Goal: Task Accomplishment & Management: Use online tool/utility

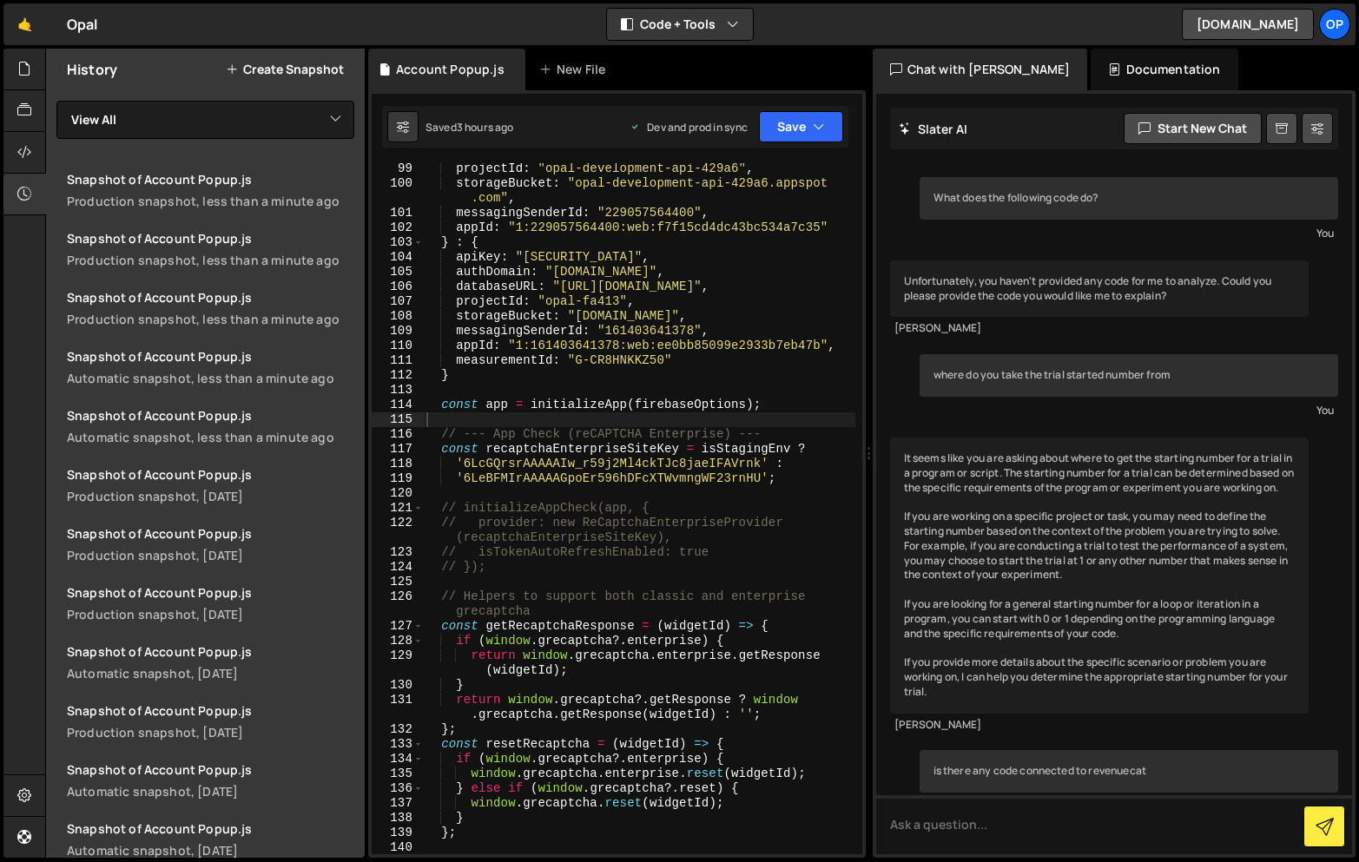
scroll to position [1463, 0]
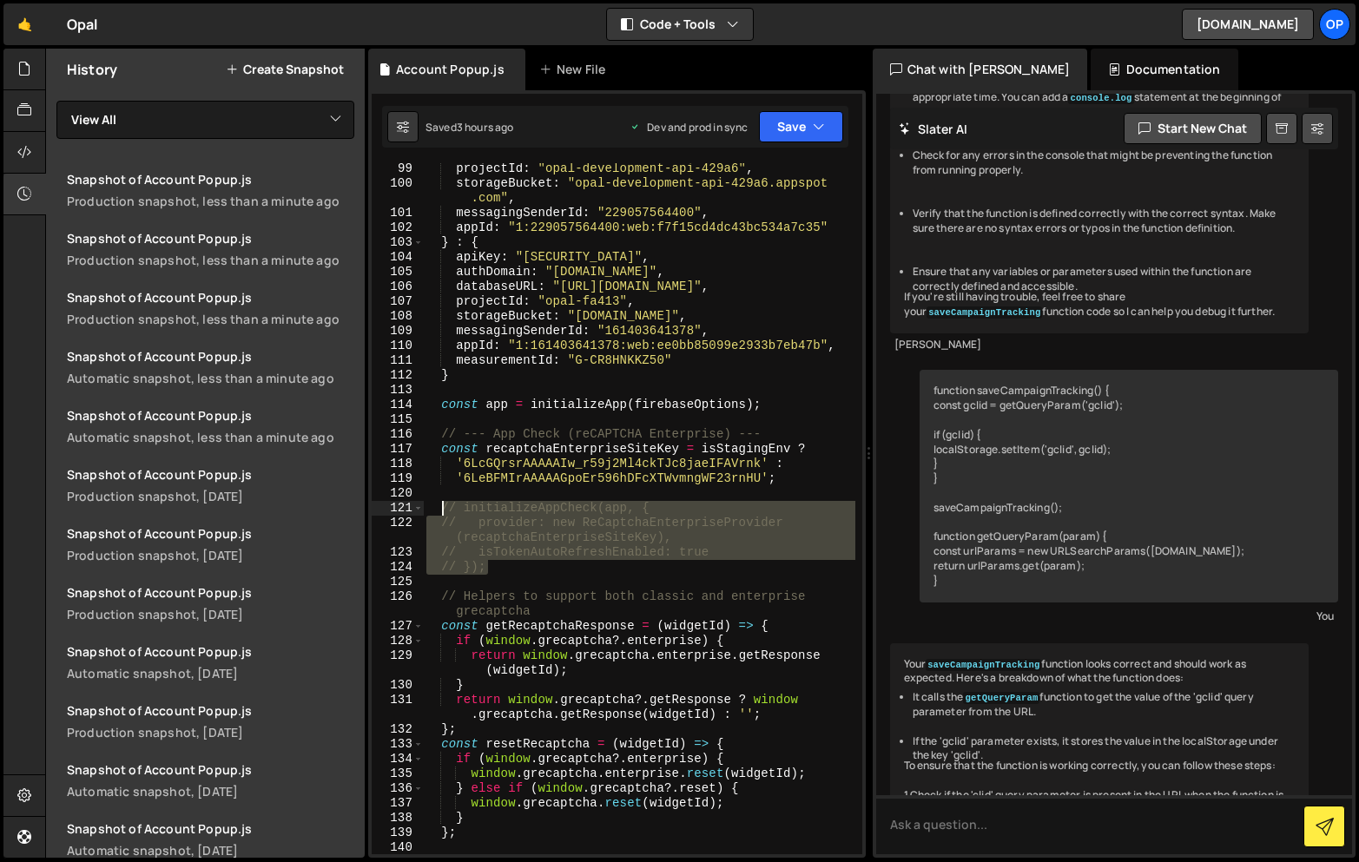
drag, startPoint x: 514, startPoint y: 566, endPoint x: 442, endPoint y: 510, distance: 91.5
click at [442, 510] on div "projectId : "opal-development-api-429a6" , storageBucket : "opal-development-ap…" at bounding box center [639, 521] width 432 height 721
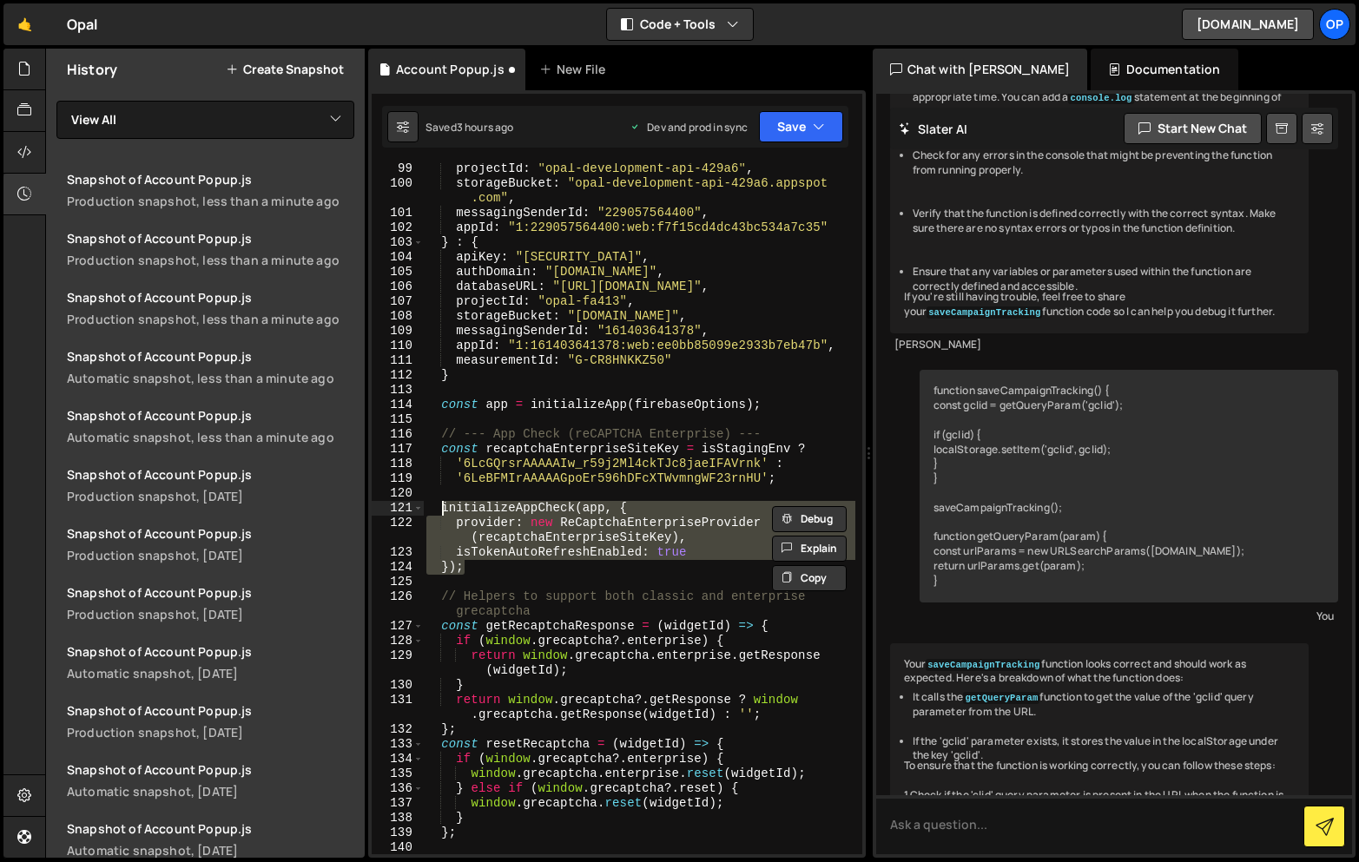
click at [524, 470] on div "projectId : "opal-development-api-429a6" , storageBucket : "opal-development-ap…" at bounding box center [639, 521] width 432 height 721
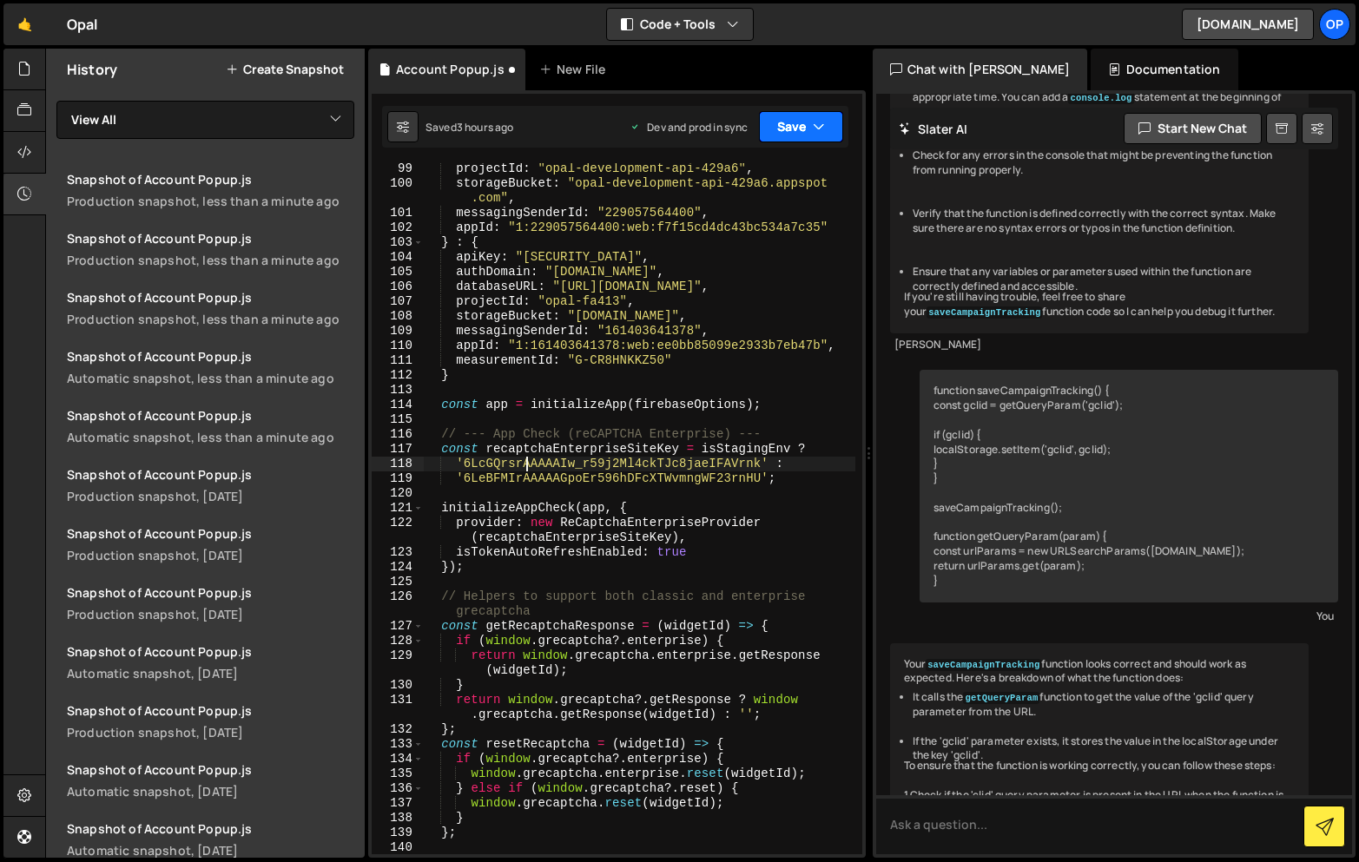
click at [796, 132] on button "Save" at bounding box center [801, 126] width 84 height 31
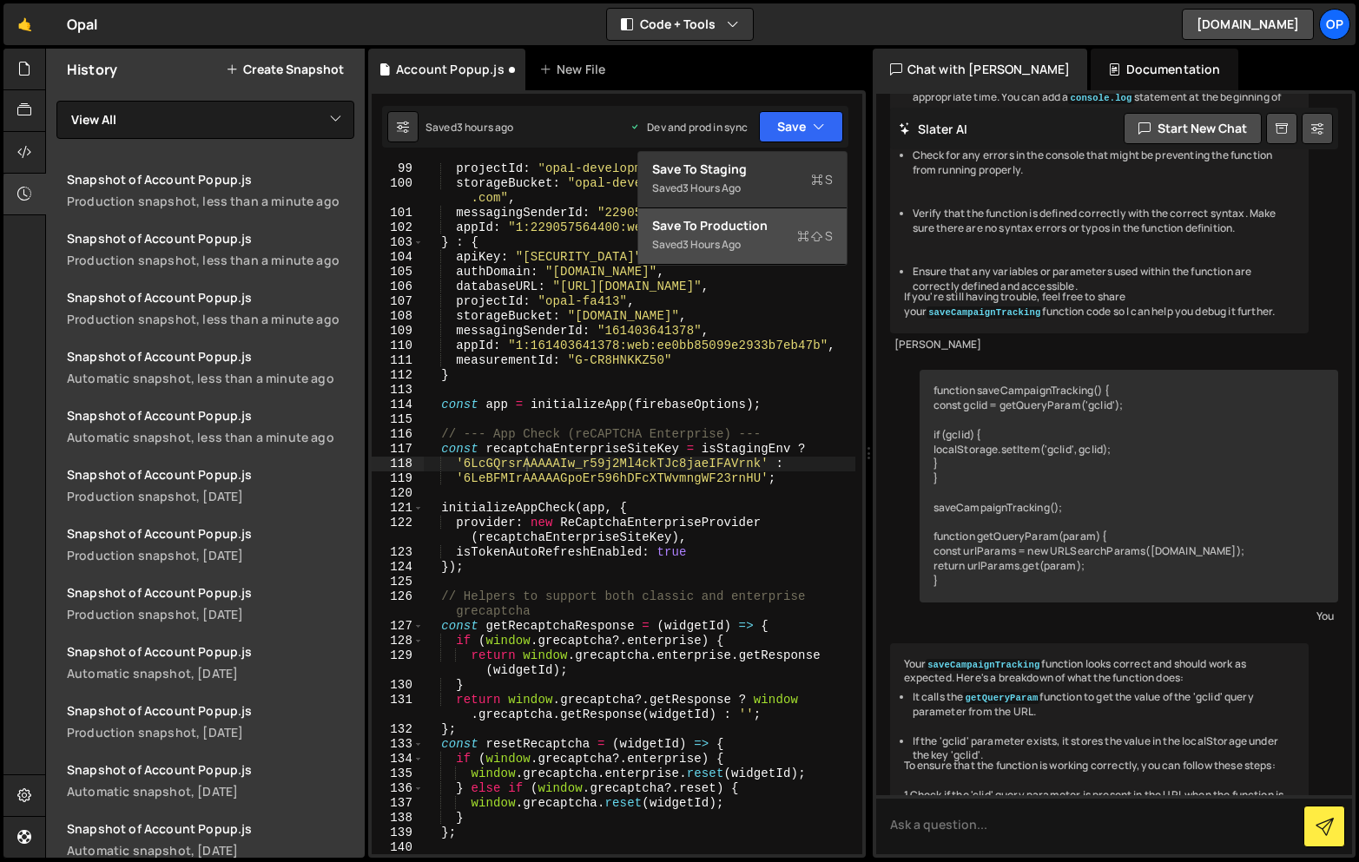
click at [700, 237] on div "3 hours ago" at bounding box center [711, 244] width 58 height 15
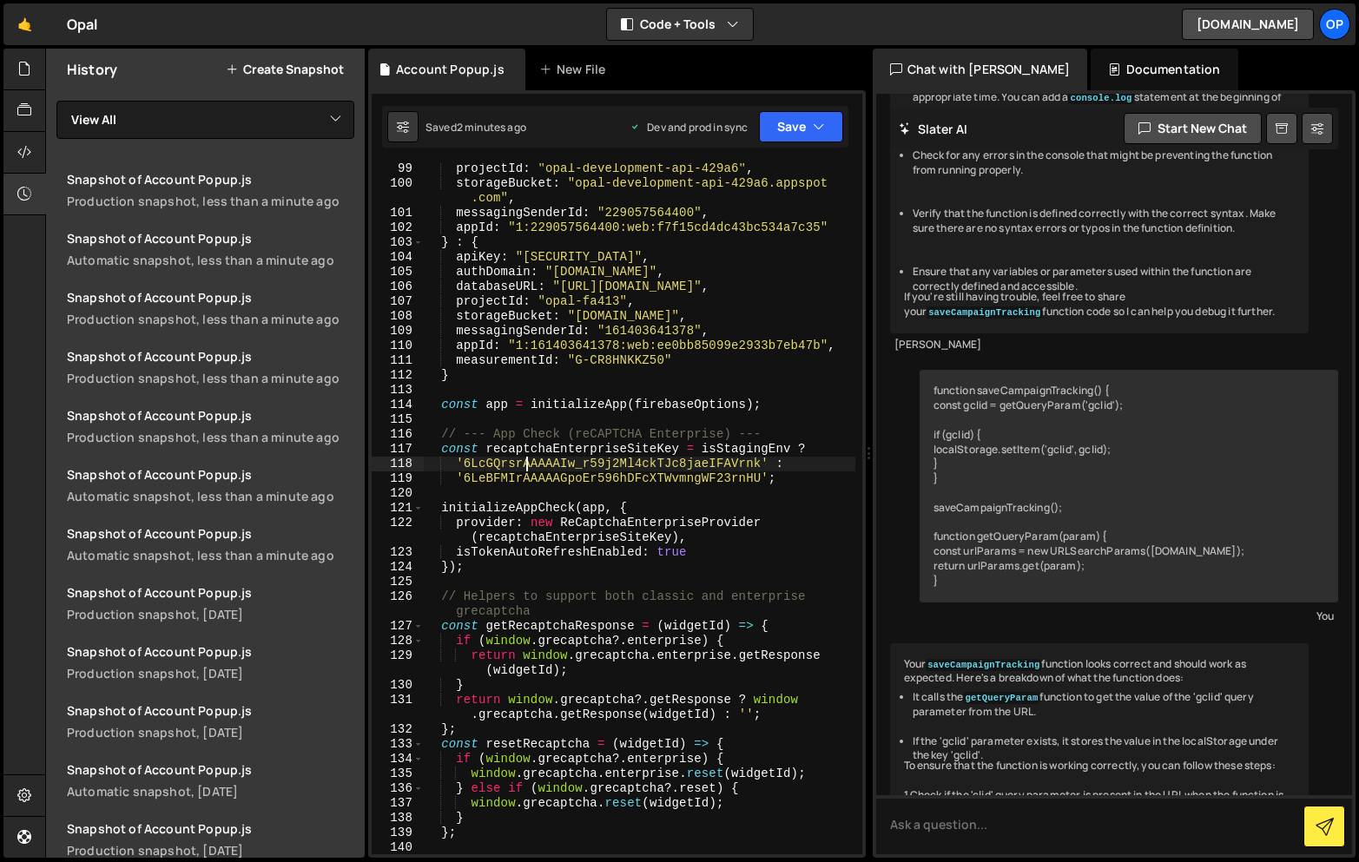
click at [610, 351] on div "projectId : "opal-development-api-429a6" , storageBucket : "opal-development-ap…" at bounding box center [639, 521] width 432 height 721
click at [745, 293] on div "projectId : "opal-development-api-429a6" , storageBucket : "opal-development-ap…" at bounding box center [639, 521] width 432 height 721
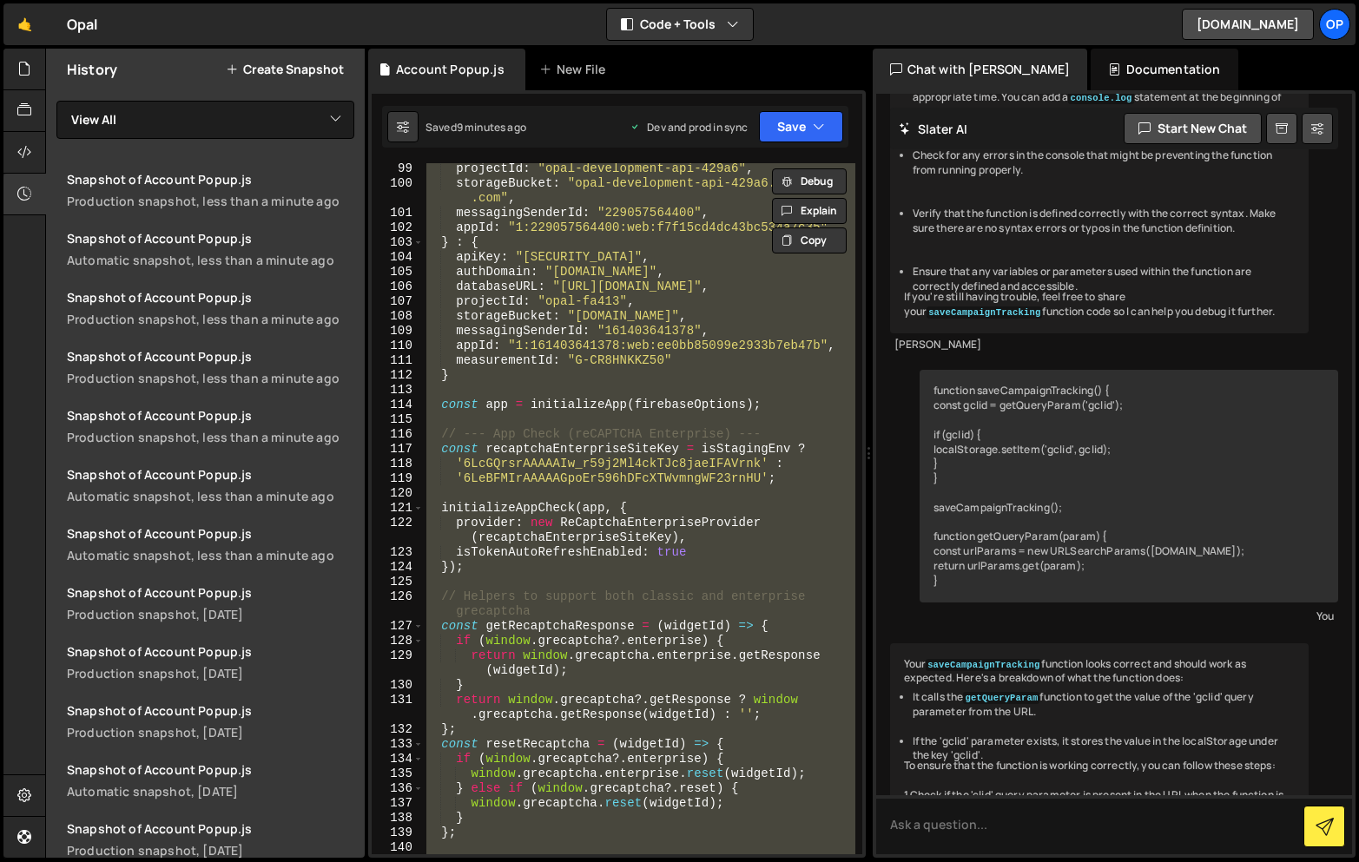
click at [689, 380] on div "projectId : "opal-development-api-429a6" , storageBucket : "opal-development-ap…" at bounding box center [639, 508] width 432 height 691
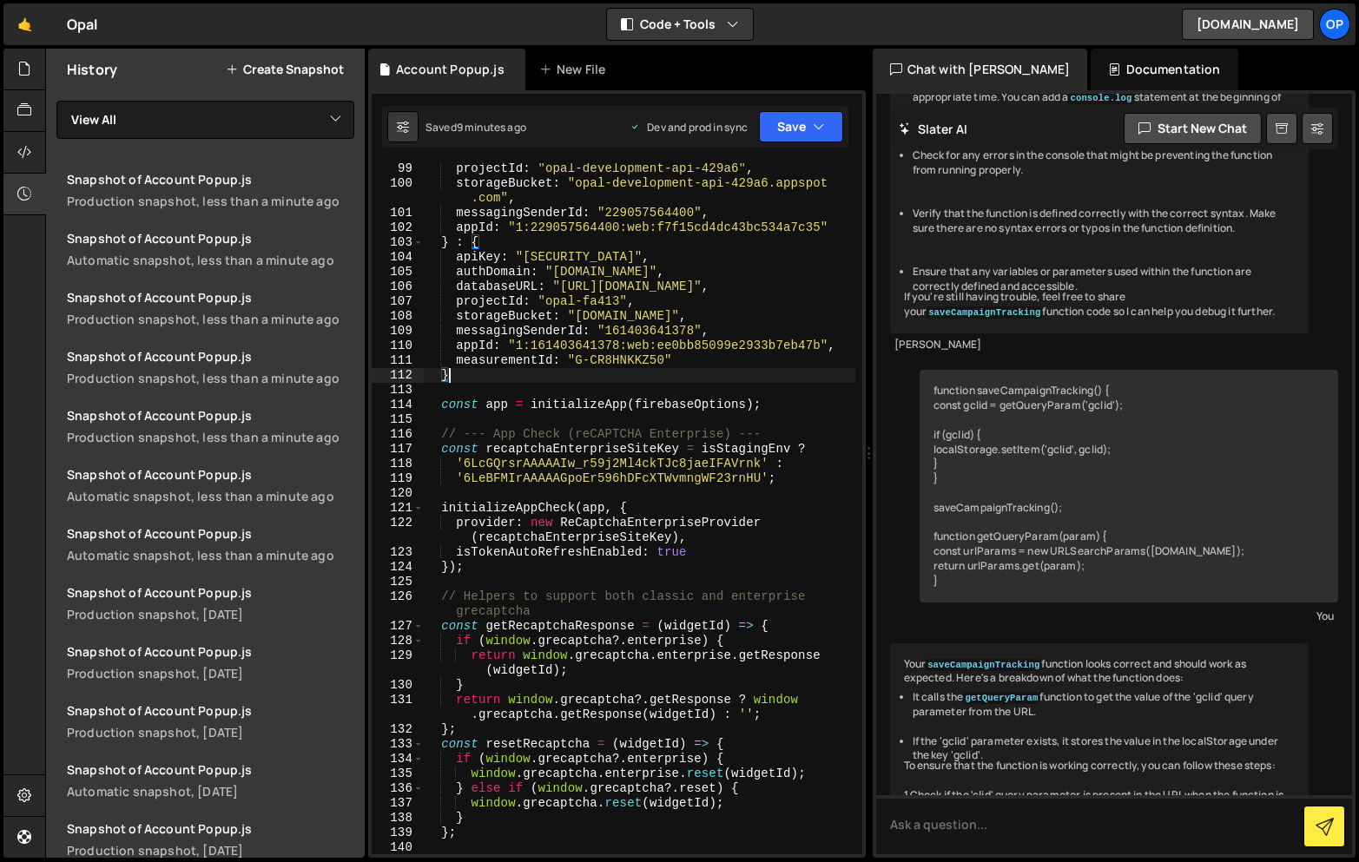
type textarea "}"
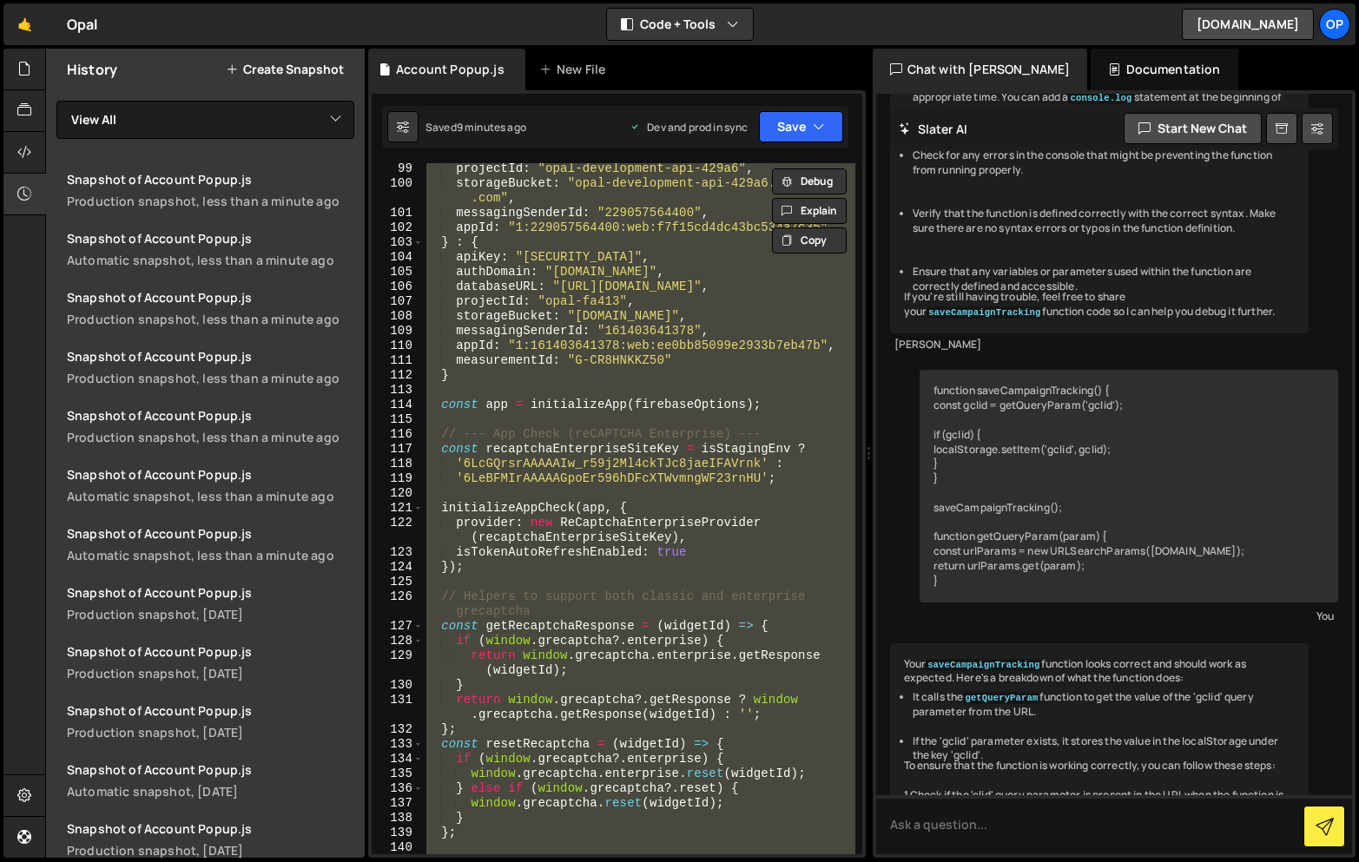
paste textarea
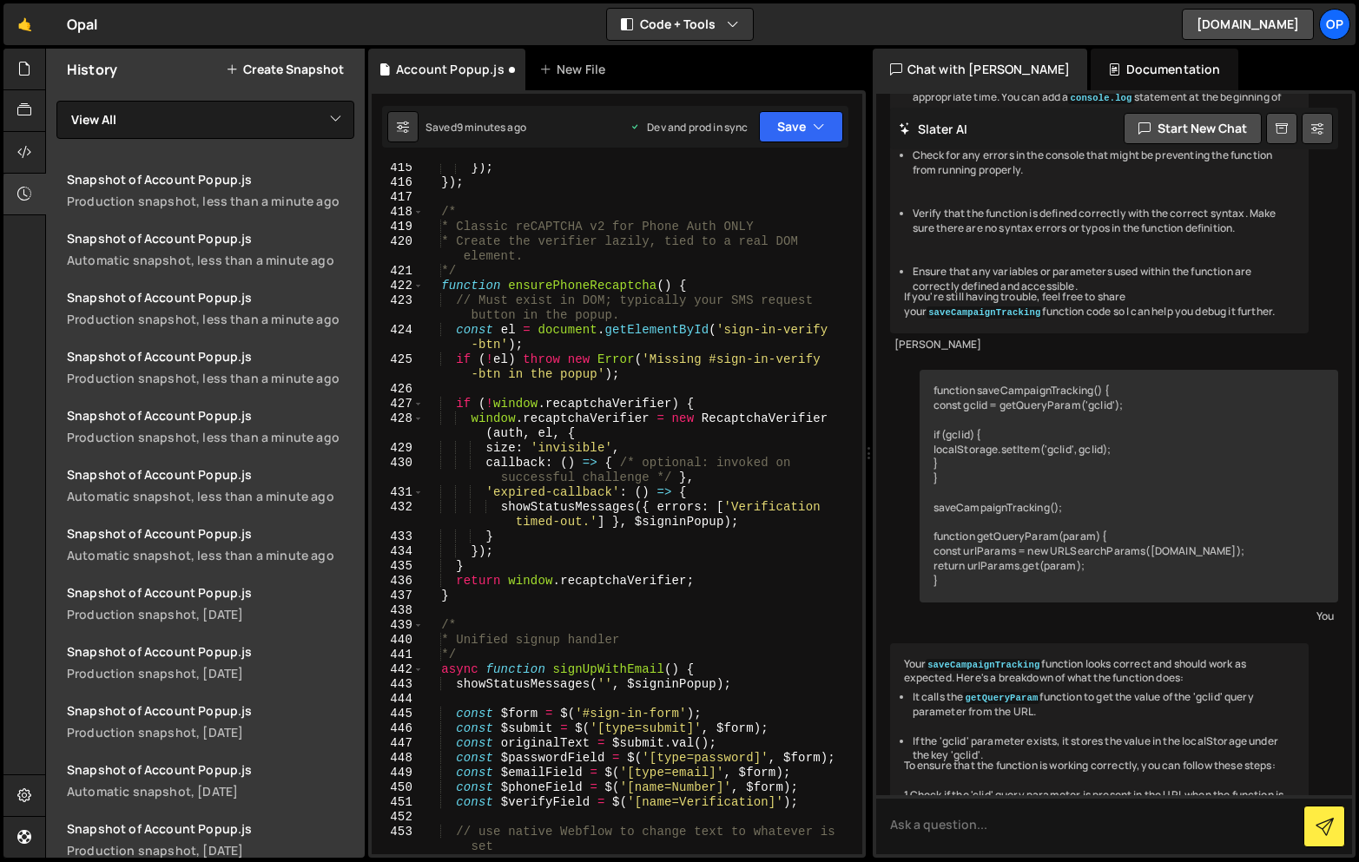
type textarea "}"
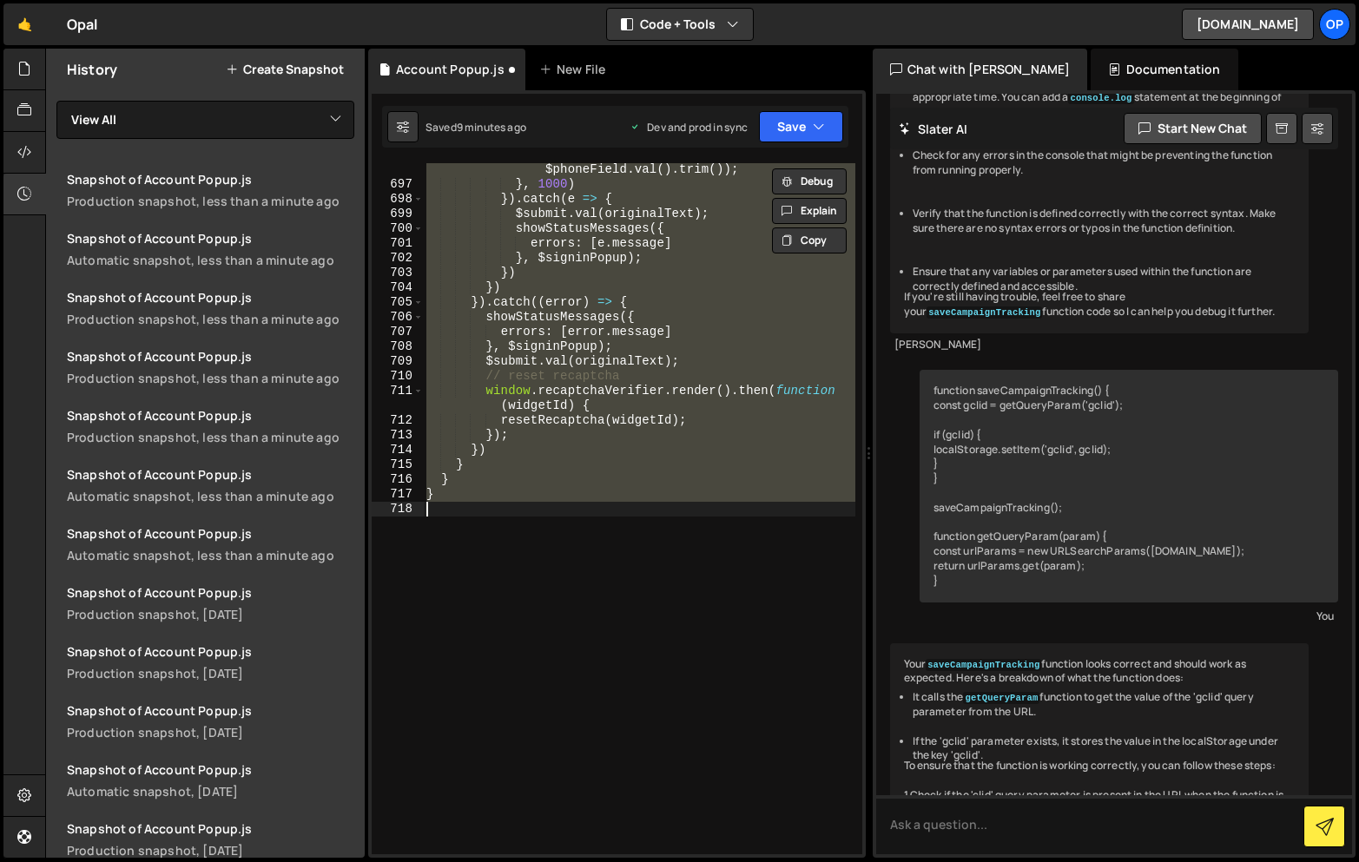
scroll to position [12208, 0]
paste textarea
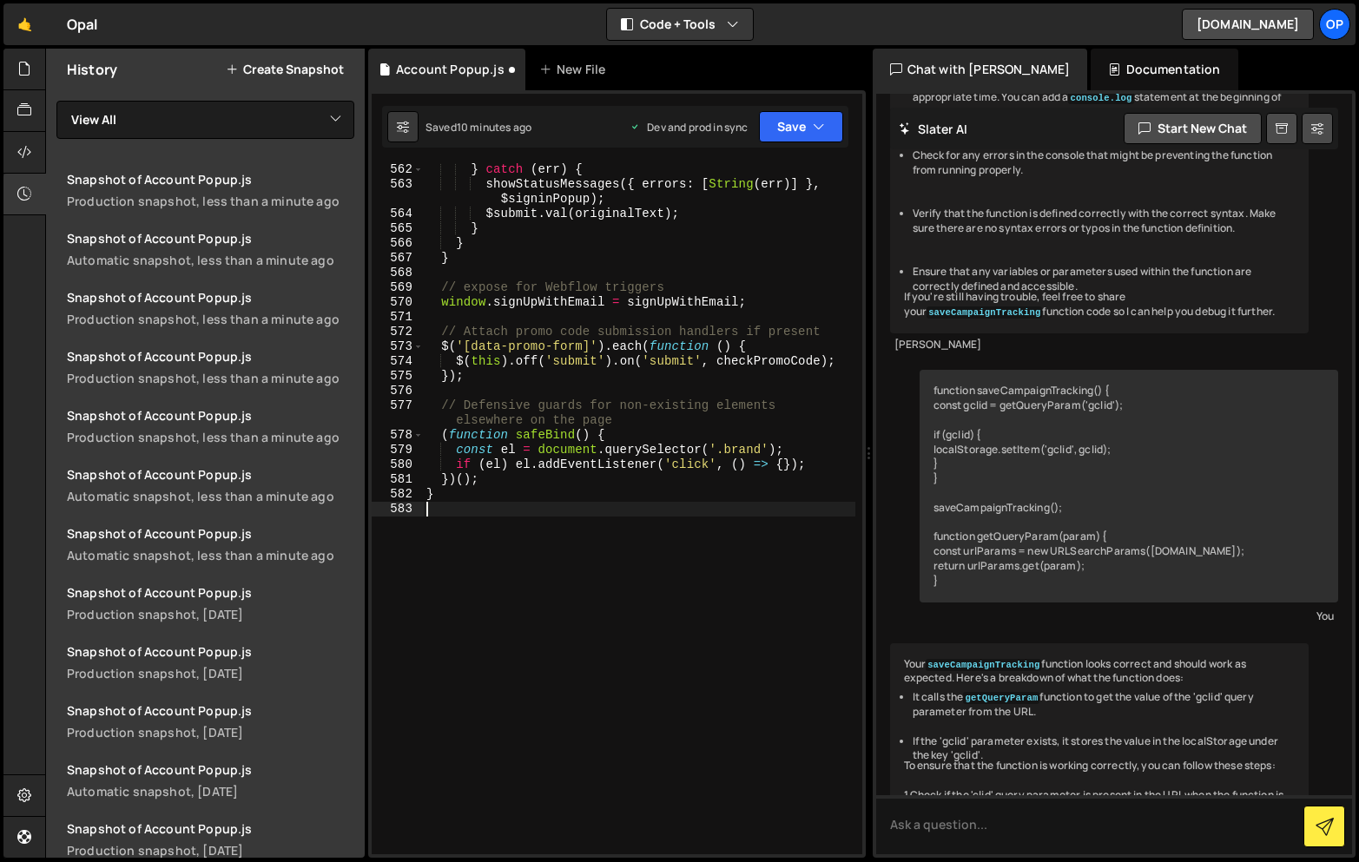
type textarea "}"
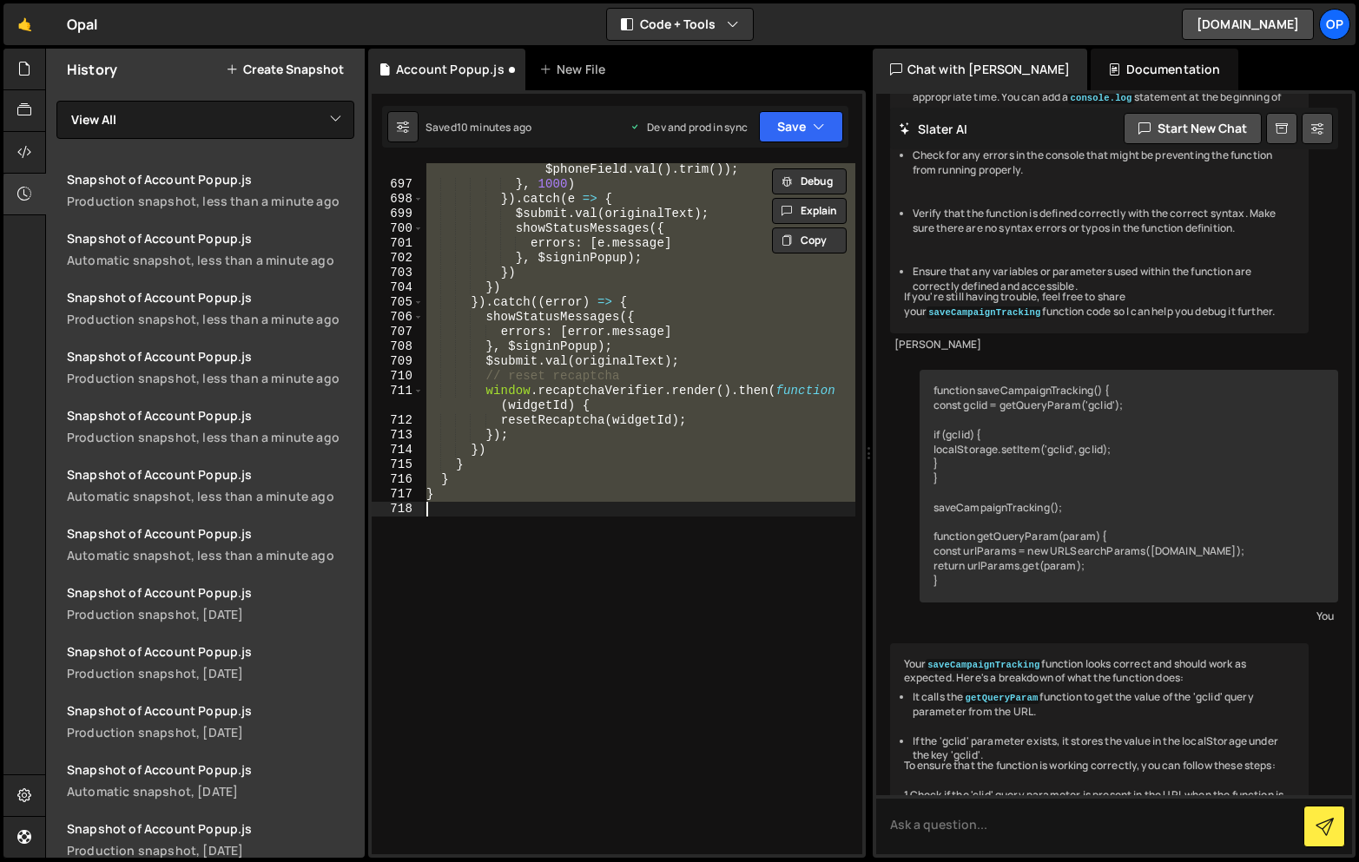
click at [637, 511] on div "redirectToStripe ( '' , '' , res . user . uid , $phoneField . val ( ) . trim ( …" at bounding box center [639, 508] width 432 height 691
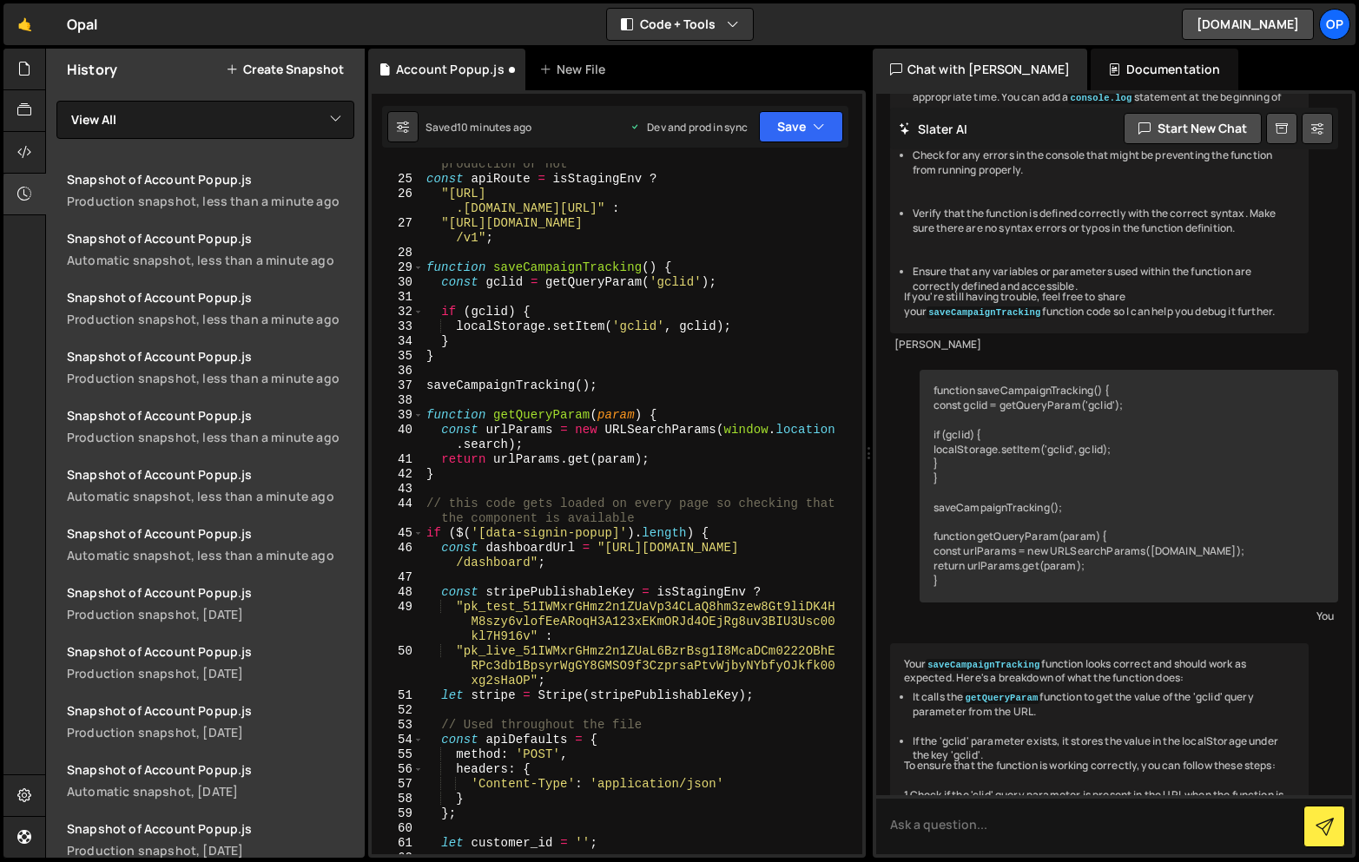
scroll to position [436, 0]
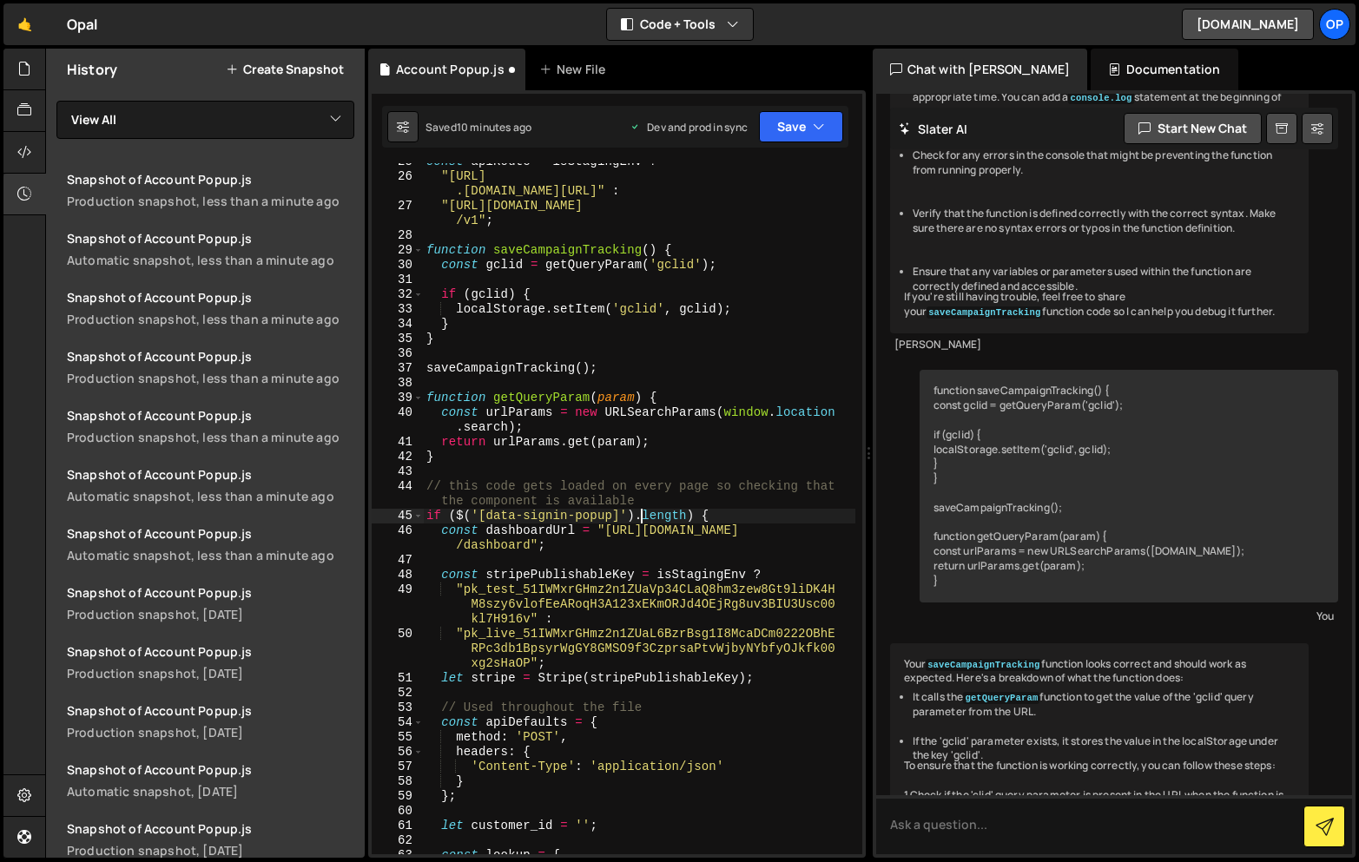
click at [637, 511] on div "const apiRoute = isStagingEnv ? "[URL] .[DOMAIN_NAME][URL]" : "[URL][DOMAIN_NAM…" at bounding box center [639, 515] width 432 height 721
type textarea "}"
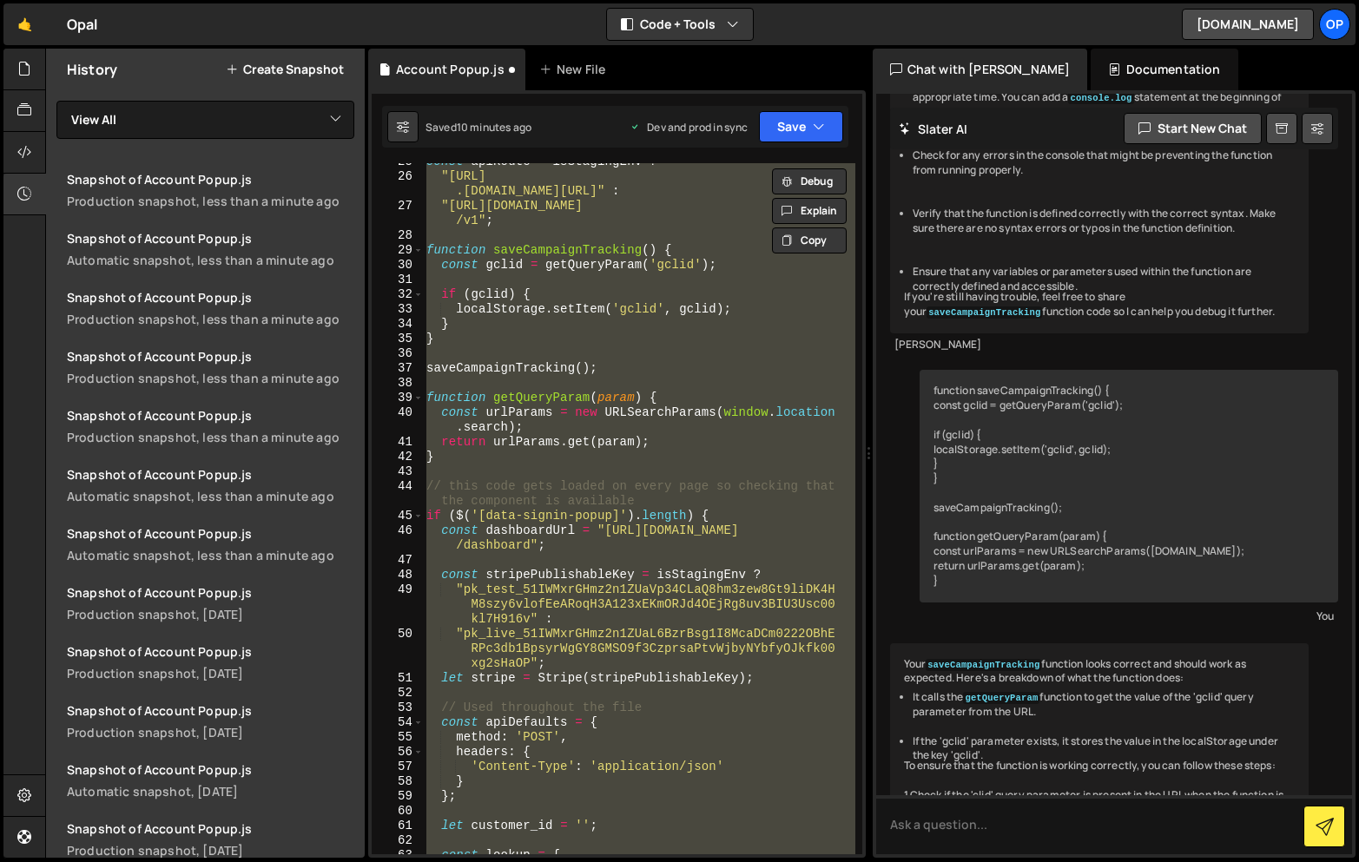
paste textarea
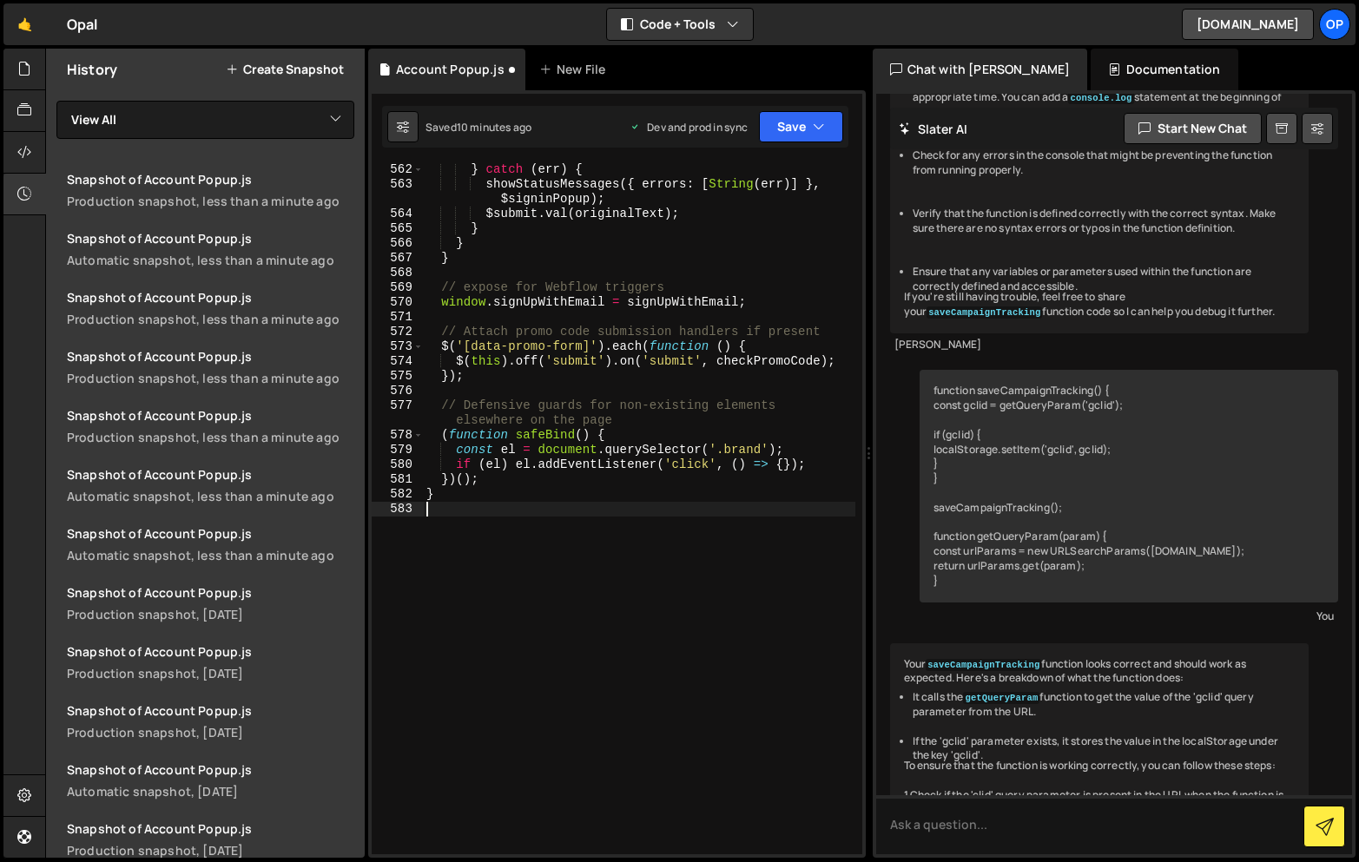
scroll to position [12208, 0]
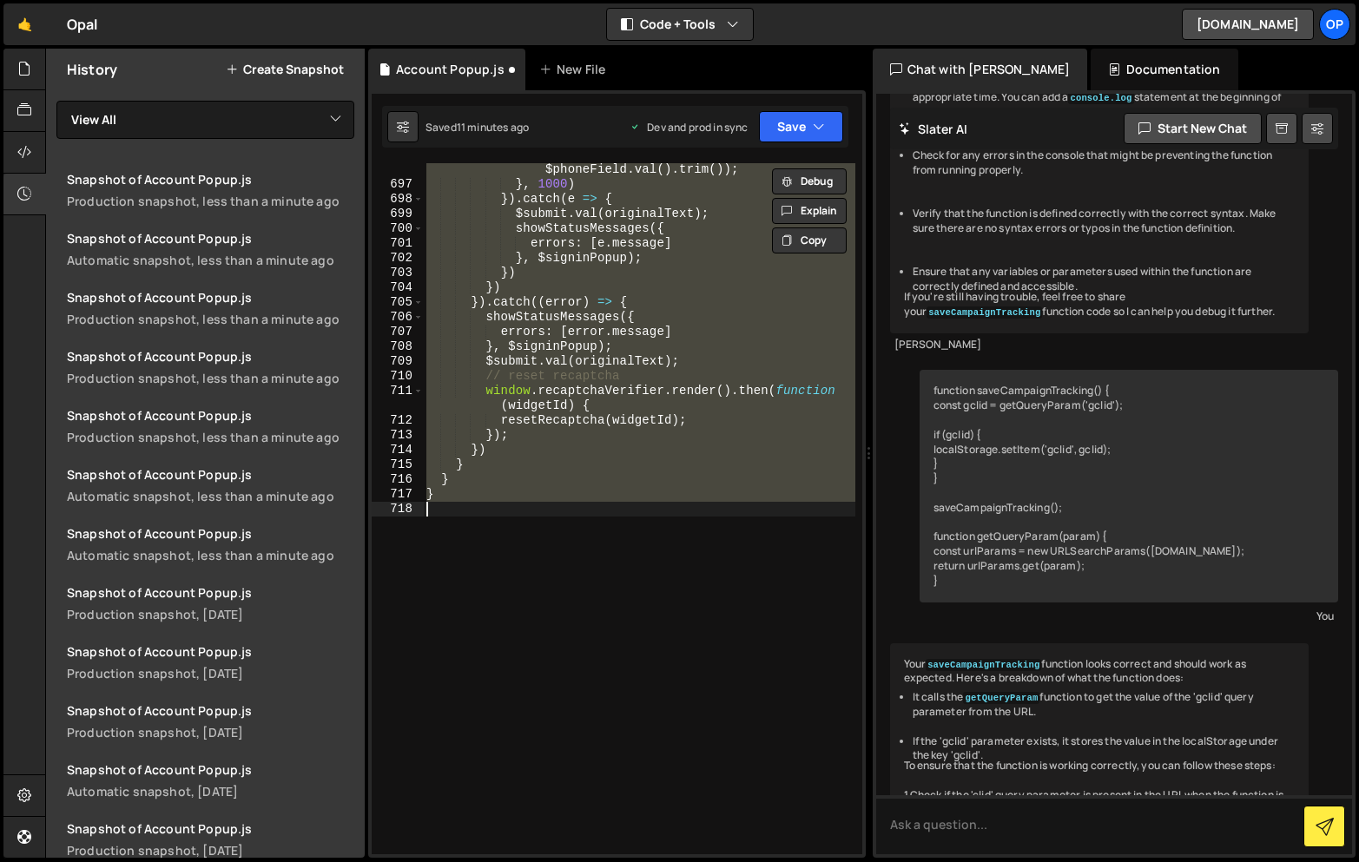
click at [643, 339] on div "redirectToStripe ( '' , '' , res . user . uid , $phoneField . val ( ) . trim ( …" at bounding box center [639, 508] width 432 height 691
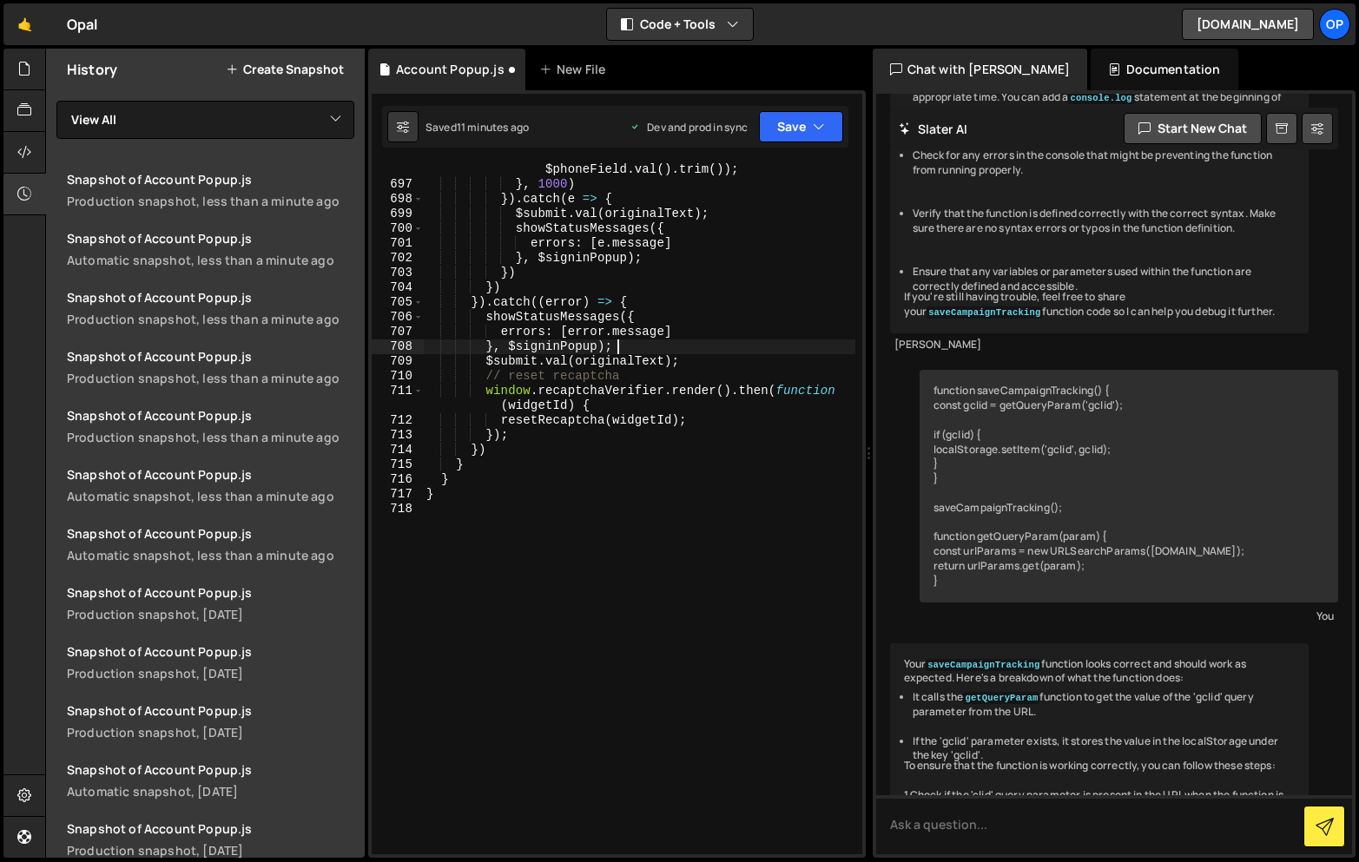
type textarea "}"
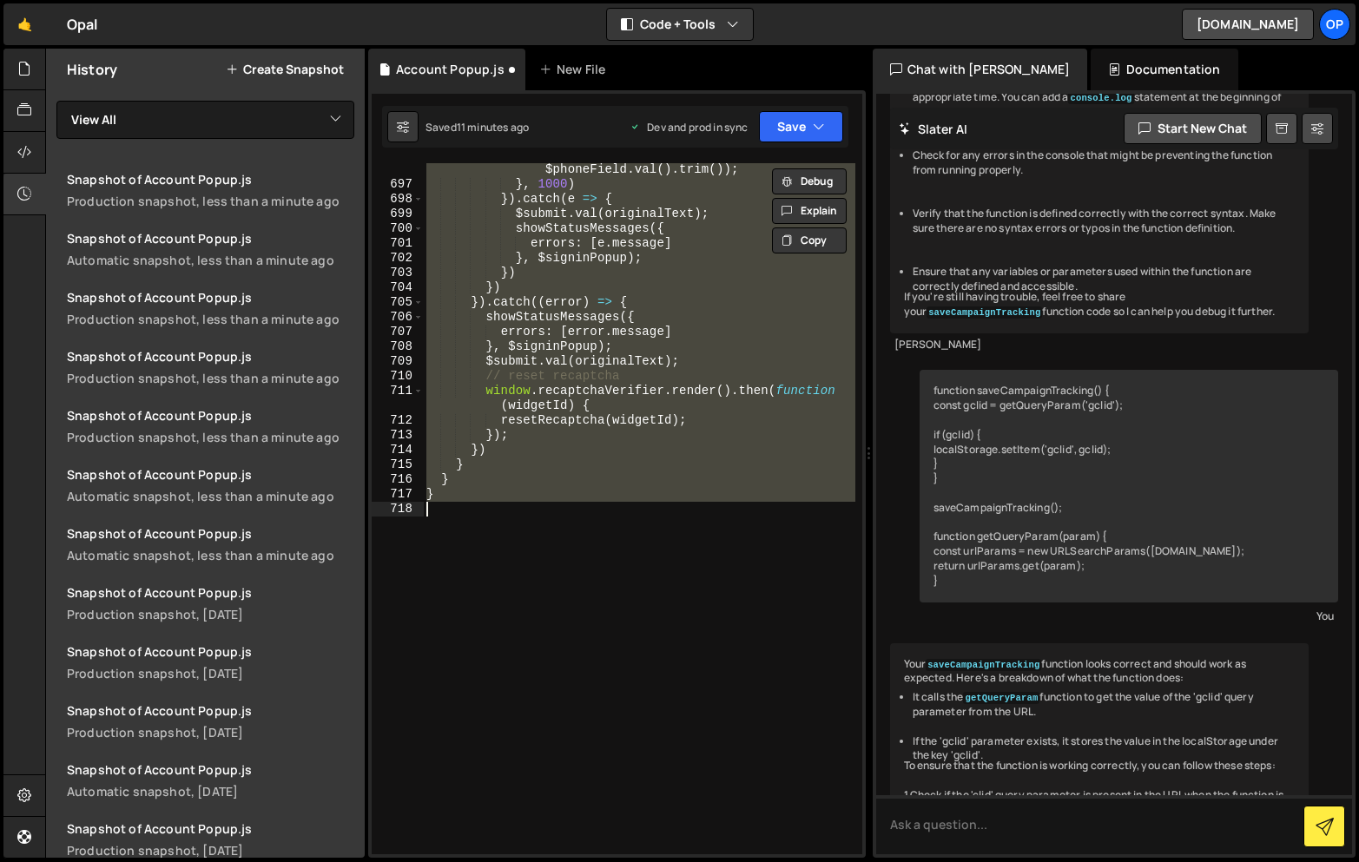
paste textarea
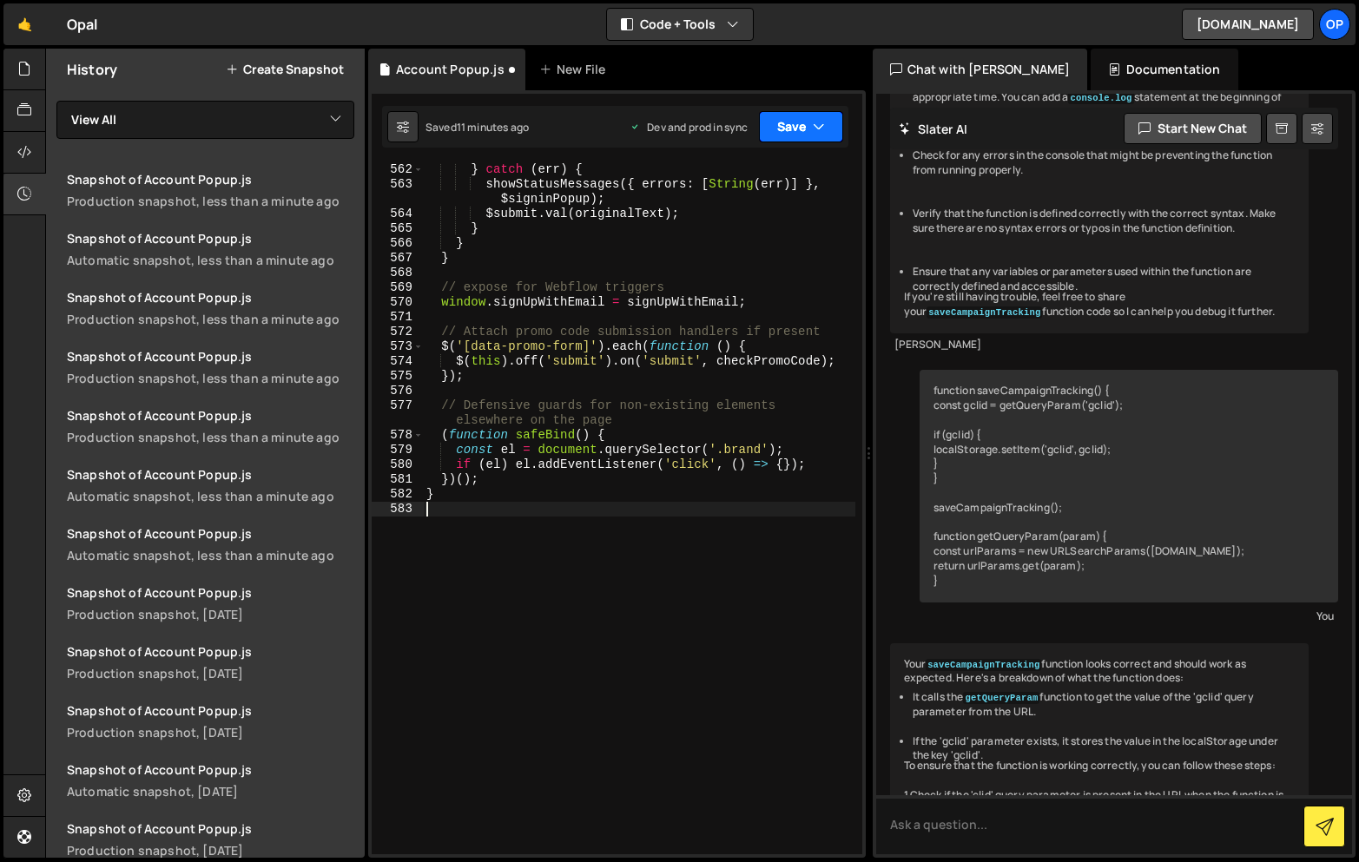
click at [779, 129] on button "Save" at bounding box center [801, 126] width 84 height 31
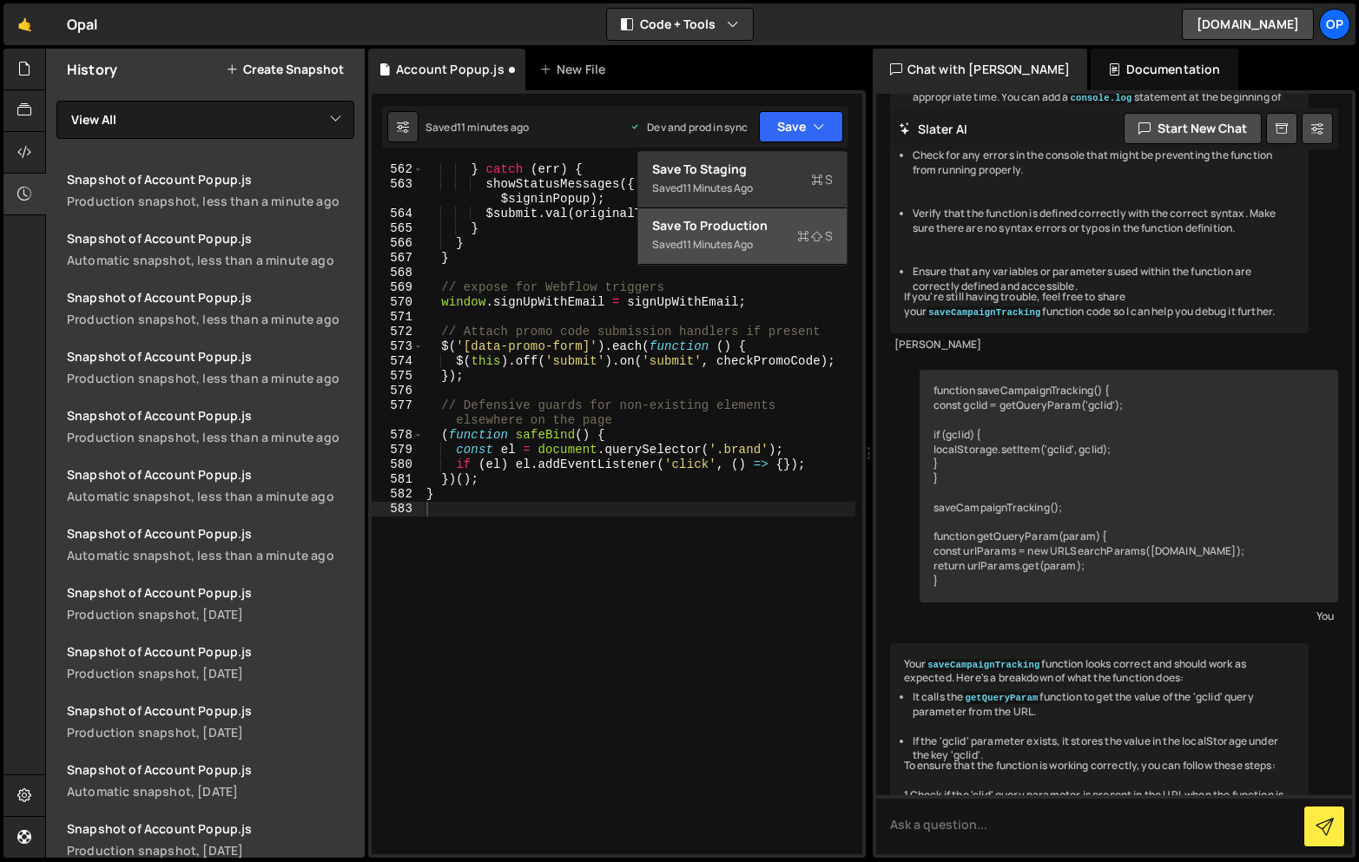
click at [727, 247] on div "11 minutes ago" at bounding box center [717, 244] width 70 height 15
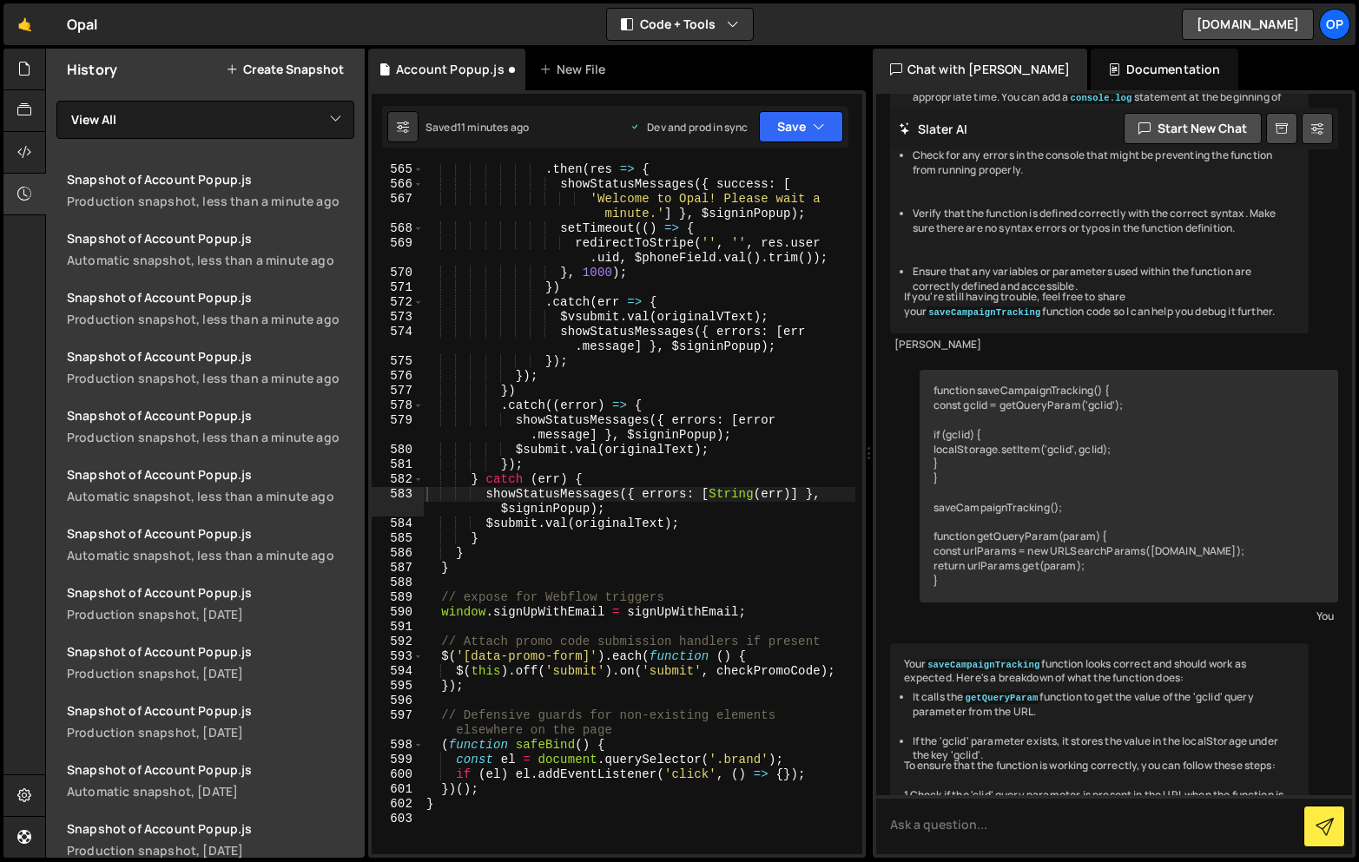
scroll to position [10348, 0]
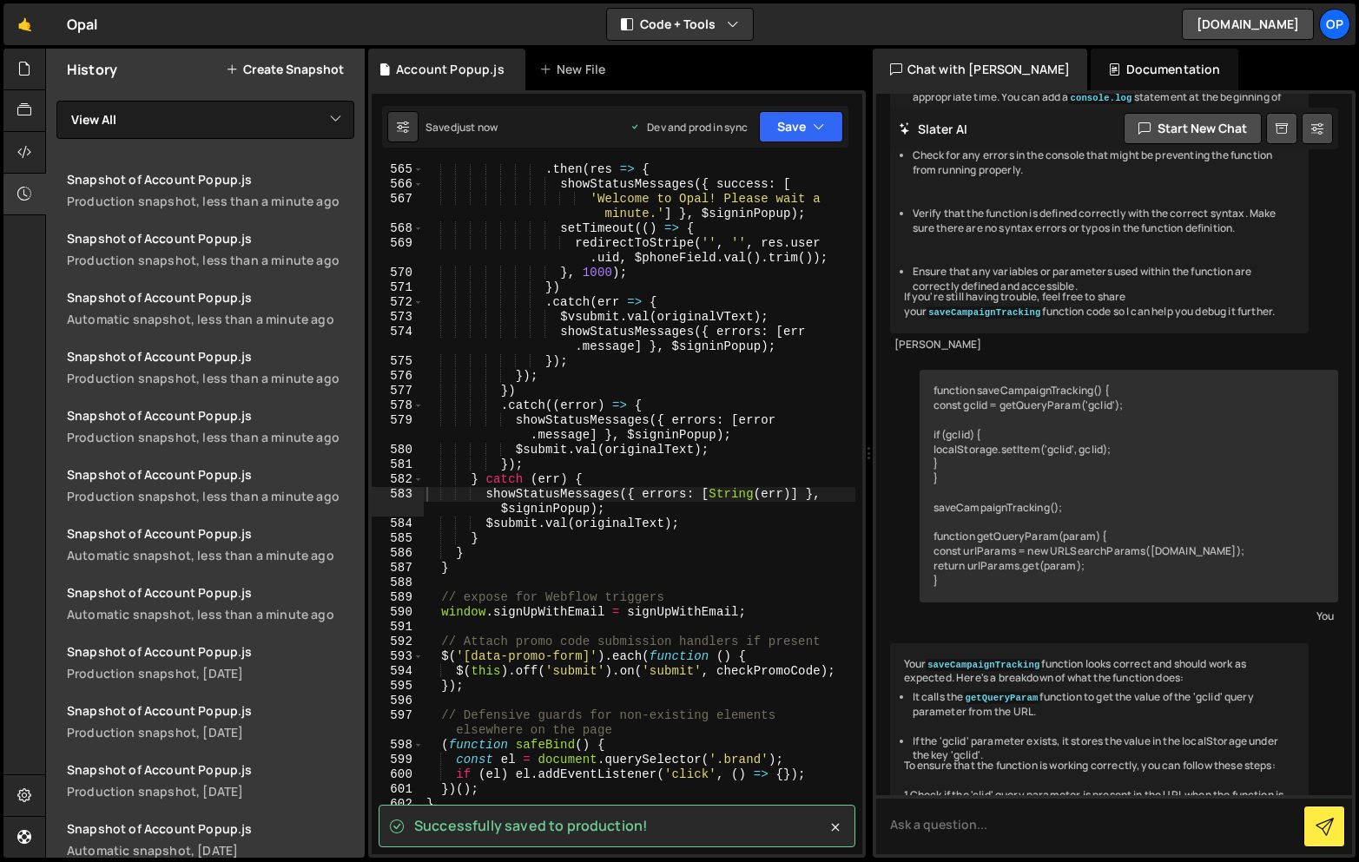
click at [659, 261] on div ". then ( res => { showStatusMessages ({ success : [ 'Welcome to Opal! Please wa…" at bounding box center [639, 522] width 432 height 721
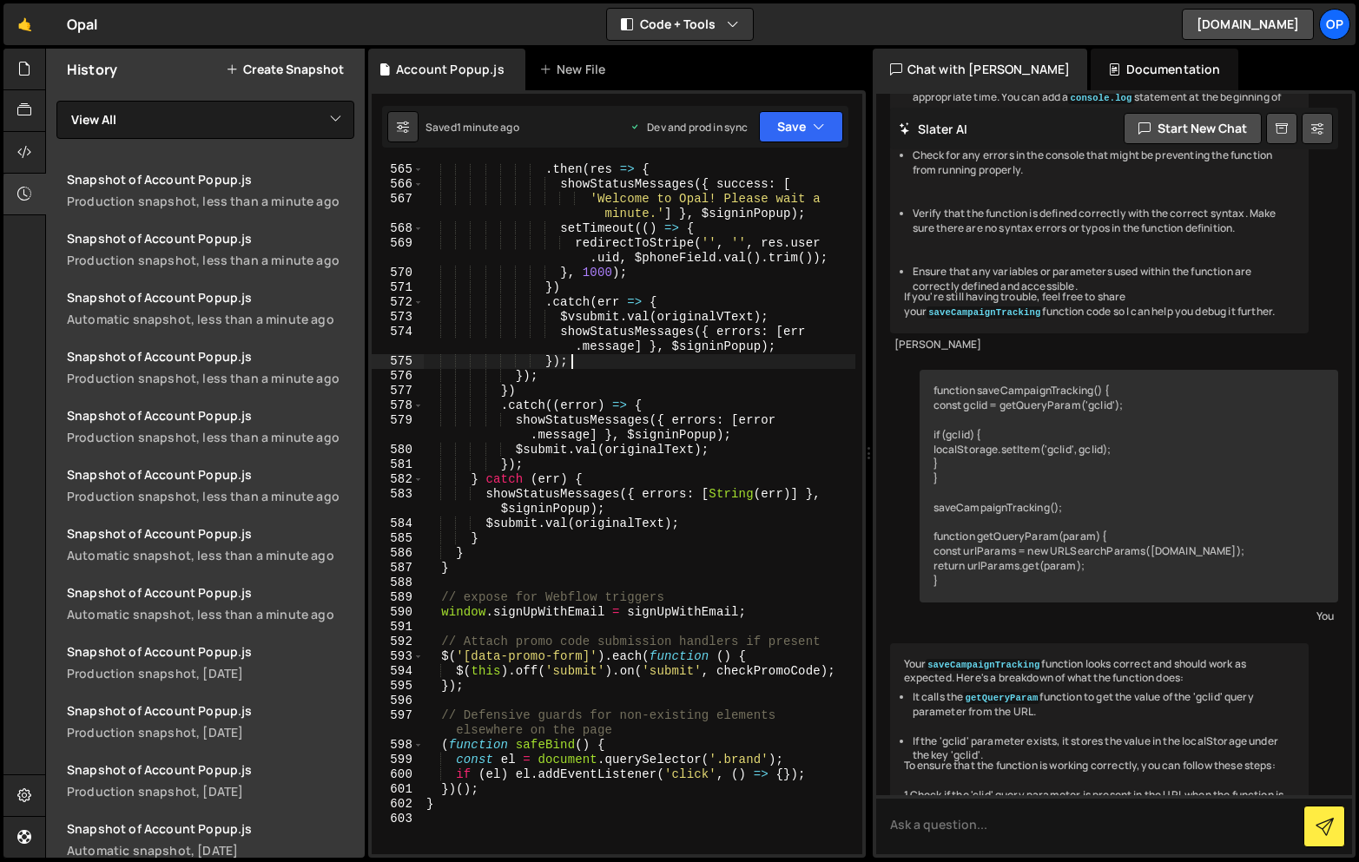
click at [701, 363] on div ". then ( res => { showStatusMessages ({ success : [ 'Welcome to Opal! Please wa…" at bounding box center [639, 522] width 432 height 721
type textarea "}"
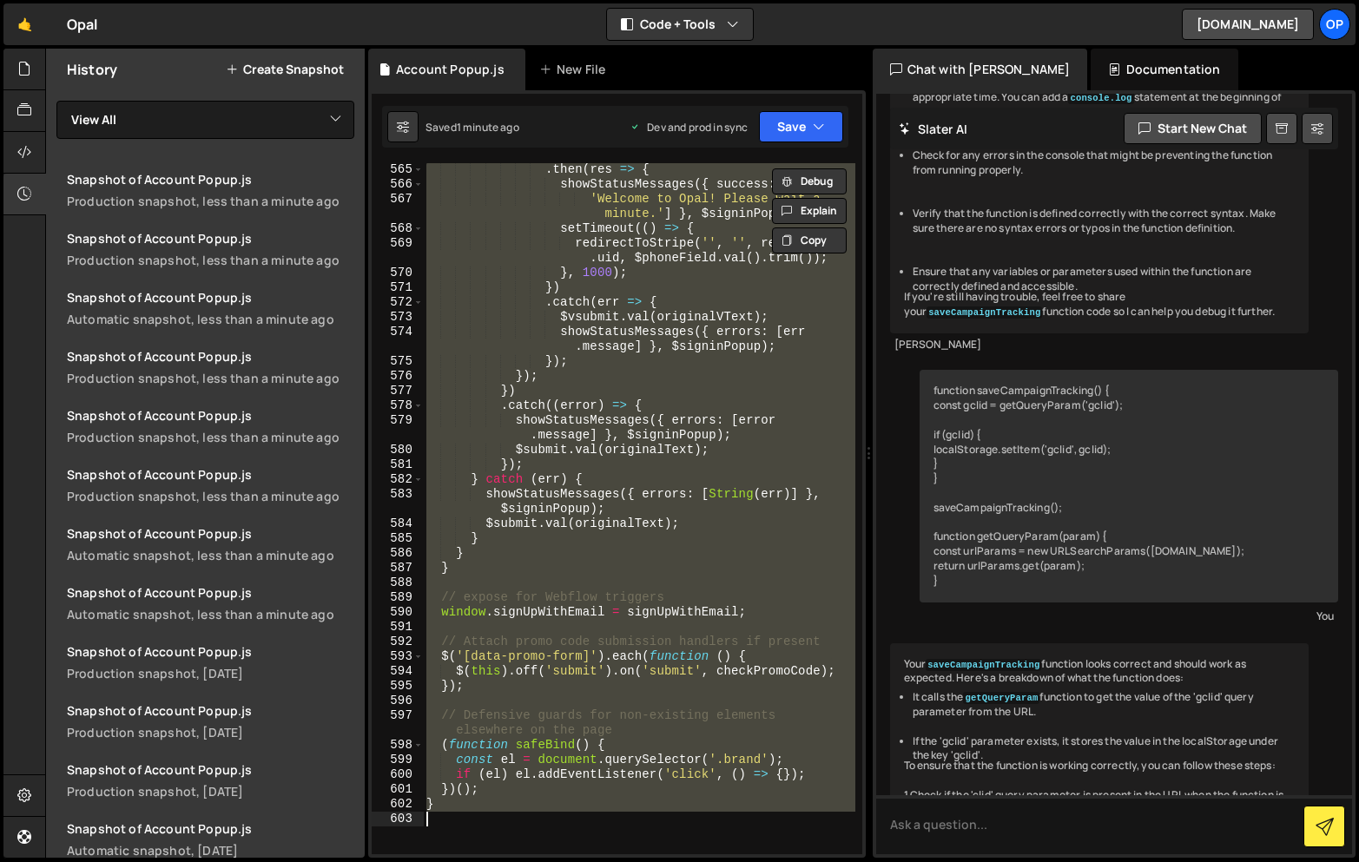
paste textarea
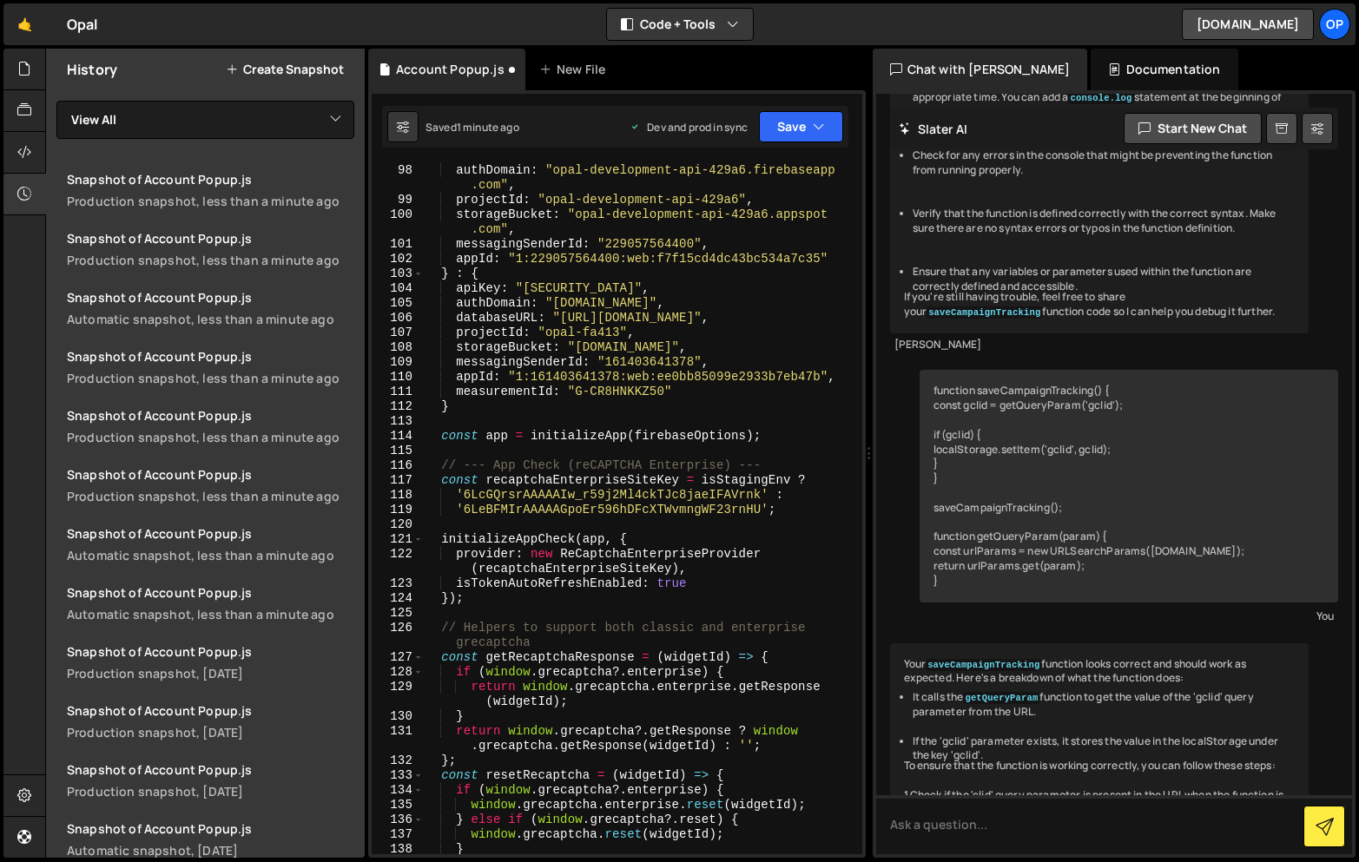
scroll to position [1713, 0]
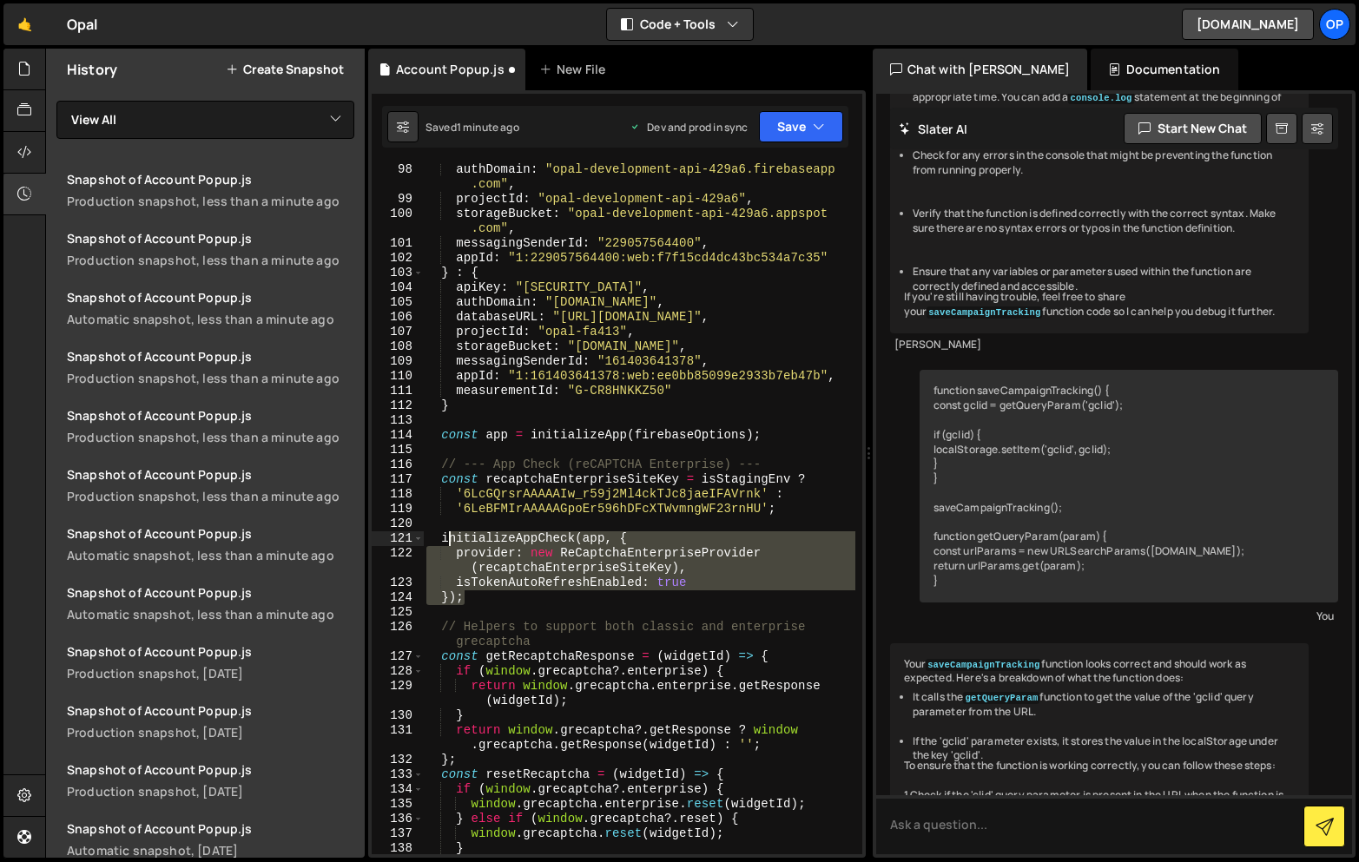
drag, startPoint x: 475, startPoint y: 597, endPoint x: 447, endPoint y: 537, distance: 66.0
click at [447, 536] on div "authDomain : "opal-development-api-429a6.firebaseapp .com" , projectId : "opal-…" at bounding box center [639, 529] width 432 height 735
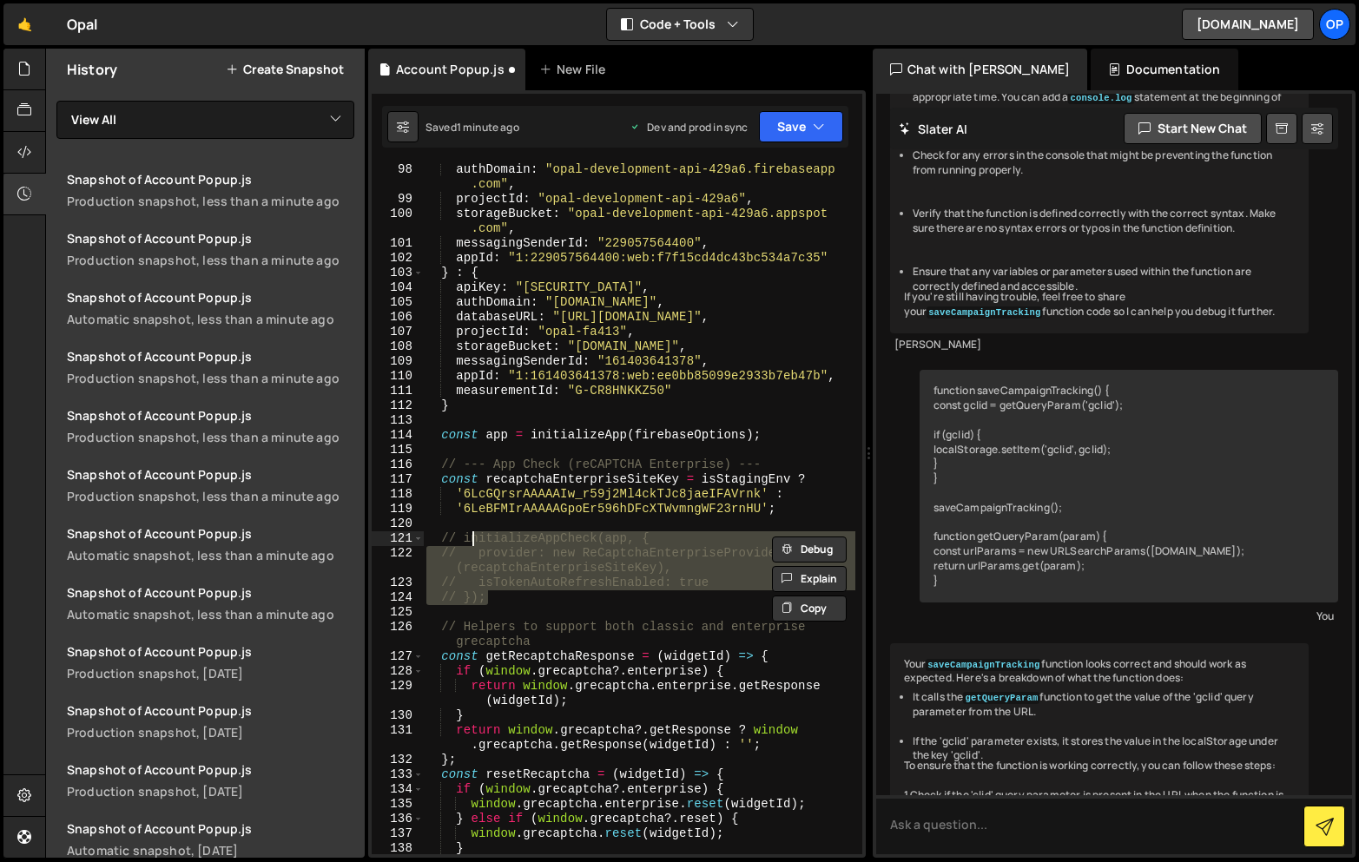
click at [506, 440] on div "authDomain : "opal-development-api-429a6.firebaseapp .com" , projectId : "opal-…" at bounding box center [639, 529] width 432 height 735
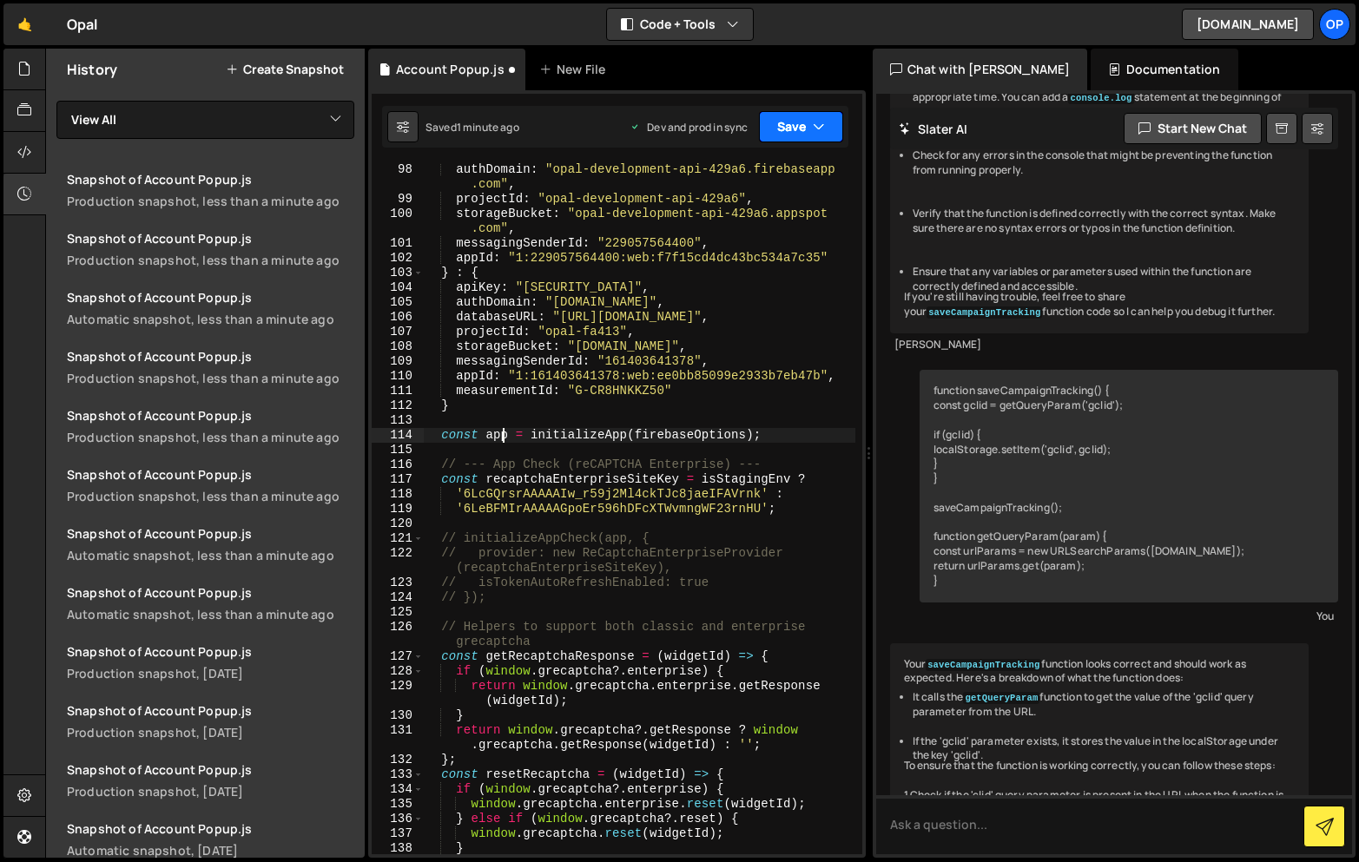
click at [779, 120] on button "Save" at bounding box center [801, 126] width 84 height 31
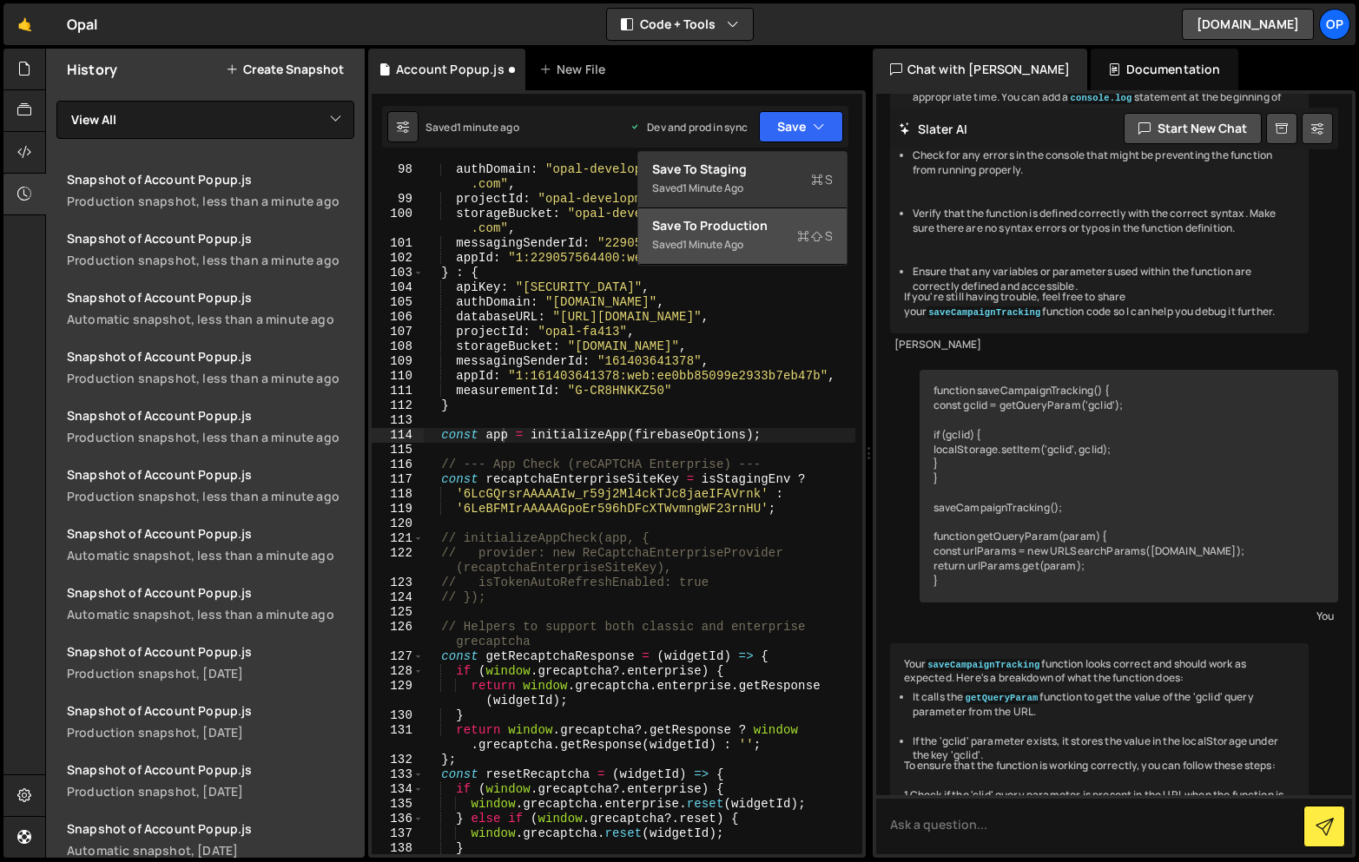
click at [722, 221] on div "Save to Production S" at bounding box center [742, 225] width 181 height 17
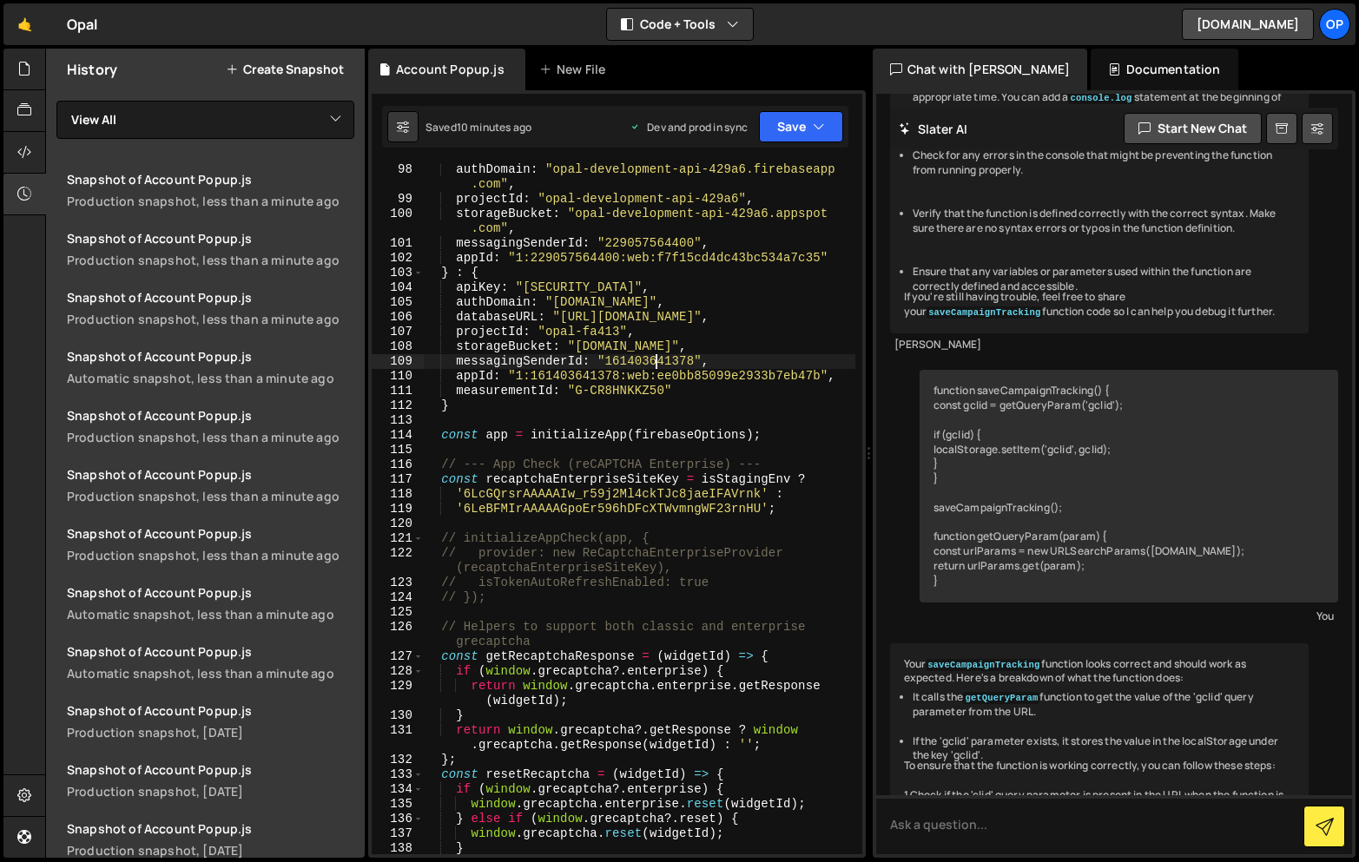
click at [659, 361] on div "authDomain : "opal-development-api-429a6.firebaseapp .com" , projectId : "opal-…" at bounding box center [639, 529] width 432 height 735
type textarea "}"
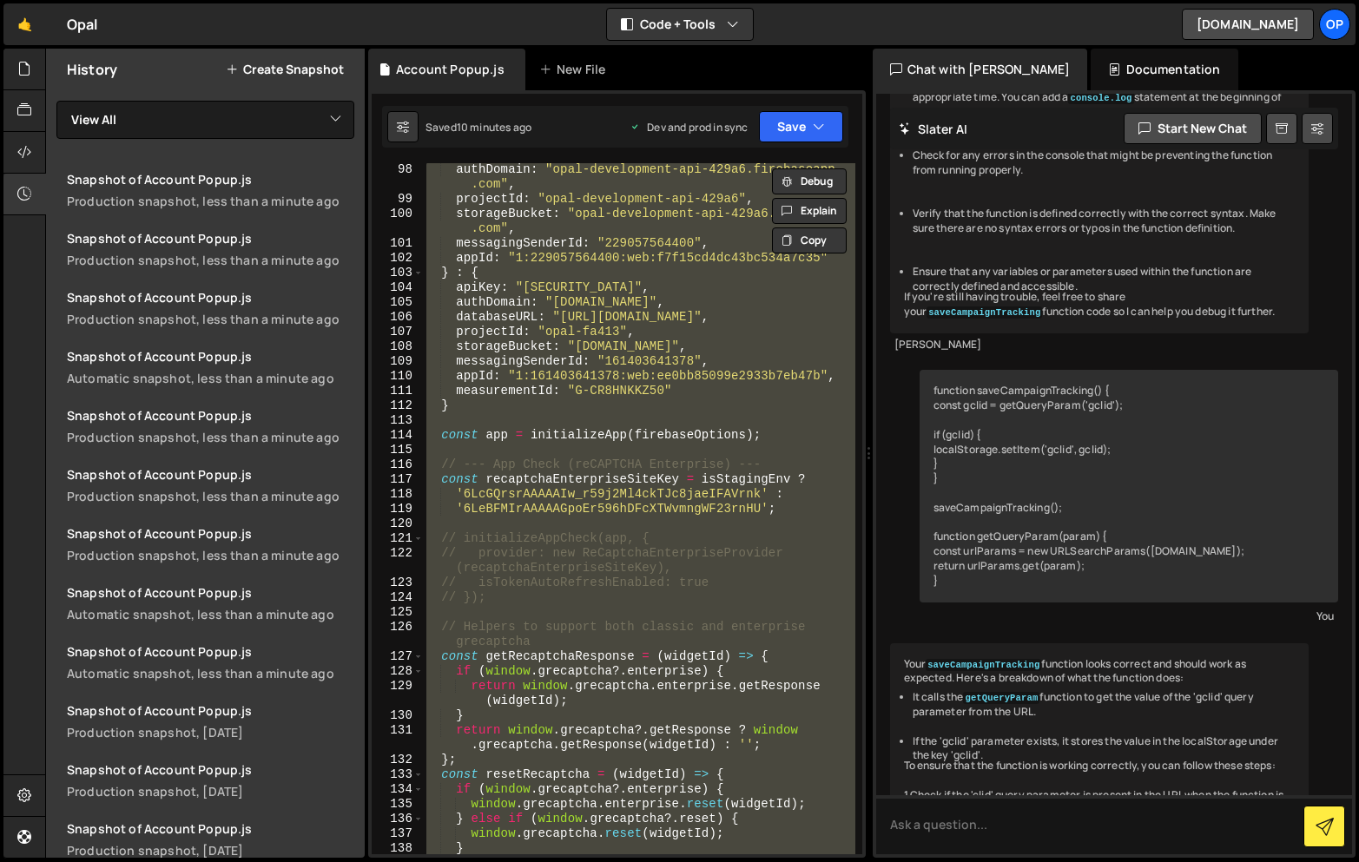
paste textarea
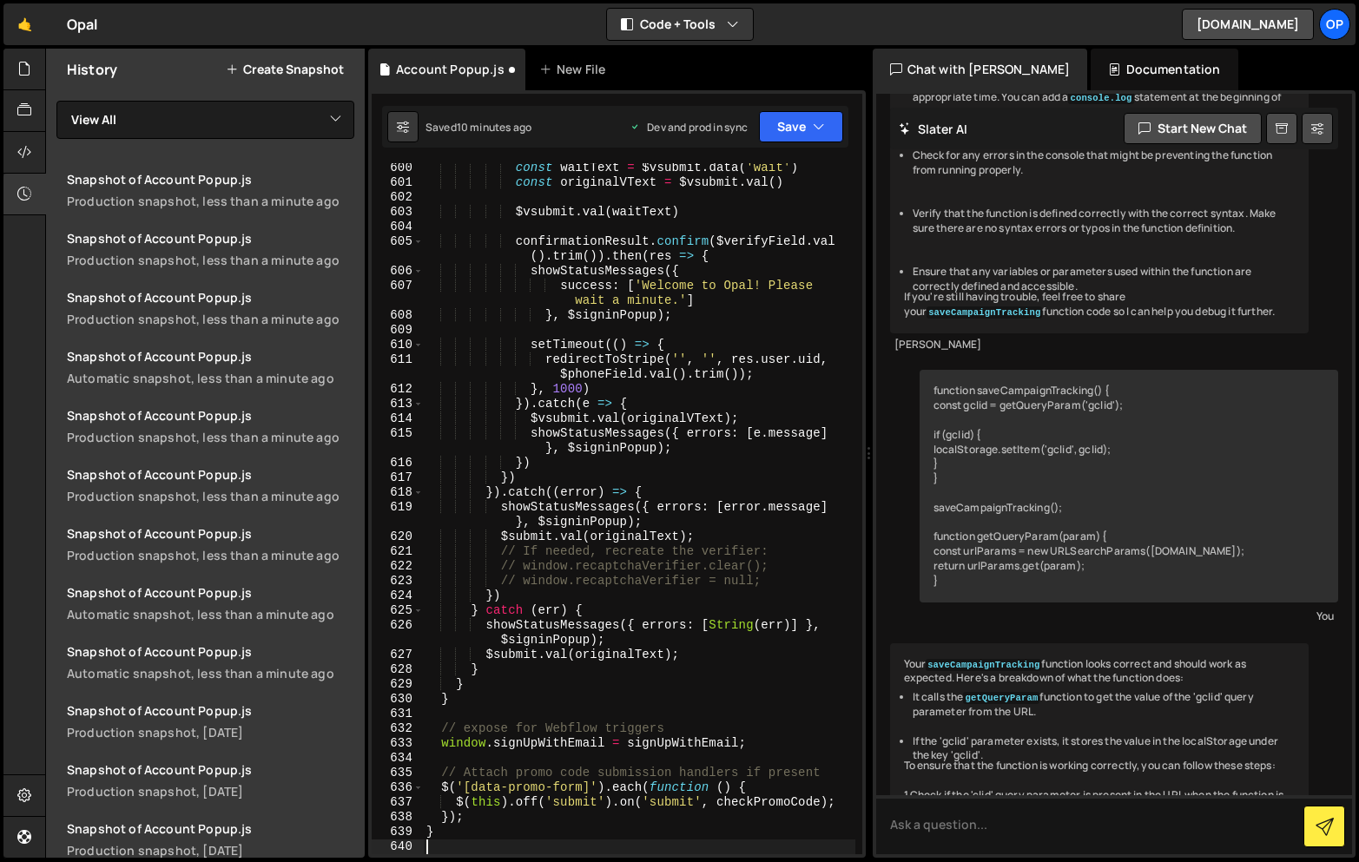
scroll to position [10985, 0]
click at [630, 522] on div "const waitText = $vsubmit . data ( 'wait' ) const originalVText = $vsubmit . va…" at bounding box center [639, 521] width 432 height 721
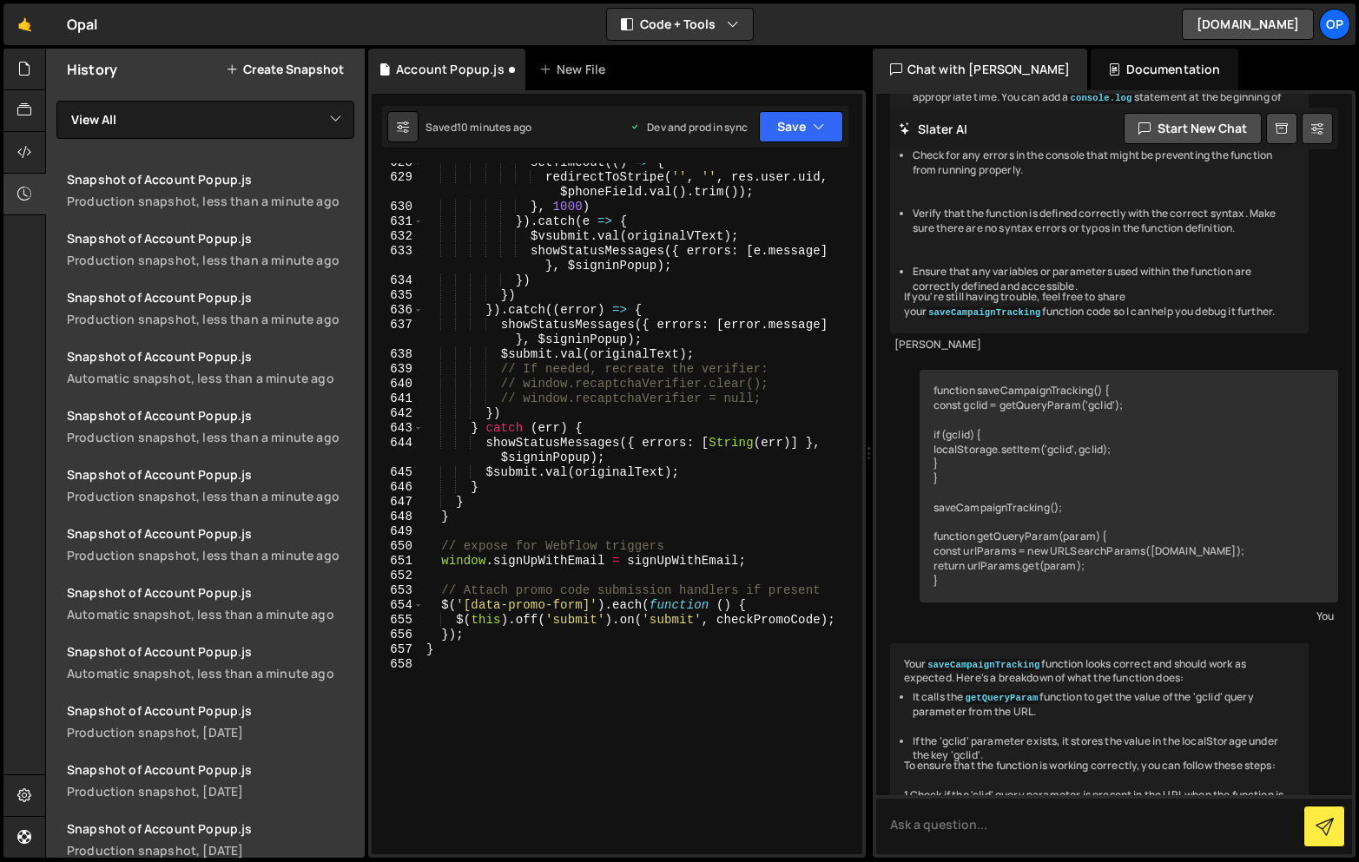
scroll to position [10754, 0]
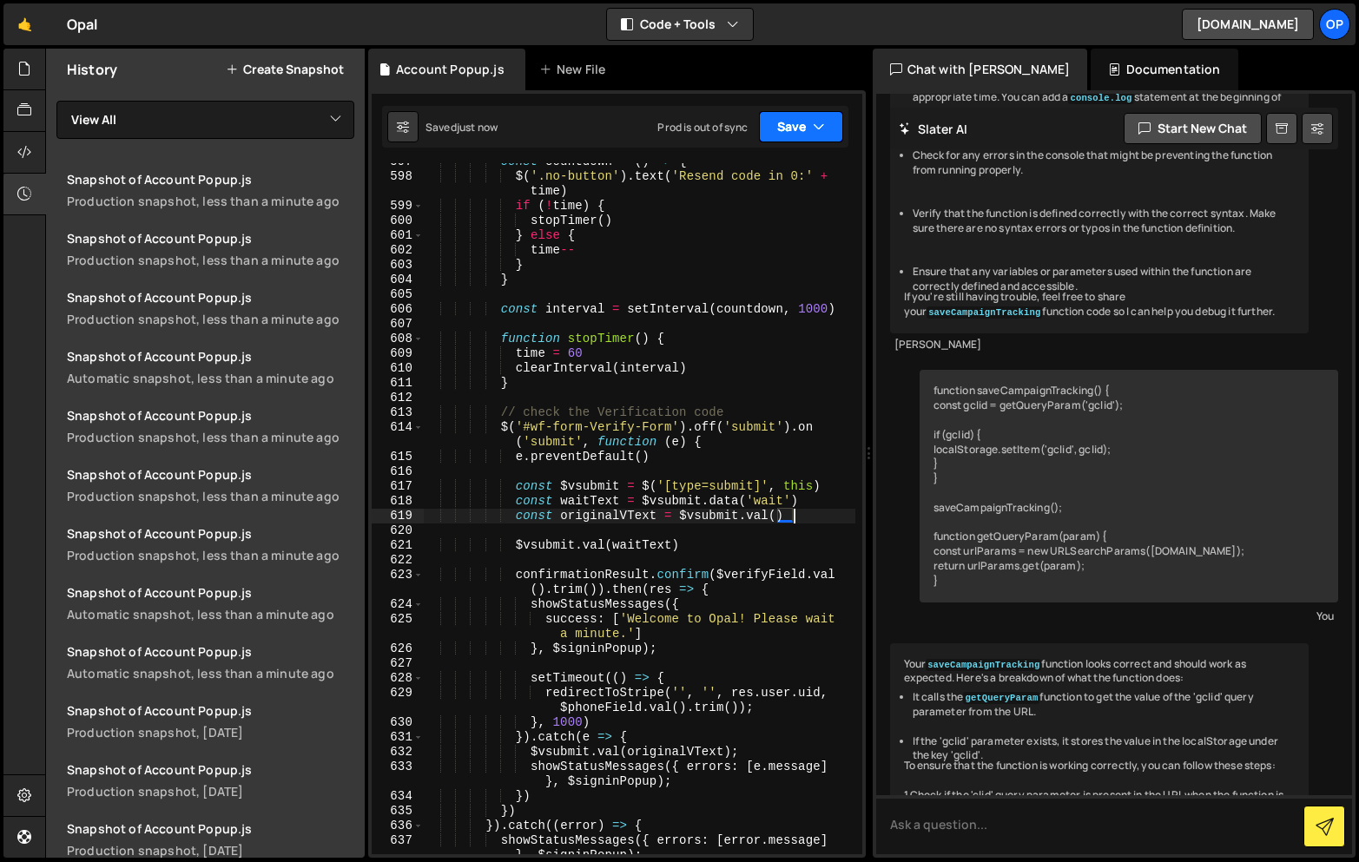
click at [805, 134] on button "Save" at bounding box center [801, 126] width 84 height 31
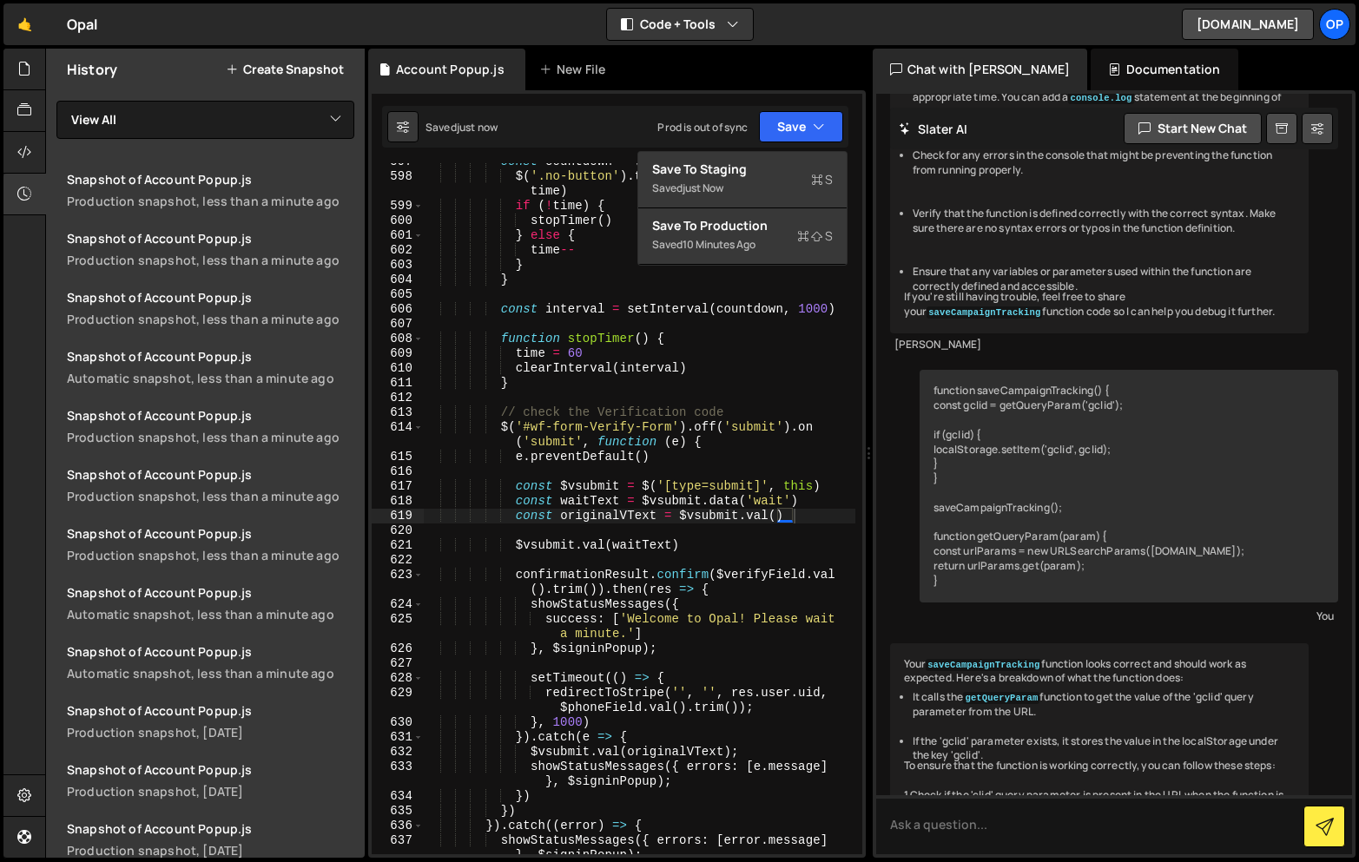
click at [710, 237] on div "10 minutes ago" at bounding box center [718, 244] width 73 height 15
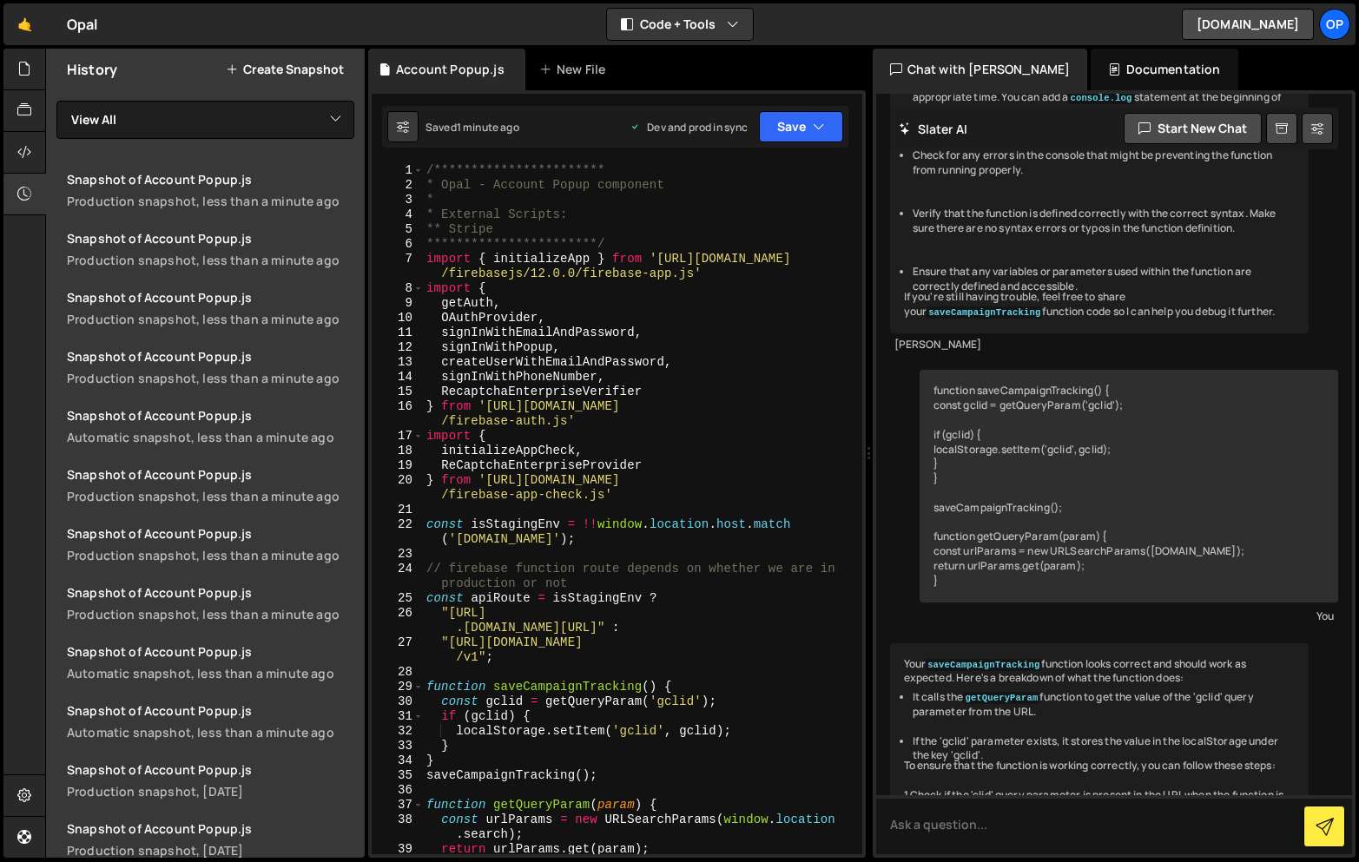
scroll to position [0, 0]
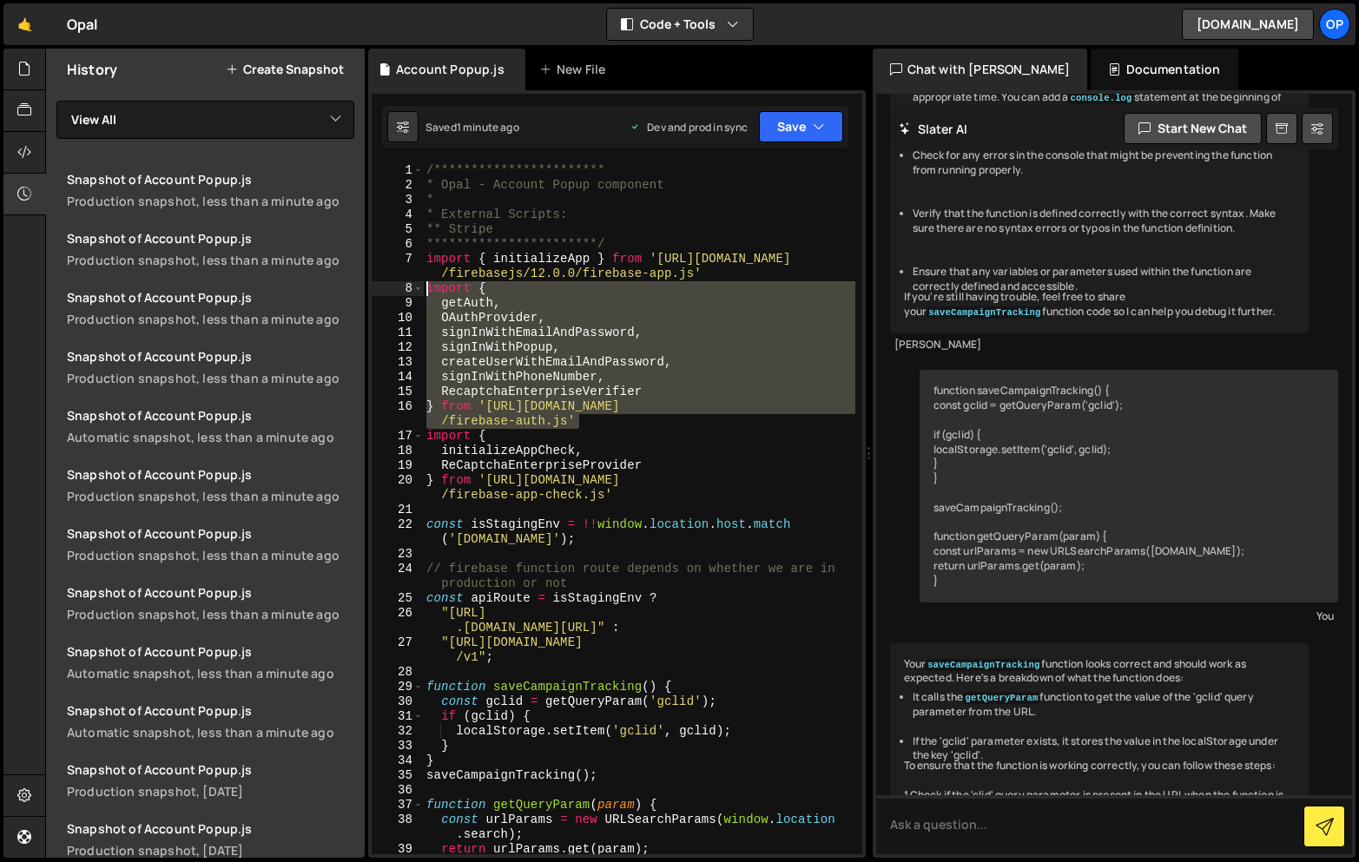
drag, startPoint x: 613, startPoint y: 416, endPoint x: 412, endPoint y: 291, distance: 236.4
click at [412, 291] on div "**********" at bounding box center [617, 508] width 491 height 691
type textarea "import { getAuth,"
paste textarea
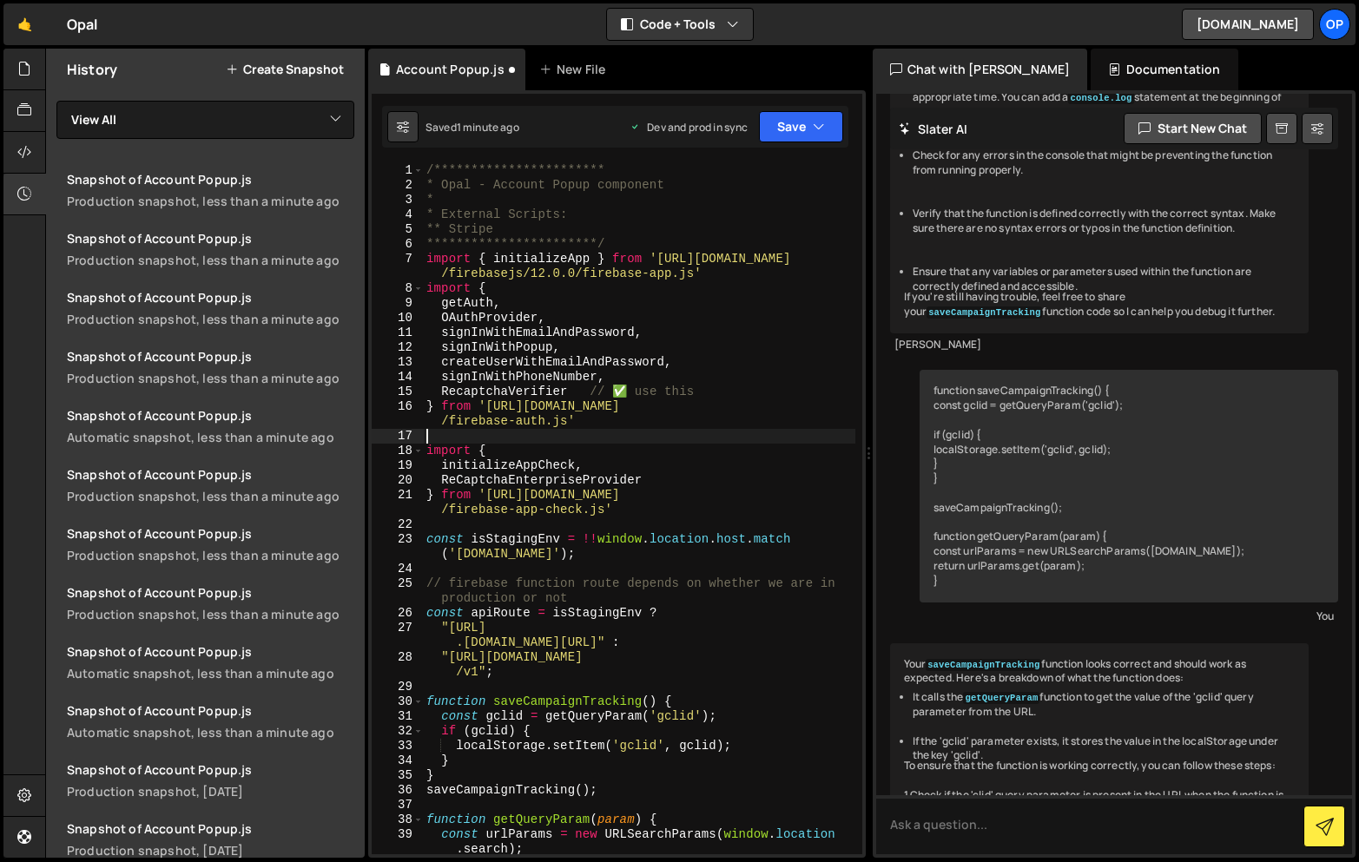
type textarea "RecaptchaEnterpriseVerifier } from '[URL][DOMAIN_NAME]'"
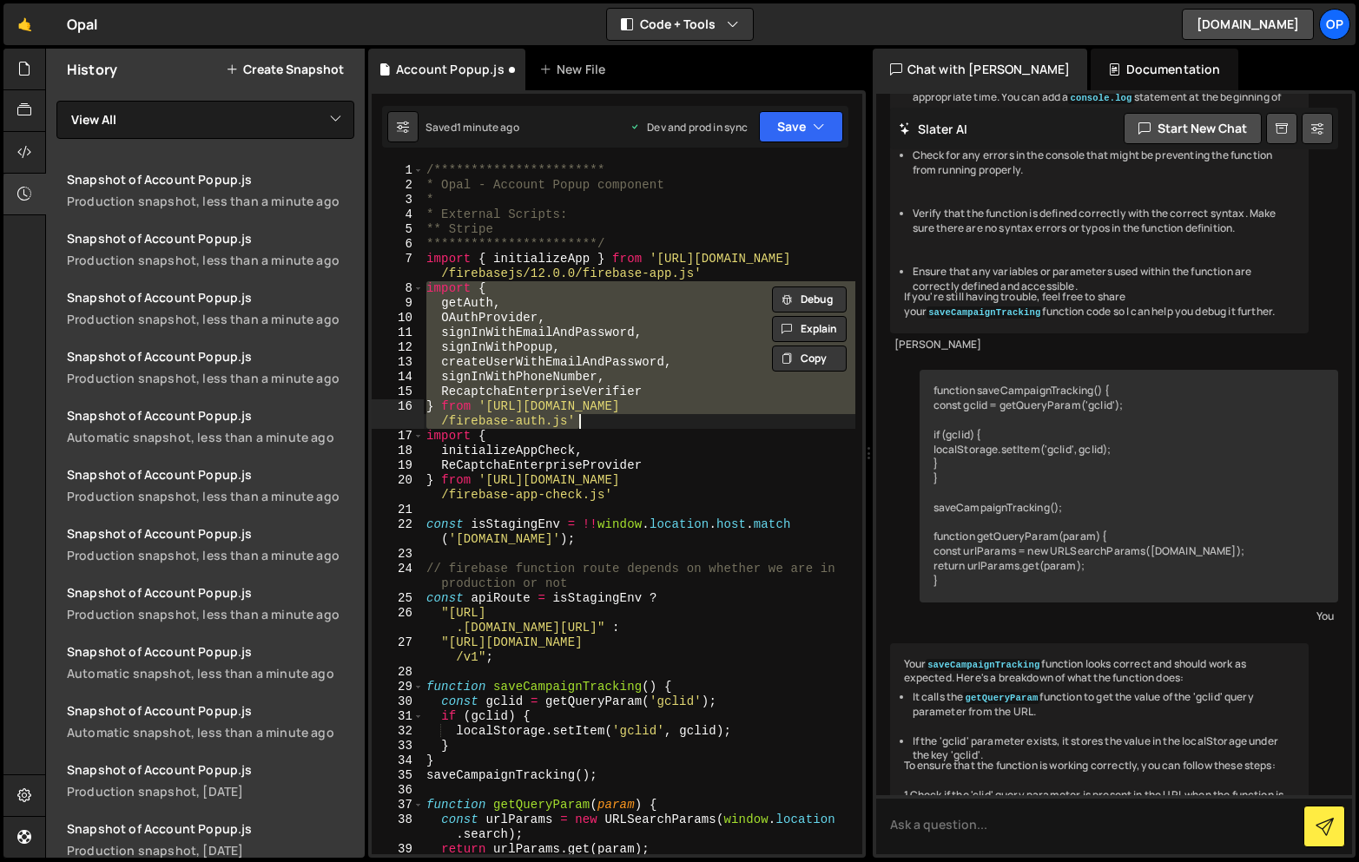
paste textarea
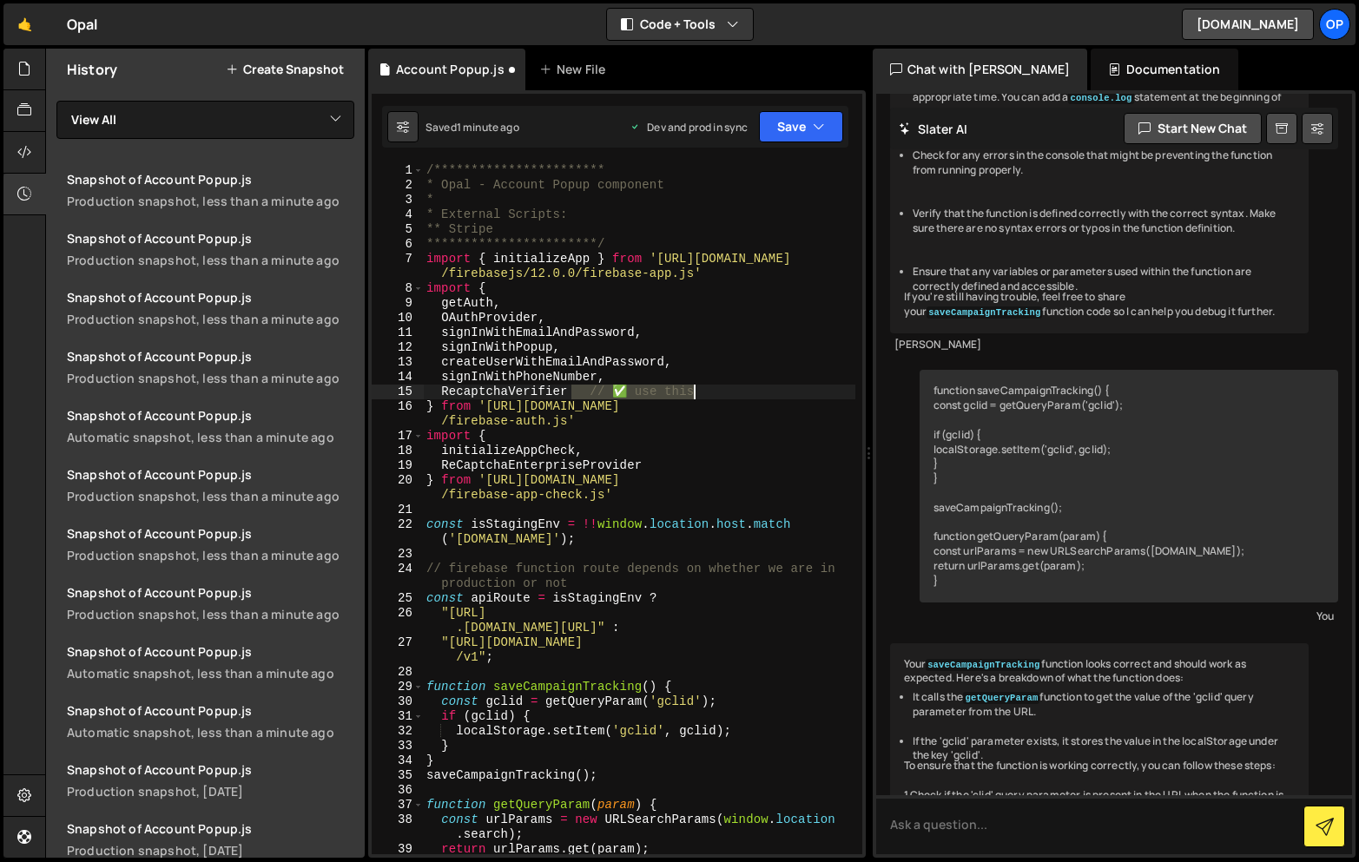
drag, startPoint x: 574, startPoint y: 394, endPoint x: 804, endPoint y: 394, distance: 230.1
click at [804, 394] on div "**********" at bounding box center [639, 523] width 432 height 721
click at [618, 443] on div "**********" at bounding box center [639, 523] width 432 height 721
click at [718, 345] on div "**********" at bounding box center [639, 523] width 432 height 721
type textarea "signInWithPopup,"
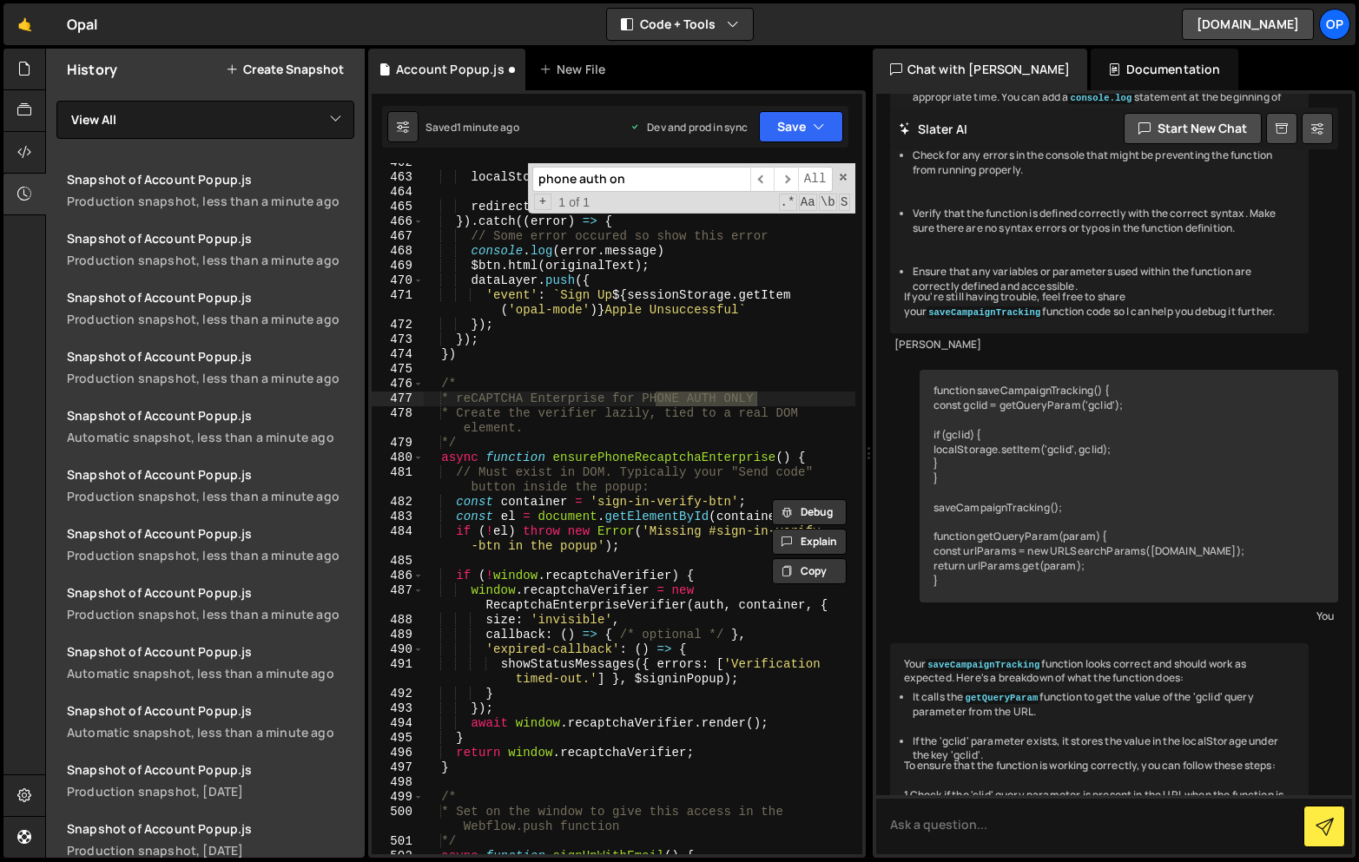
type input "phone auth on"
type textarea "* Create the verifier lazily, tied to a real DOM element."
click at [640, 436] on div "localStorage . setItem ( "AppleEmail" , user . email ) ; redirectToStripe ( use…" at bounding box center [639, 515] width 432 height 721
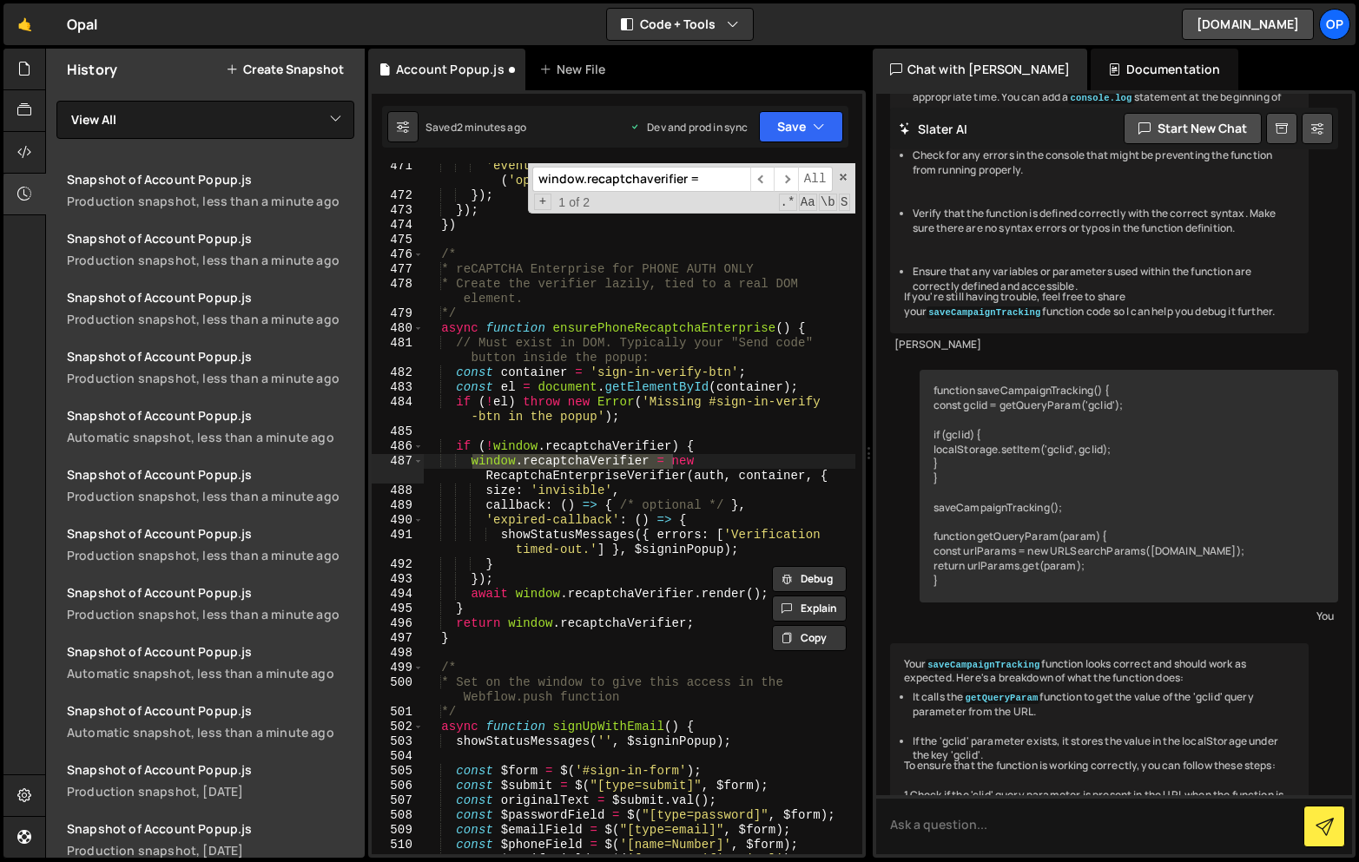
scroll to position [8456, 0]
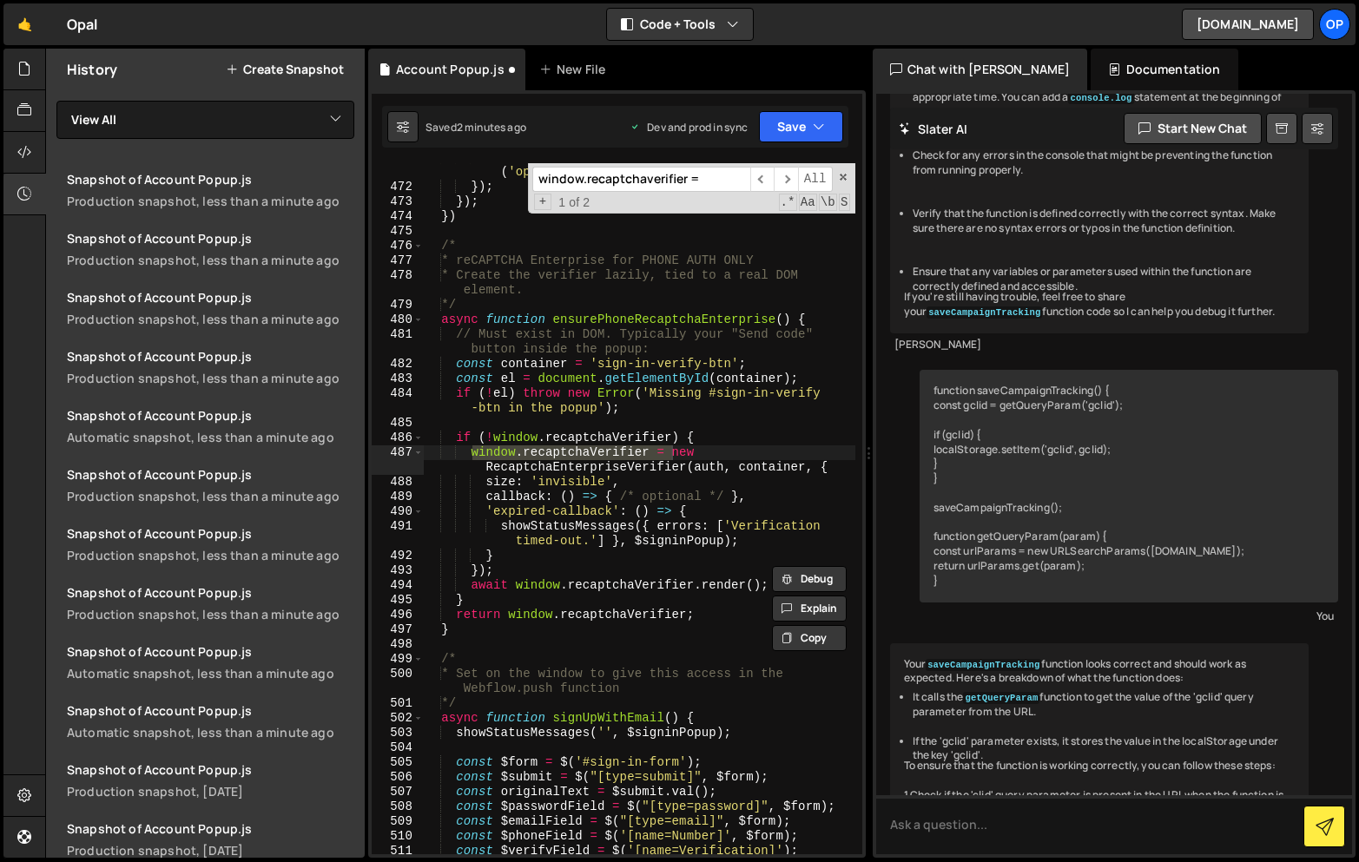
type input "window.recaptchaverifier ="
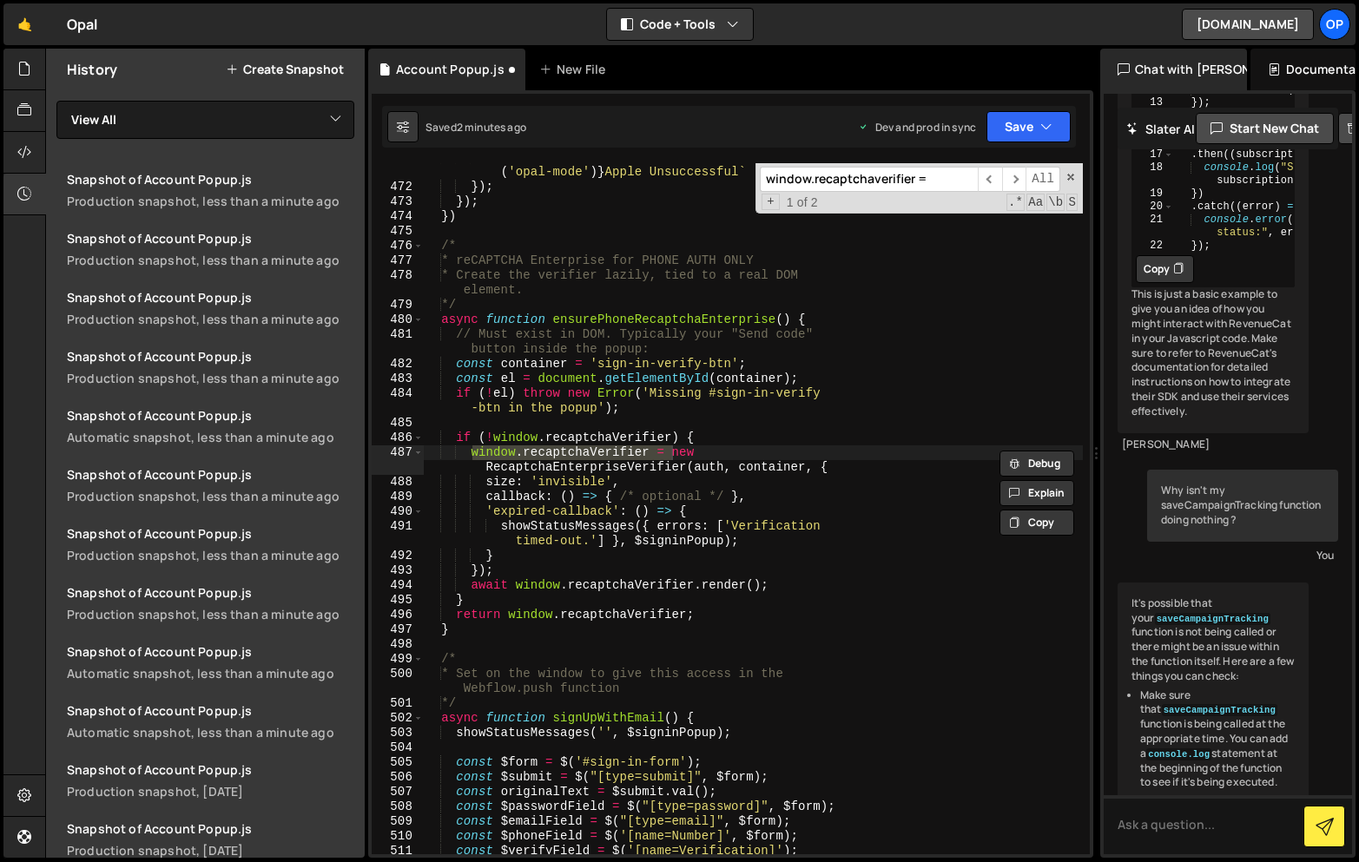
drag, startPoint x: 869, startPoint y: 300, endPoint x: 1101, endPoint y: 304, distance: 231.9
click at [1101, 304] on div "Files New File Javascript files 2 Account Popup.js 1 CSS files Copy share link …" at bounding box center [702, 454] width 1314 height 810
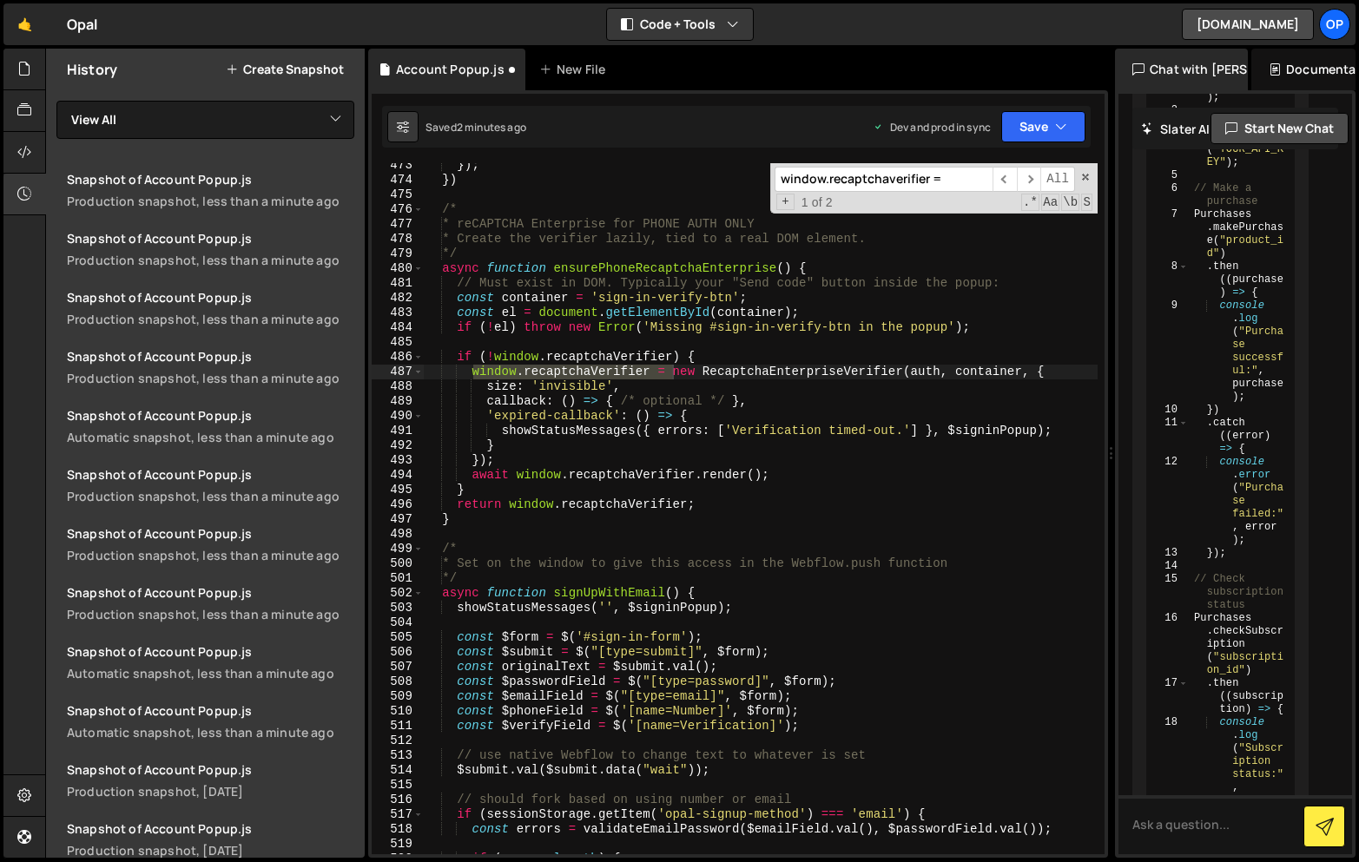
scroll to position [7343, 0]
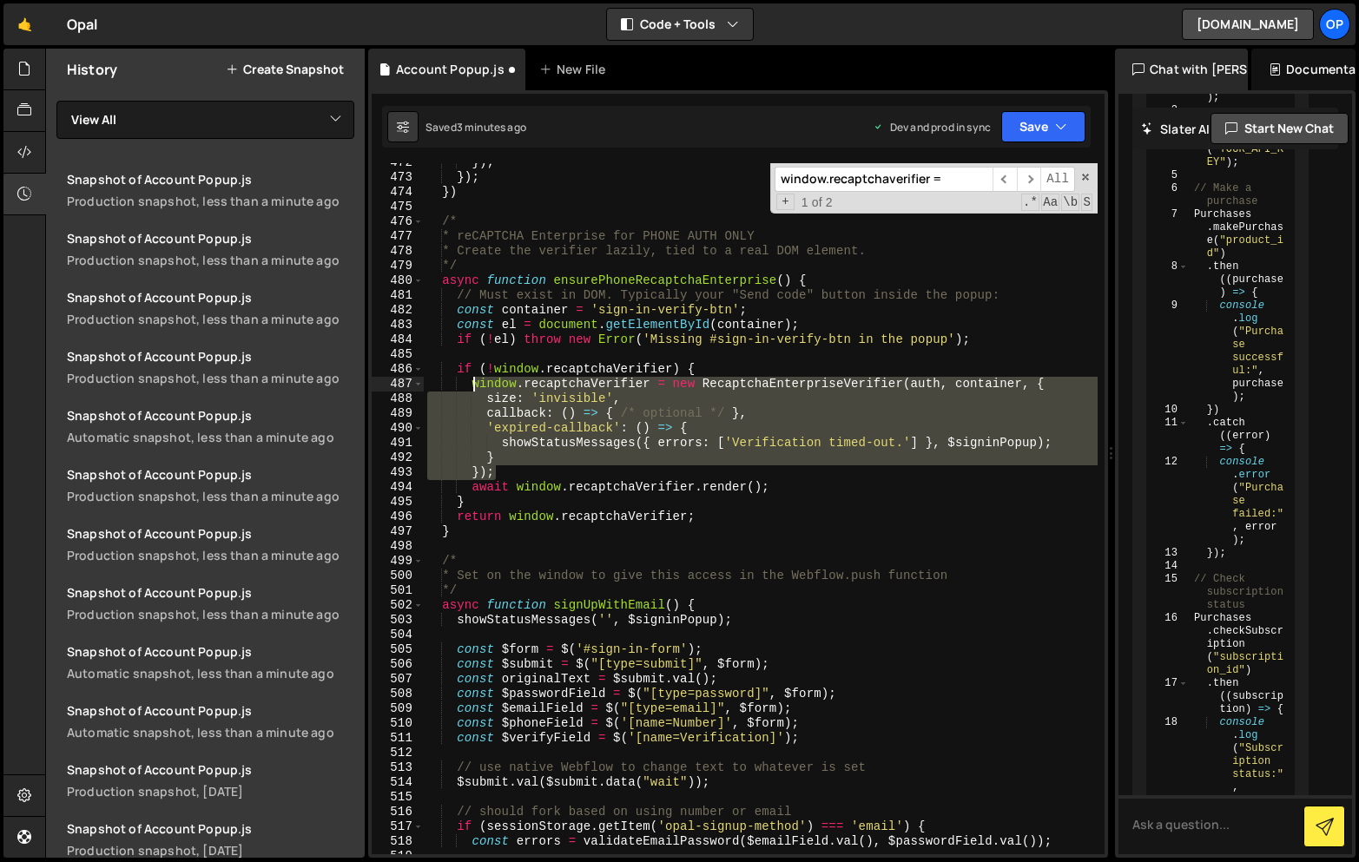
drag, startPoint x: 511, startPoint y: 471, endPoint x: 477, endPoint y: 386, distance: 91.1
click at [477, 386] on div "}) ; }) ; }) /* * reCAPTCHA Enterprise for PHONE AUTH ONLY * Create the verifie…" at bounding box center [761, 515] width 674 height 721
paste textarea "}, auth);"
paste textarea "}, auth"
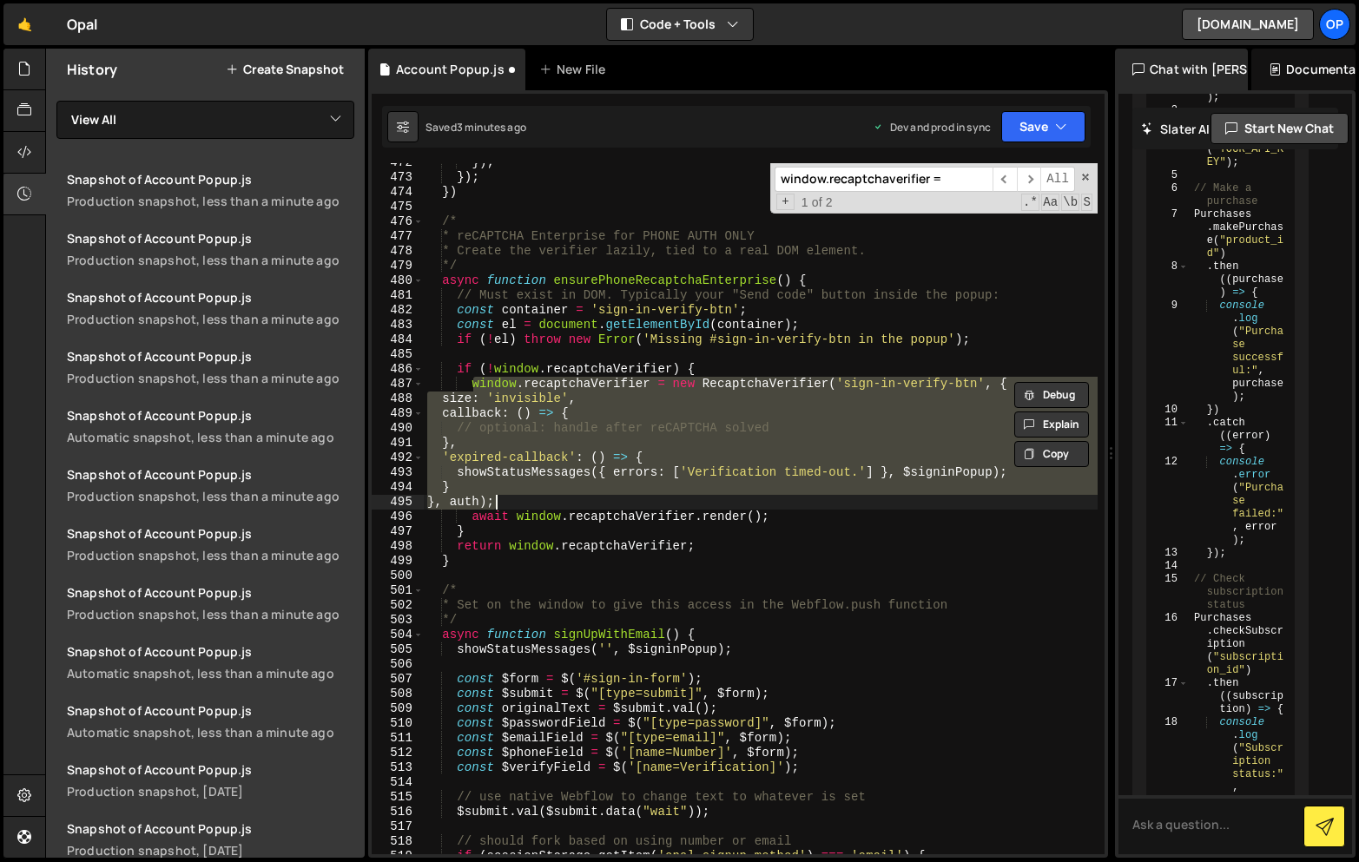
click at [645, 344] on div "}) ; }) ; }) /* * reCAPTCHA Enterprise for PHONE AUTH ONLY * Create the verifie…" at bounding box center [761, 515] width 674 height 721
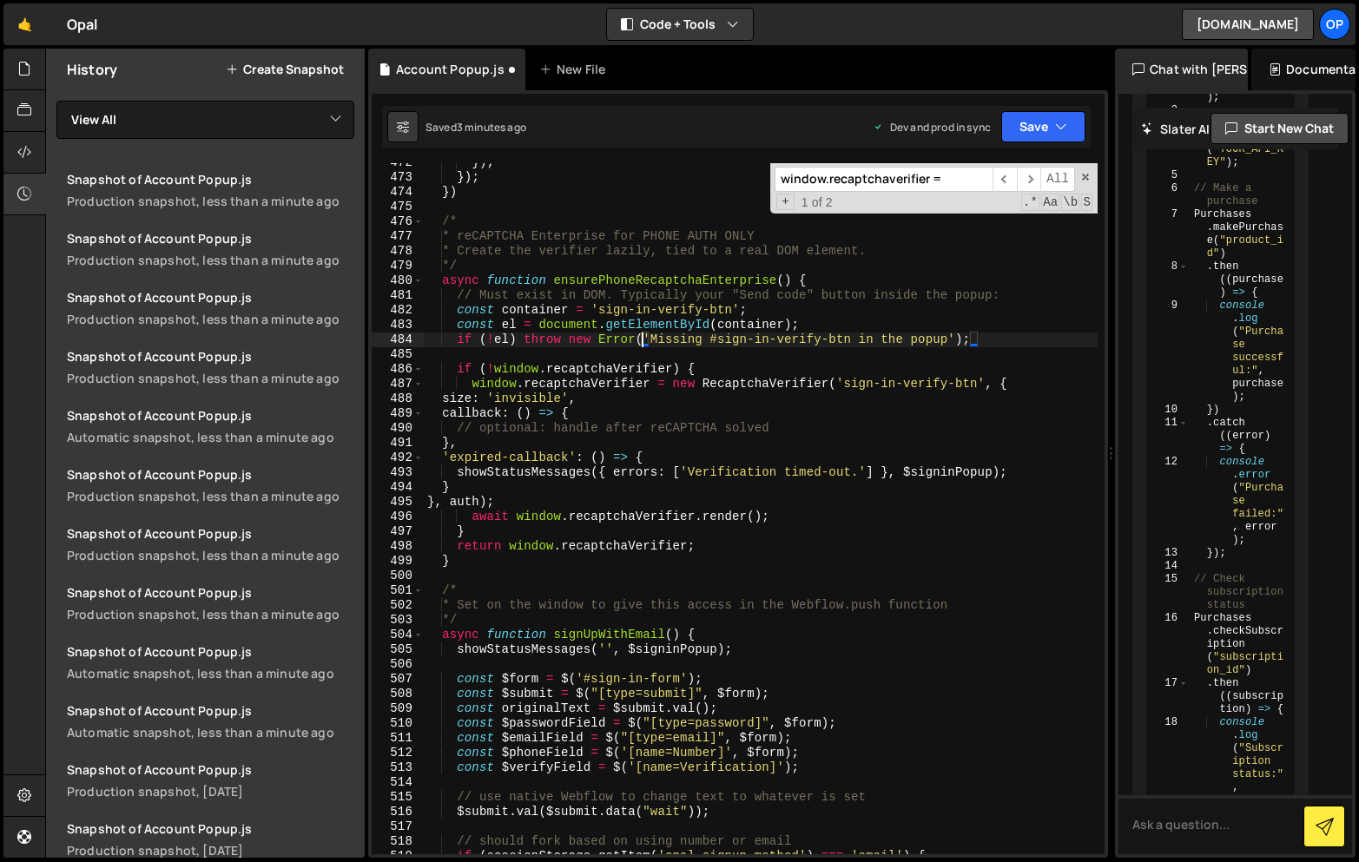
click at [444, 399] on div "}) ; }) ; }) /* * reCAPTCHA Enterprise for PHONE AUTH ONLY * Create the verifie…" at bounding box center [761, 515] width 674 height 721
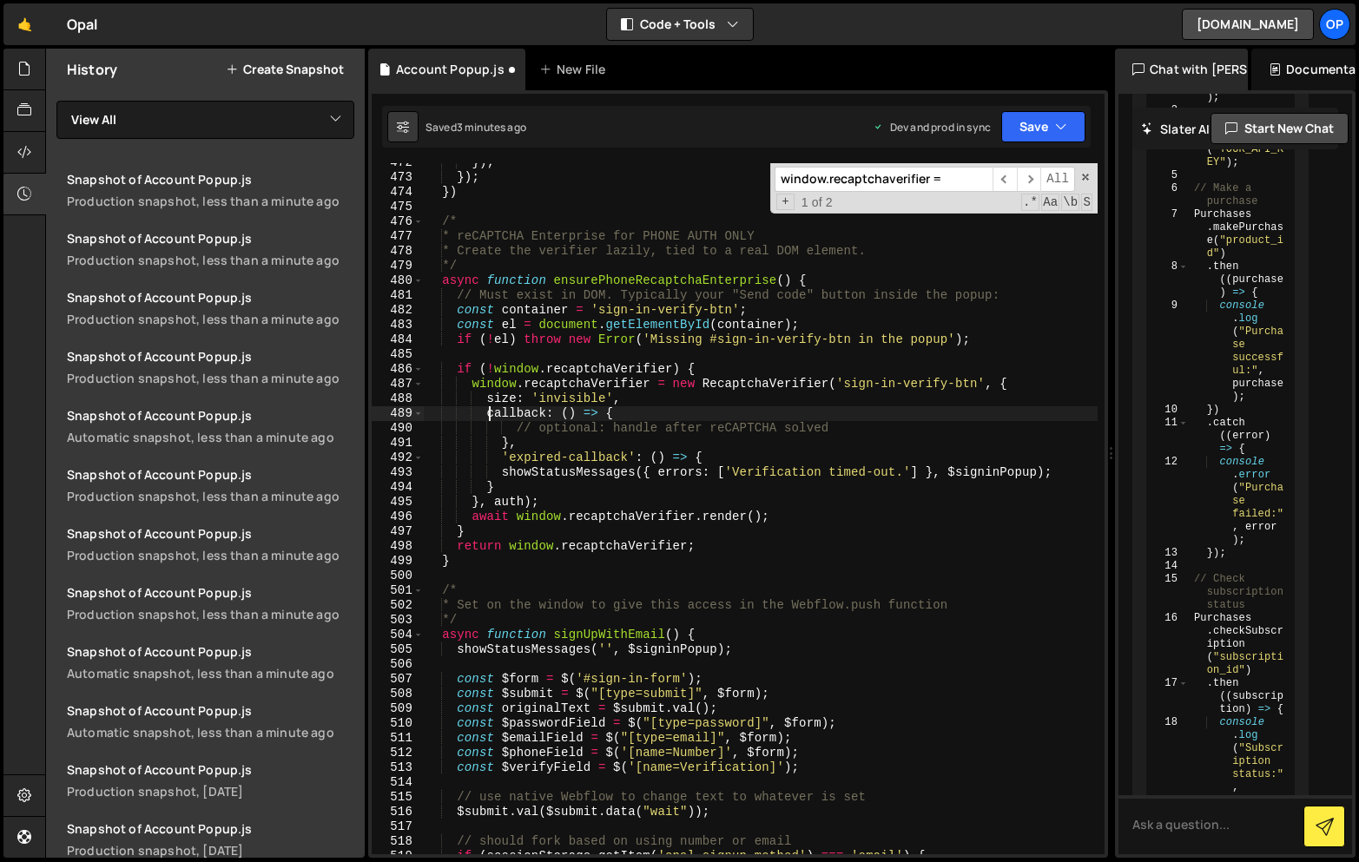
click at [517, 510] on div "}) ; }) ; }) /* * reCAPTCHA Enterprise for PHONE AUTH ONLY * Create the verifie…" at bounding box center [761, 515] width 674 height 721
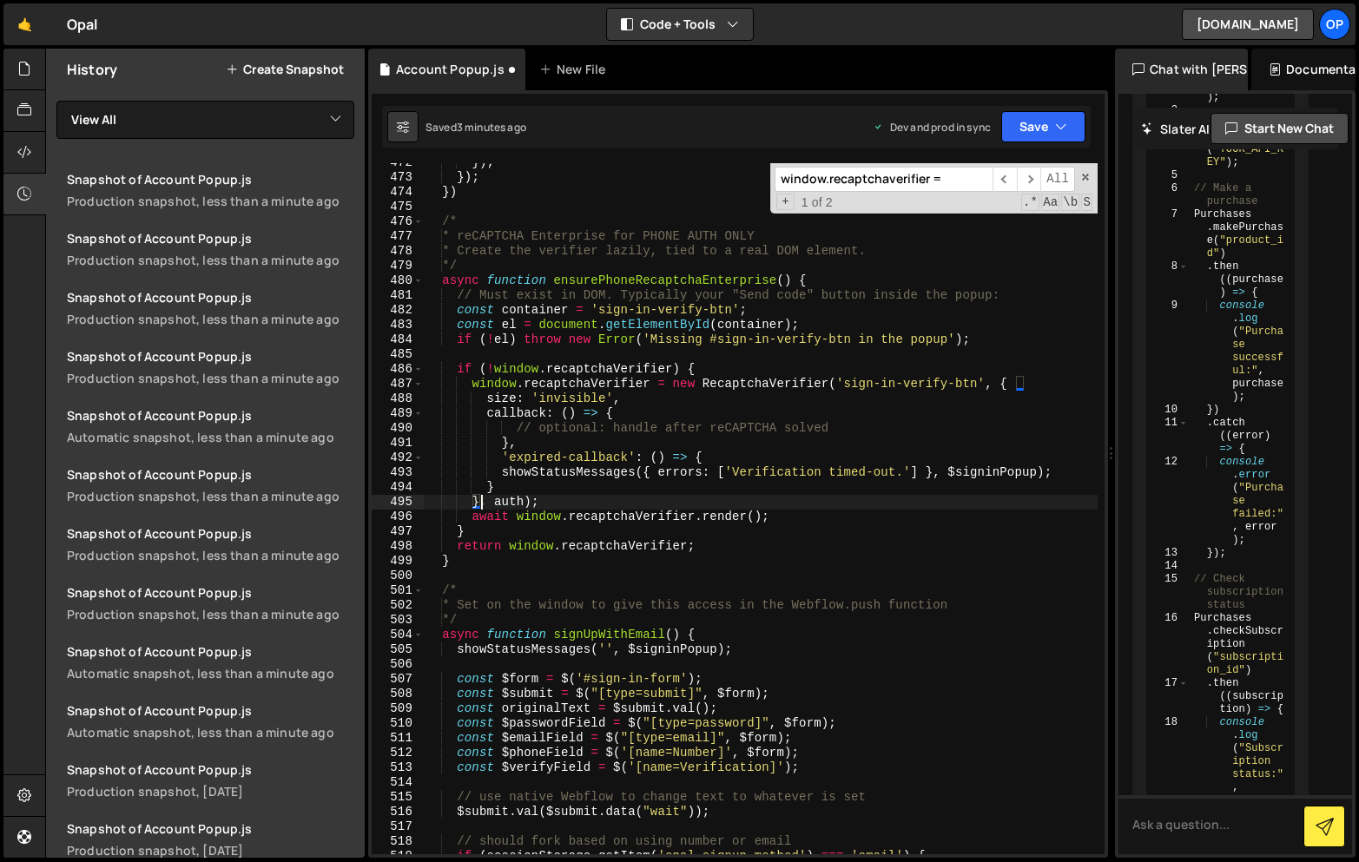
click at [484, 508] on div "}) ; }) ; }) /* * reCAPTCHA Enterprise for PHONE AUTH ONLY * Create the verifie…" at bounding box center [761, 515] width 674 height 721
click at [498, 505] on div "}) ; }) ; }) /* * reCAPTCHA Enterprise for PHONE AUTH ONLY * Create the verifie…" at bounding box center [761, 515] width 674 height 721
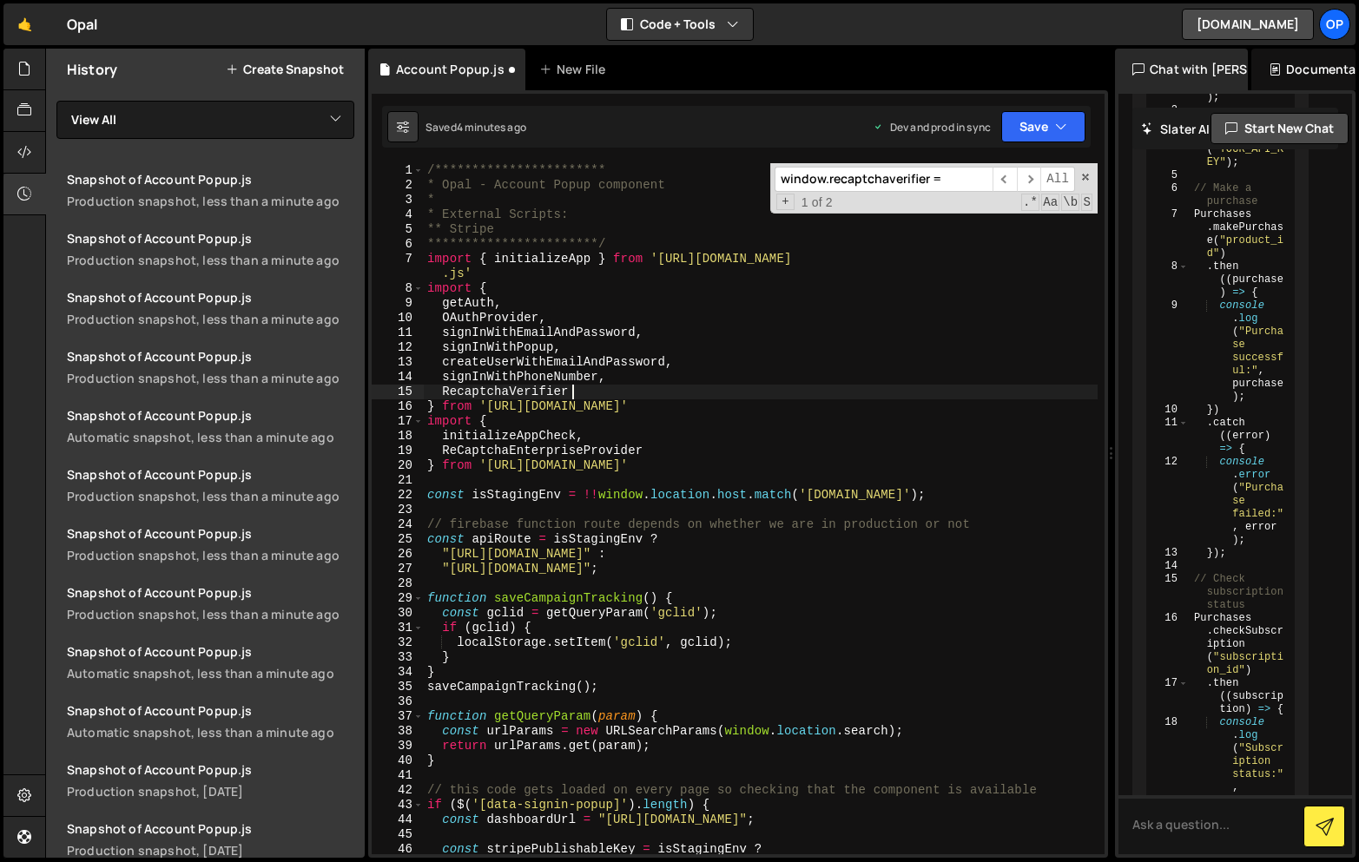
scroll to position [7345, 0]
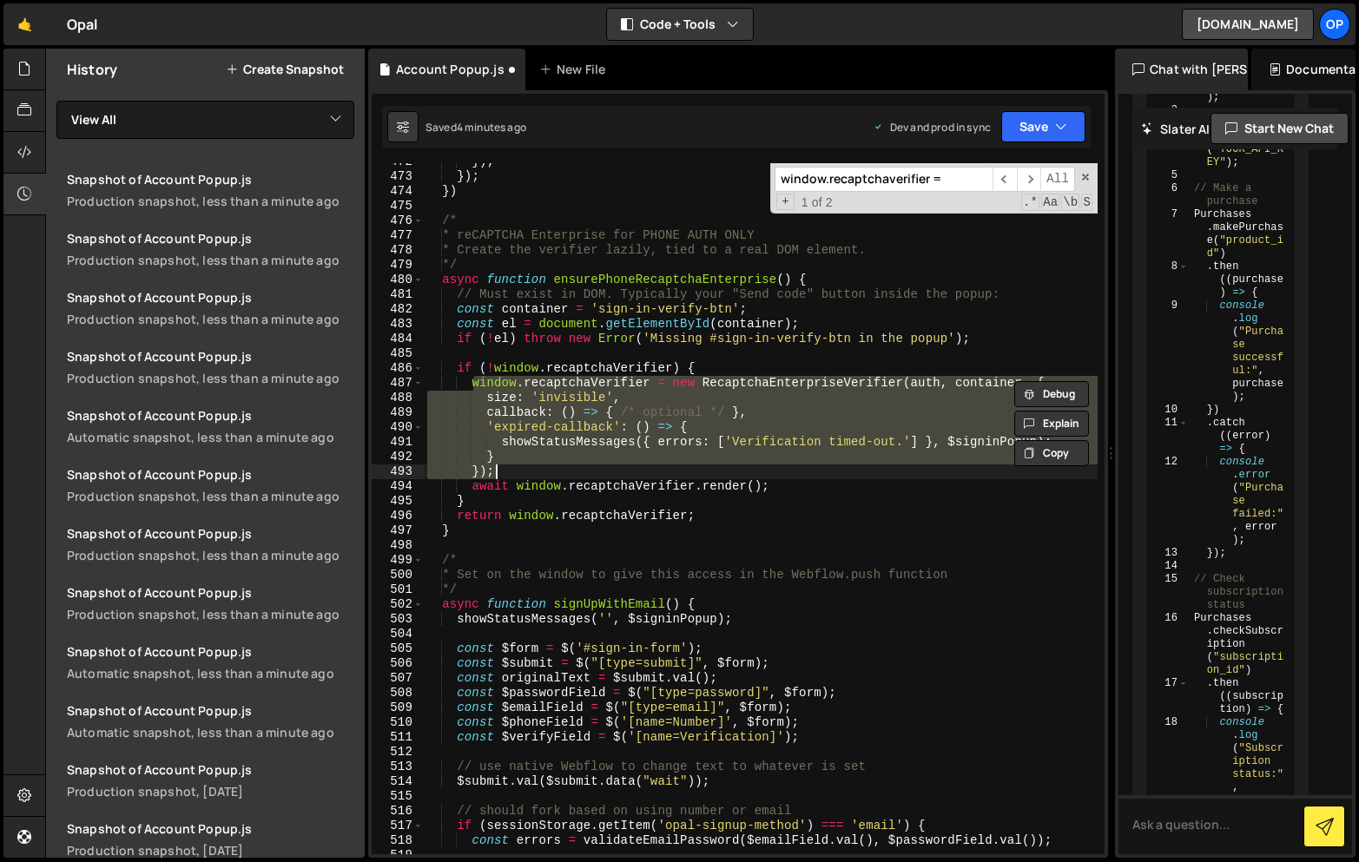
click at [559, 513] on div "}) ; }) ; }) /* * reCAPTCHA Enterprise for PHONE AUTH ONLY * Create the verifie…" at bounding box center [761, 515] width 674 height 721
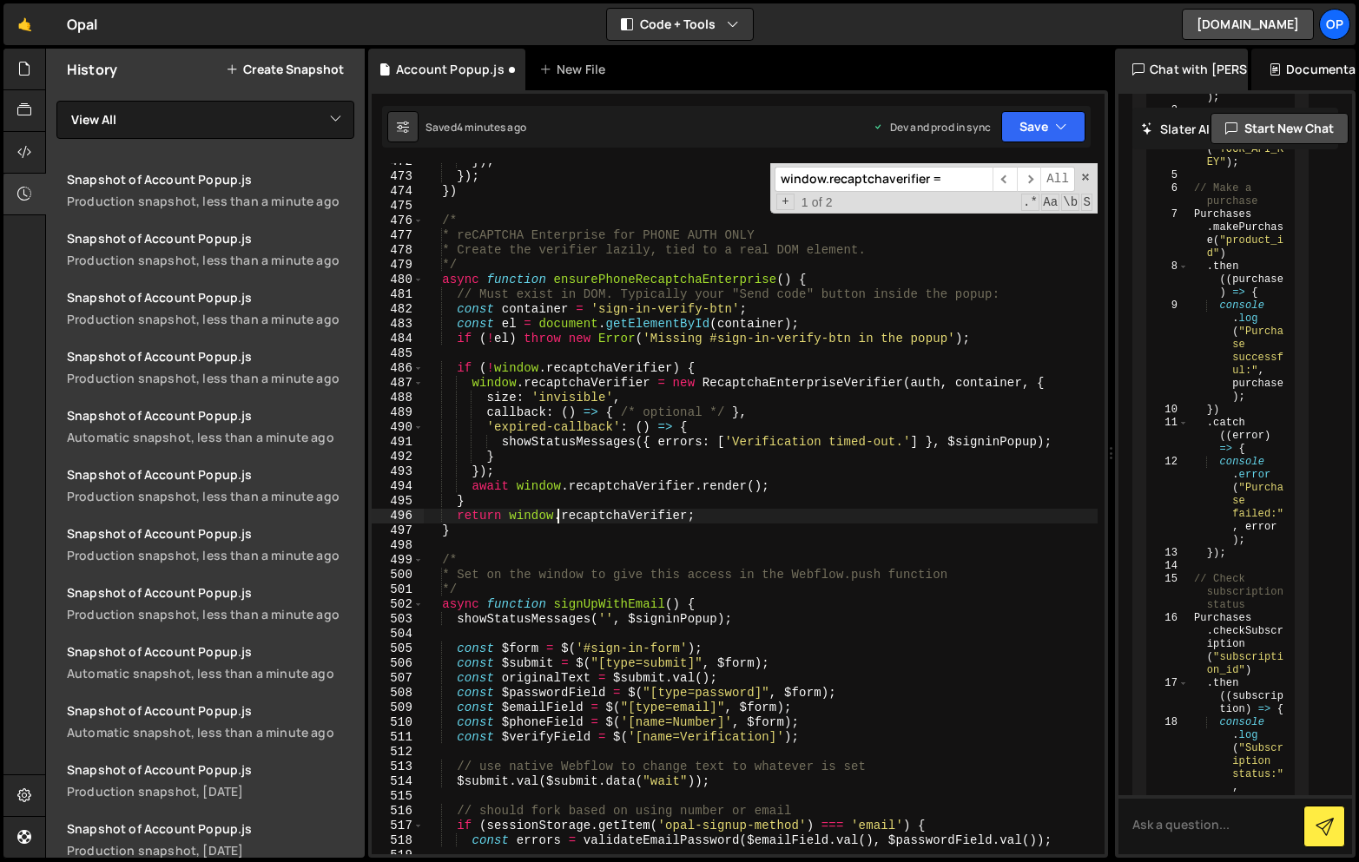
click at [595, 460] on div "}) ; }) ; }) /* * reCAPTCHA Enterprise for PHONE AUTH ONLY * Create the verifie…" at bounding box center [761, 515] width 674 height 721
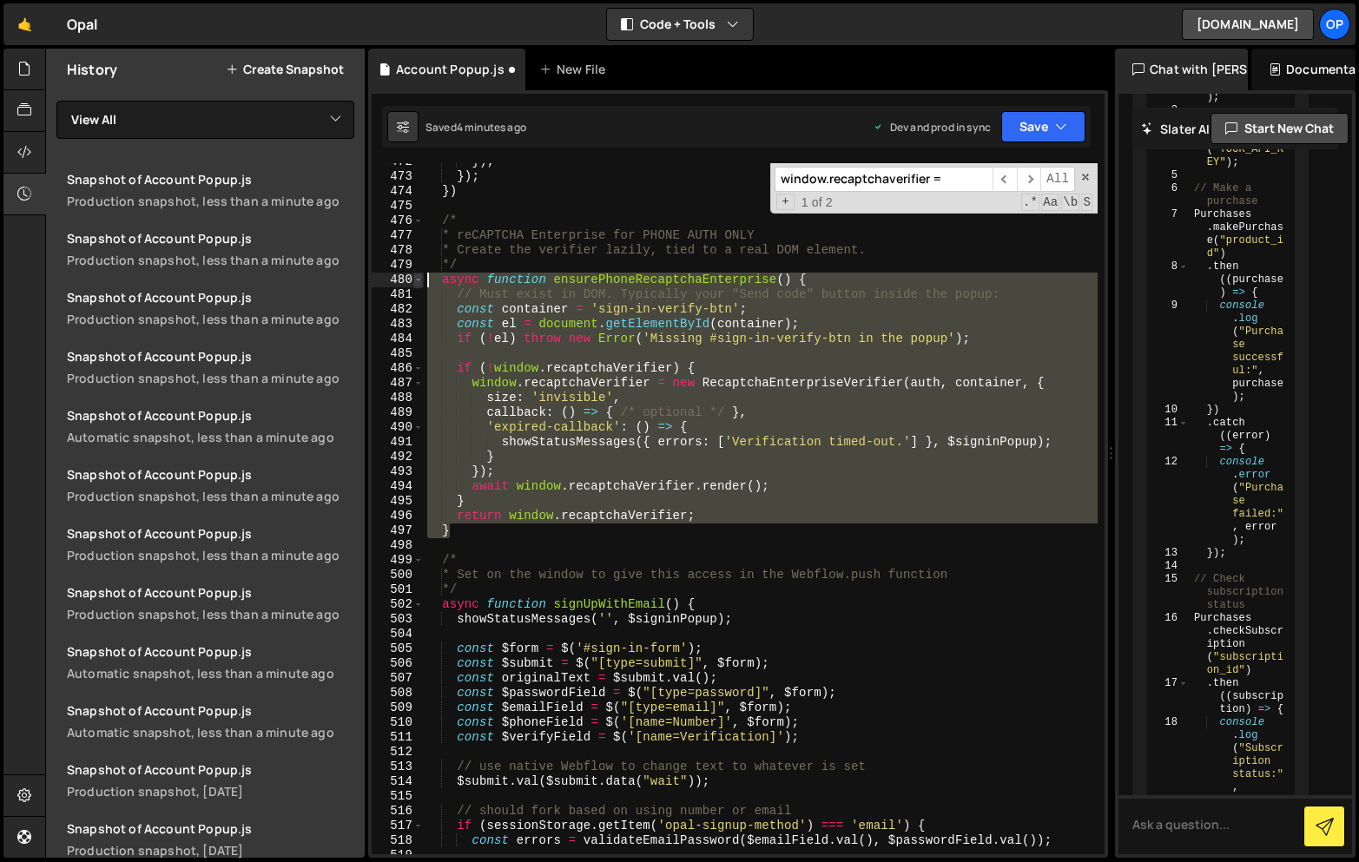
drag, startPoint x: 457, startPoint y: 537, endPoint x: 419, endPoint y: 279, distance: 260.6
click at [419, 279] on div "} 472 473 474 475 476 477 478 479 480 481 482 483 484 485 486 487 488 489 490 4…" at bounding box center [738, 508] width 733 height 691
click at [498, 530] on div "}) ; }) ; }) /* * reCAPTCHA Enterprise for PHONE AUTH ONLY * Create the verifie…" at bounding box center [761, 508] width 674 height 691
type textarea "}"
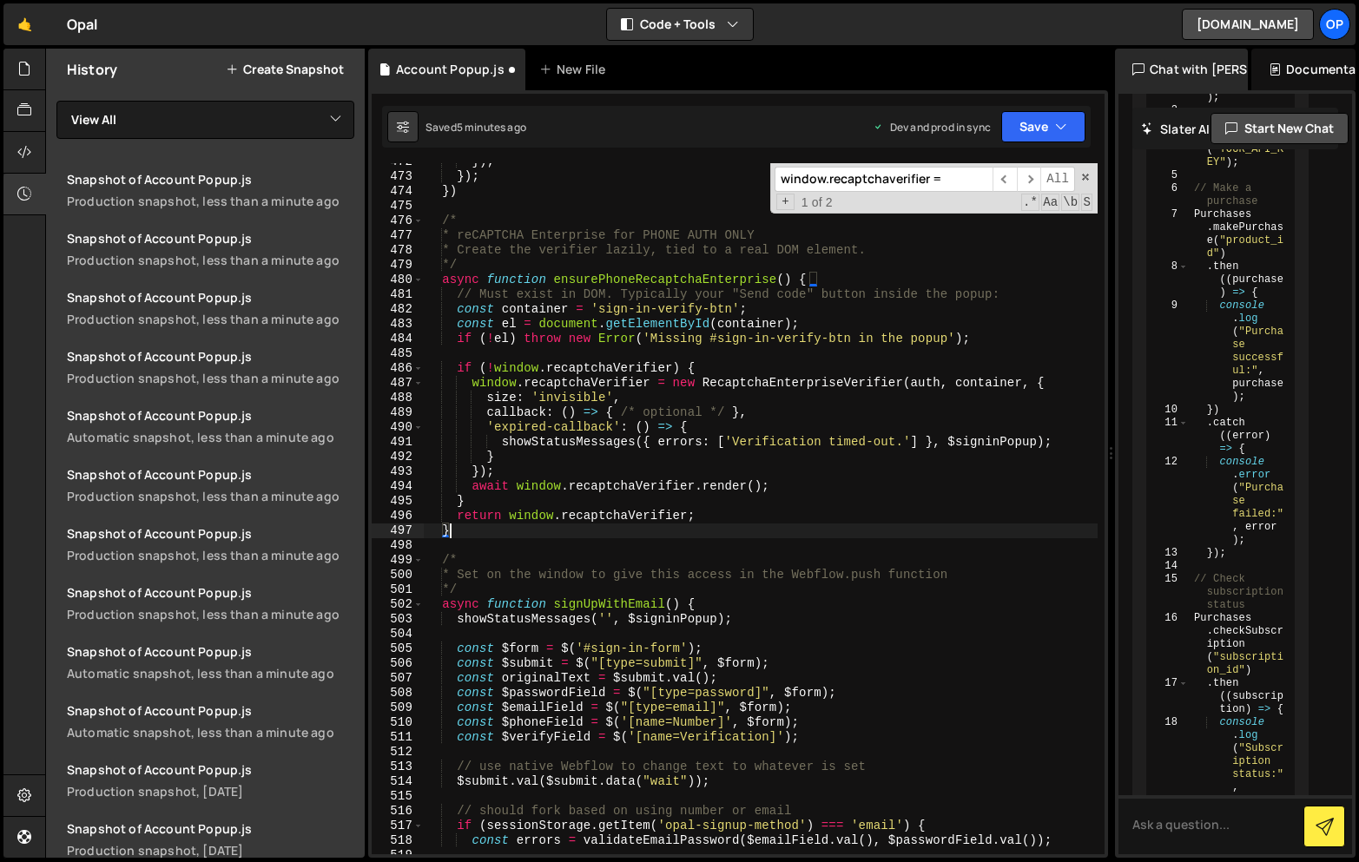
scroll to position [0, 0]
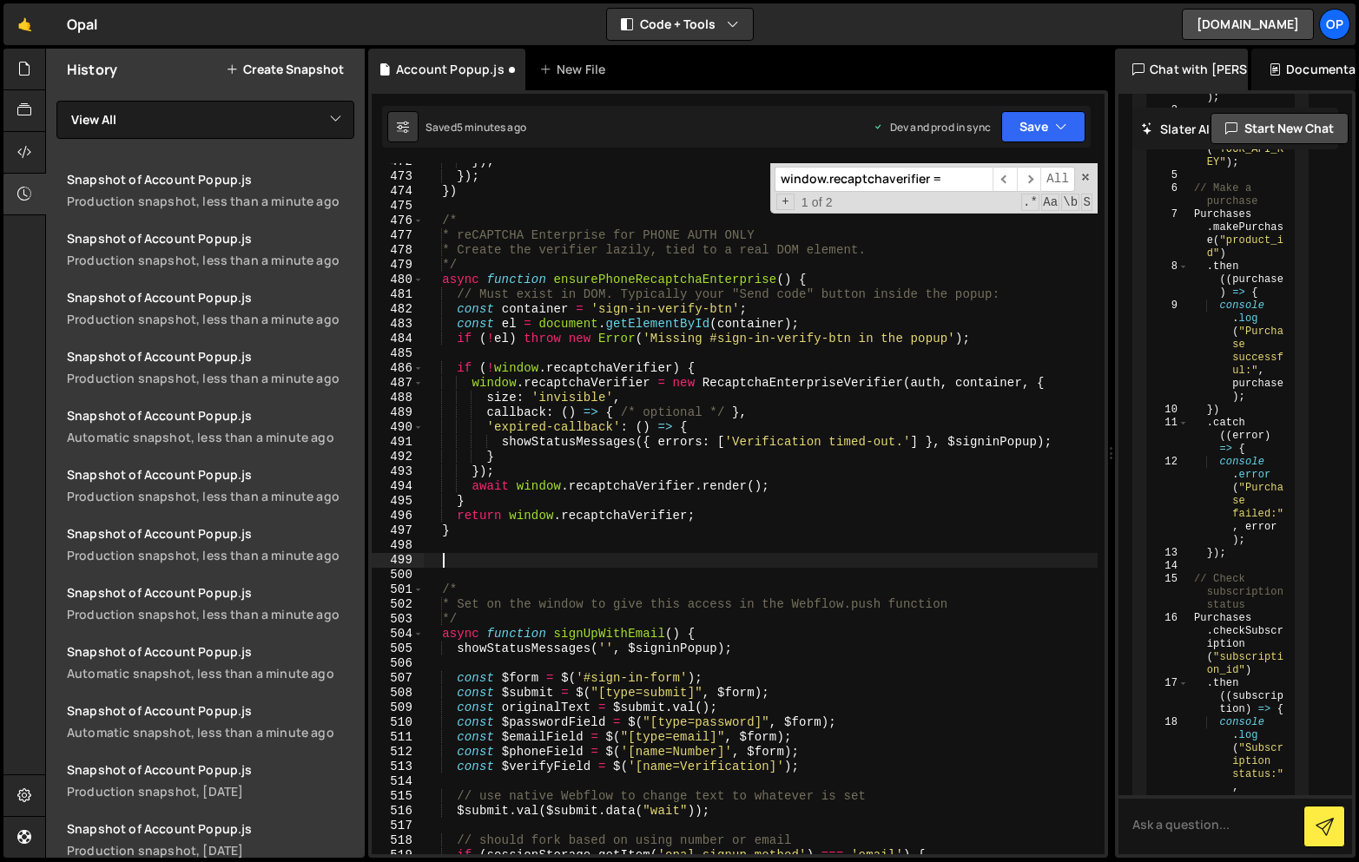
paste textarea "}"
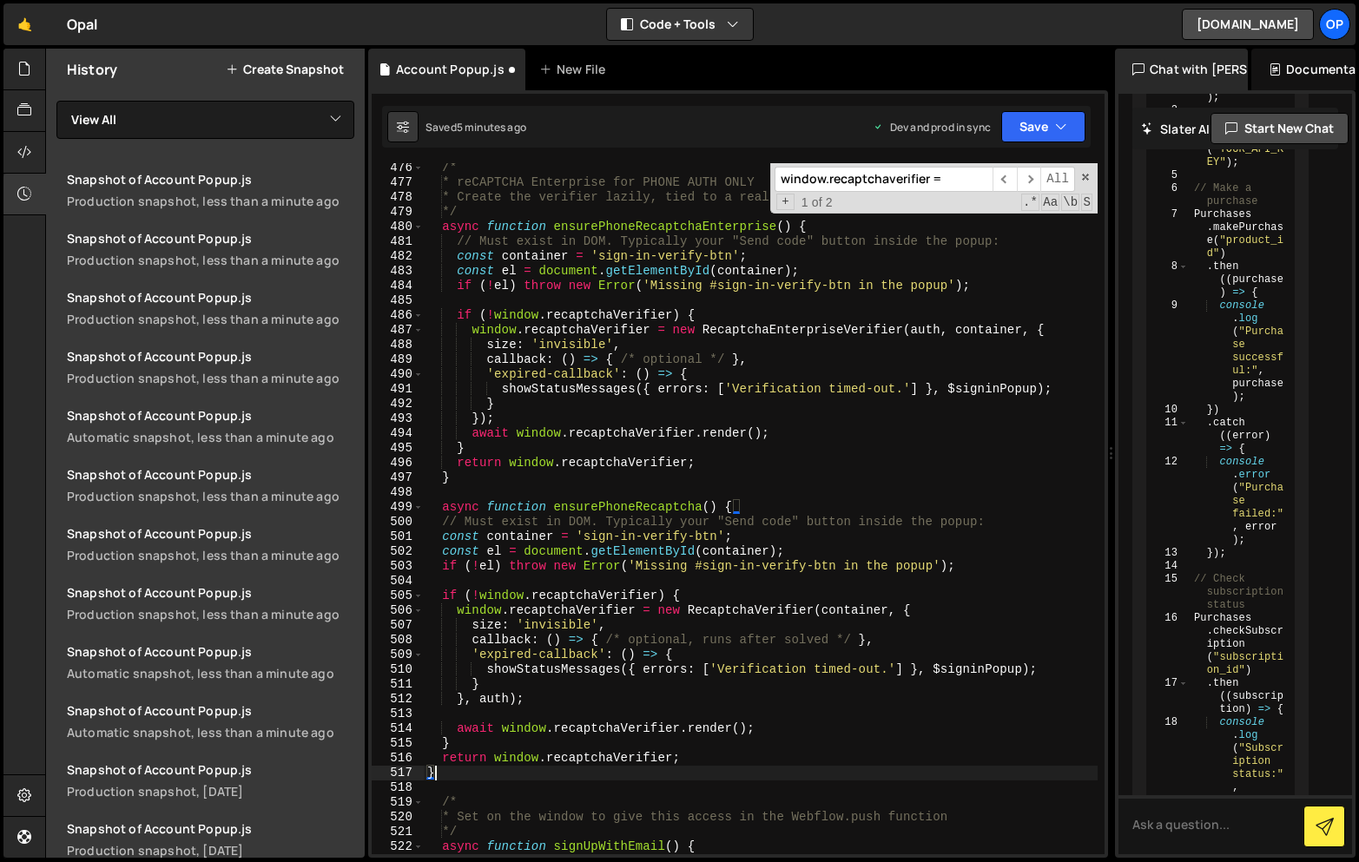
scroll to position [7397, 0]
click at [600, 230] on div "/* * reCAPTCHA Enterprise for PHONE AUTH ONLY * Create the verifier lazily, tie…" at bounding box center [761, 521] width 674 height 721
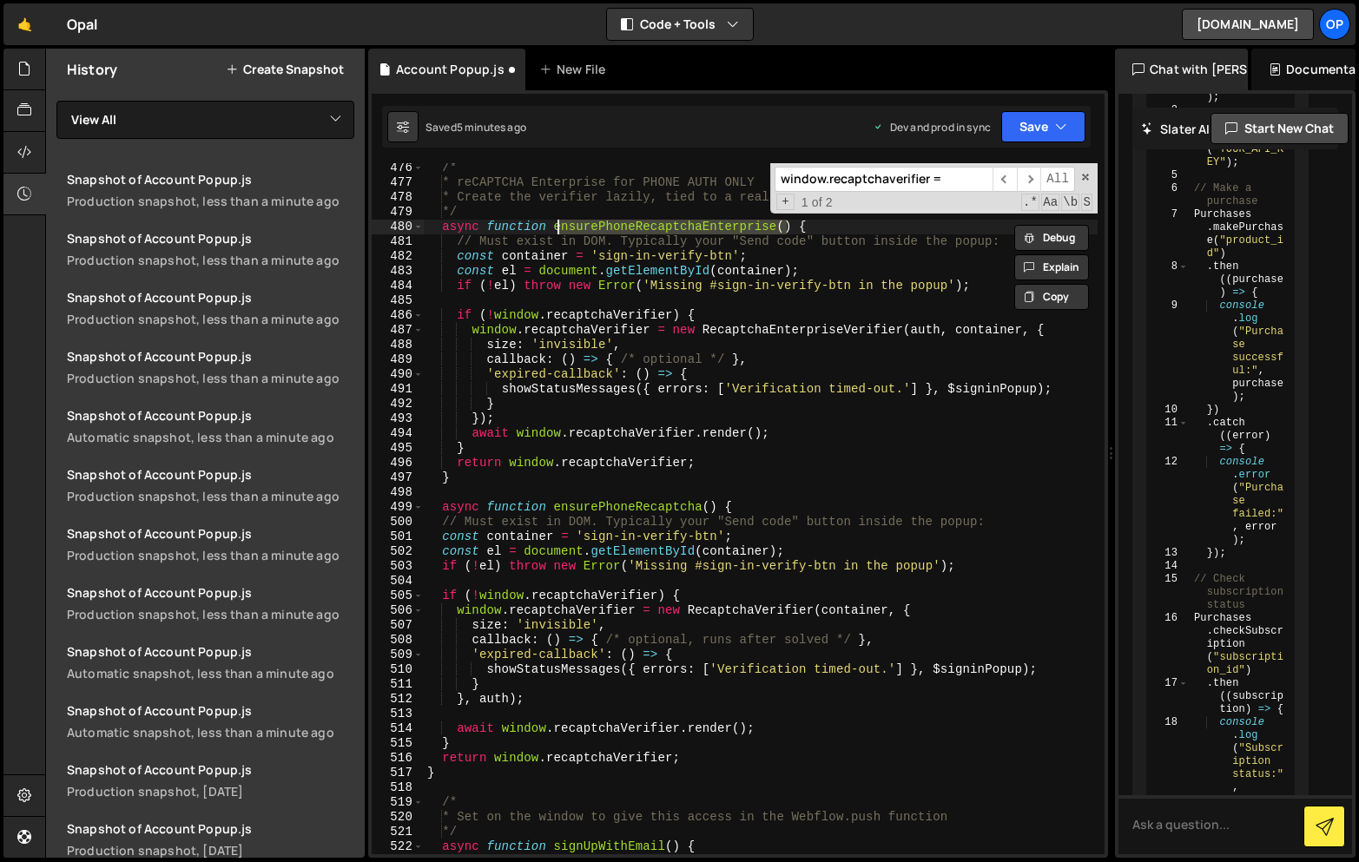
click at [599, 503] on div "/* * reCAPTCHA Enterprise for PHONE AUTH ONLY * Create the verifier lazily, tie…" at bounding box center [761, 521] width 674 height 721
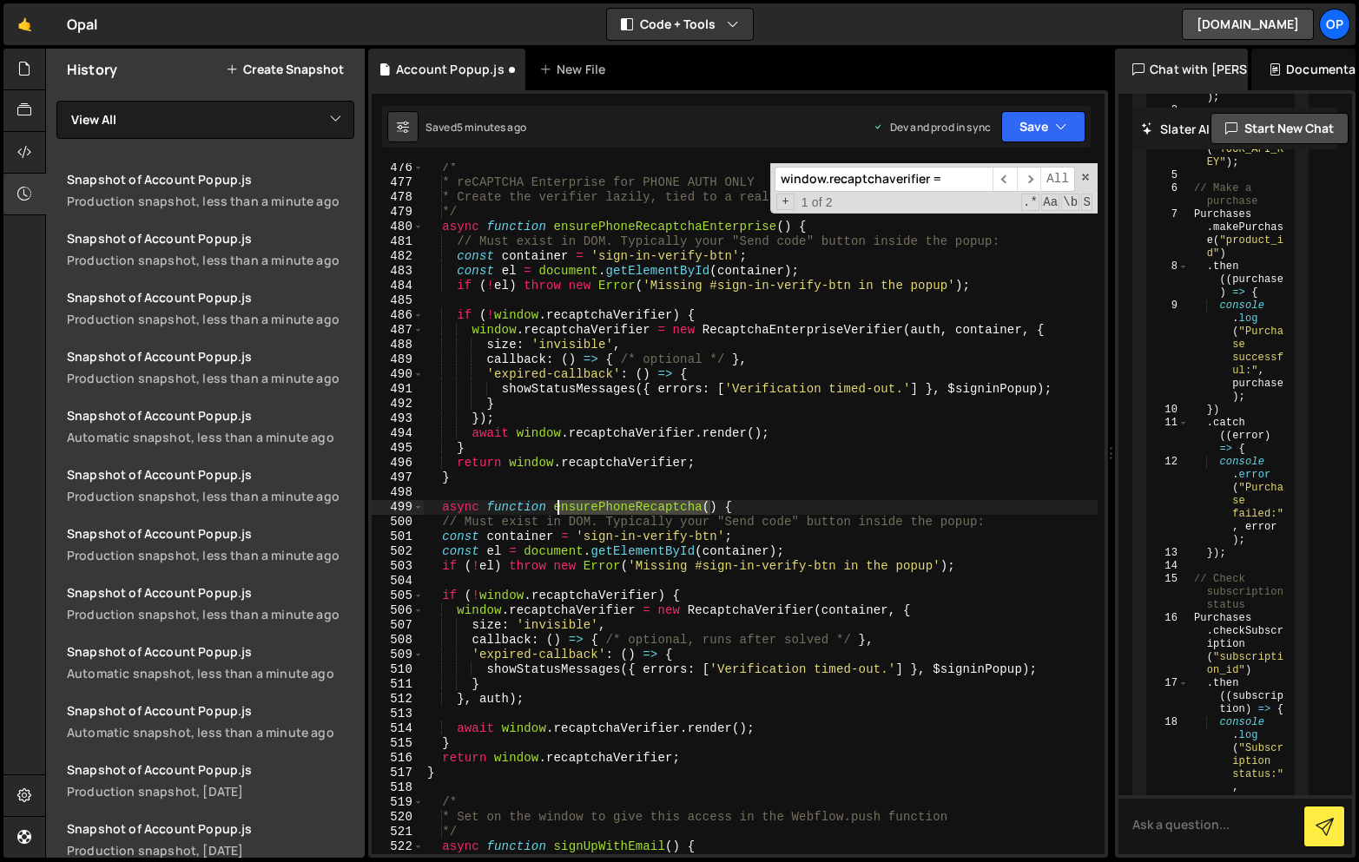
click at [599, 503] on div "/* * reCAPTCHA Enterprise for PHONE AUTH ONLY * Create the verifier lazily, tie…" at bounding box center [761, 521] width 674 height 721
paste textarea "Enterprise"
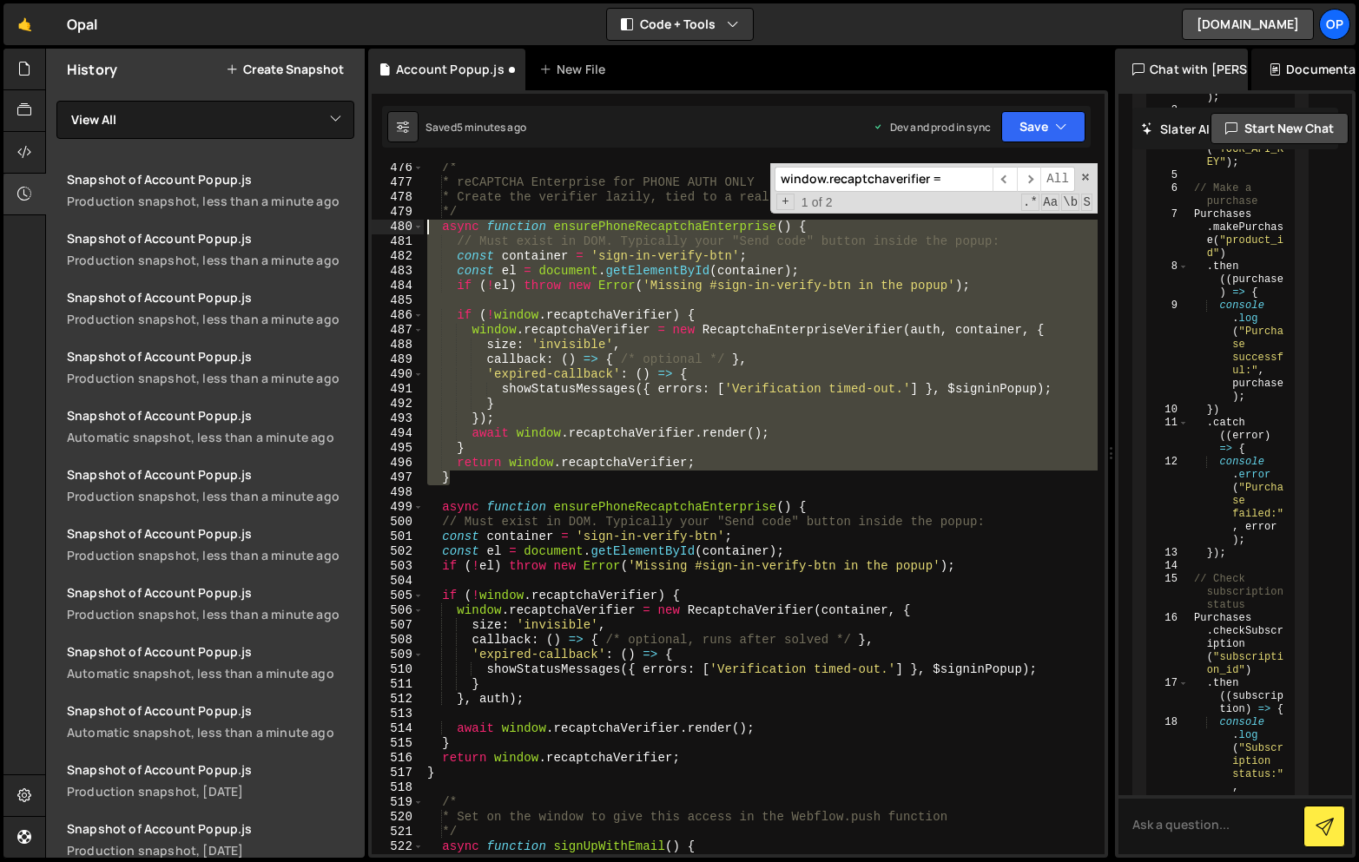
drag, startPoint x: 470, startPoint y: 485, endPoint x: 380, endPoint y: 230, distance: 270.5
click at [380, 230] on div "async function ensurePhoneRecaptchaEnterprise() { 476 477 478 479 480 481 482 4…" at bounding box center [738, 508] width 733 height 691
type textarea "async function ensurePhoneRecaptchaEnterprise() { // Must exist in DOM. Typical…"
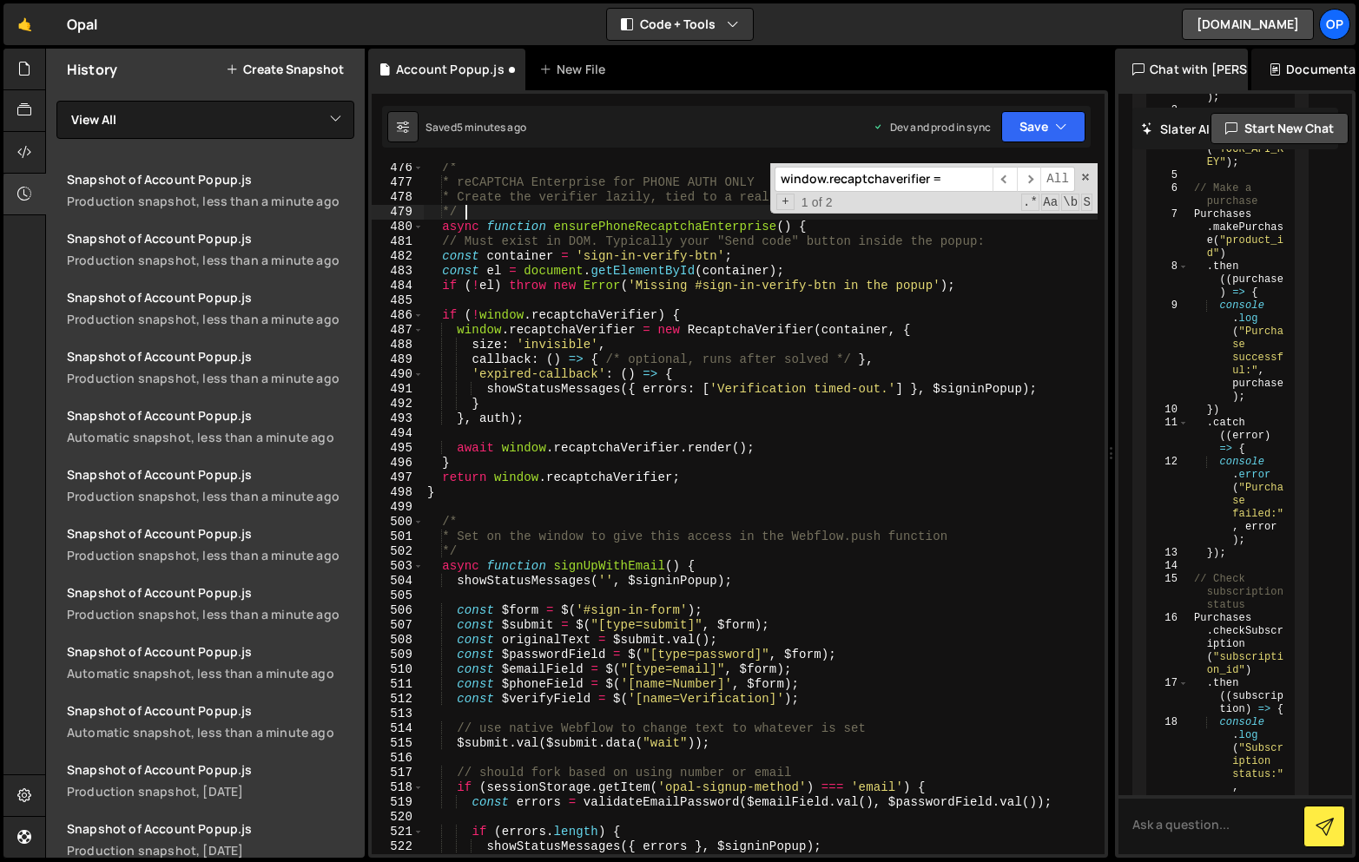
click at [560, 218] on div "/* * reCAPTCHA Enterprise for PHONE AUTH ONLY * Create the verifier lazily, tie…" at bounding box center [761, 521] width 674 height 721
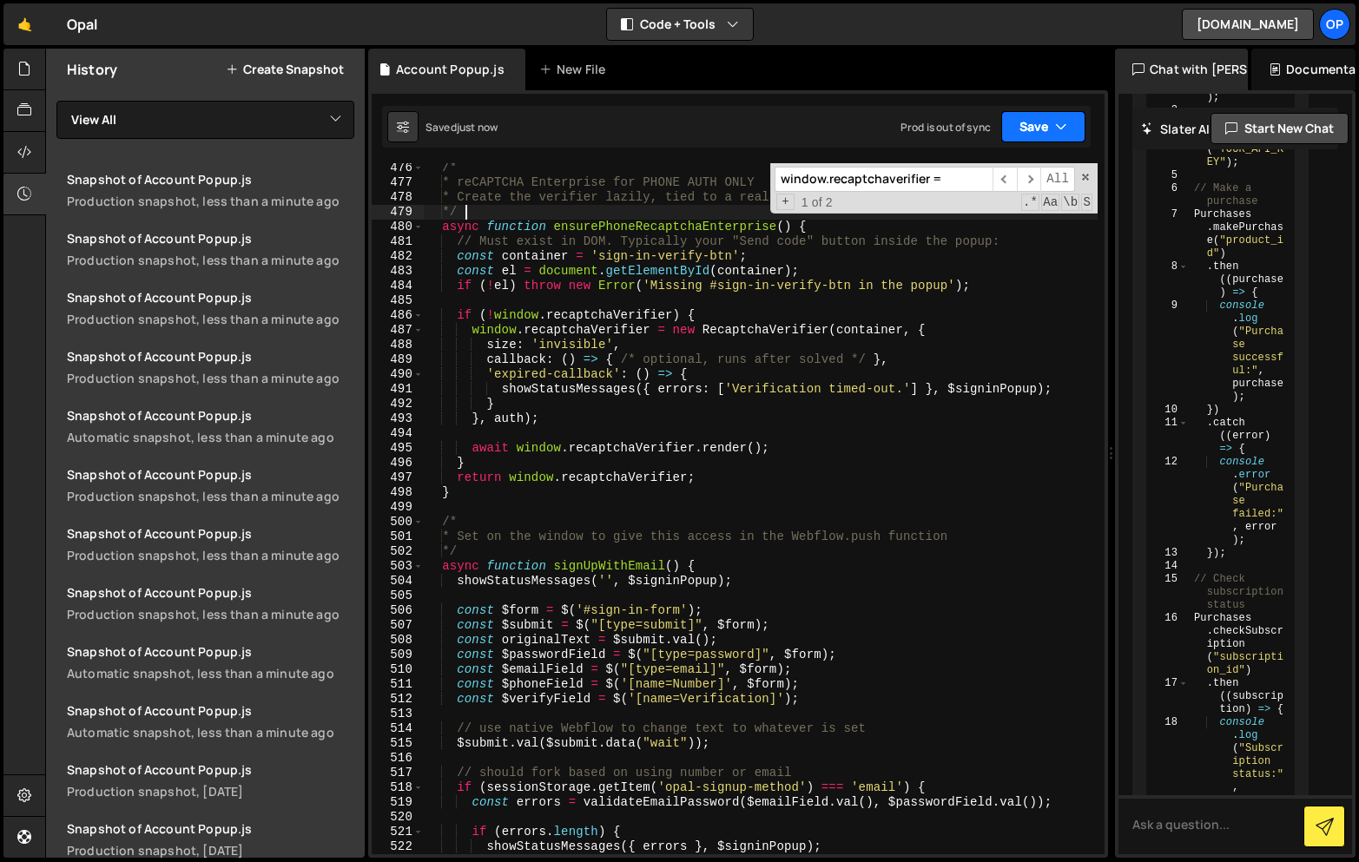
click at [1054, 131] on button "Save" at bounding box center [1043, 126] width 84 height 31
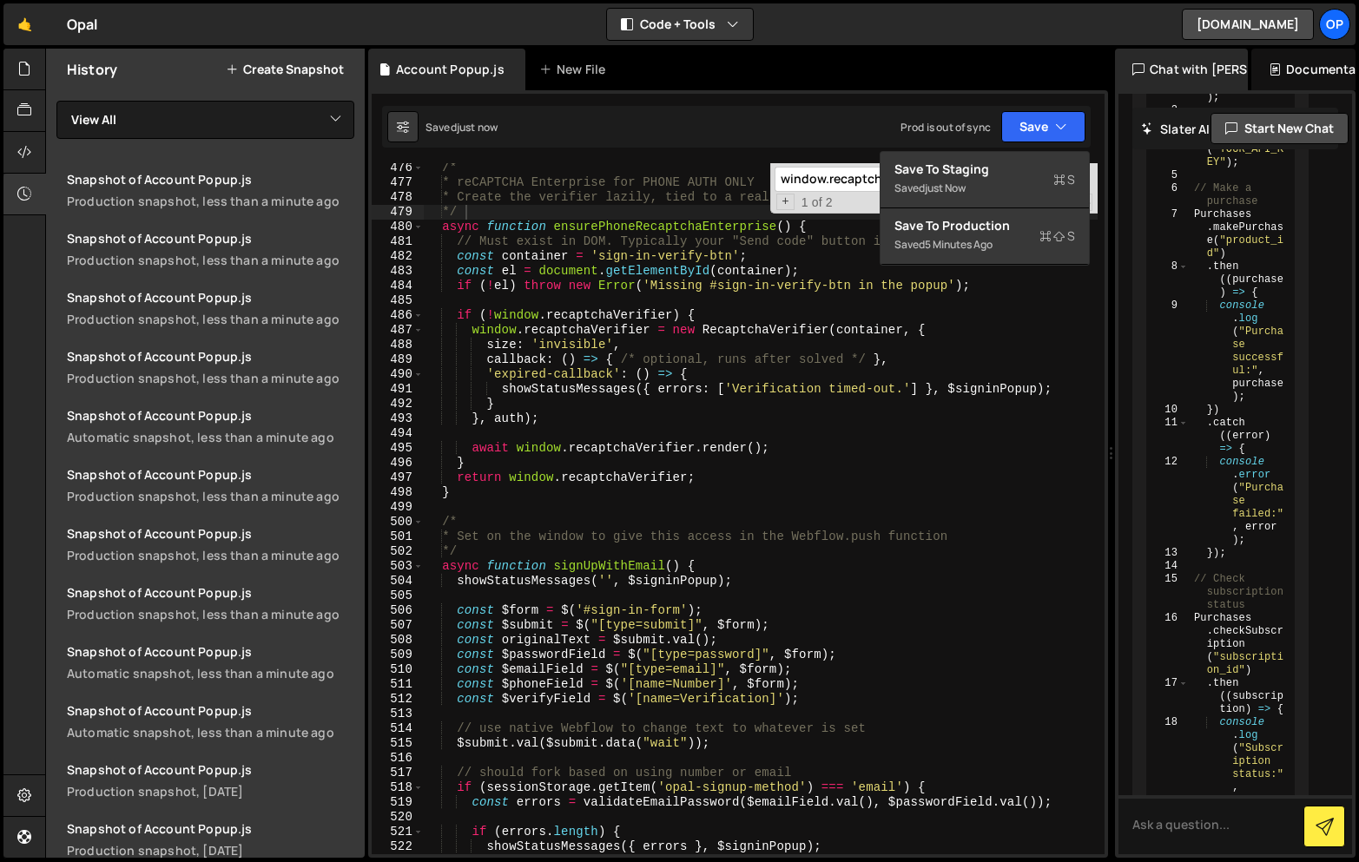
click at [935, 236] on div "Saved 5 minutes ago" at bounding box center [984, 244] width 181 height 21
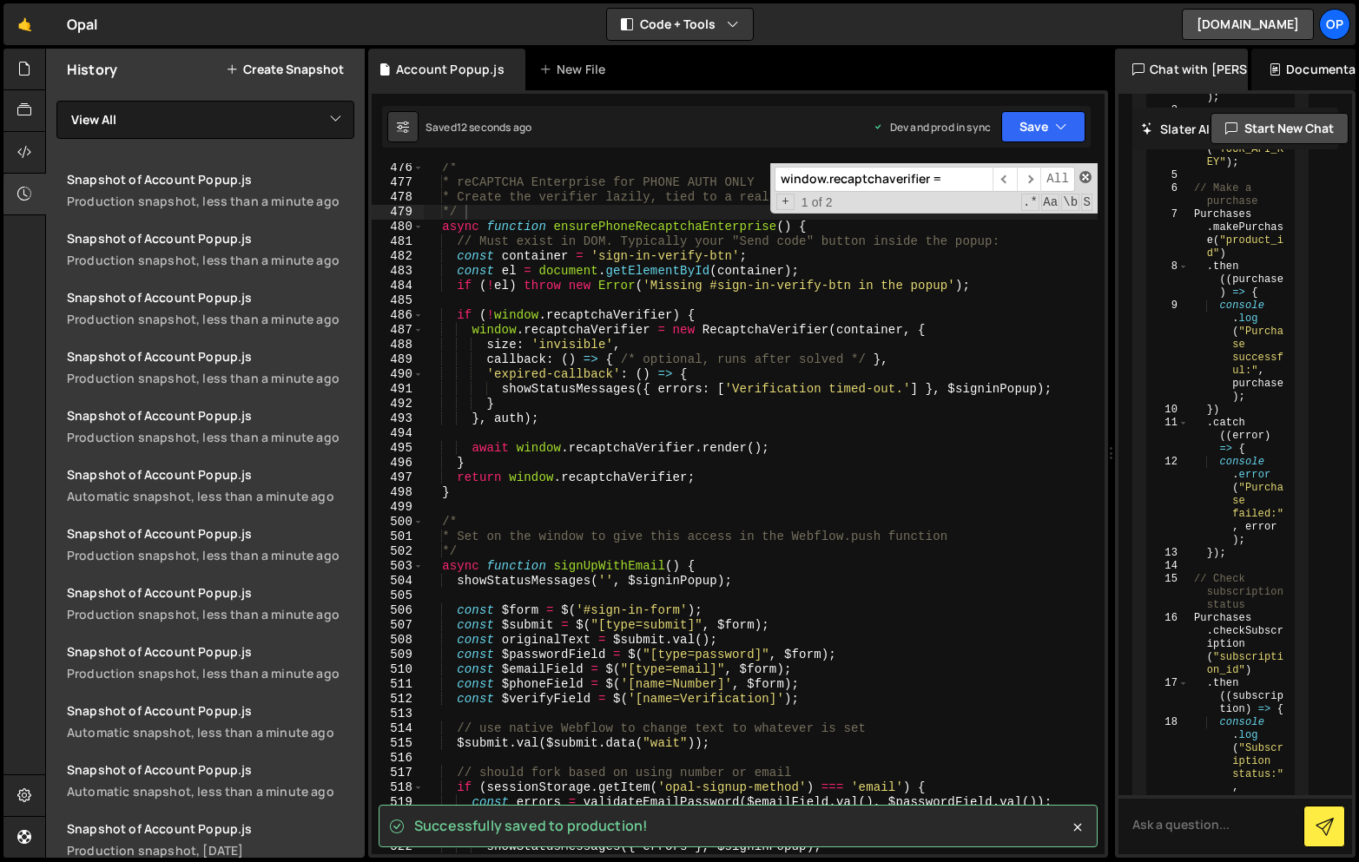
click at [1084, 175] on span at bounding box center [1085, 177] width 12 height 12
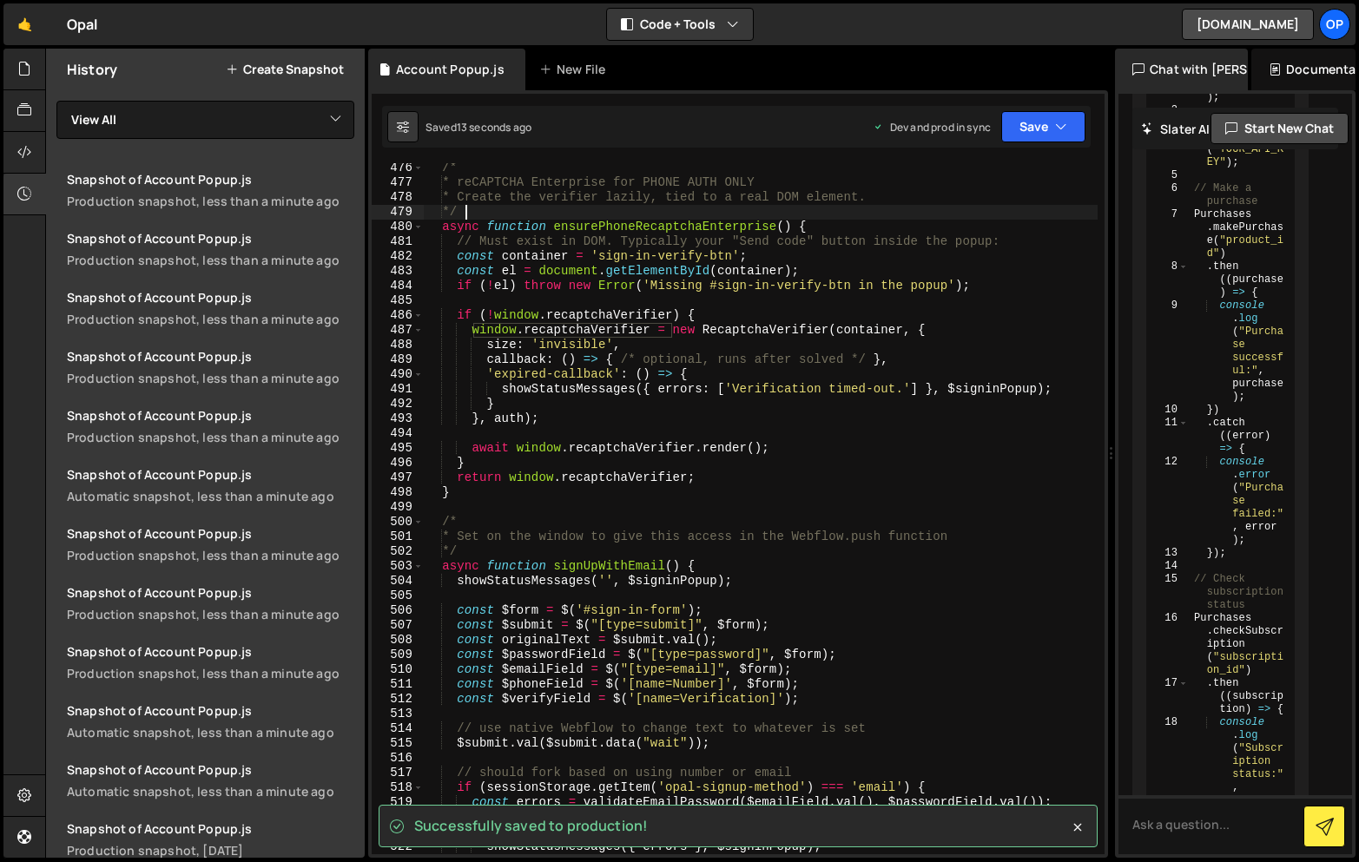
click at [916, 273] on div "/* * reCAPTCHA Enterprise for PHONE AUTH ONLY * Create the verifier lazily, tie…" at bounding box center [761, 521] width 674 height 721
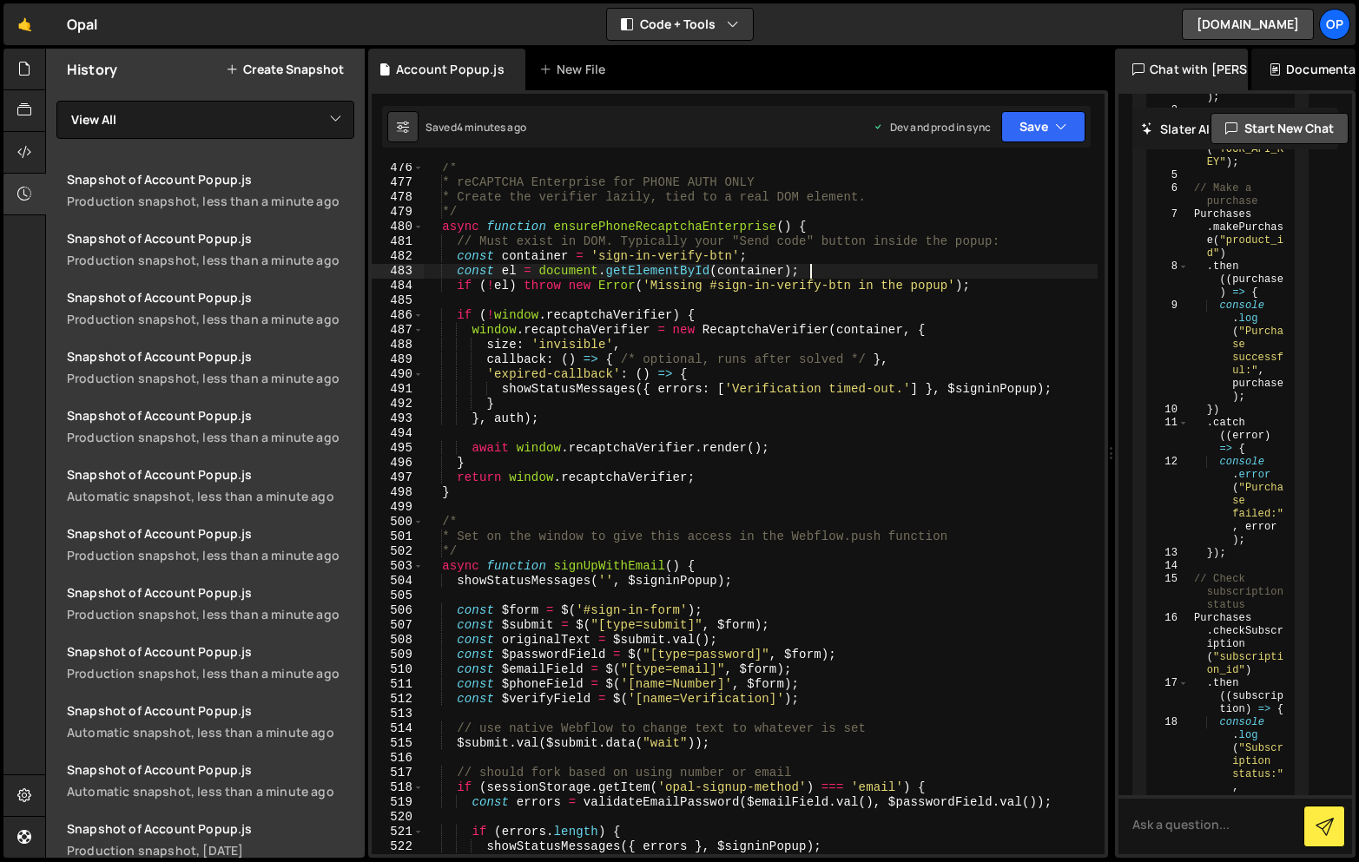
click at [774, 360] on div "/* * reCAPTCHA Enterprise for PHONE AUTH ONLY * Create the verifier lazily, tie…" at bounding box center [761, 521] width 674 height 721
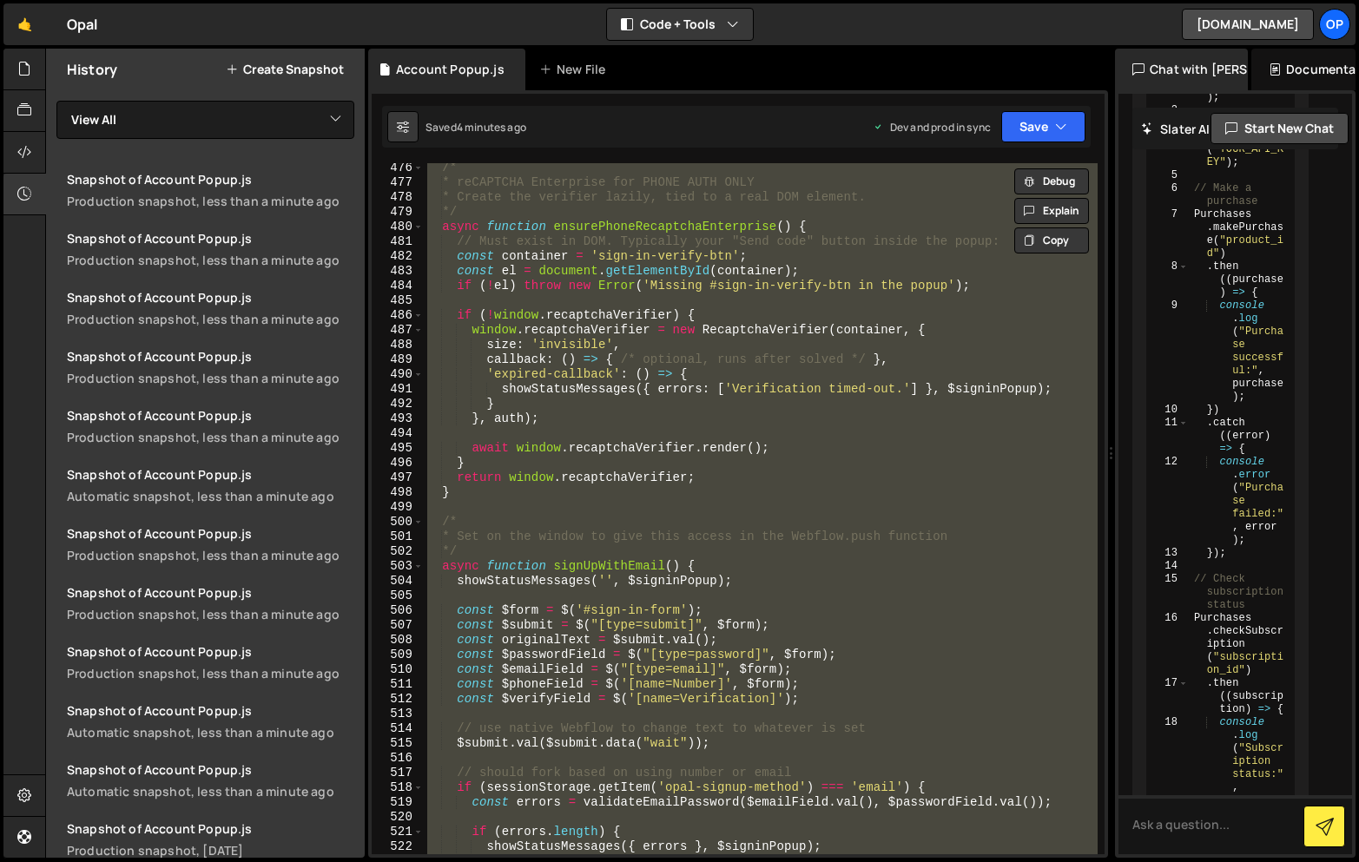
click at [819, 544] on div "/* * reCAPTCHA Enterprise for PHONE AUTH ONLY * Create the verifier lazily, tie…" at bounding box center [761, 508] width 674 height 691
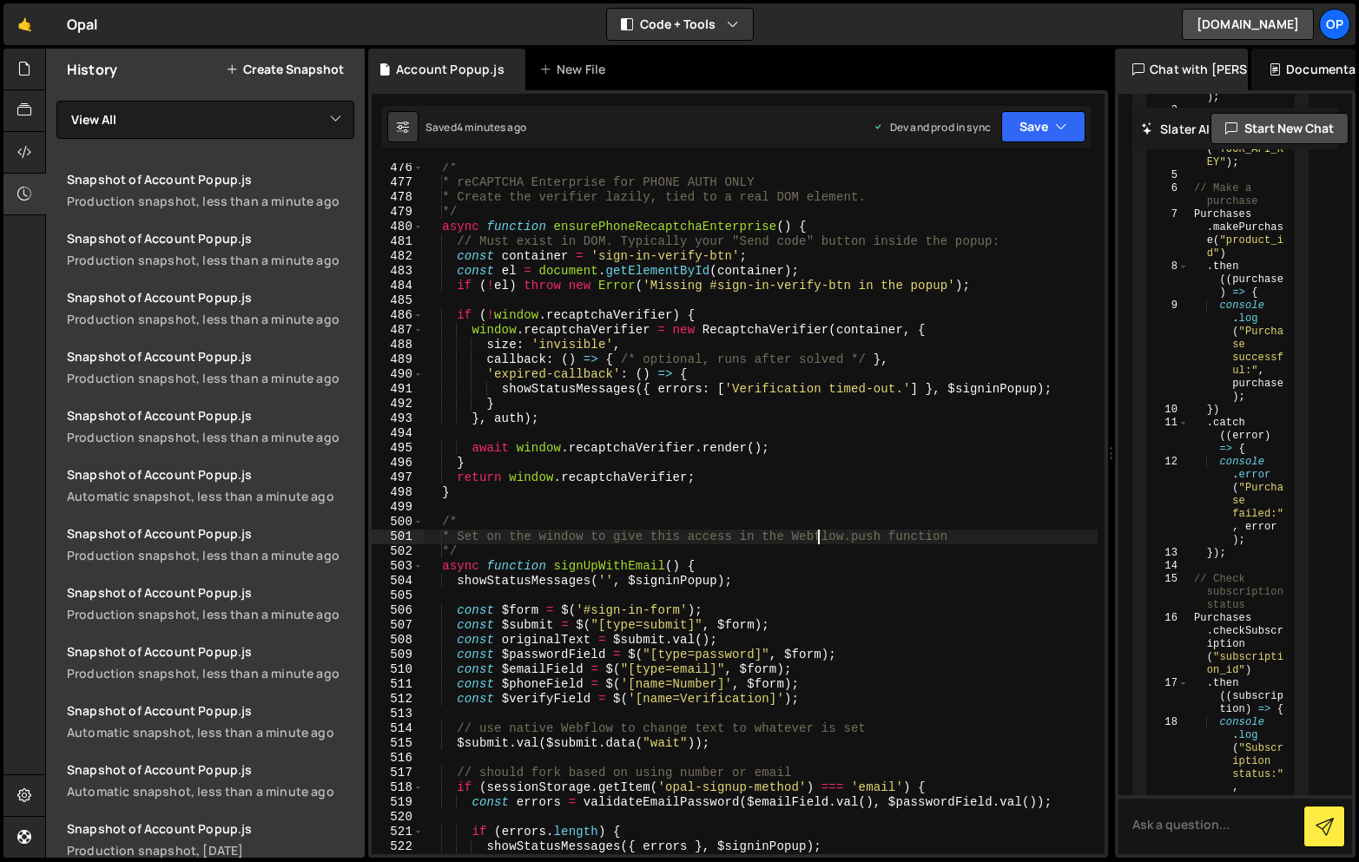
type textarea "}"
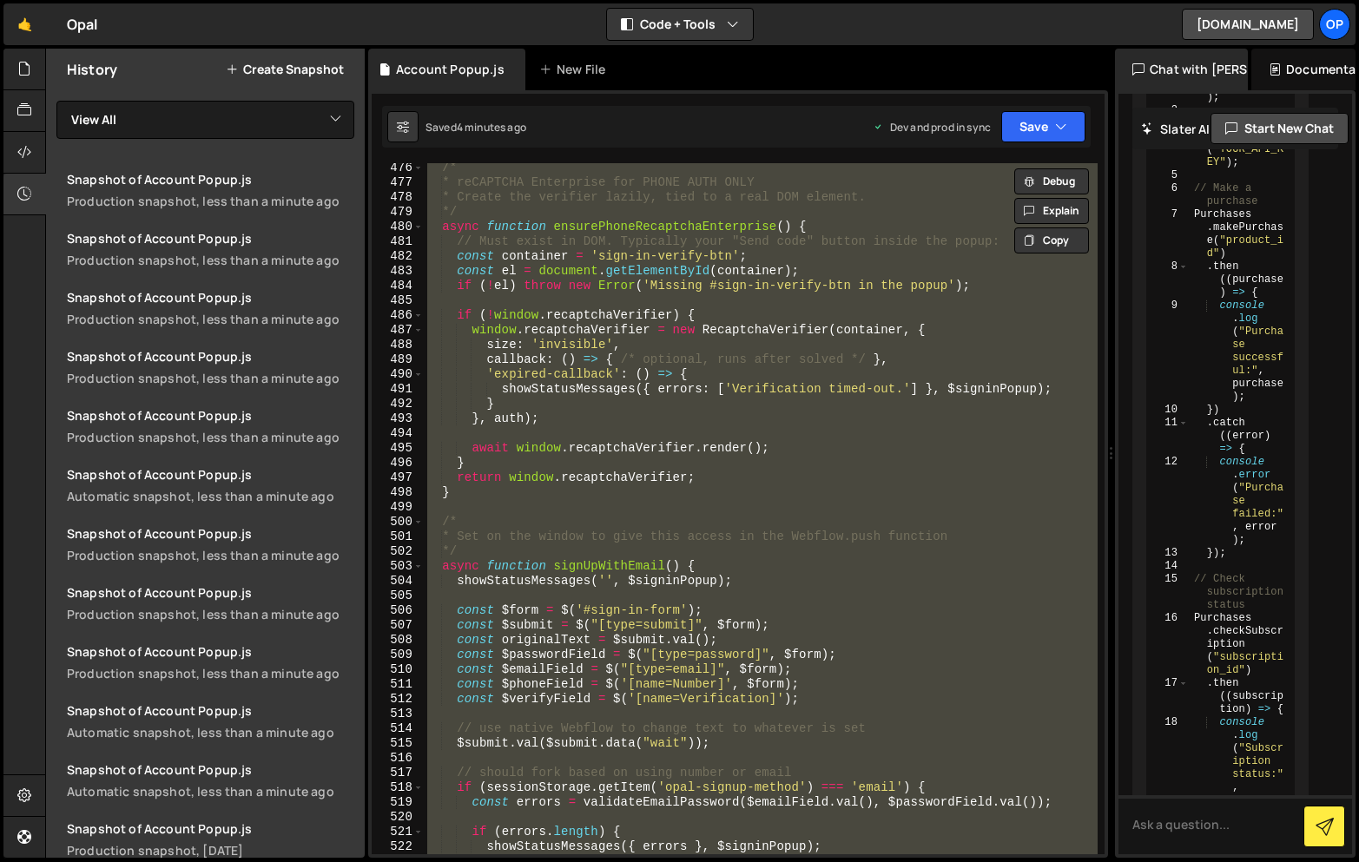
paste textarea
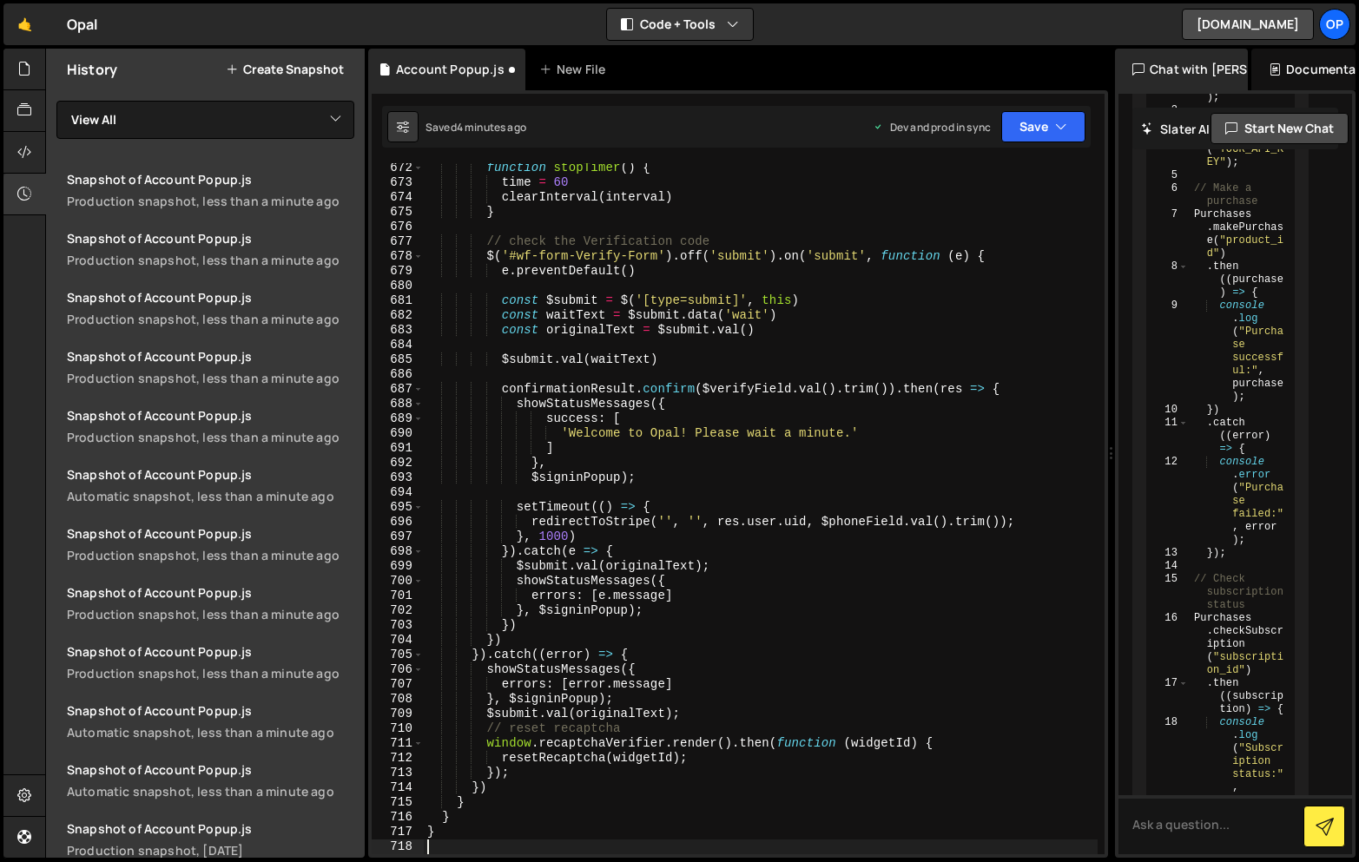
scroll to position [10394, 0]
click at [1025, 129] on button "Save" at bounding box center [1043, 126] width 84 height 31
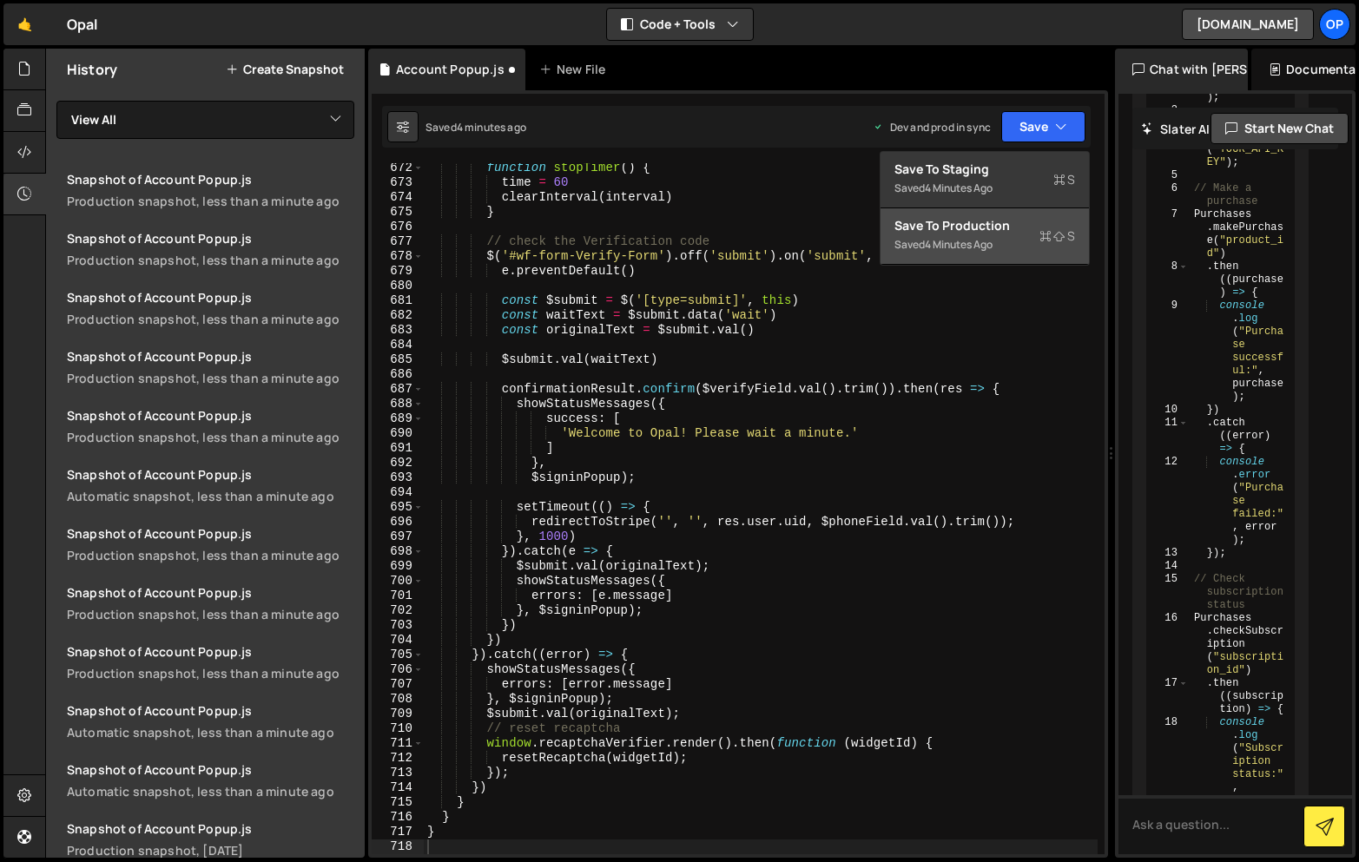
click at [938, 234] on div "Saved 4 minutes ago" at bounding box center [984, 244] width 181 height 21
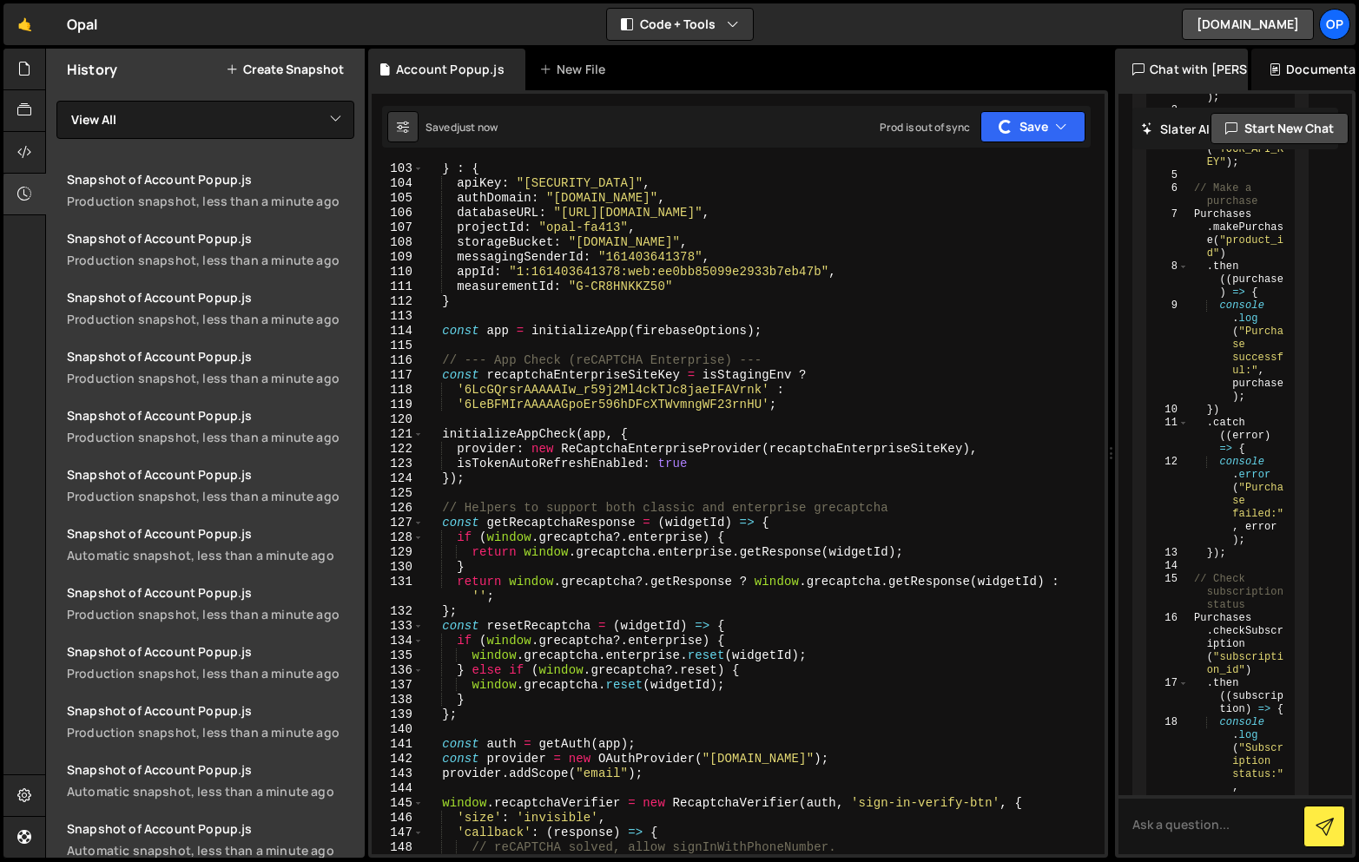
scroll to position [0, 0]
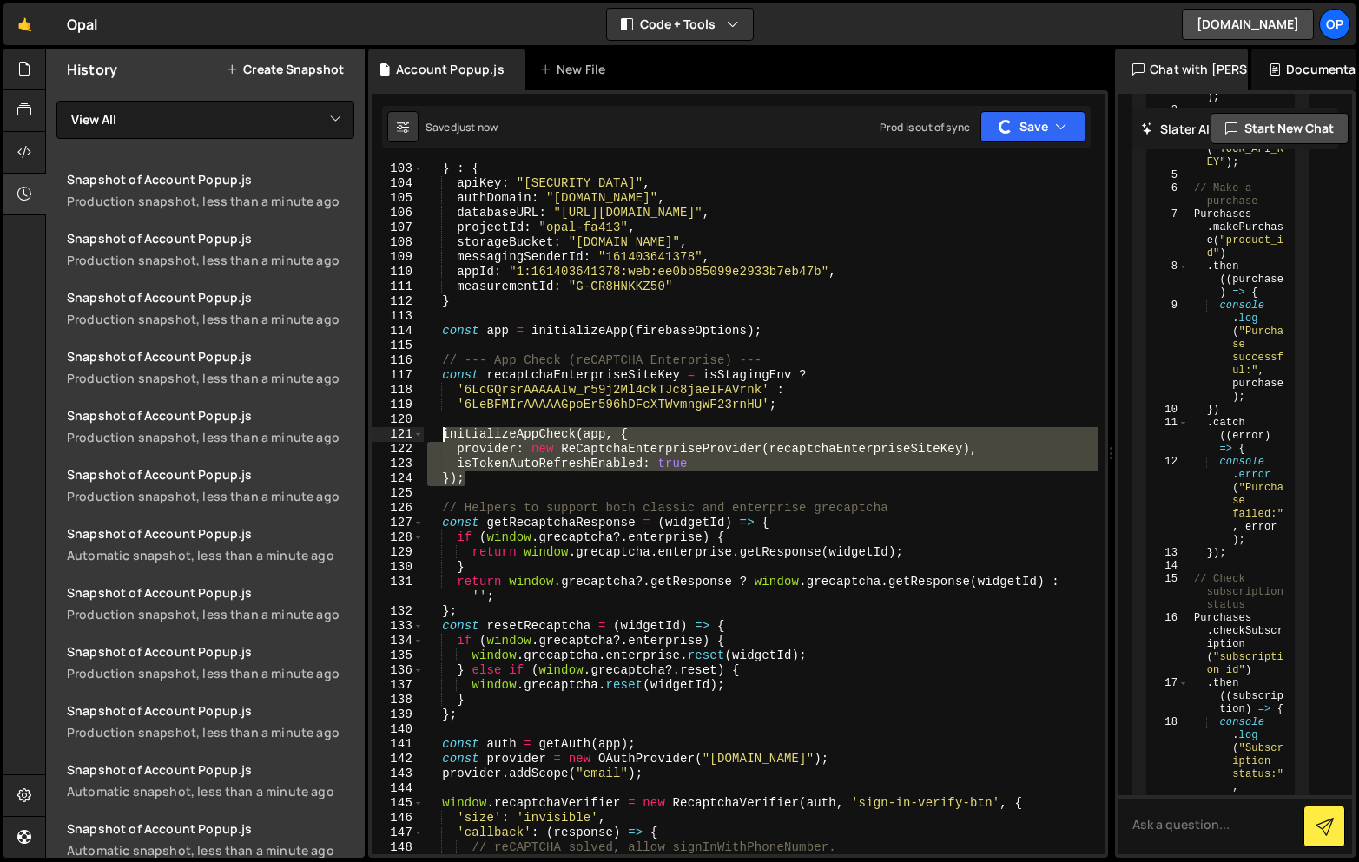
drag, startPoint x: 479, startPoint y: 484, endPoint x: 445, endPoint y: 432, distance: 61.4
click at [445, 432] on div "} : { apiKey : "[SECURITY_DATA]" , authDomain : "[DOMAIN_NAME]" , databaseURL :…" at bounding box center [761, 521] width 674 height 721
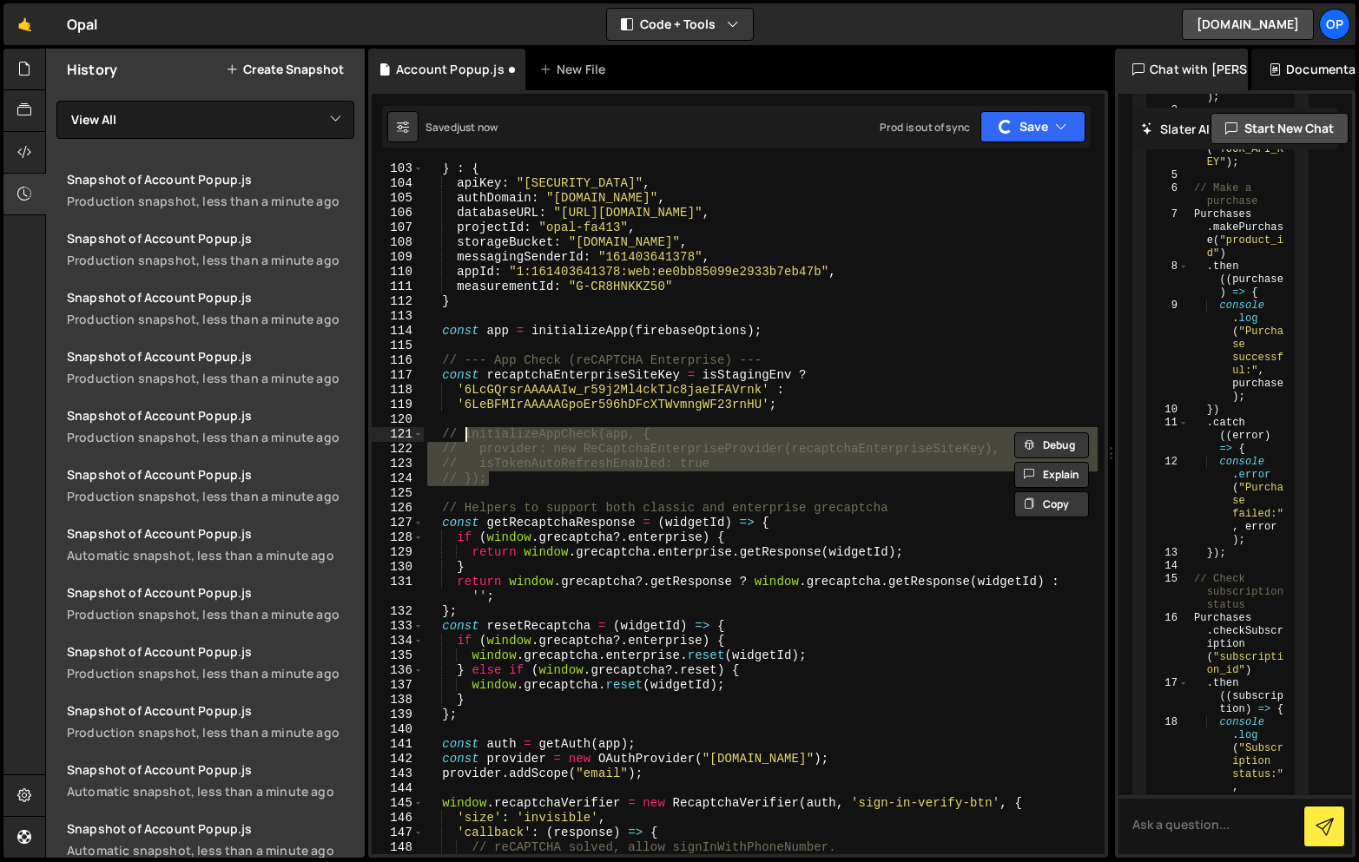
click at [620, 302] on div "} : { apiKey : "[SECURITY_DATA]" , authDomain : "[DOMAIN_NAME]" , databaseURL :…" at bounding box center [761, 521] width 674 height 721
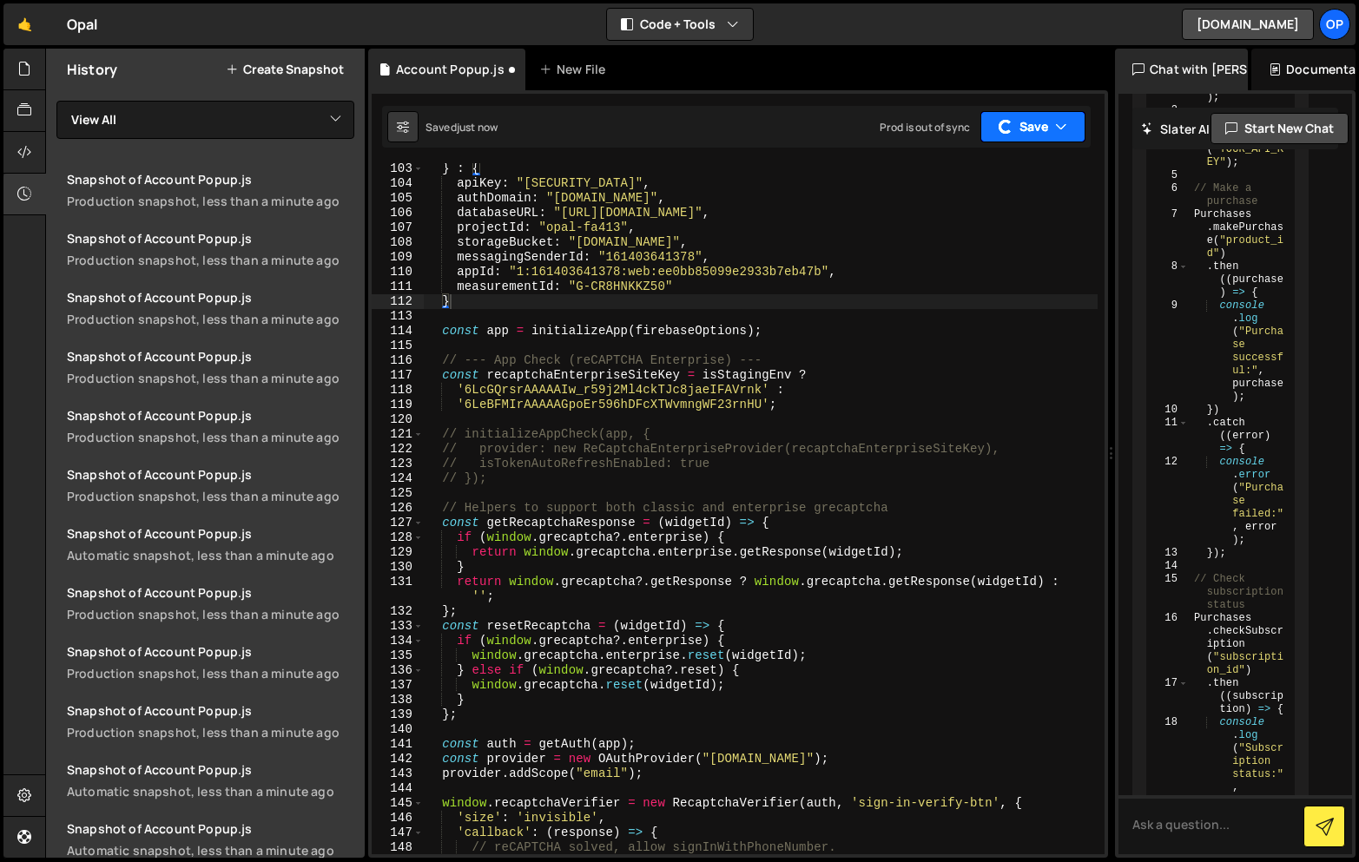
click at [1038, 126] on button "Save" at bounding box center [1032, 126] width 105 height 31
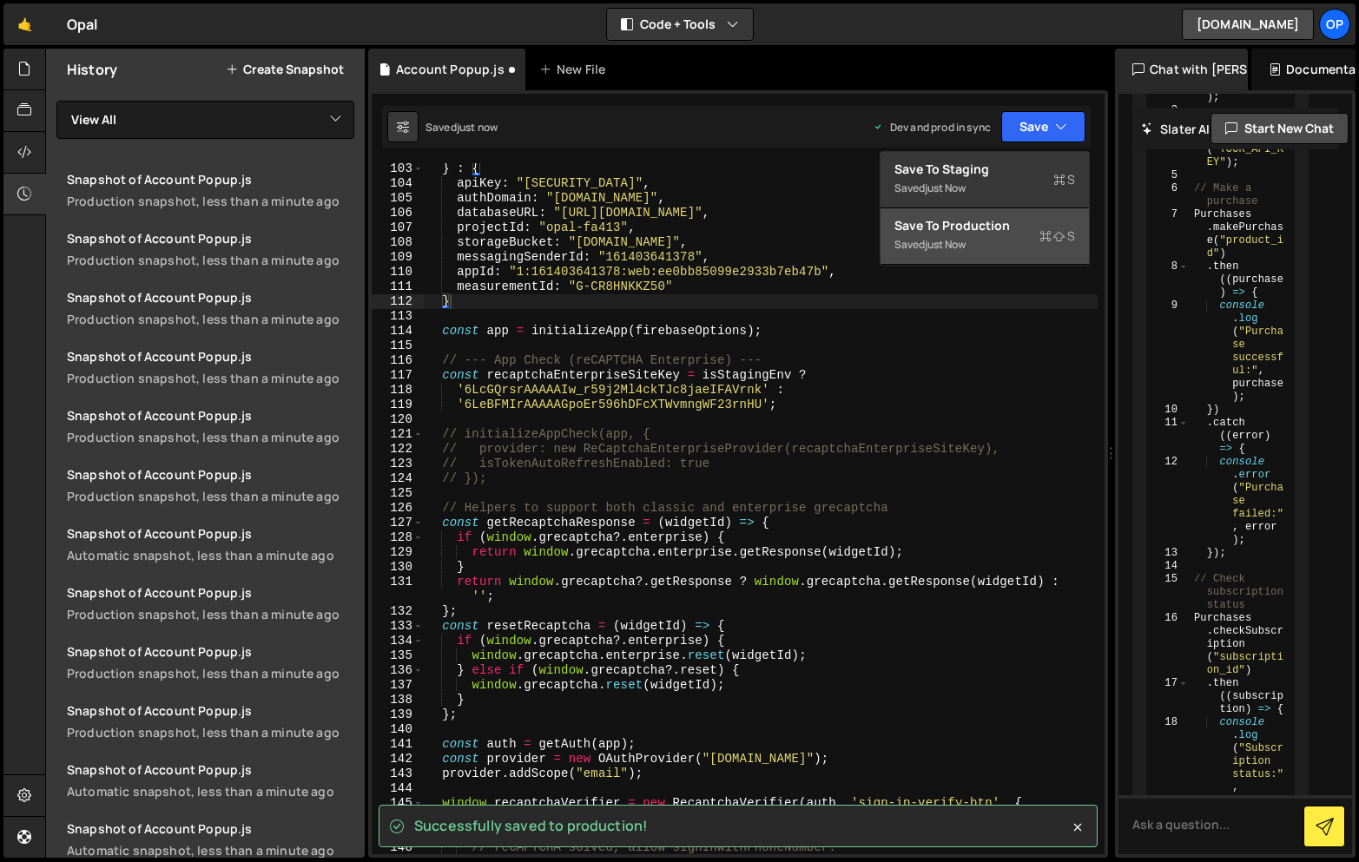
click at [964, 229] on div "Save to Production S" at bounding box center [984, 225] width 181 height 17
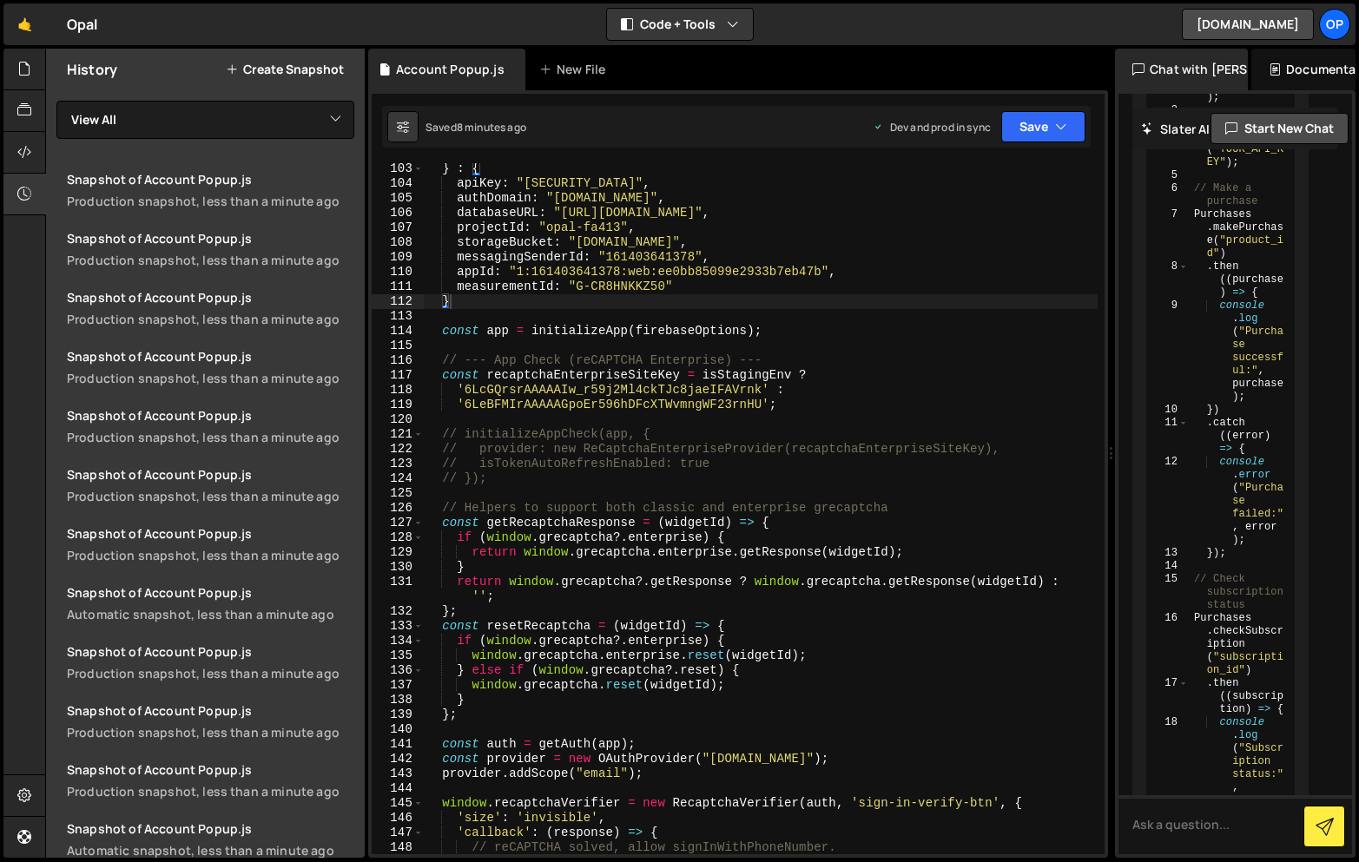
click at [803, 382] on div "} : { apiKey : "[SECURITY_DATA]" , authDomain : "[DOMAIN_NAME]" , databaseURL :…" at bounding box center [761, 521] width 674 height 721
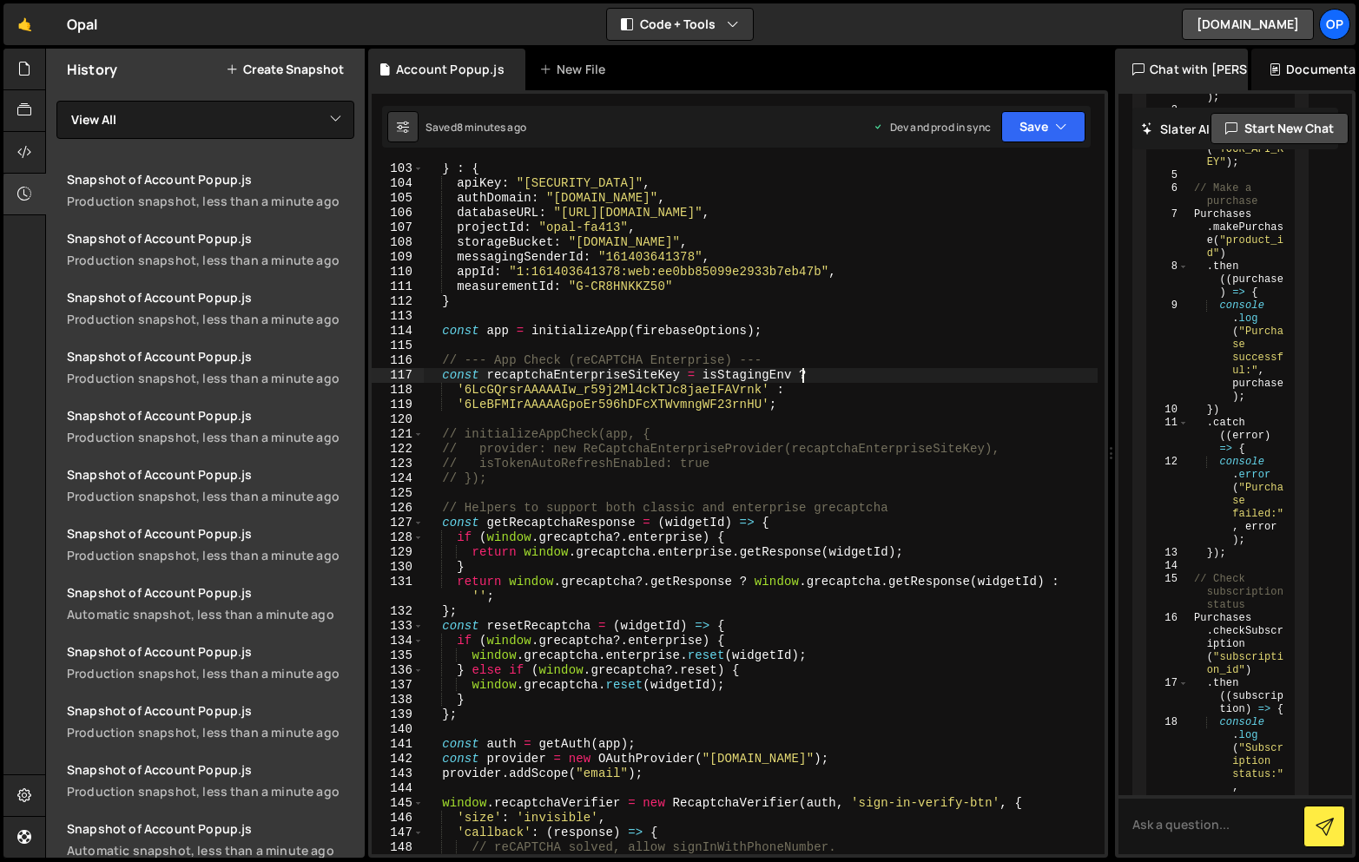
type textarea "}"
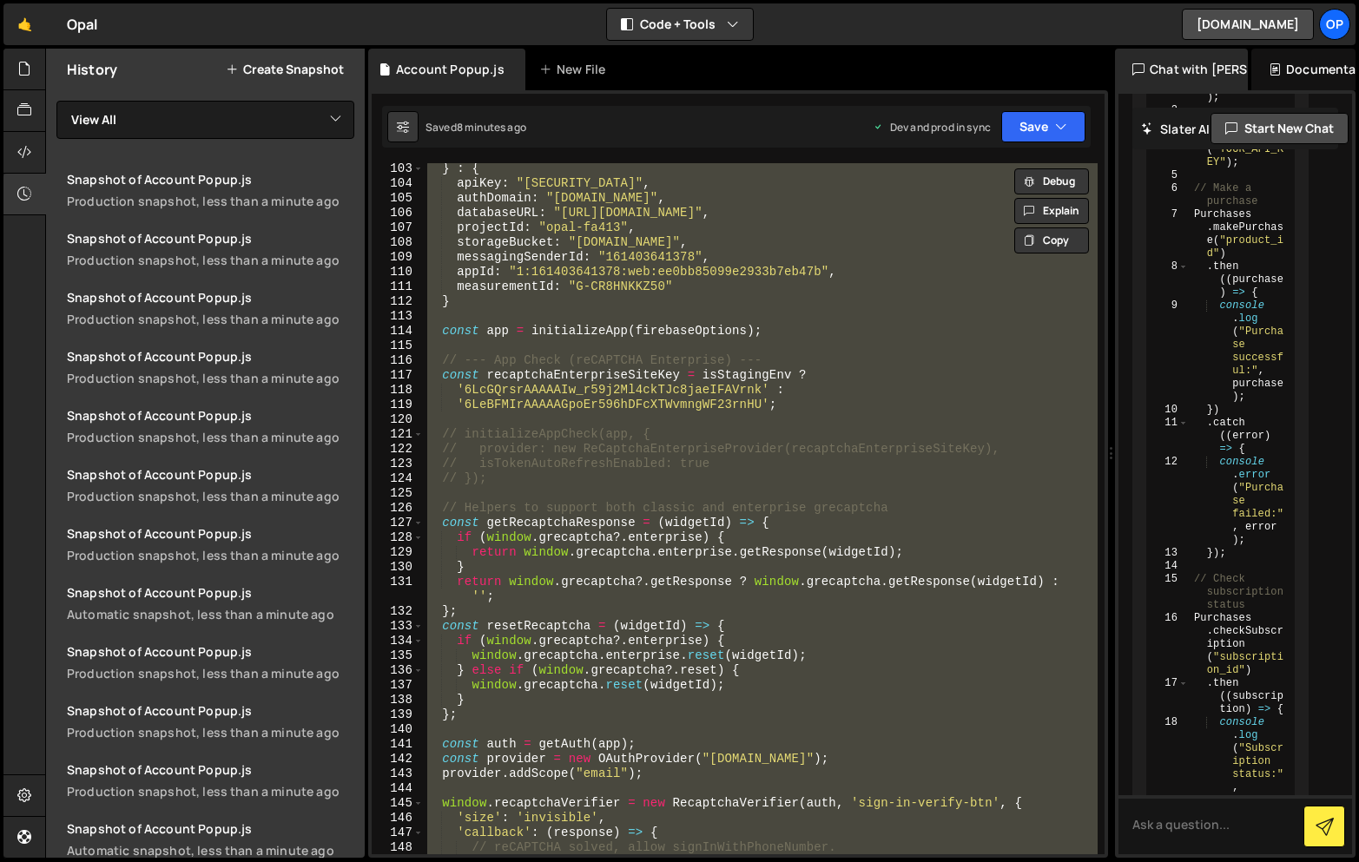
paste textarea
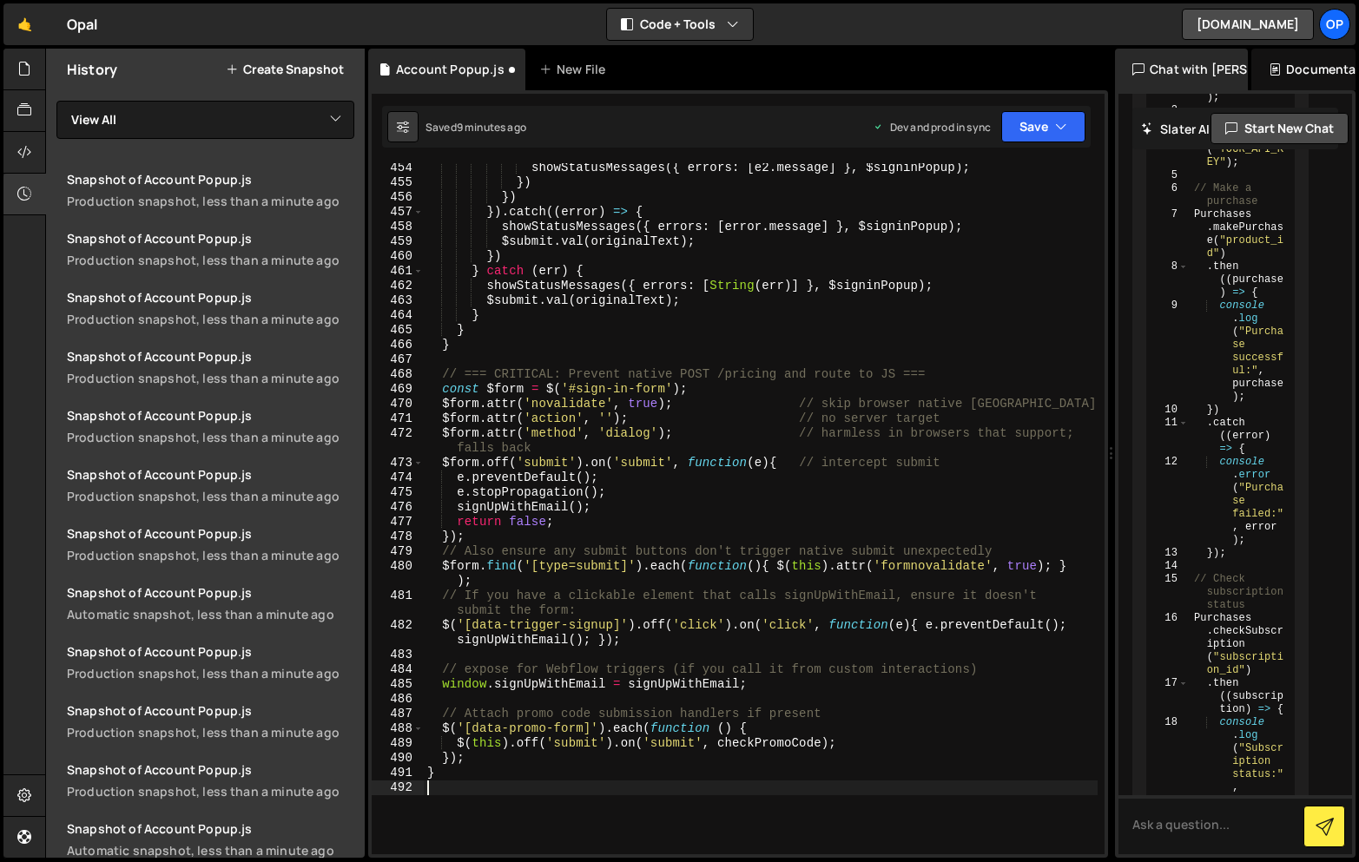
scroll to position [7325, 0]
click at [1062, 125] on icon "button" at bounding box center [1061, 126] width 12 height 17
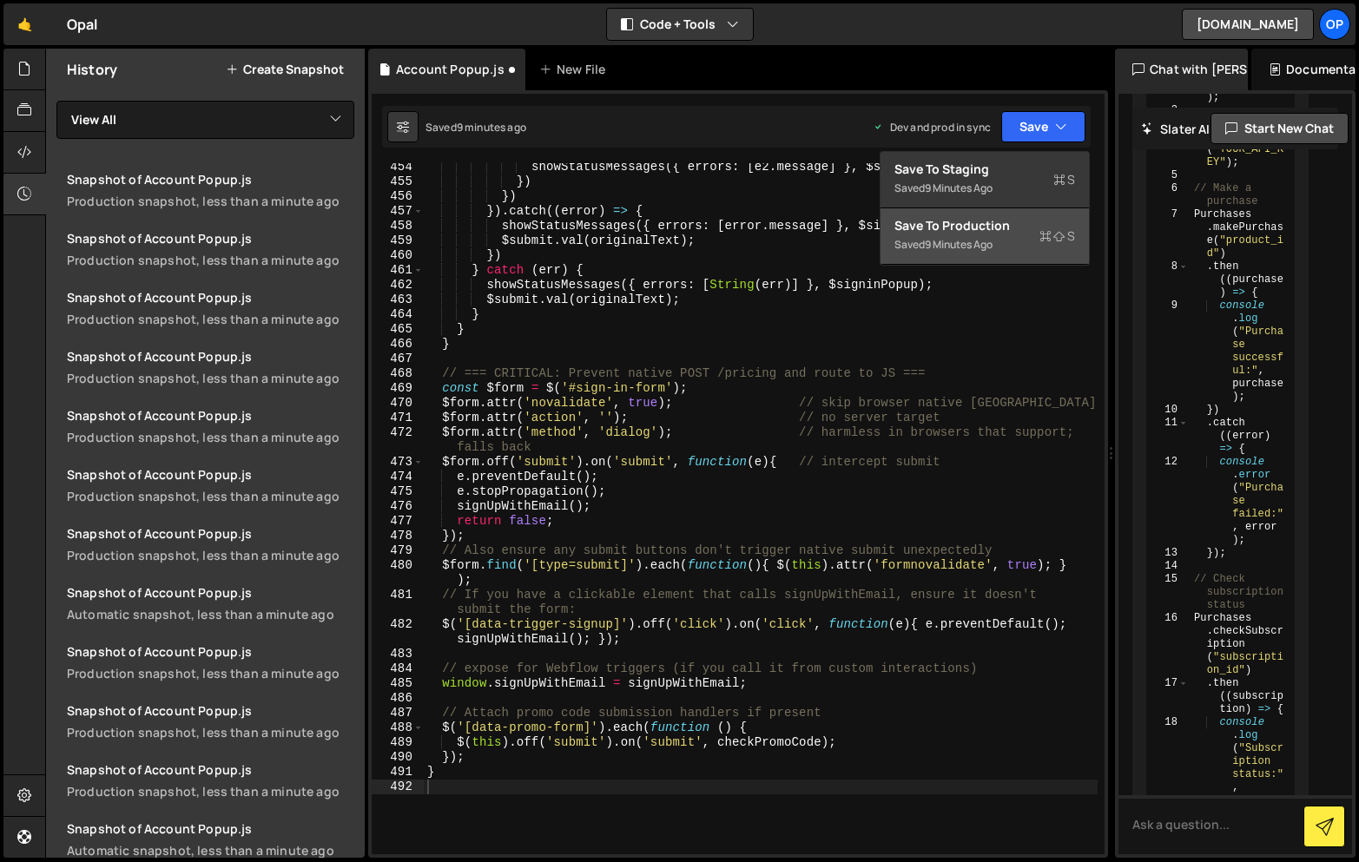
click at [953, 235] on div "Saved 9 minutes ago" at bounding box center [984, 244] width 181 height 21
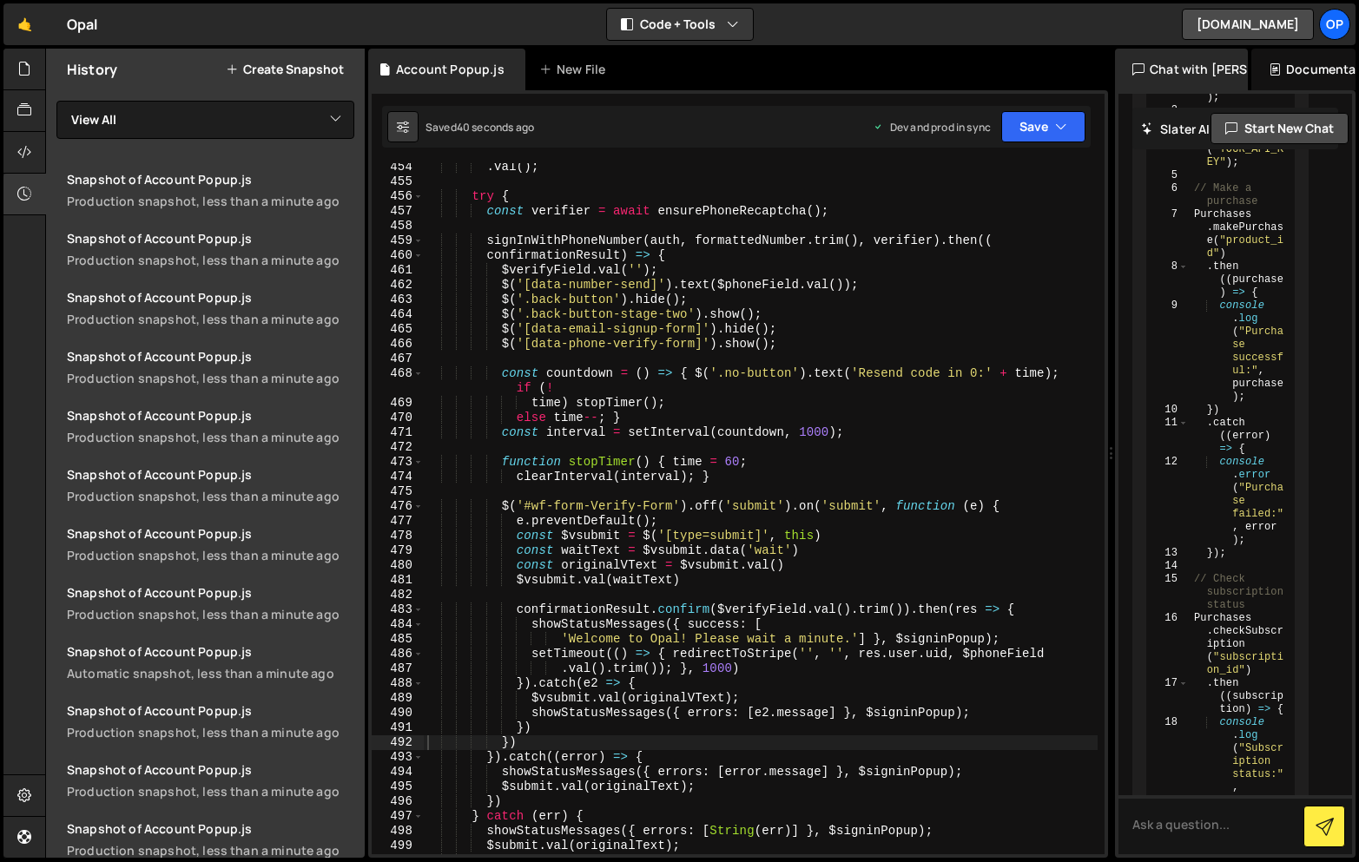
click at [695, 356] on div ". val ( ) ; try { const verifier = await ensurePhoneRecaptcha ( ) ; signInWithP…" at bounding box center [761, 520] width 674 height 721
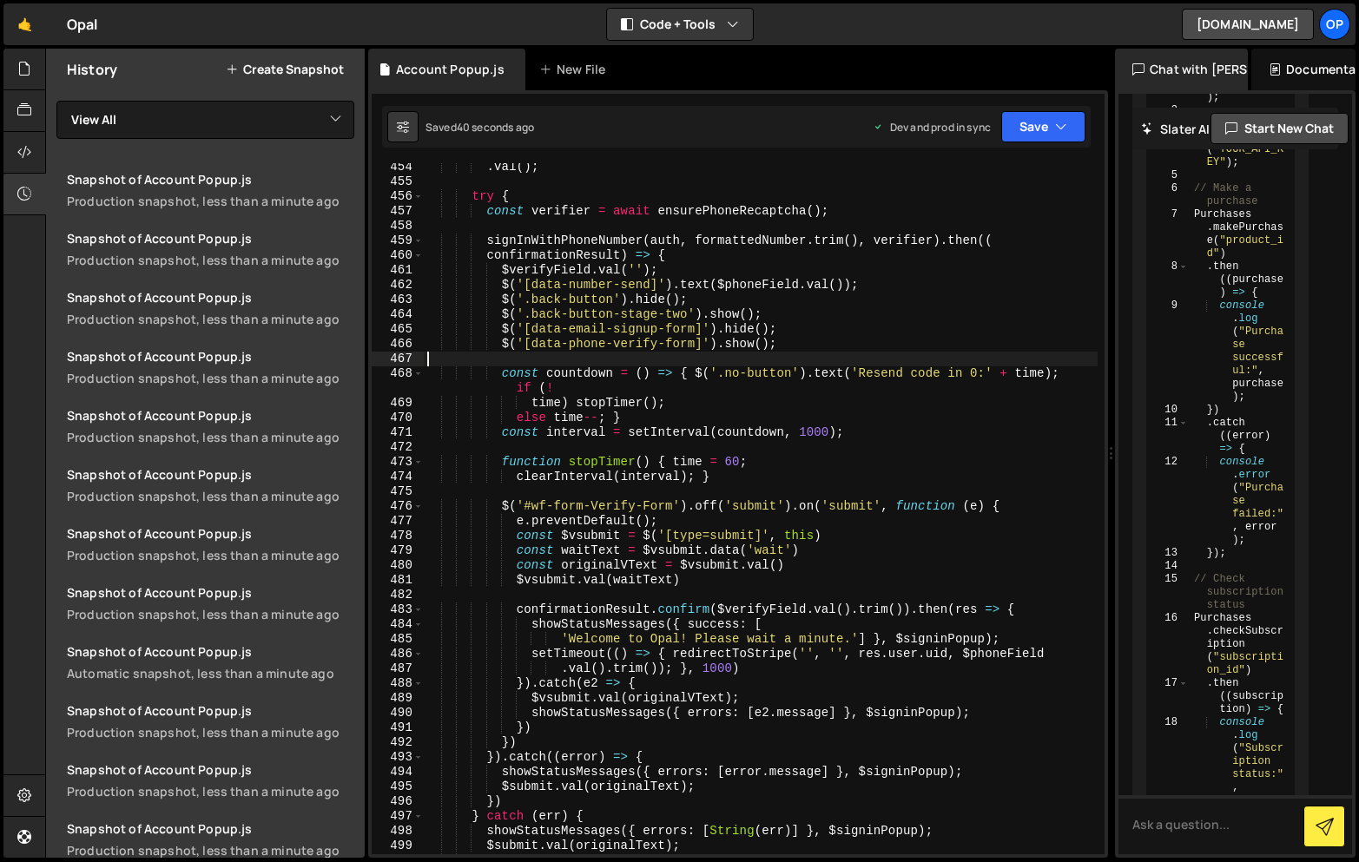
type textarea "}"
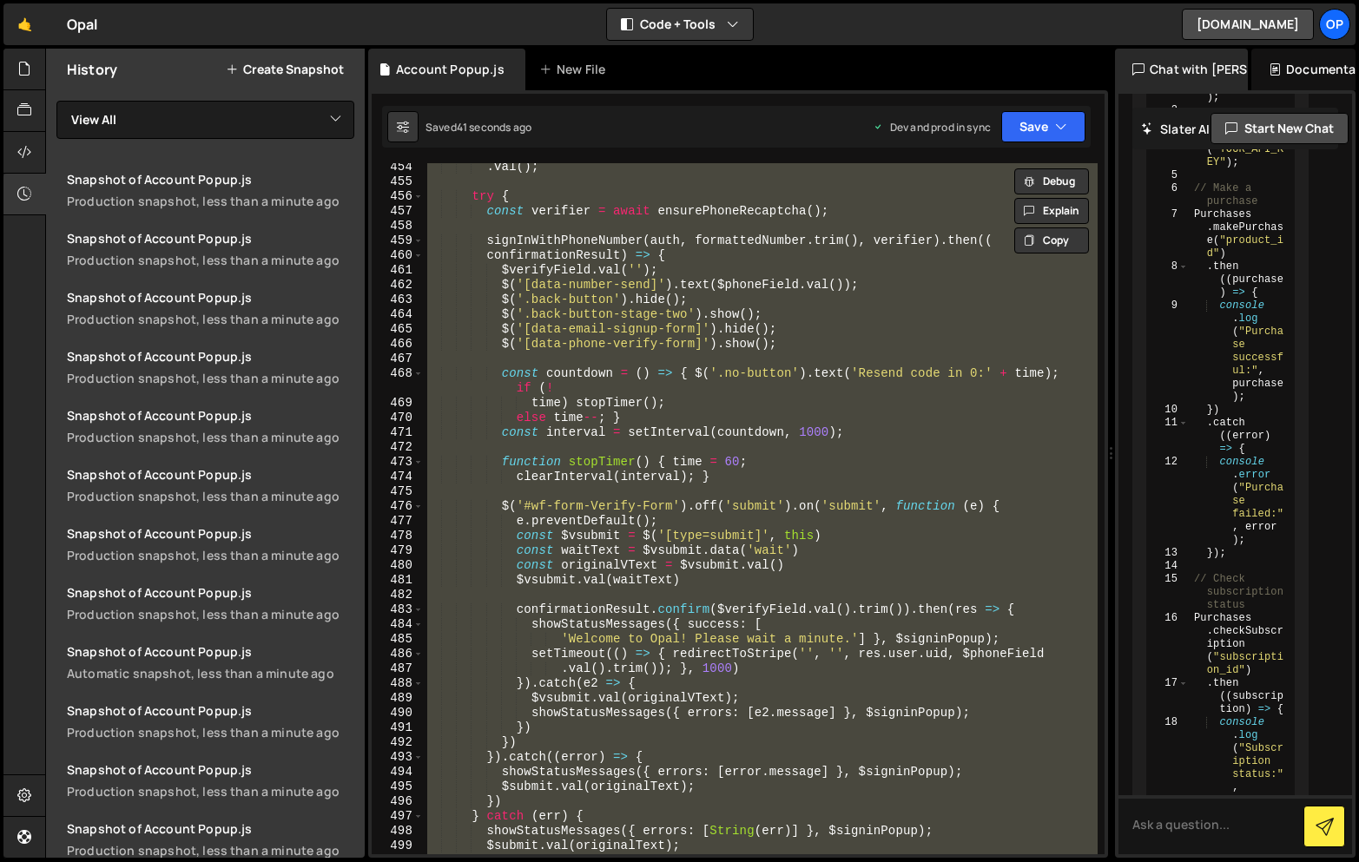
paste textarea
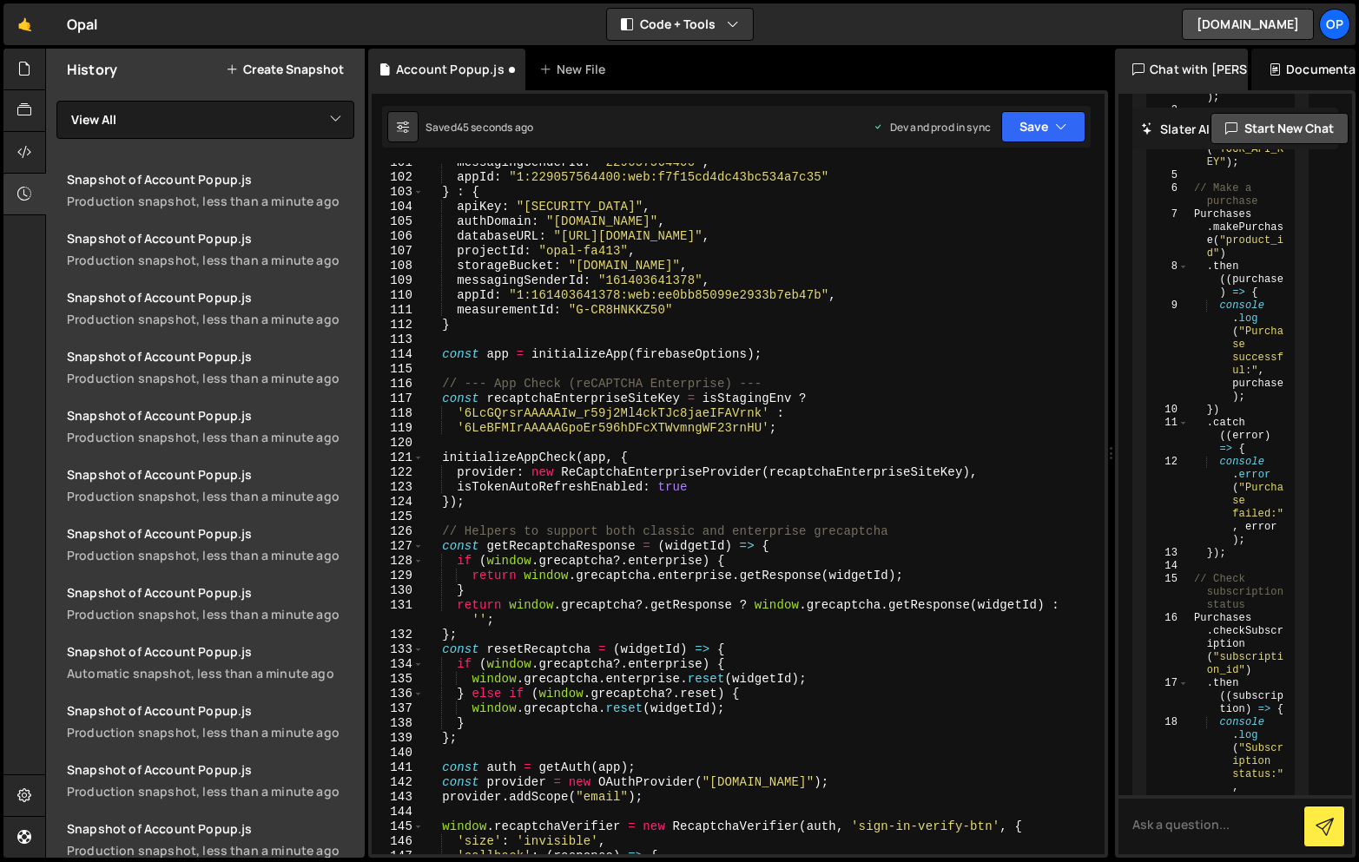
scroll to position [1555, 0]
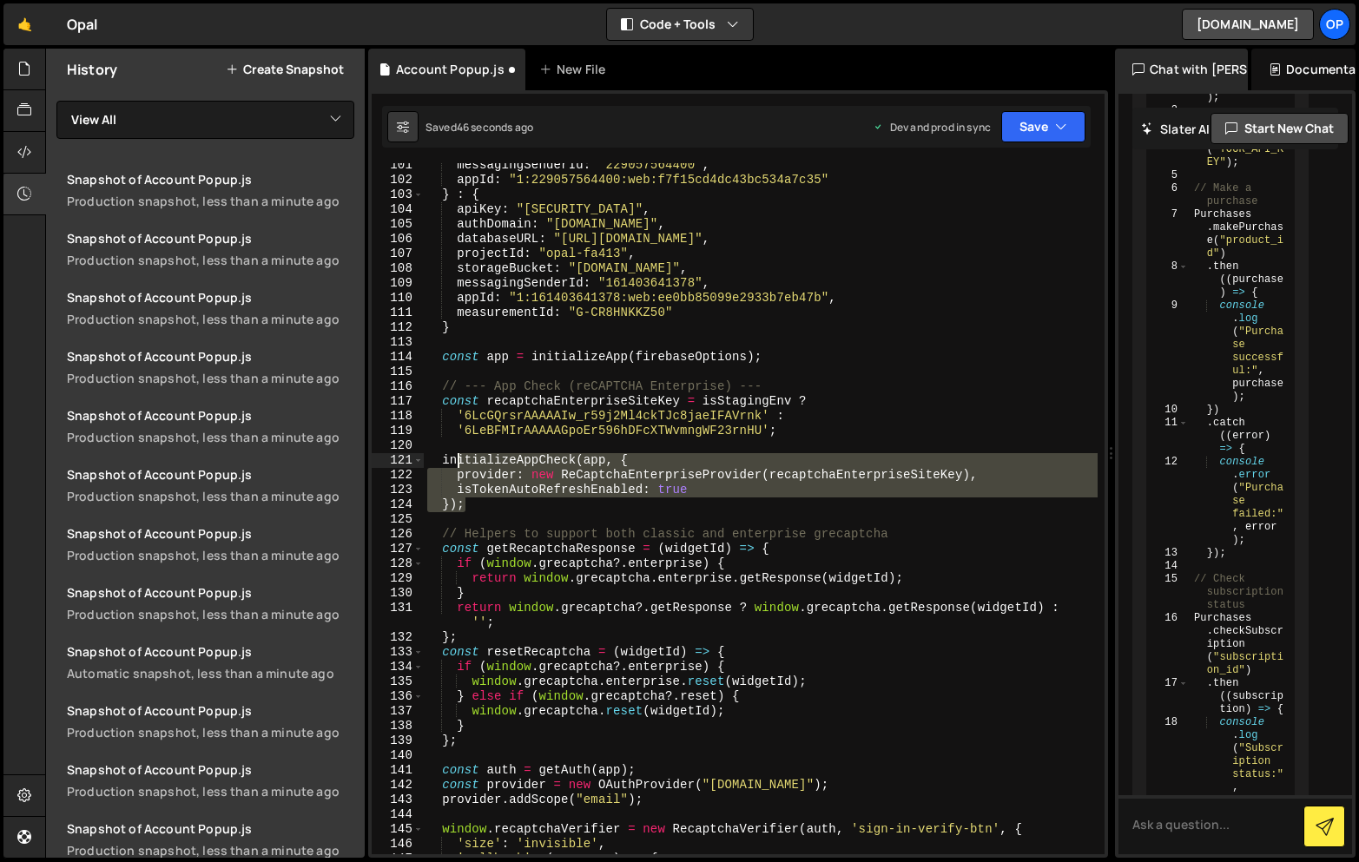
drag, startPoint x: 490, startPoint y: 504, endPoint x: 457, endPoint y: 466, distance: 49.8
click at [457, 466] on div "messagingSenderId : "229057564400" , appId : "1:229057564400:web:f7f15cd4dc43bc…" at bounding box center [761, 518] width 674 height 721
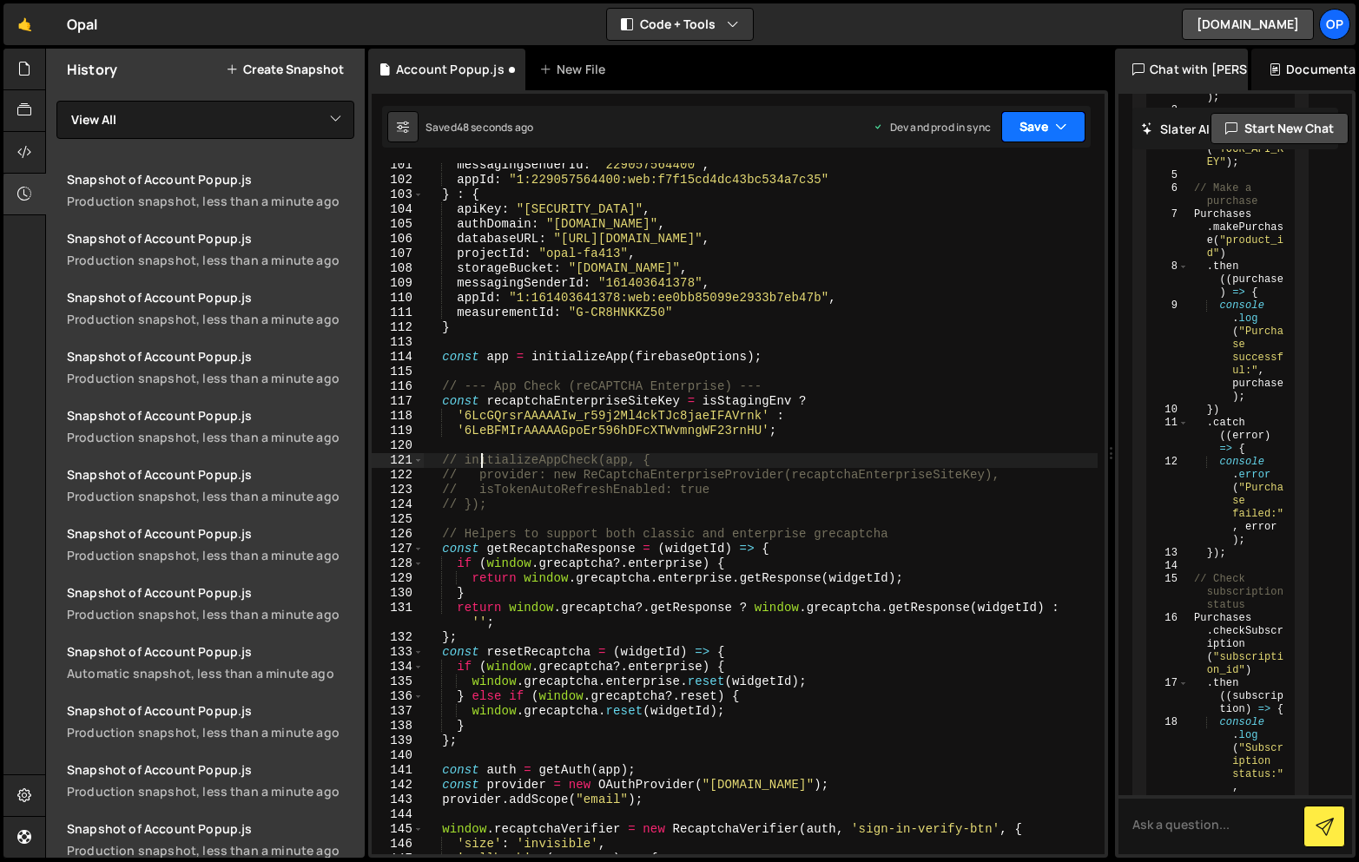
click at [1041, 124] on button "Save" at bounding box center [1043, 126] width 84 height 31
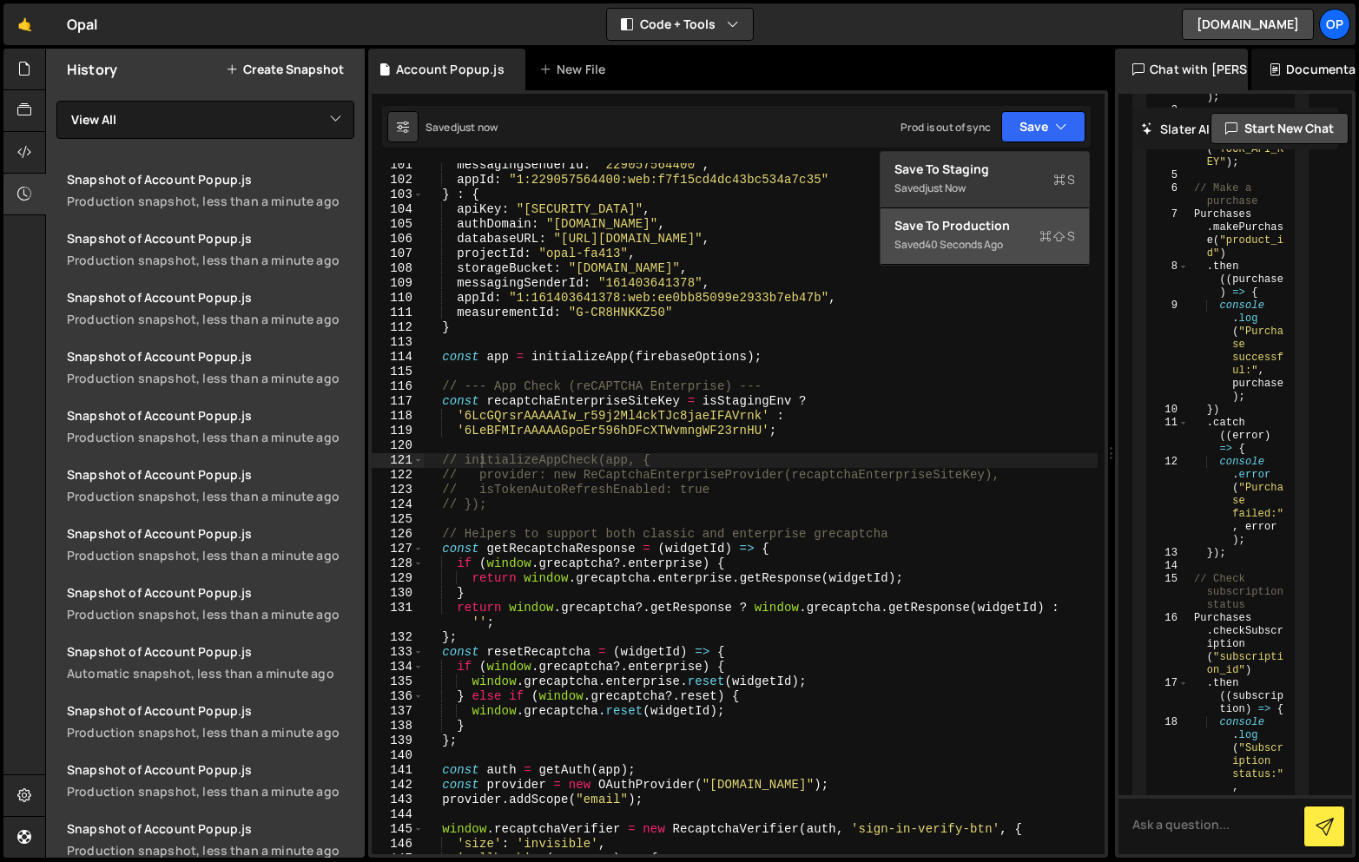
click at [992, 236] on div "Saved 40 seconds ago" at bounding box center [984, 244] width 181 height 21
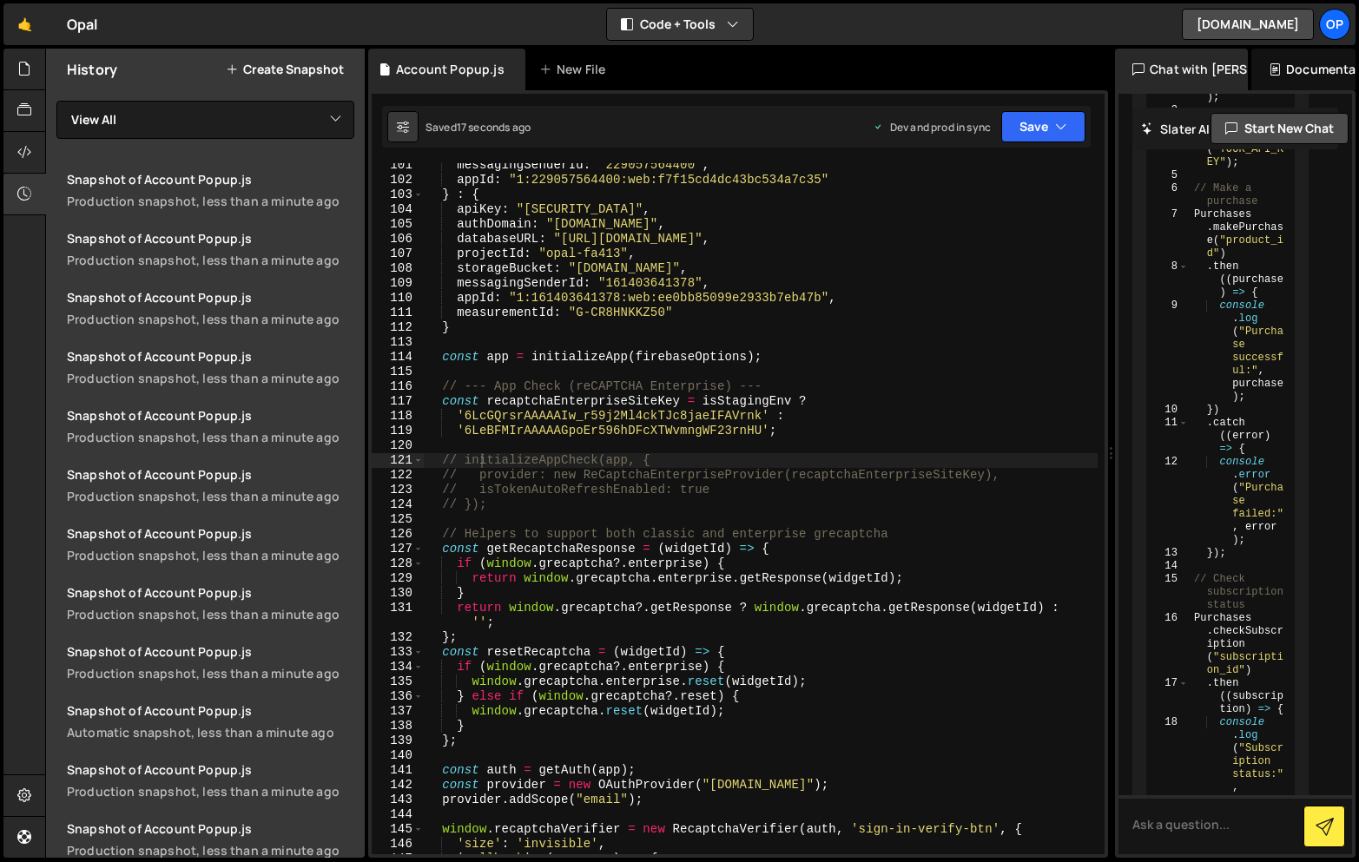
click at [857, 363] on div "messagingSenderId : "229057564400" , appId : "1:229057564400:web:f7f15cd4dc43bc…" at bounding box center [761, 518] width 674 height 721
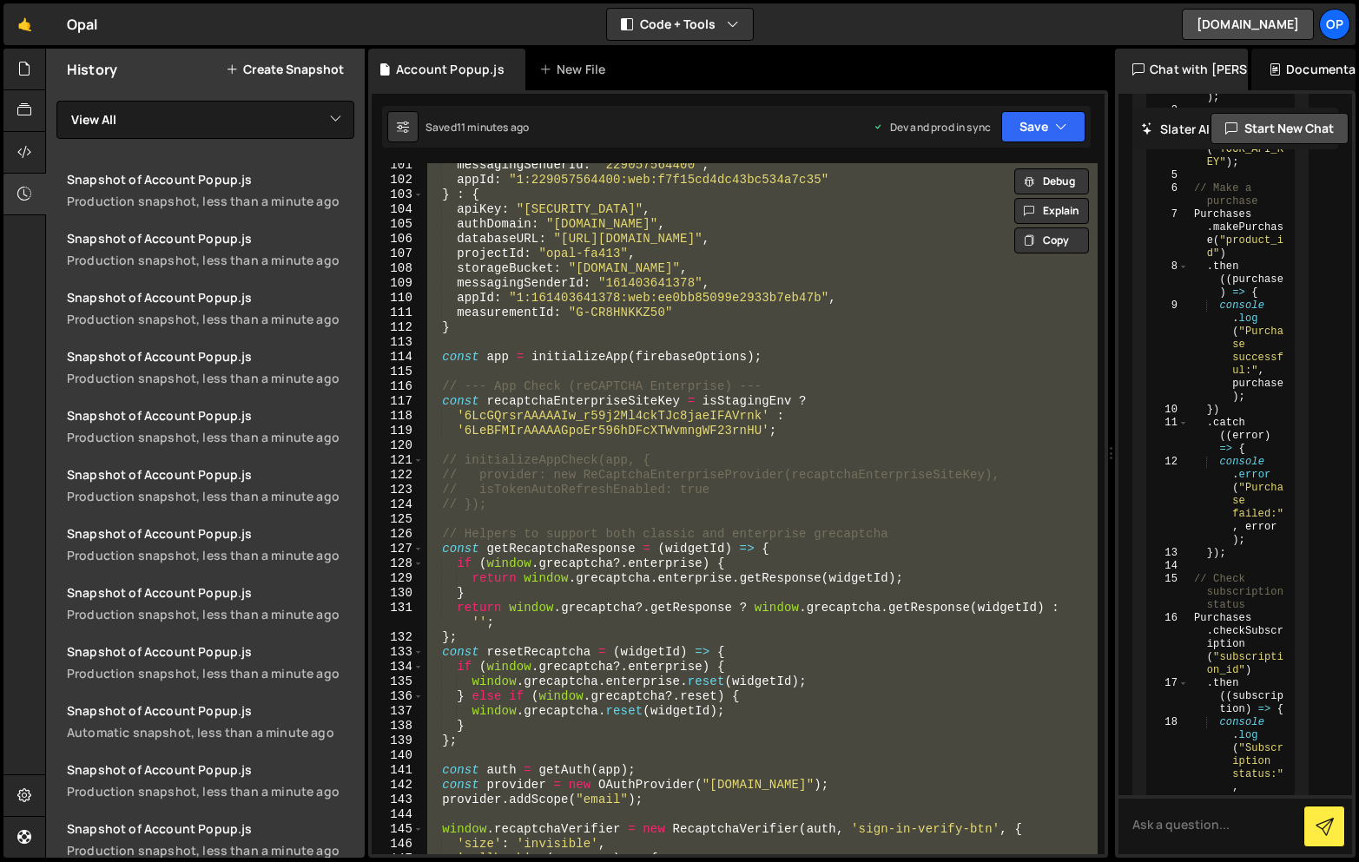
click at [824, 353] on div "messagingSenderId : "229057564400" , appId : "1:229057564400:web:f7f15cd4dc43bc…" at bounding box center [761, 508] width 674 height 691
paste textarea
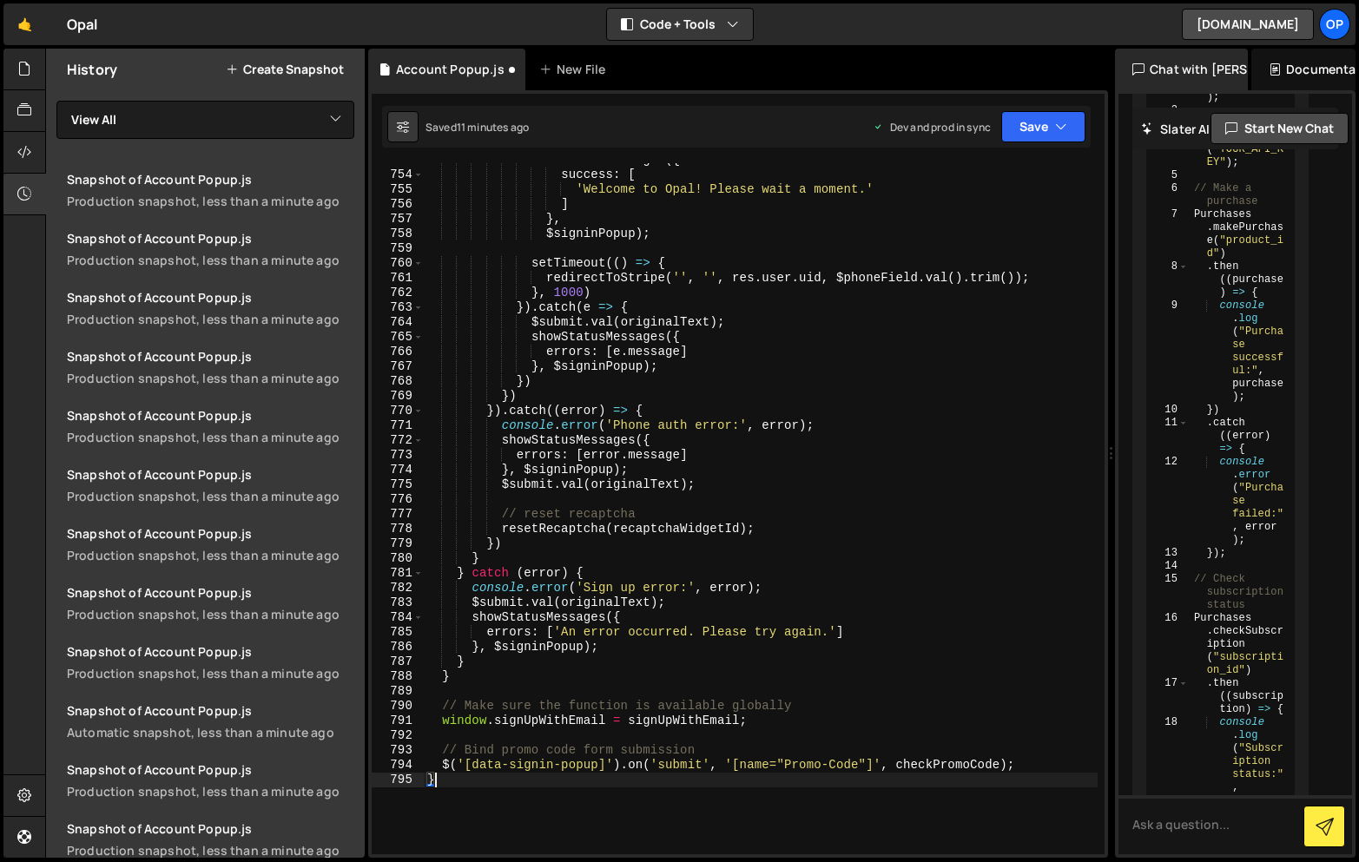
scroll to position [11627, 0]
click at [1025, 135] on button "Save" at bounding box center [1043, 126] width 84 height 31
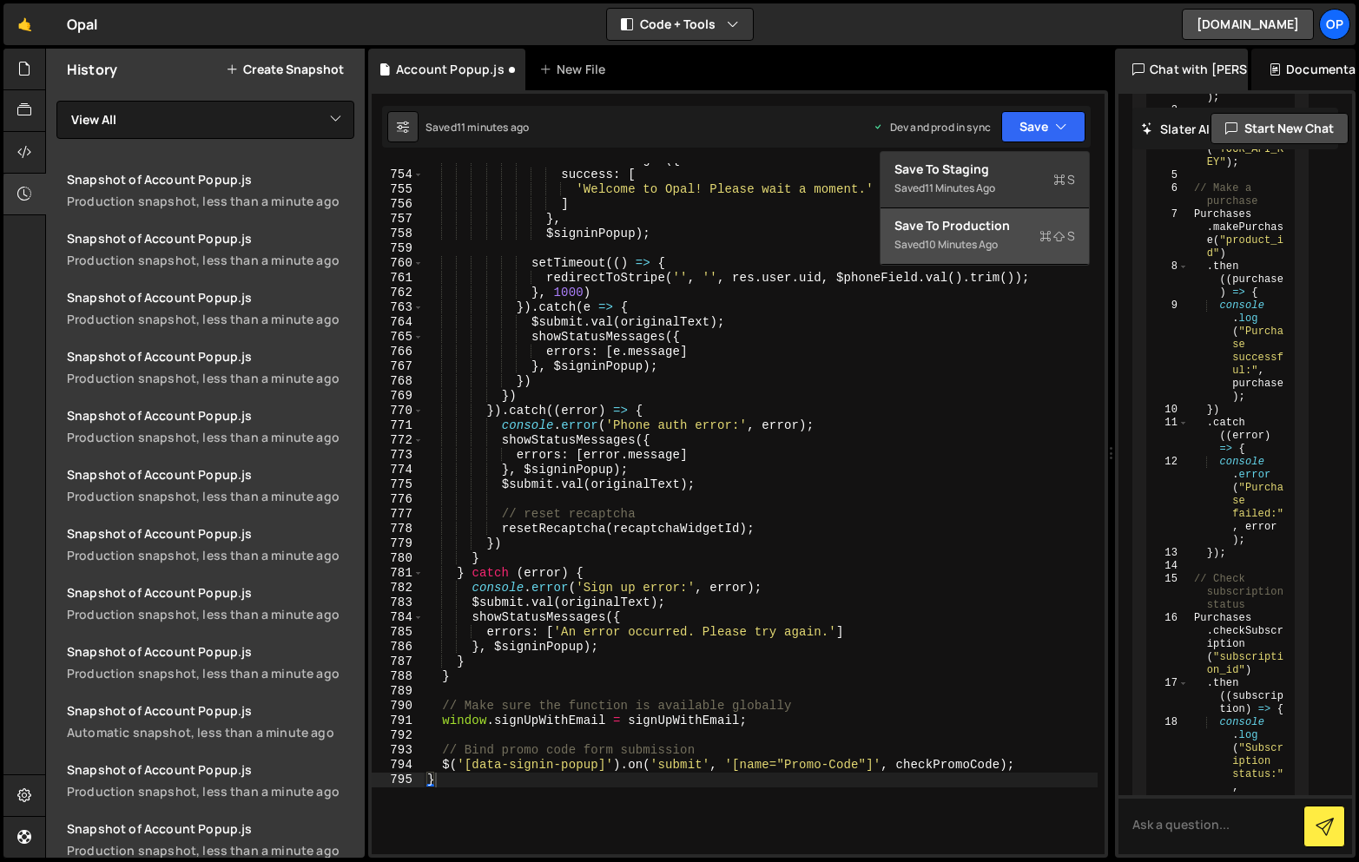
click at [968, 240] on div "10 minutes ago" at bounding box center [961, 244] width 73 height 15
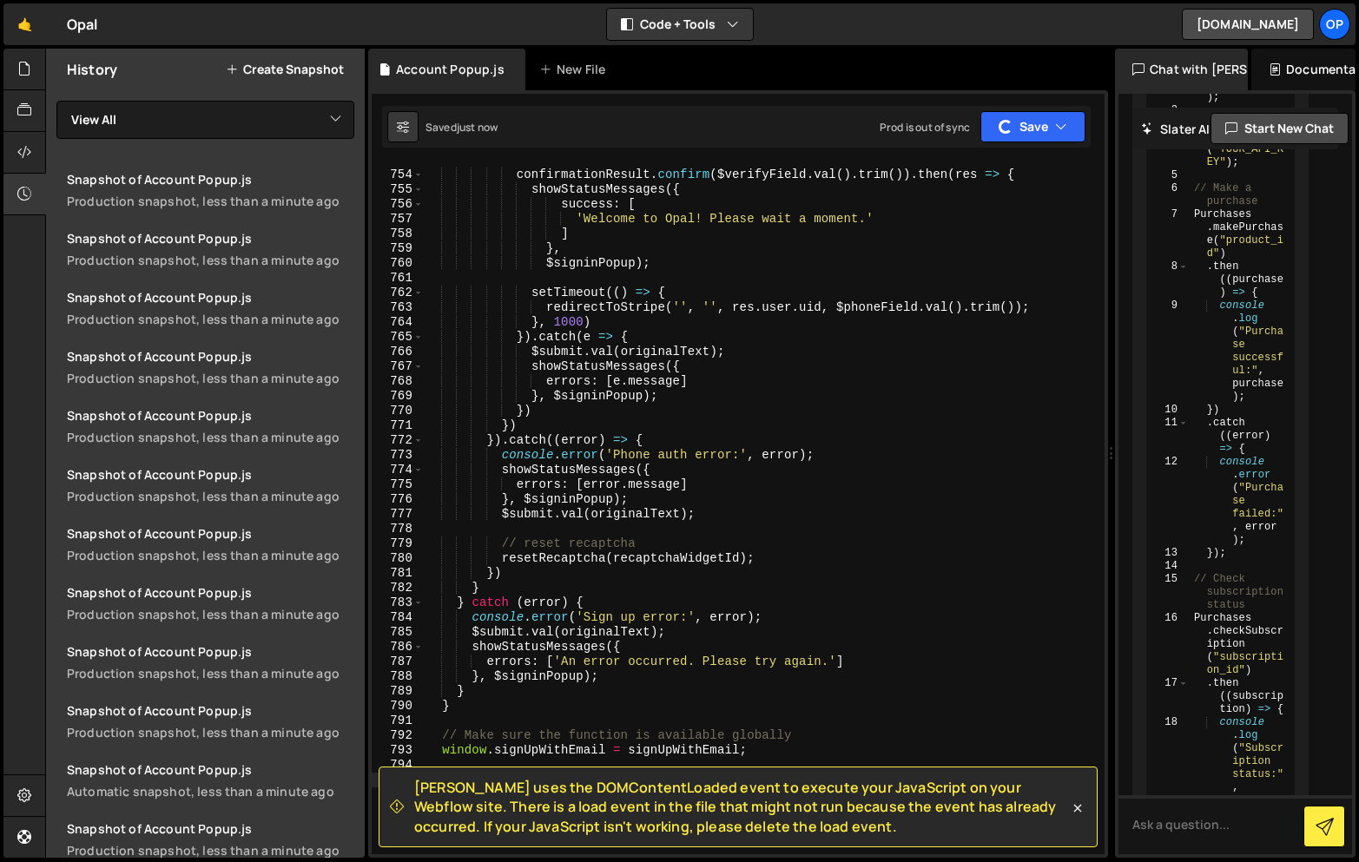
click at [878, 397] on div "confirmationResult . confirm ( $verifyField . val ( ) . trim ( )) . then ( res …" at bounding box center [761, 513] width 674 height 721
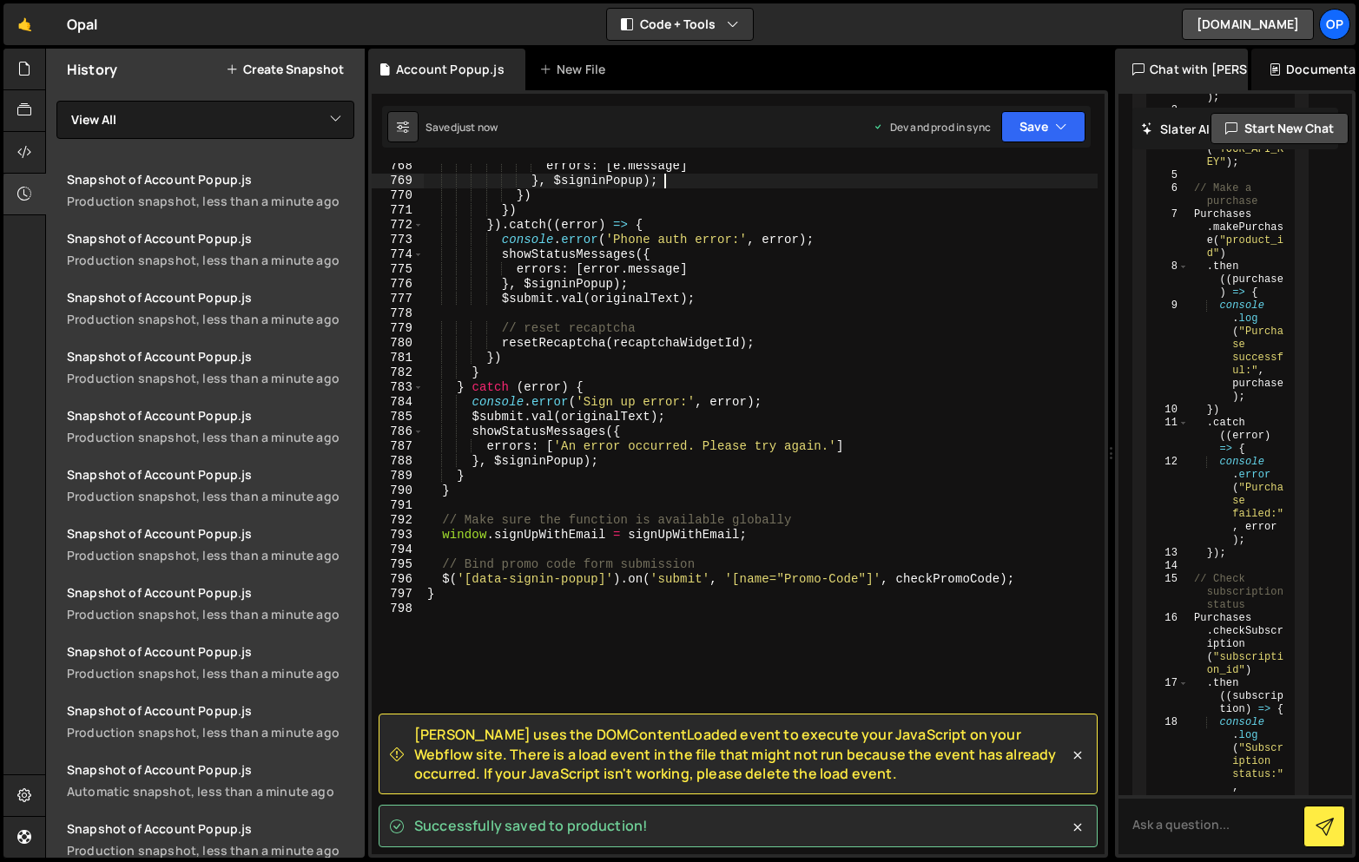
scroll to position [11854, 0]
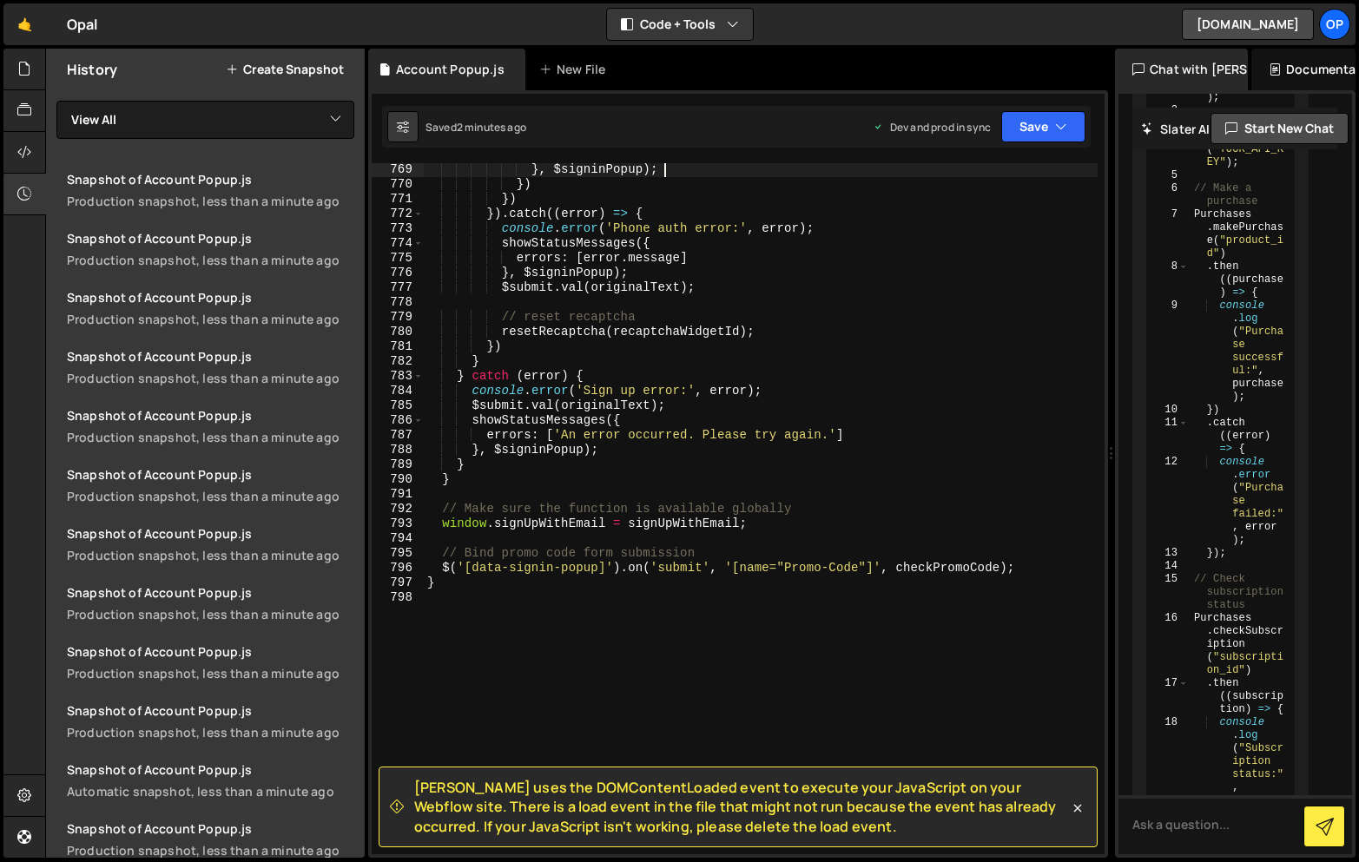
click at [695, 425] on div "} , $signinPopup ) ; }) }) }) . catch (( error ) => { console . error ( 'Phone …" at bounding box center [761, 522] width 674 height 721
type textarea "}"
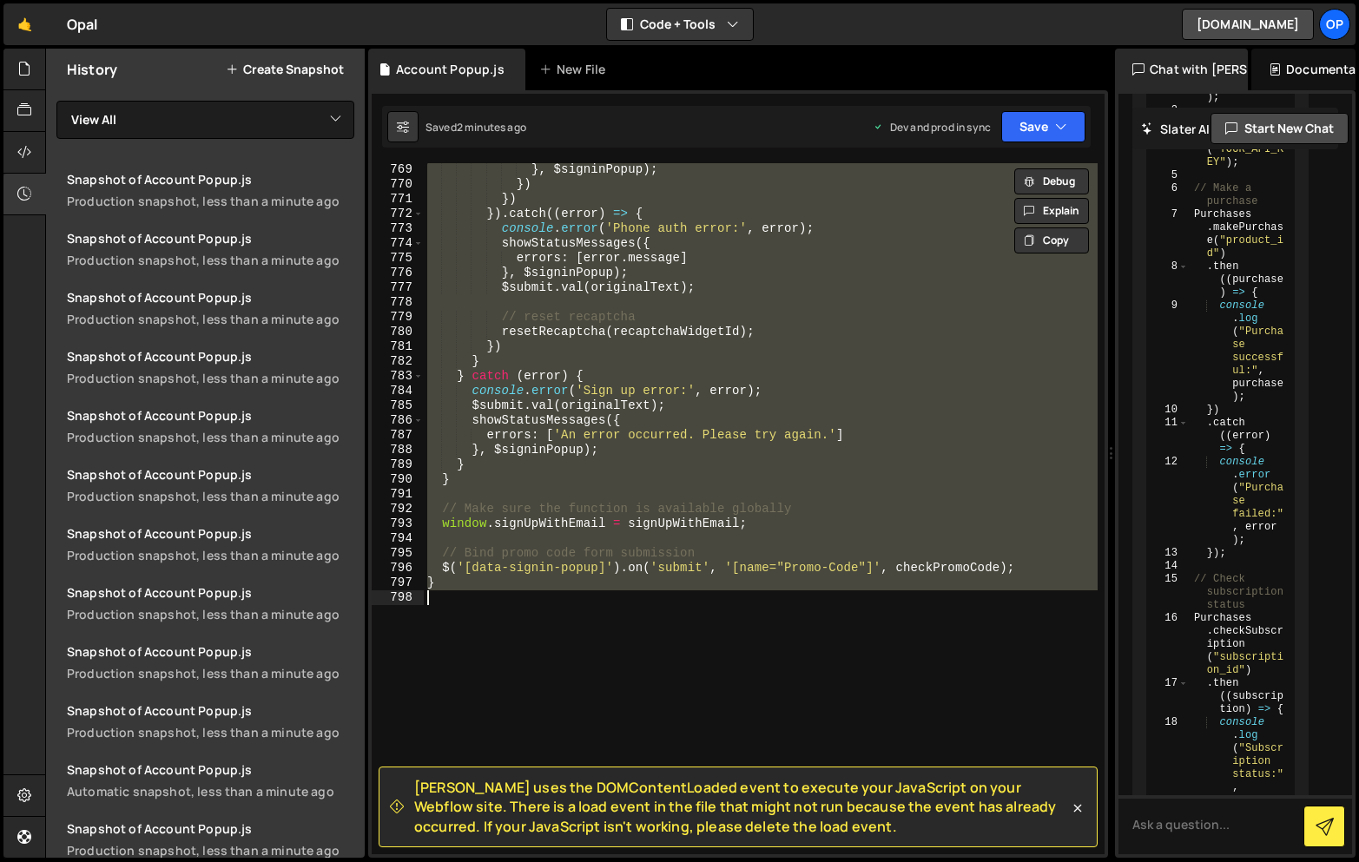
paste textarea
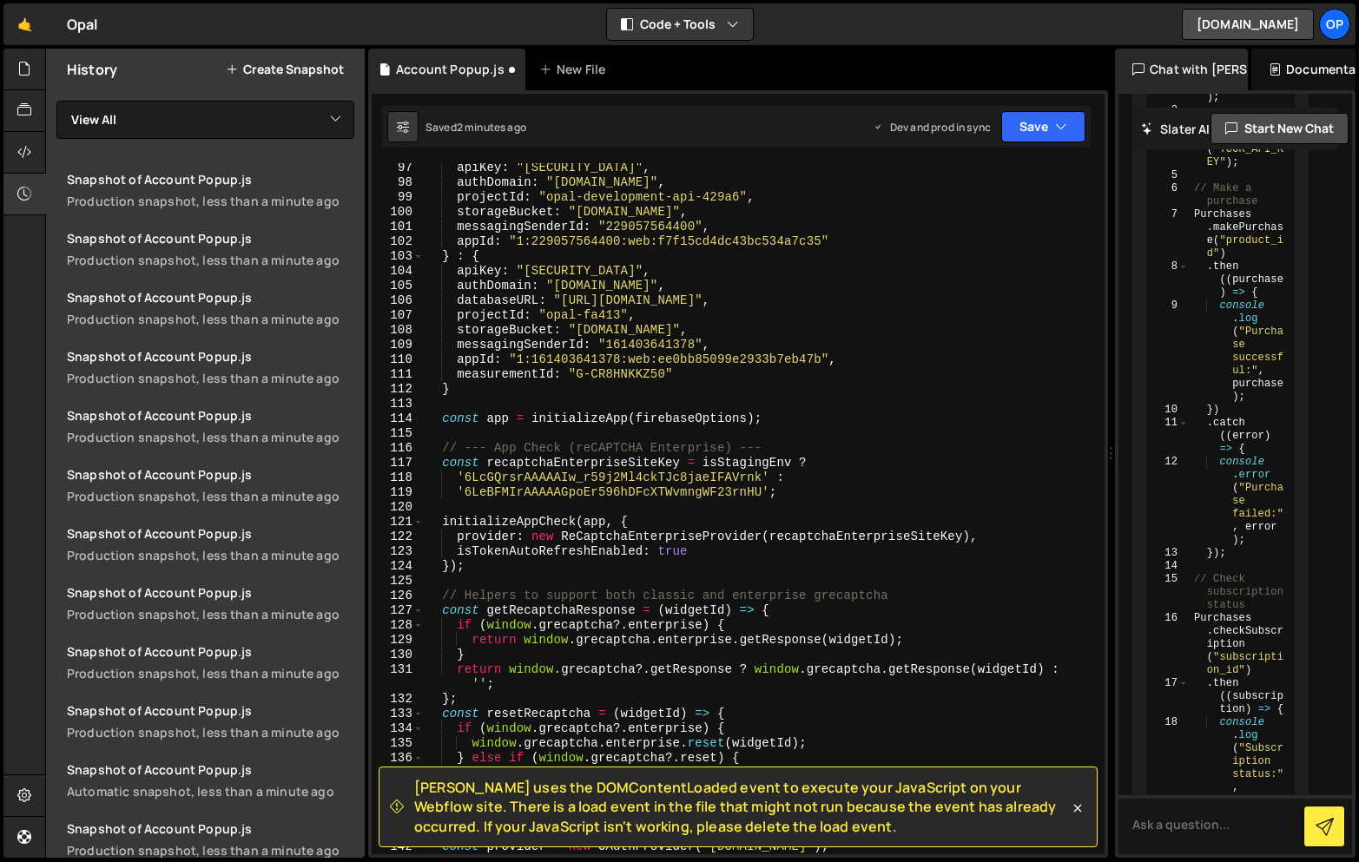
scroll to position [1493, 0]
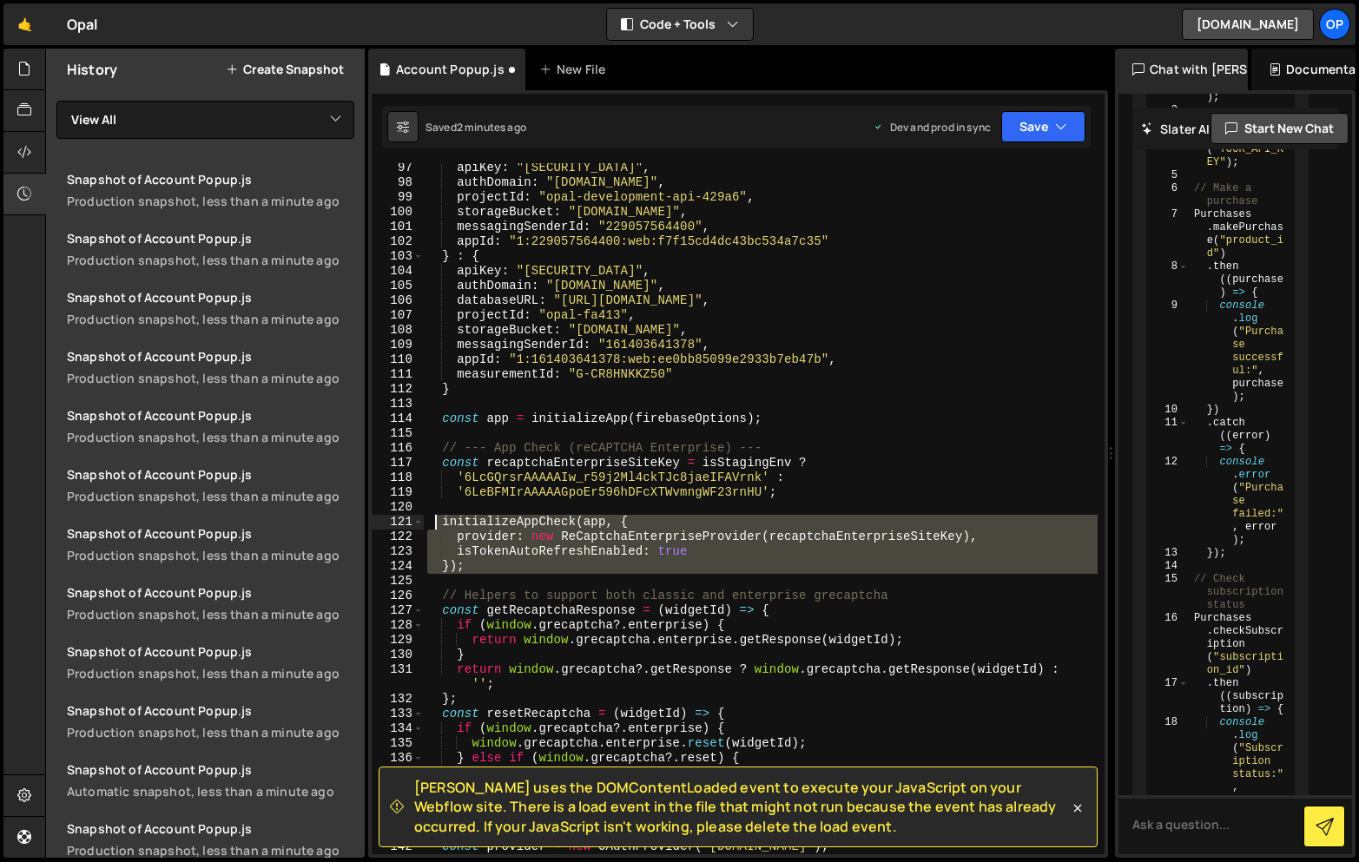
drag, startPoint x: 484, startPoint y: 580, endPoint x: 436, endPoint y: 516, distance: 80.6
click at [436, 516] on div "apiKey : "[SECURITY_DATA]" , authDomain : "[DOMAIN_NAME]" , projectId : "opal-d…" at bounding box center [761, 521] width 674 height 721
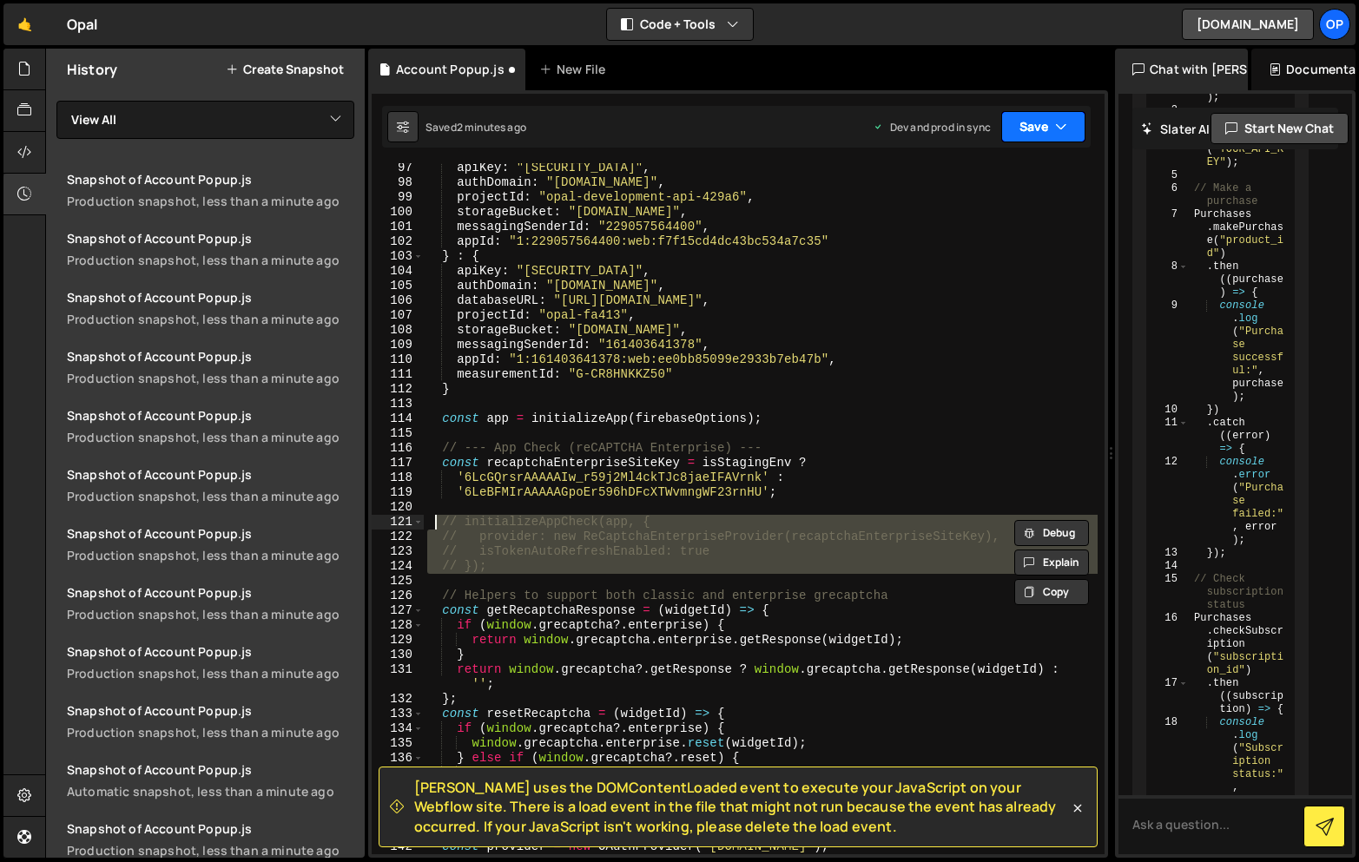
click at [1028, 135] on button "Save" at bounding box center [1043, 126] width 84 height 31
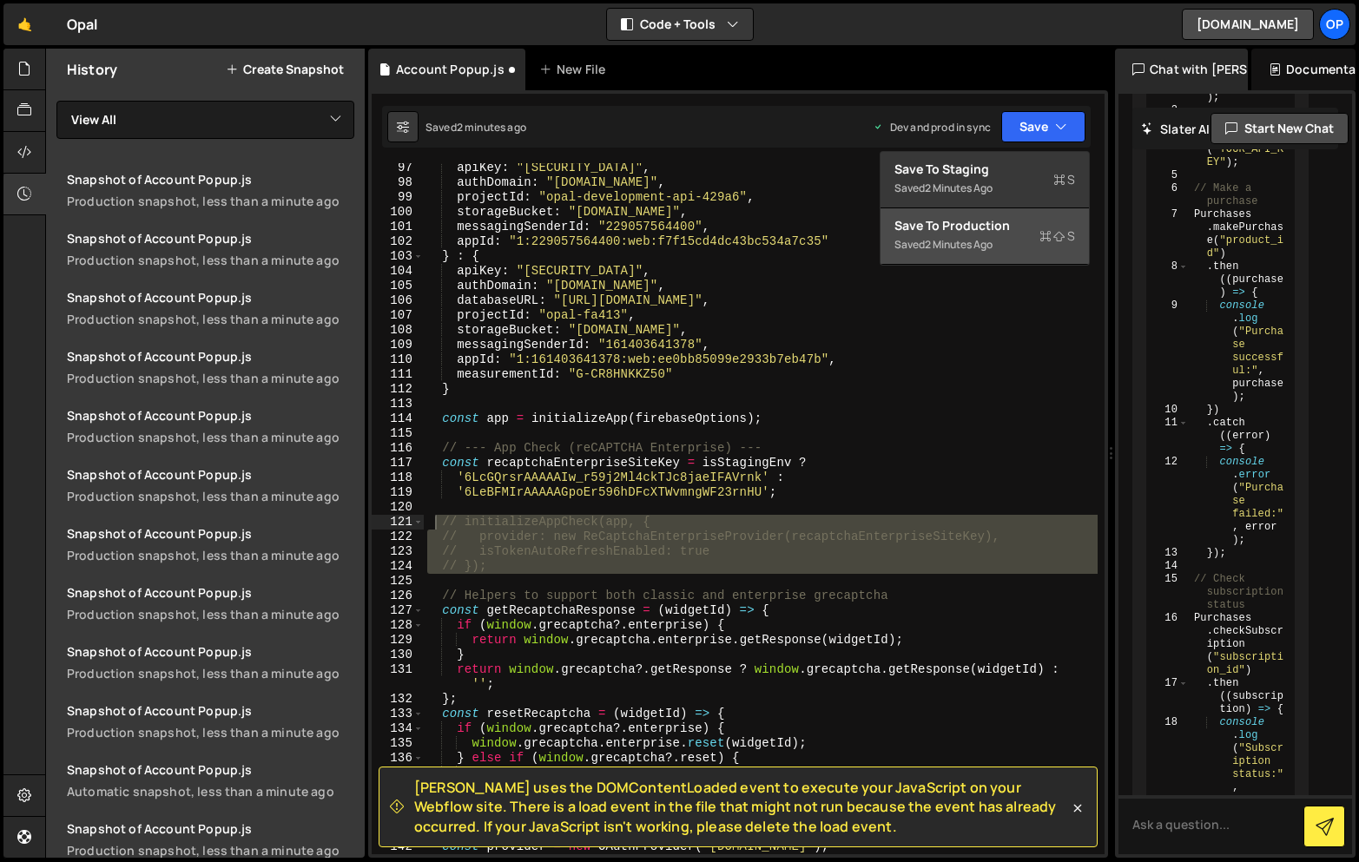
click at [949, 227] on div "Save to Production S" at bounding box center [984, 225] width 181 height 17
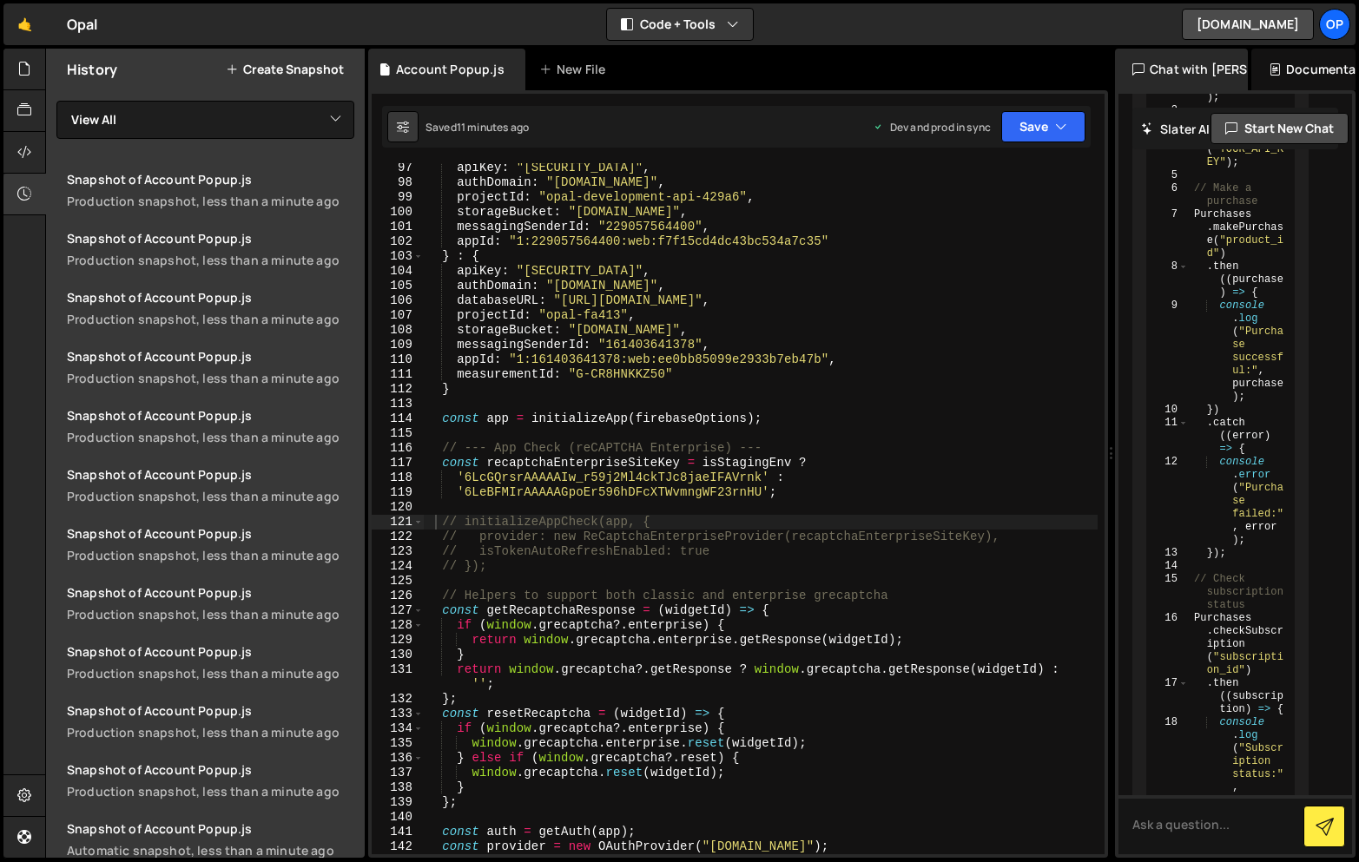
click at [879, 451] on div "apiKey : "[SECURITY_DATA]" , authDomain : "[DOMAIN_NAME]" , projectId : "opal-d…" at bounding box center [761, 521] width 674 height 721
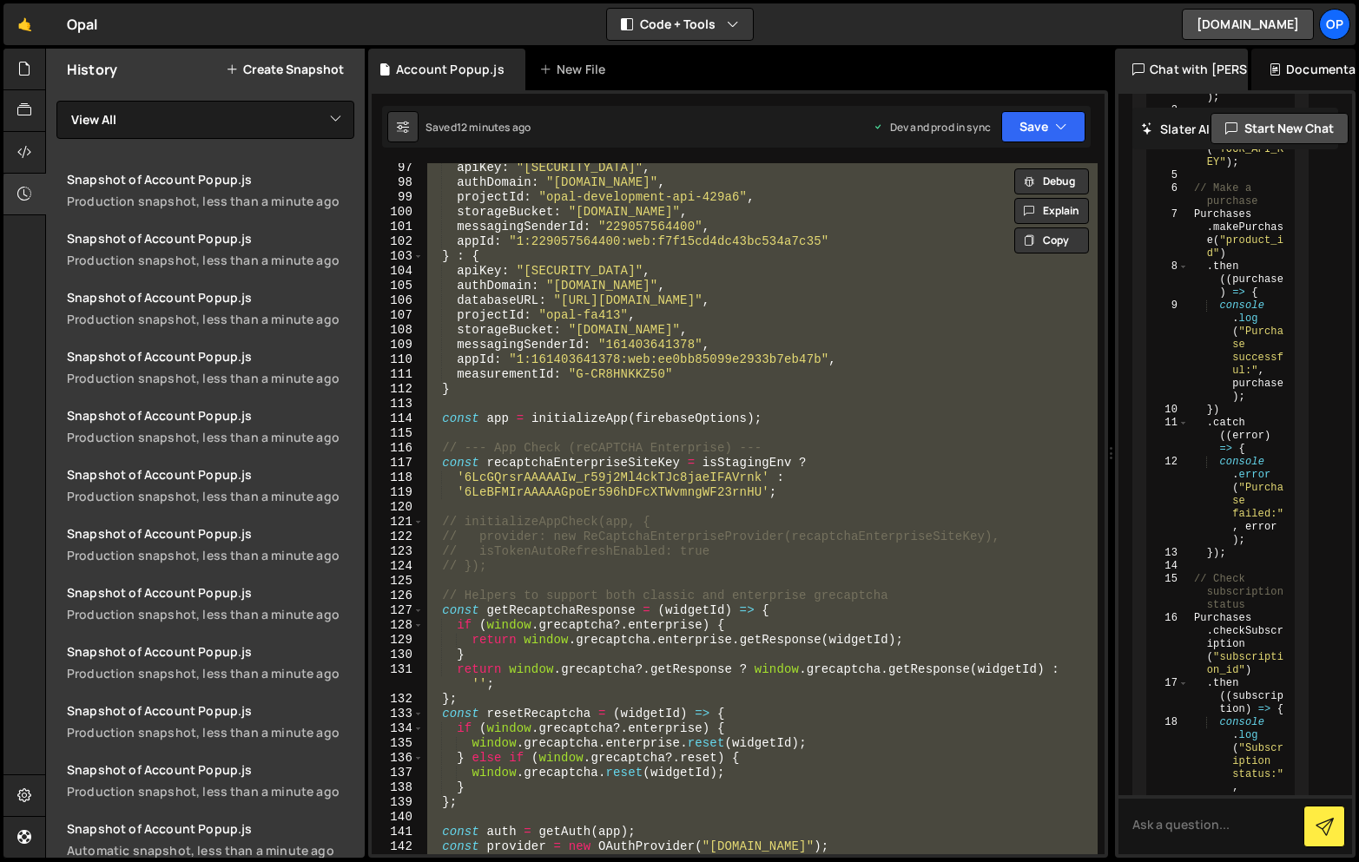
paste textarea
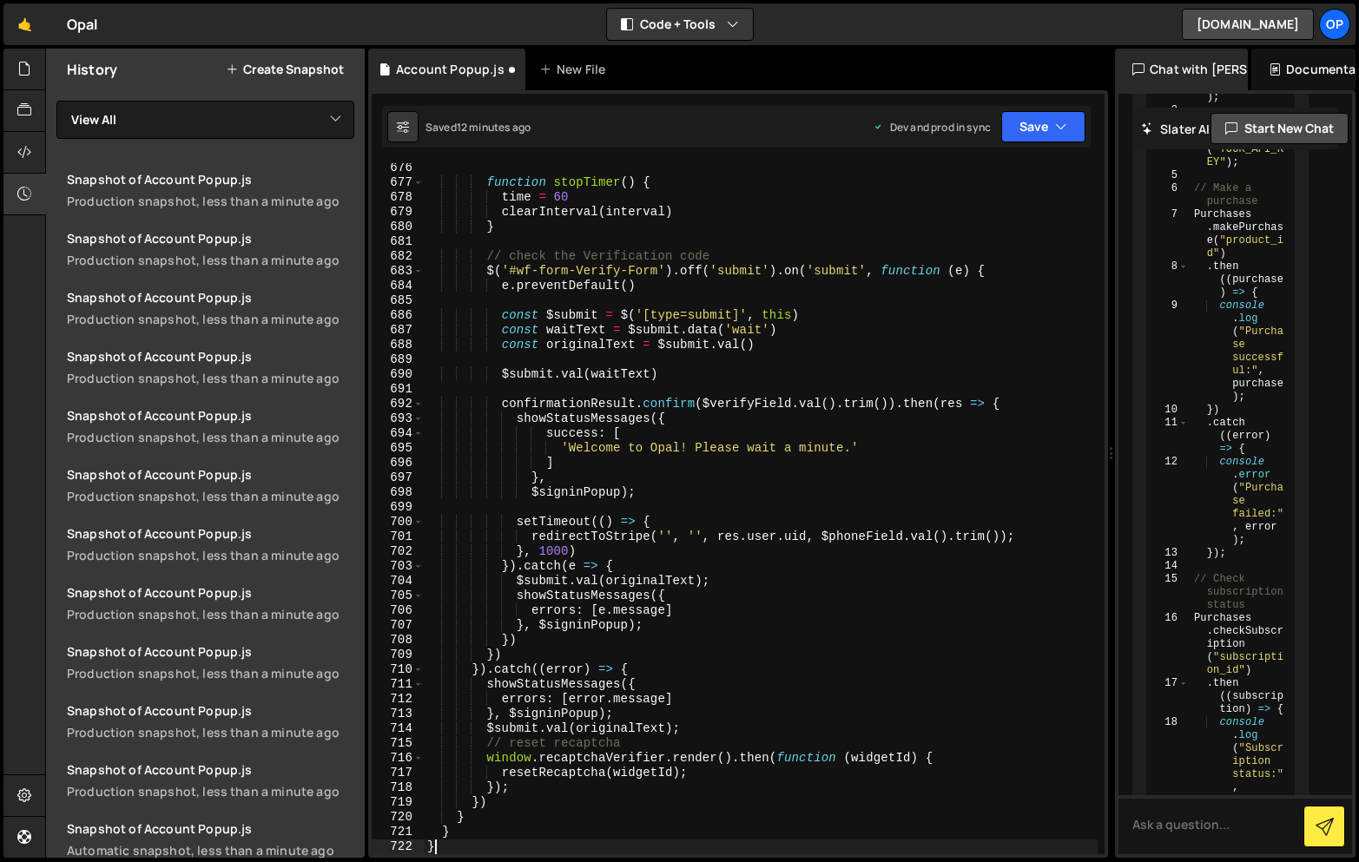
scroll to position [10453, 0]
click at [1026, 132] on button "Save" at bounding box center [1043, 126] width 84 height 31
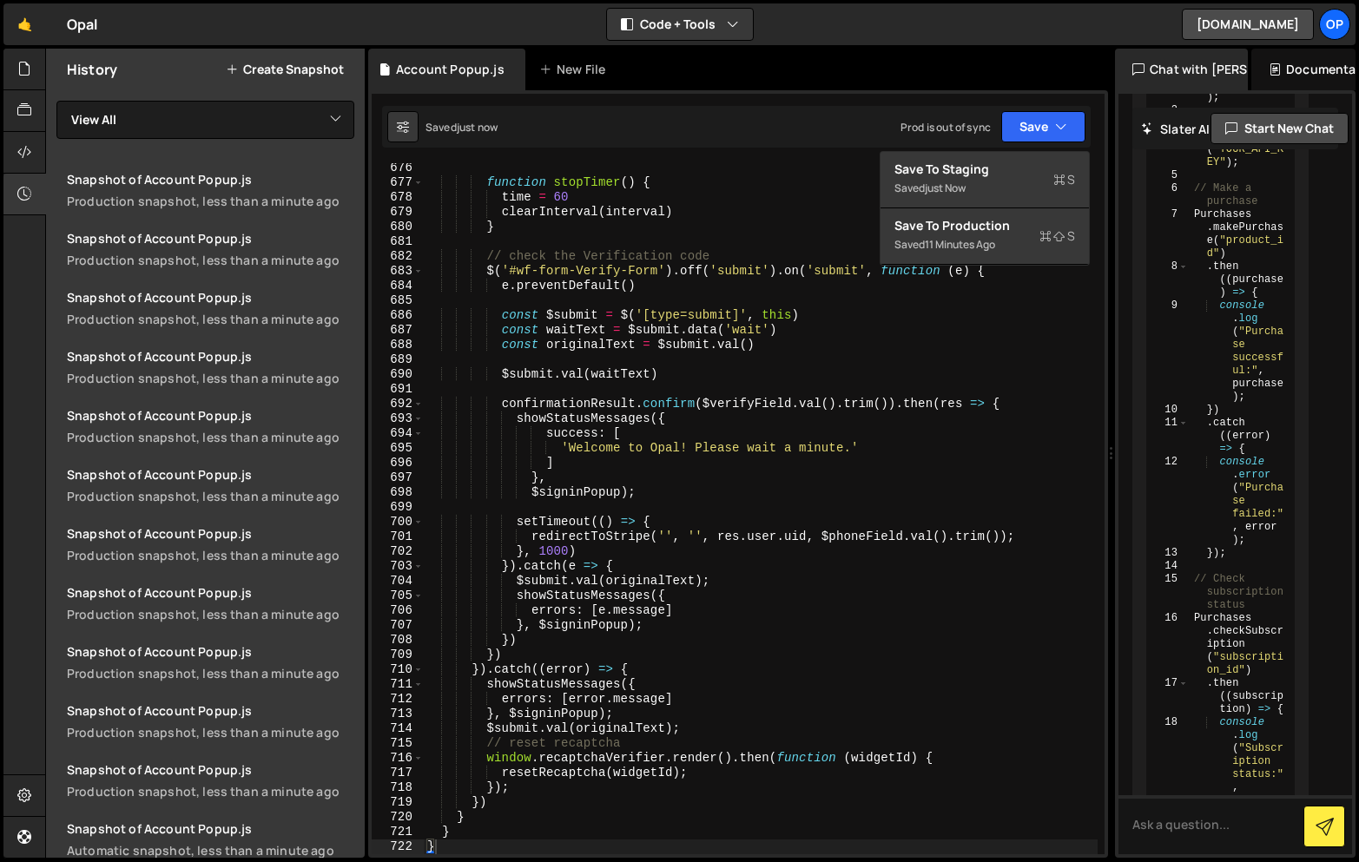
click at [969, 241] on div "11 minutes ago" at bounding box center [960, 244] width 70 height 15
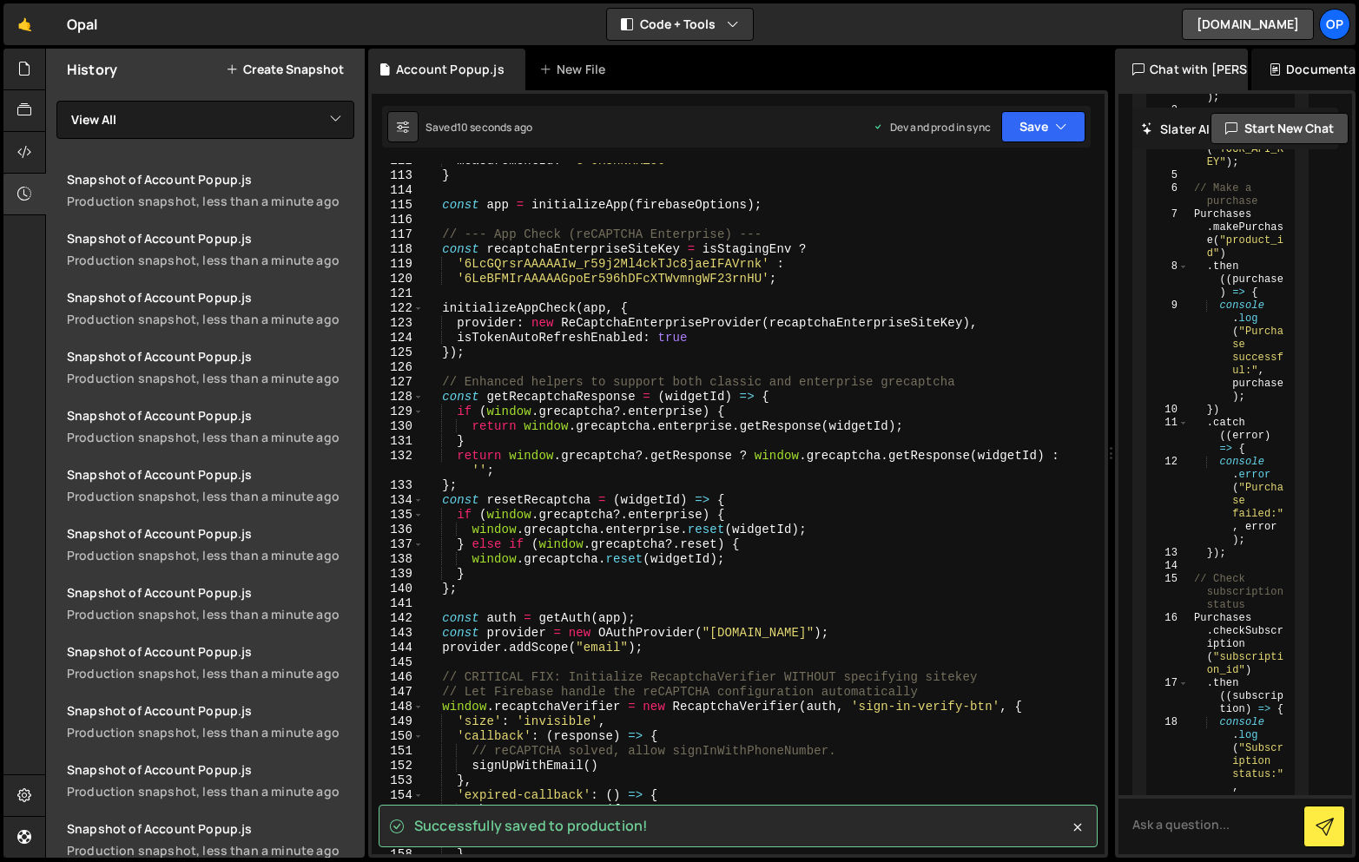
scroll to position [0, 0]
click at [847, 321] on div "measurementId : "G-CR8HNKKZ50" } const app = initializeApp ( firebaseOptions ) …" at bounding box center [761, 514] width 674 height 721
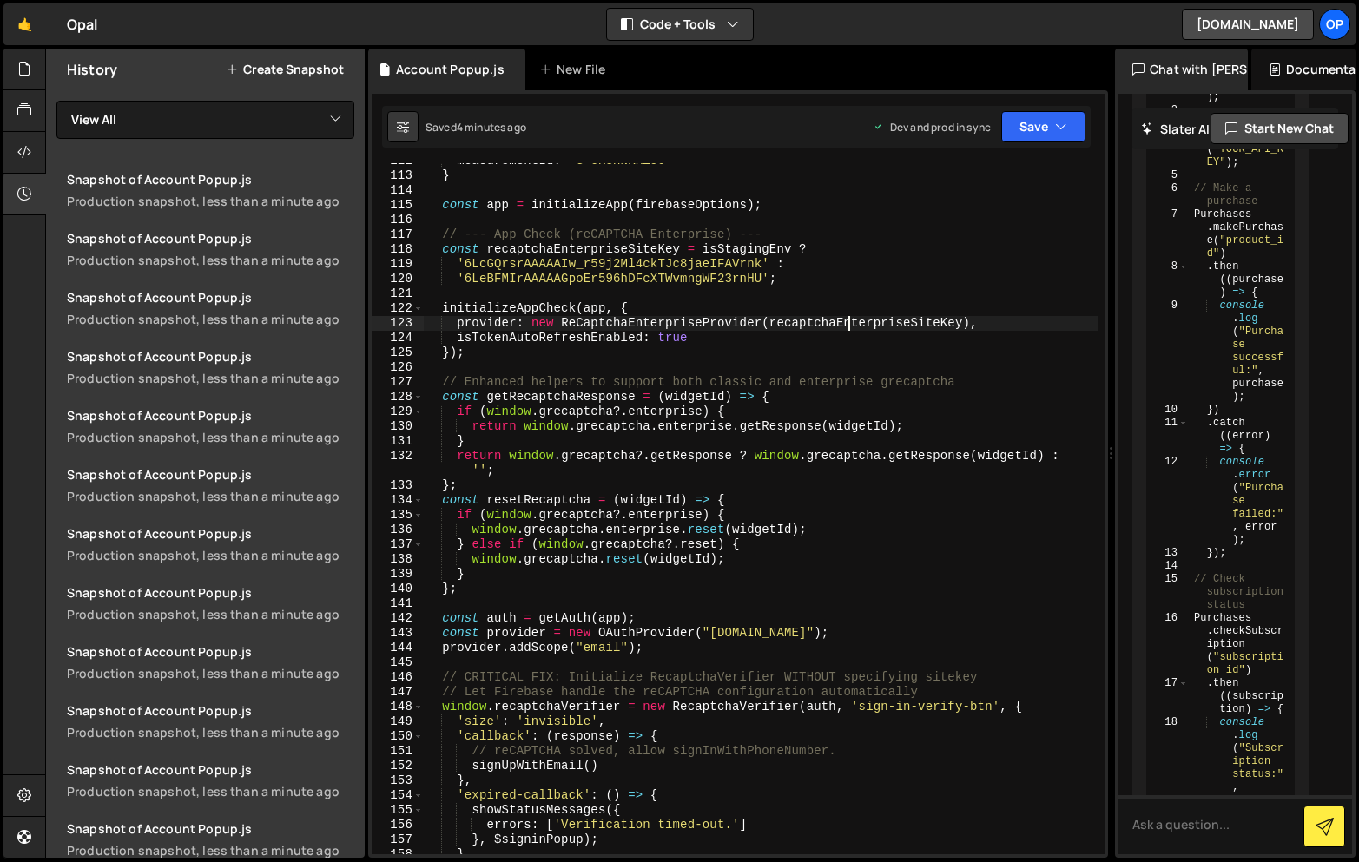
click at [747, 418] on div "measurementId : "G-CR8HNKKZ50" } const app = initializeApp ( firebaseOptions ) …" at bounding box center [761, 514] width 674 height 721
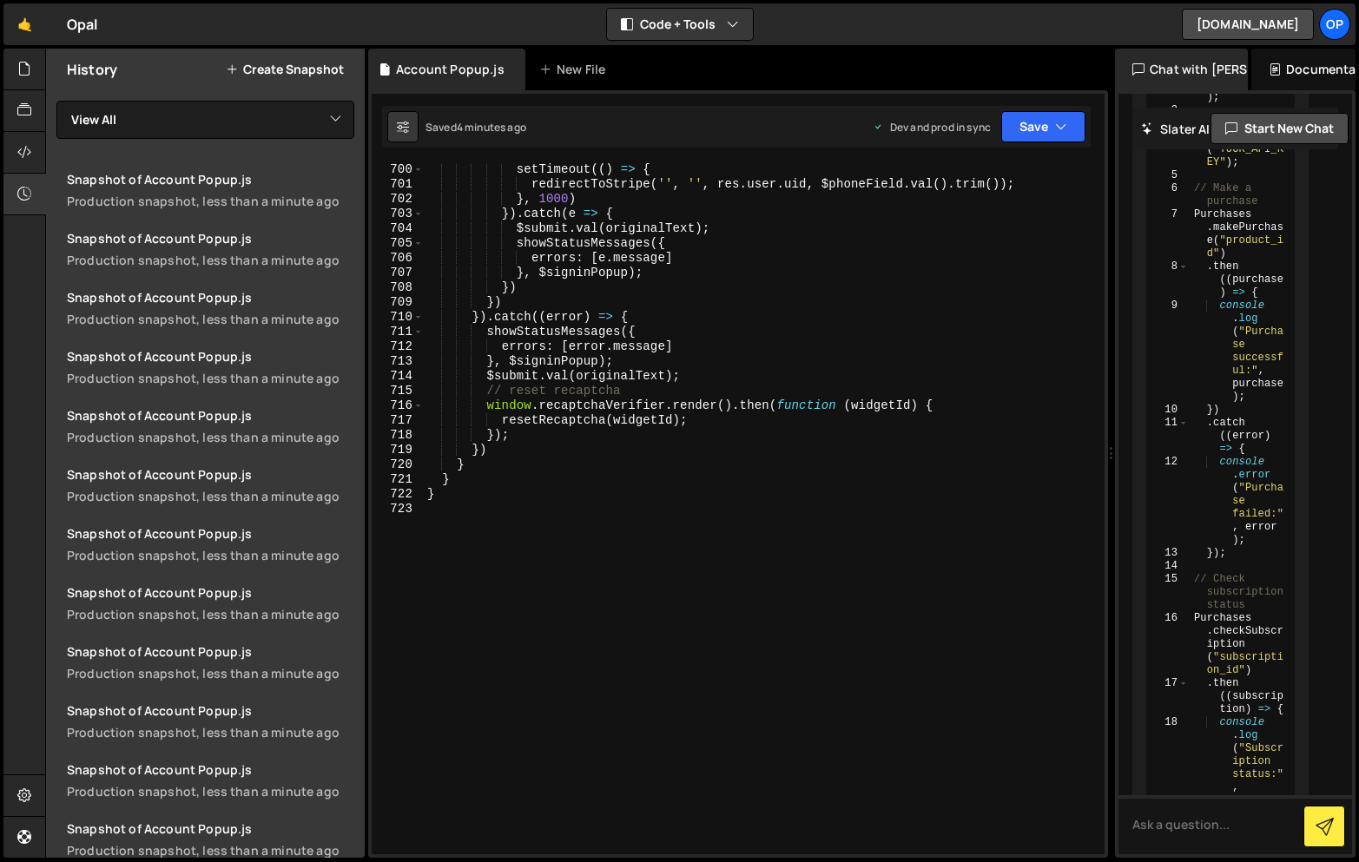
click at [804, 334] on div "setTimeout (( ) => { redirectToStripe ( '' , '' , res . user . uid , $phoneFiel…" at bounding box center [761, 522] width 674 height 721
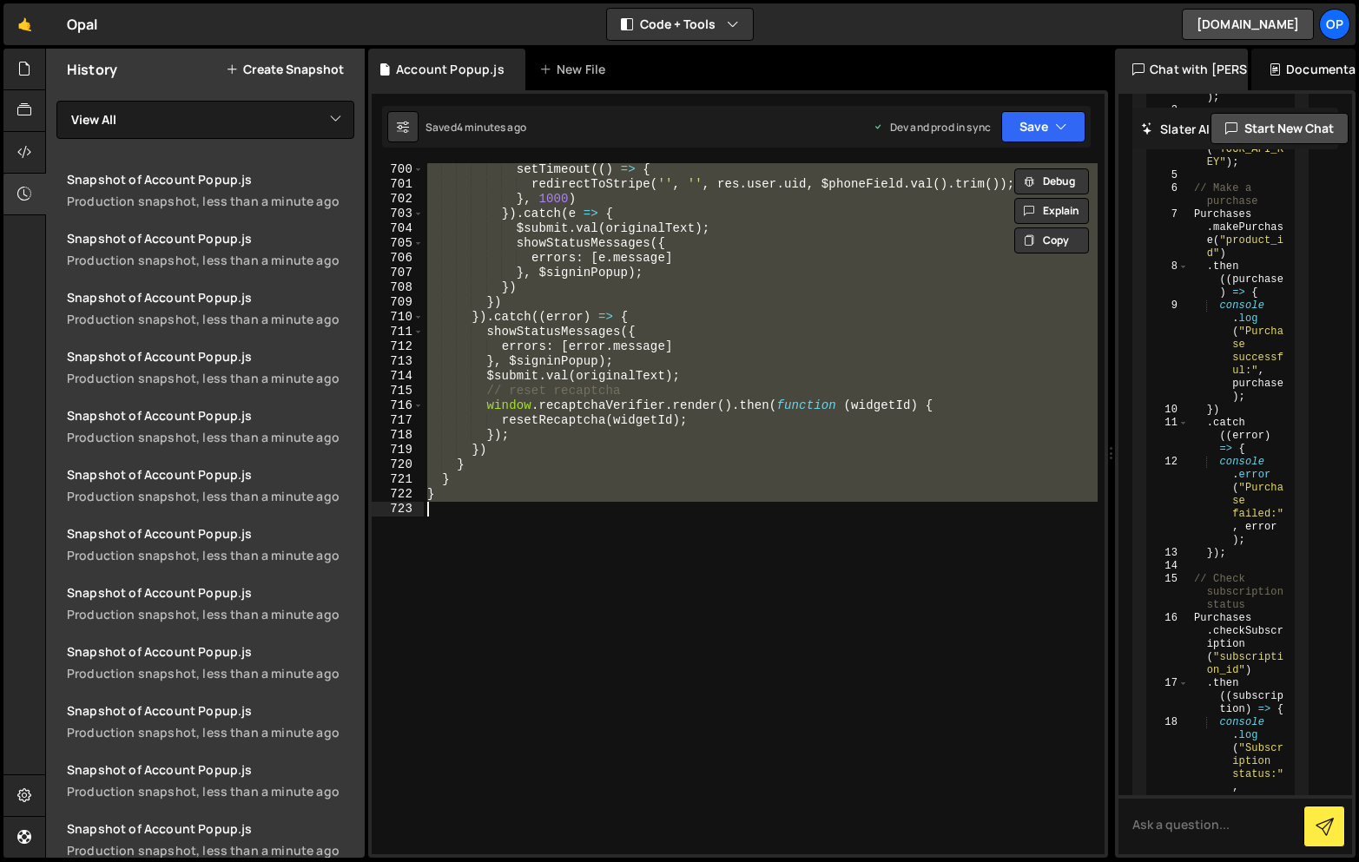
paste textarea
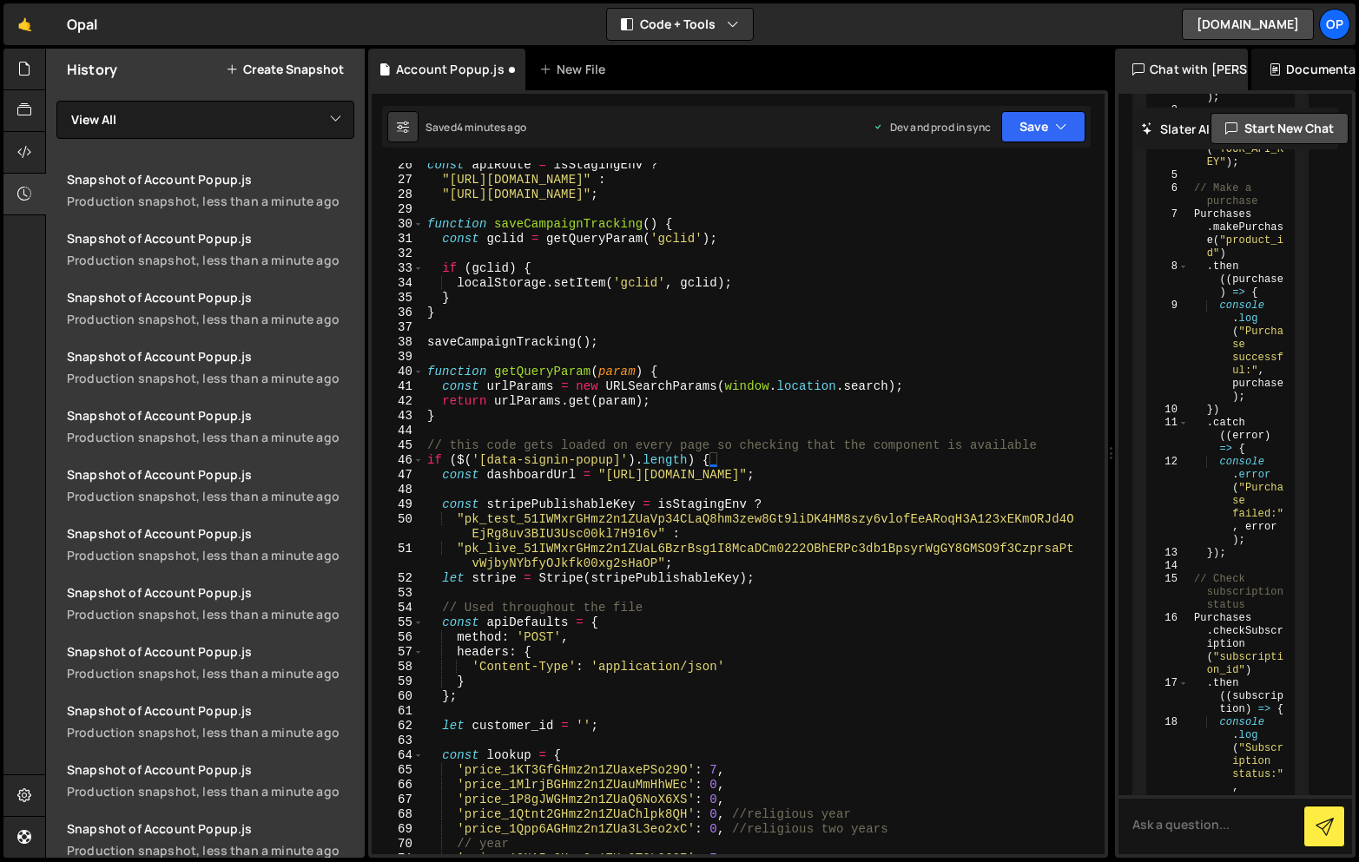
scroll to position [10932, 0]
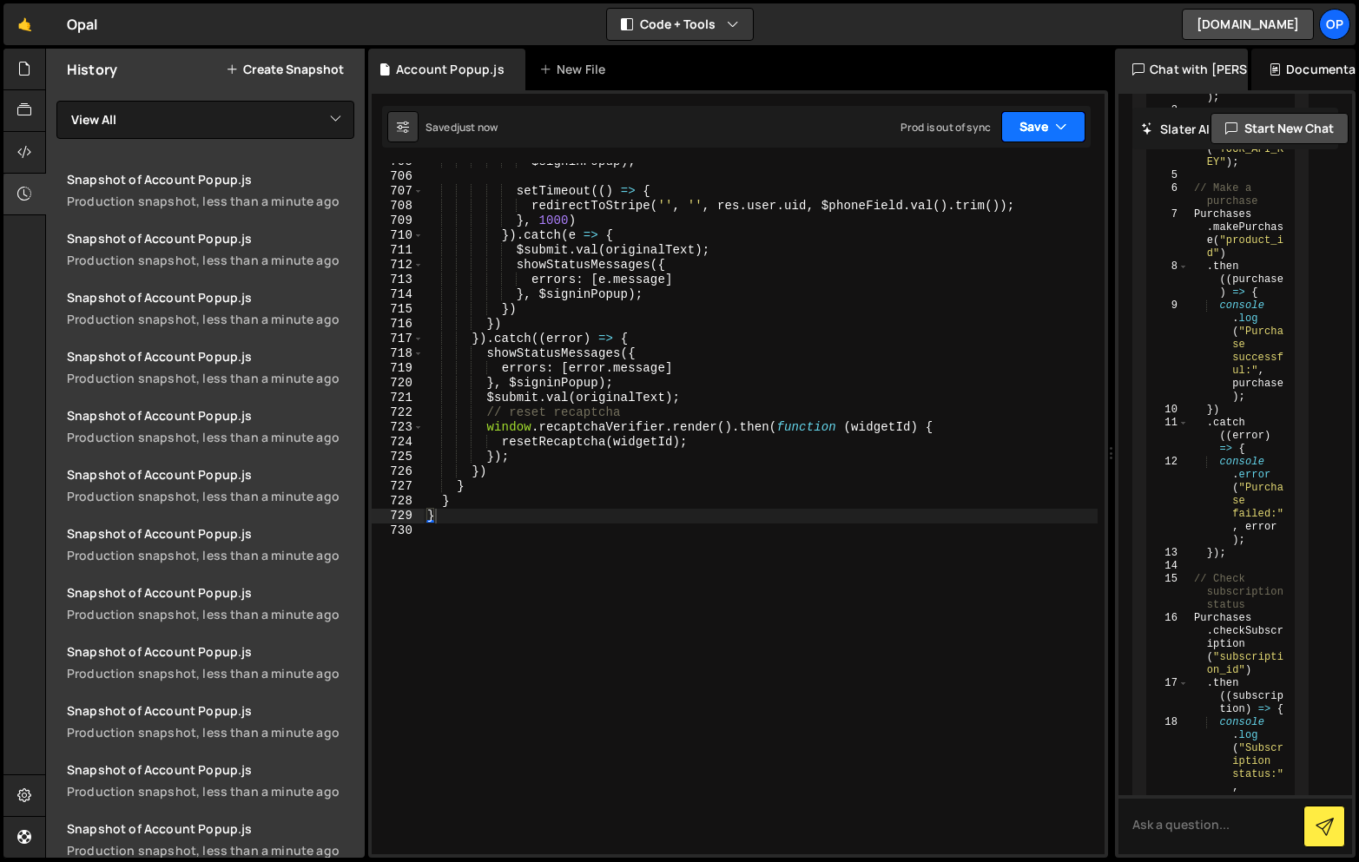
click at [1018, 135] on button "Save" at bounding box center [1043, 126] width 84 height 31
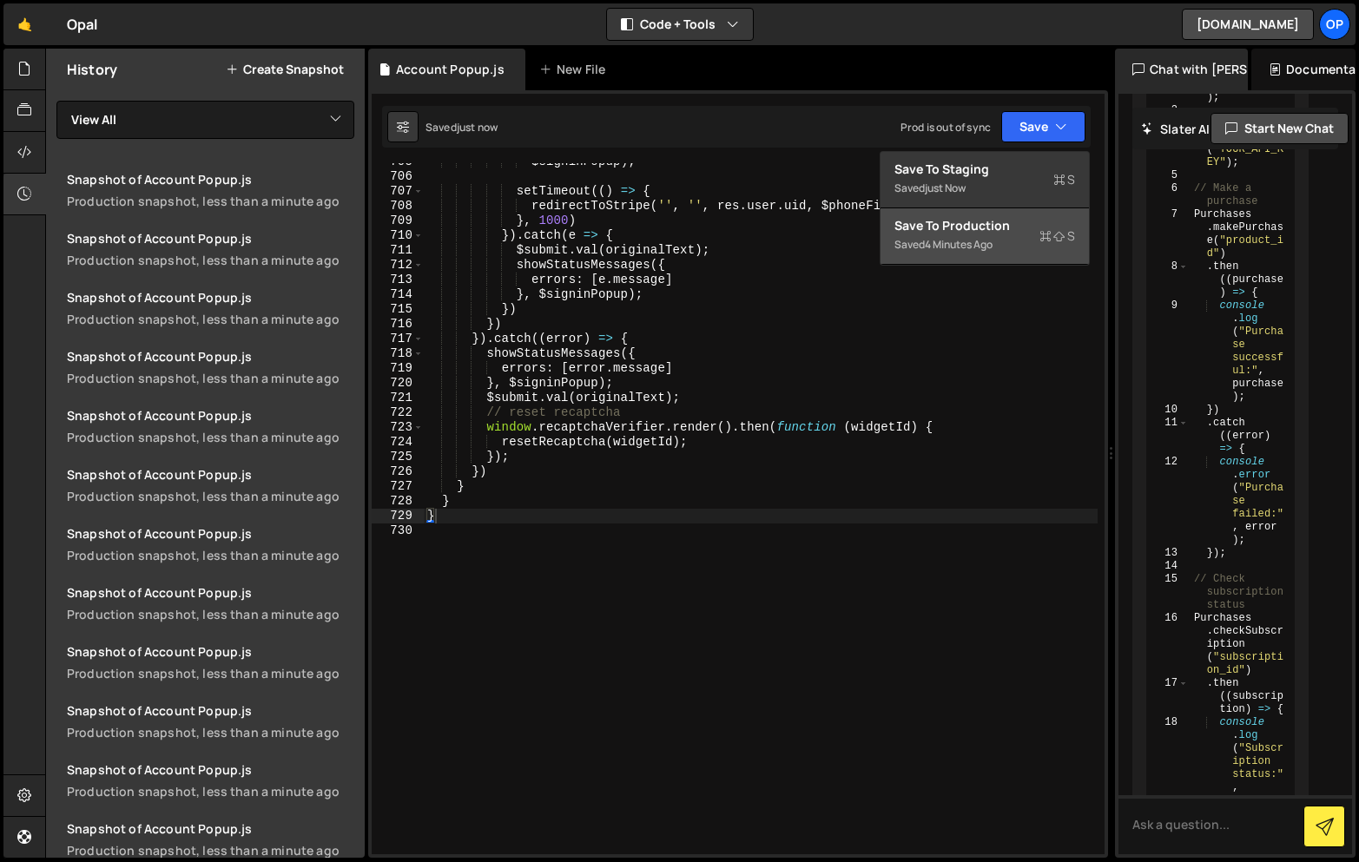
click at [965, 229] on div "Save to Production S" at bounding box center [984, 225] width 181 height 17
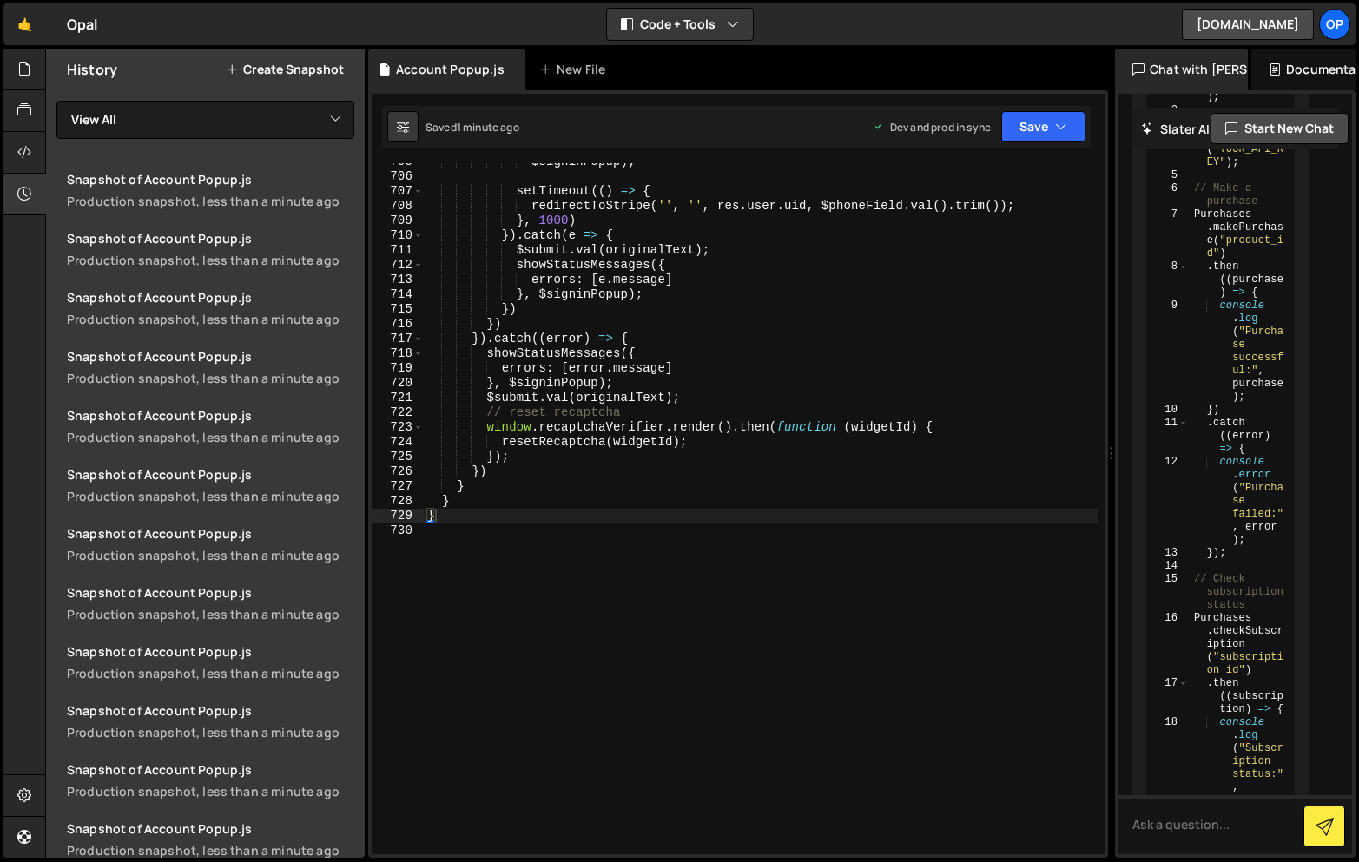
click at [672, 296] on div "$signinPopup ) ; setTimeout (( ) => { redirectToStripe ( '' , '' , res . user .…" at bounding box center [761, 515] width 674 height 721
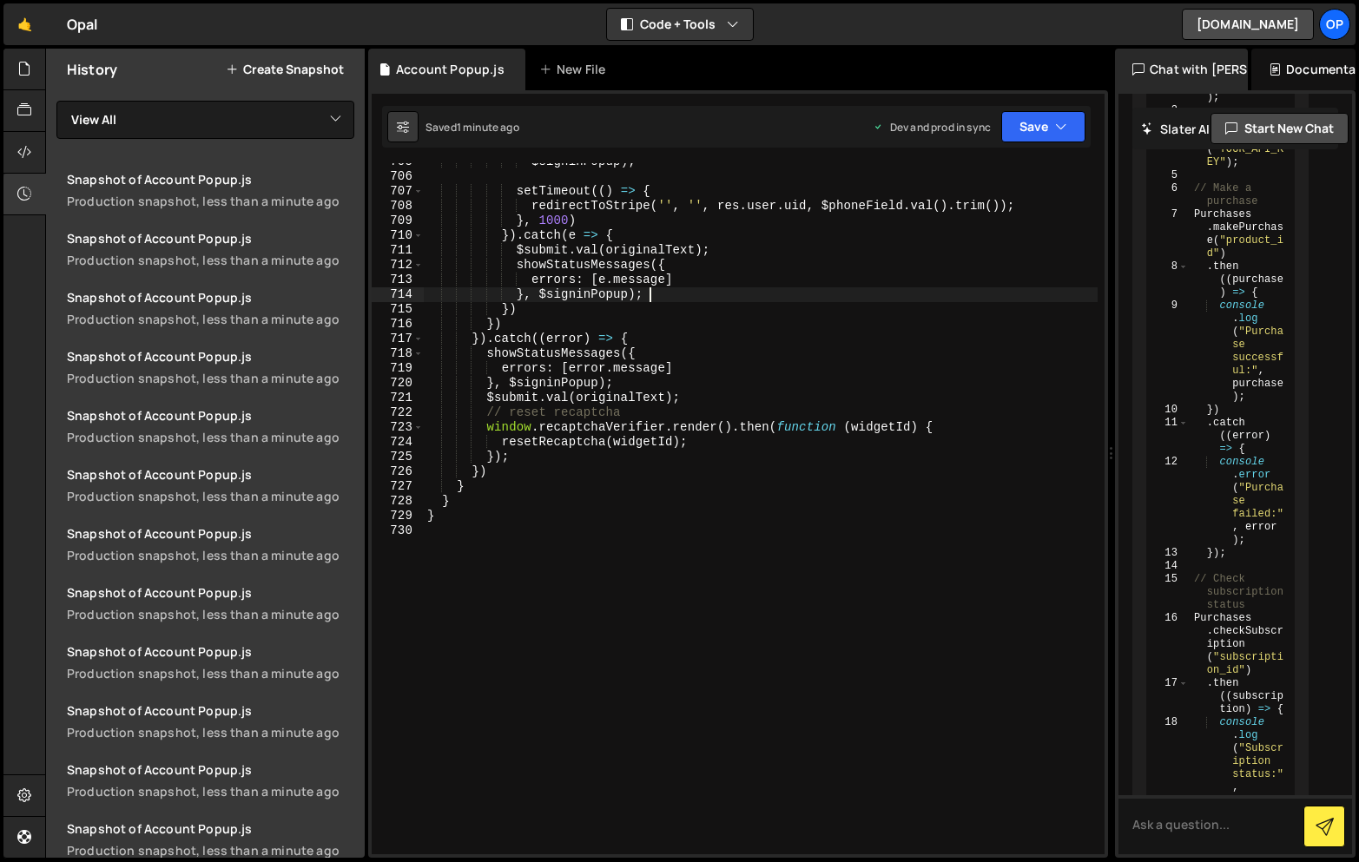
type textarea "}"
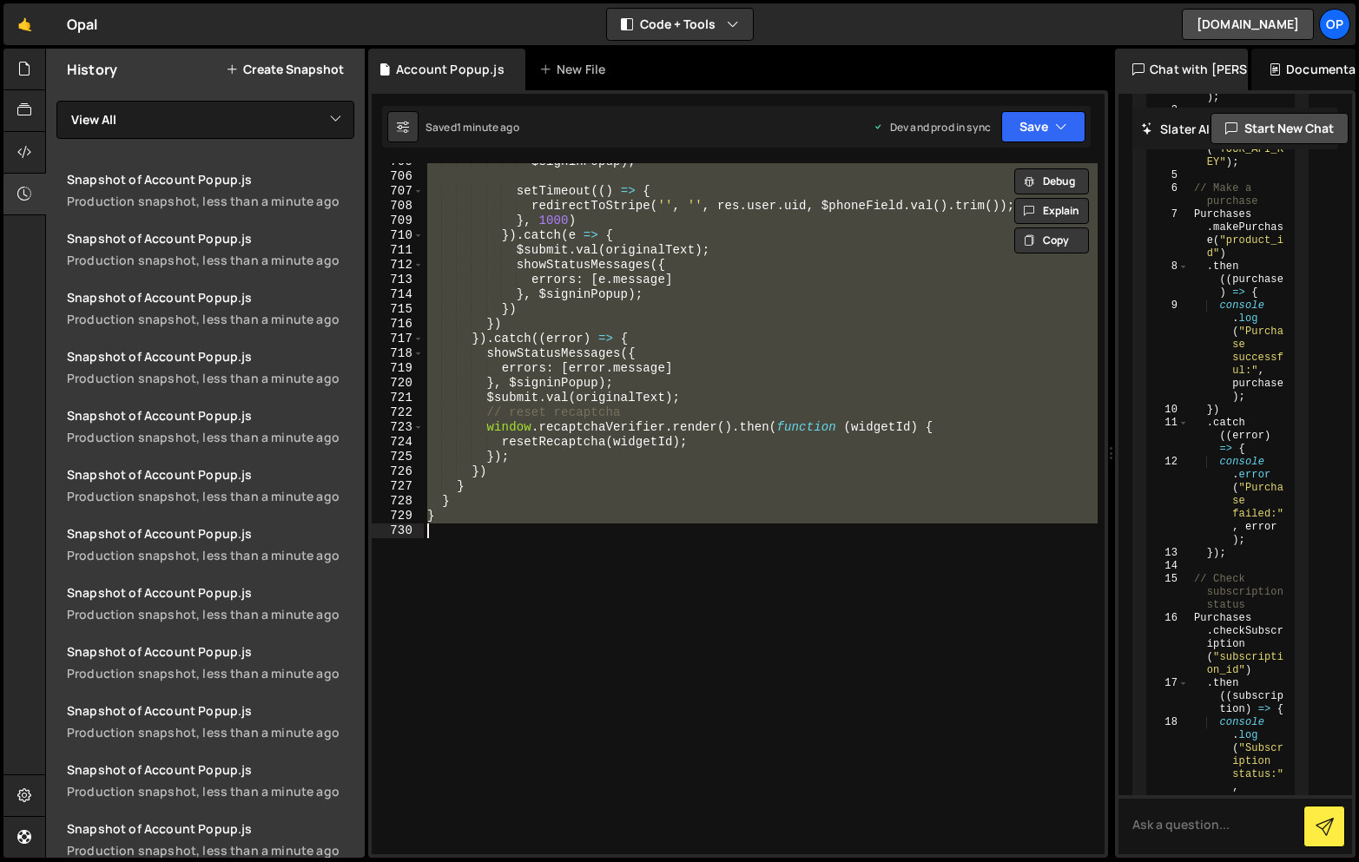
paste textarea
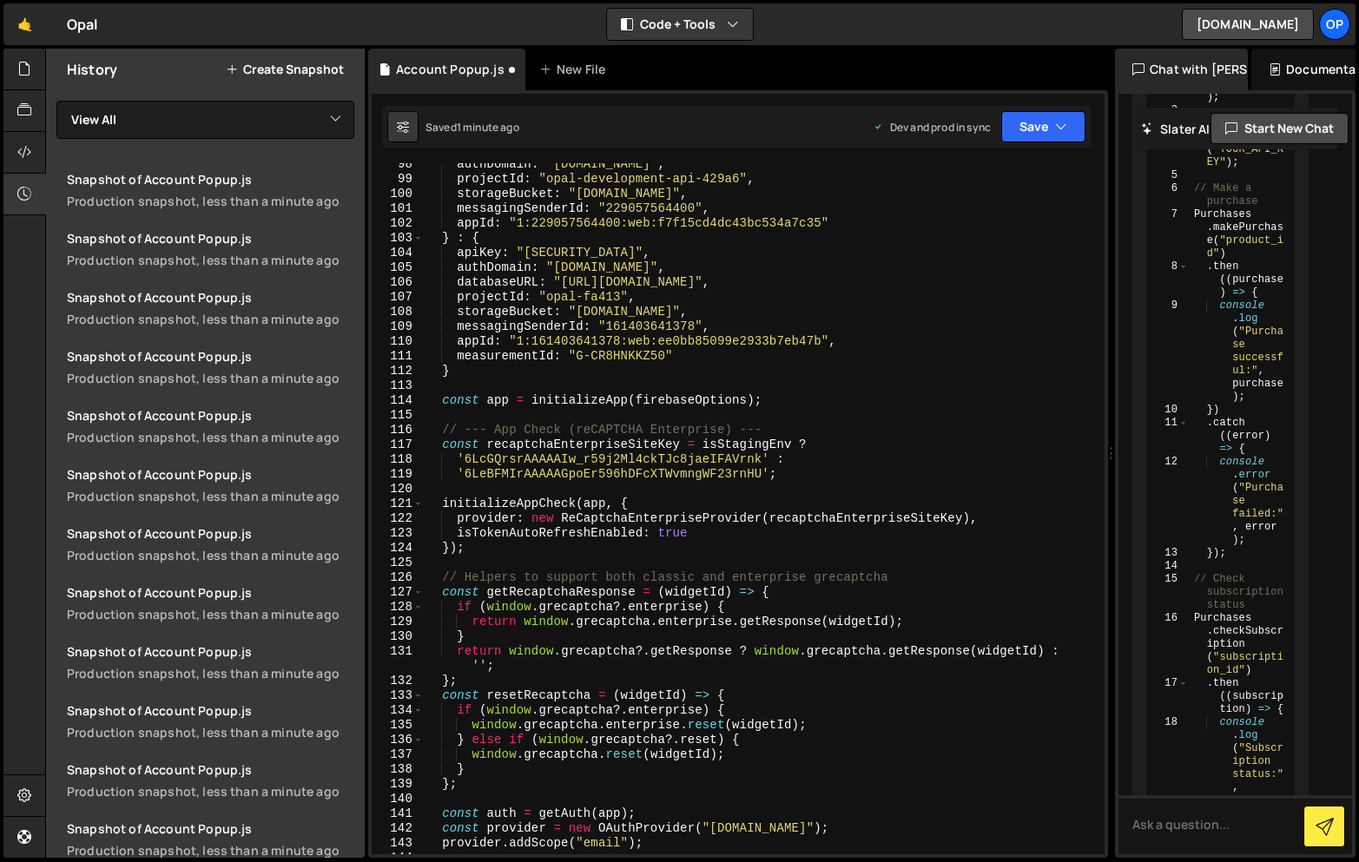
scroll to position [1512, 0]
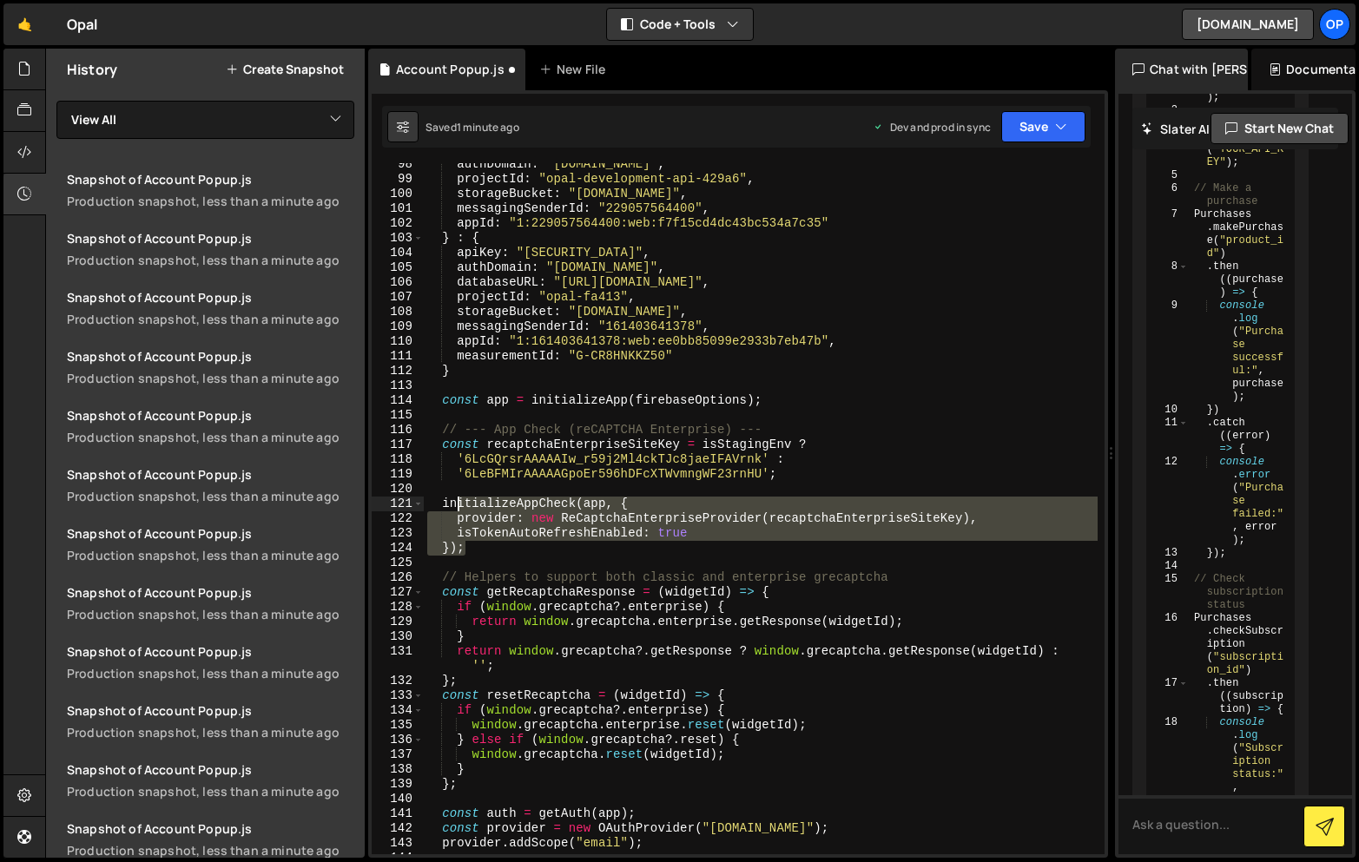
drag, startPoint x: 483, startPoint y: 544, endPoint x: 455, endPoint y: 502, distance: 50.1
click at [455, 502] on div "authDomain : "[DOMAIN_NAME]" , projectId : "opal-development-api-429a6" , stora…" at bounding box center [761, 517] width 674 height 721
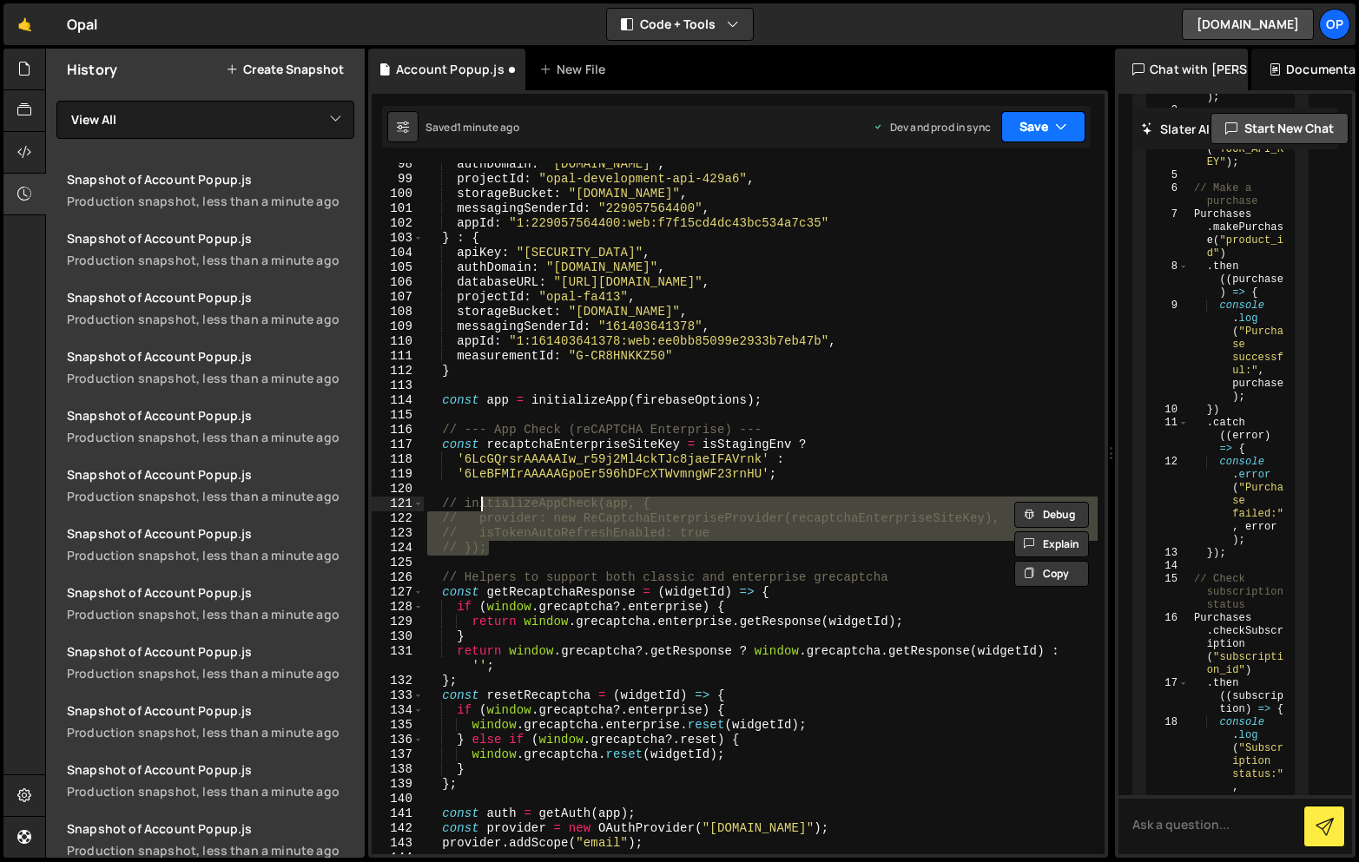
click at [1035, 129] on button "Save" at bounding box center [1043, 126] width 84 height 31
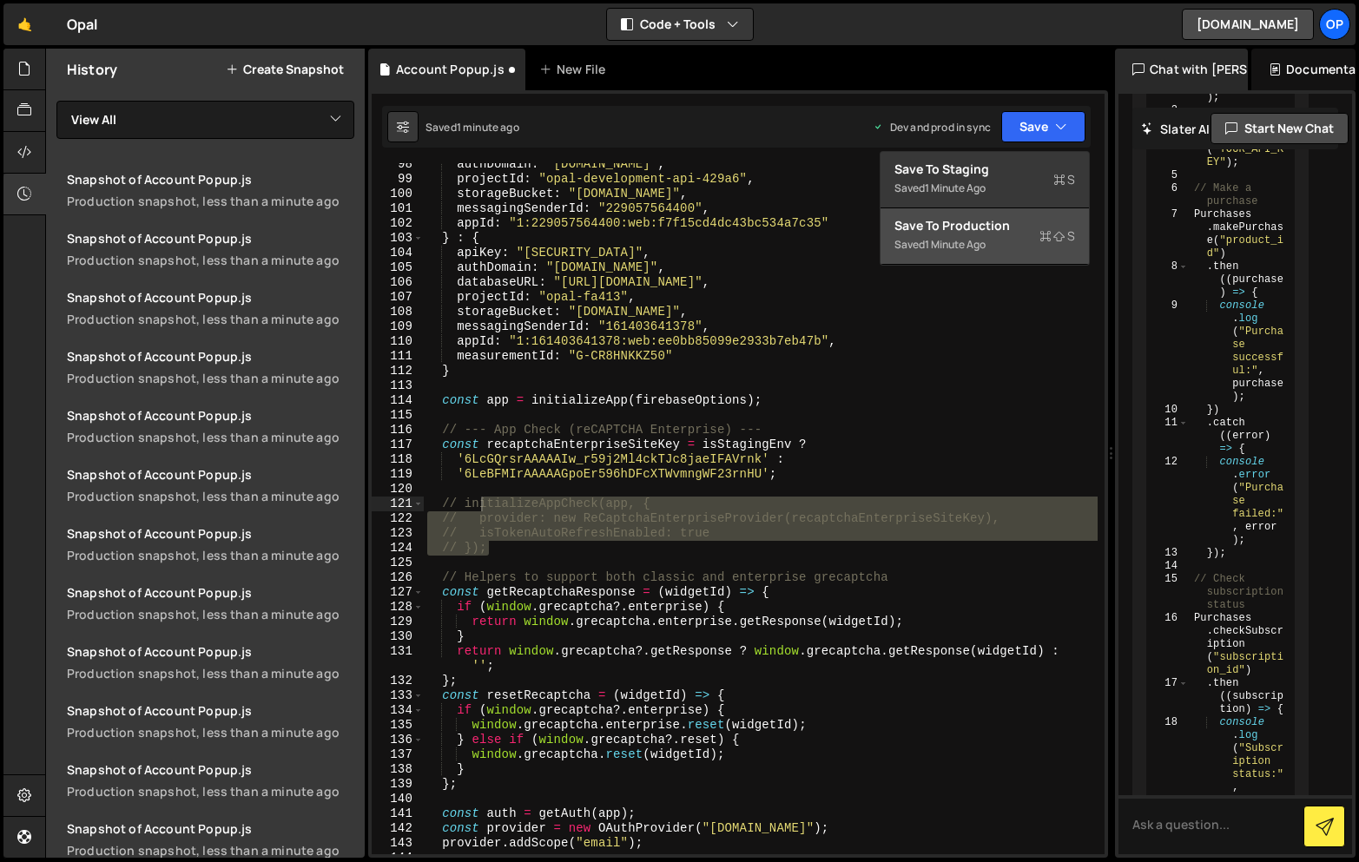
click at [978, 220] on div "Save to Production S" at bounding box center [984, 225] width 181 height 17
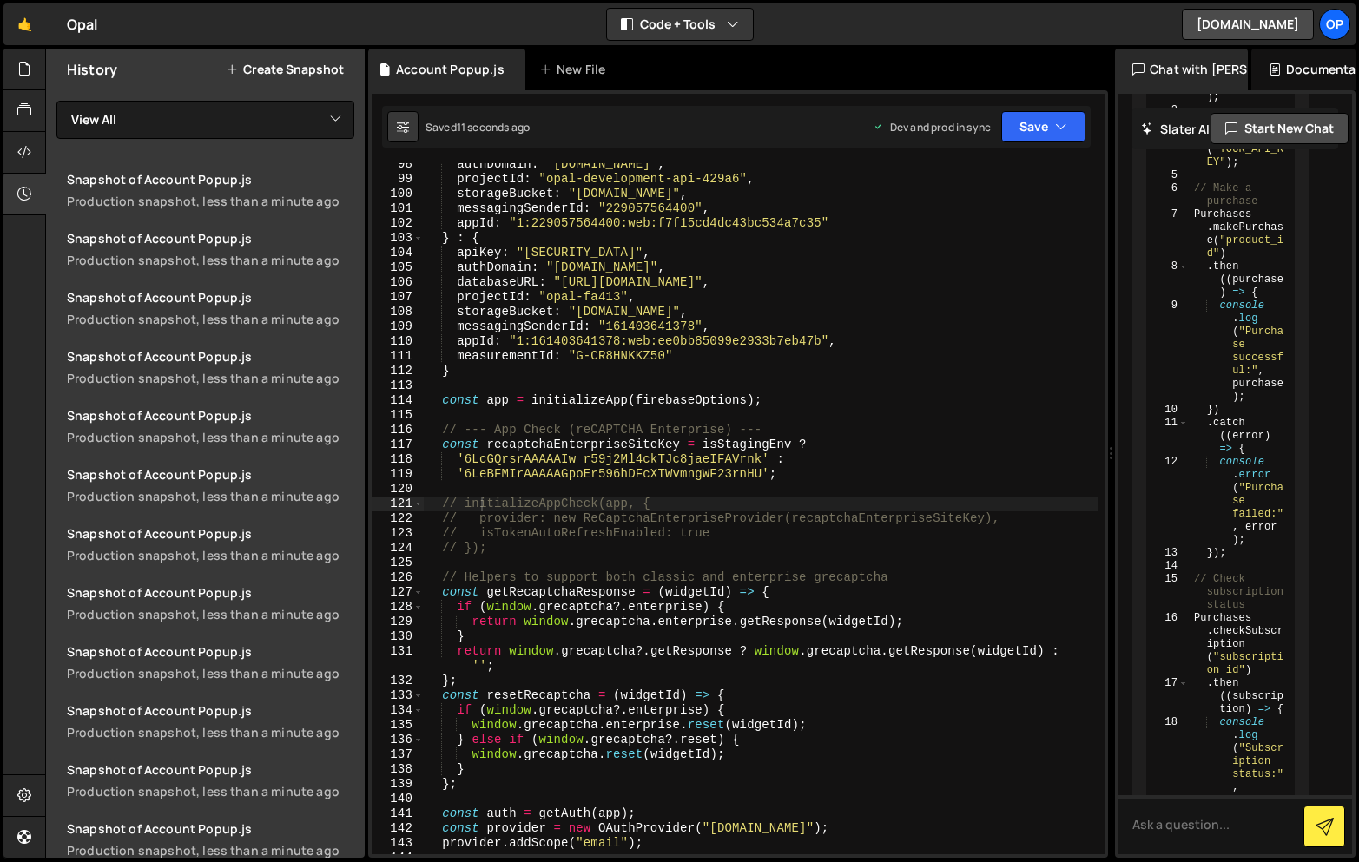
click at [817, 440] on div "authDomain : "[DOMAIN_NAME]" , projectId : "opal-development-api-429a6" , stora…" at bounding box center [761, 517] width 674 height 721
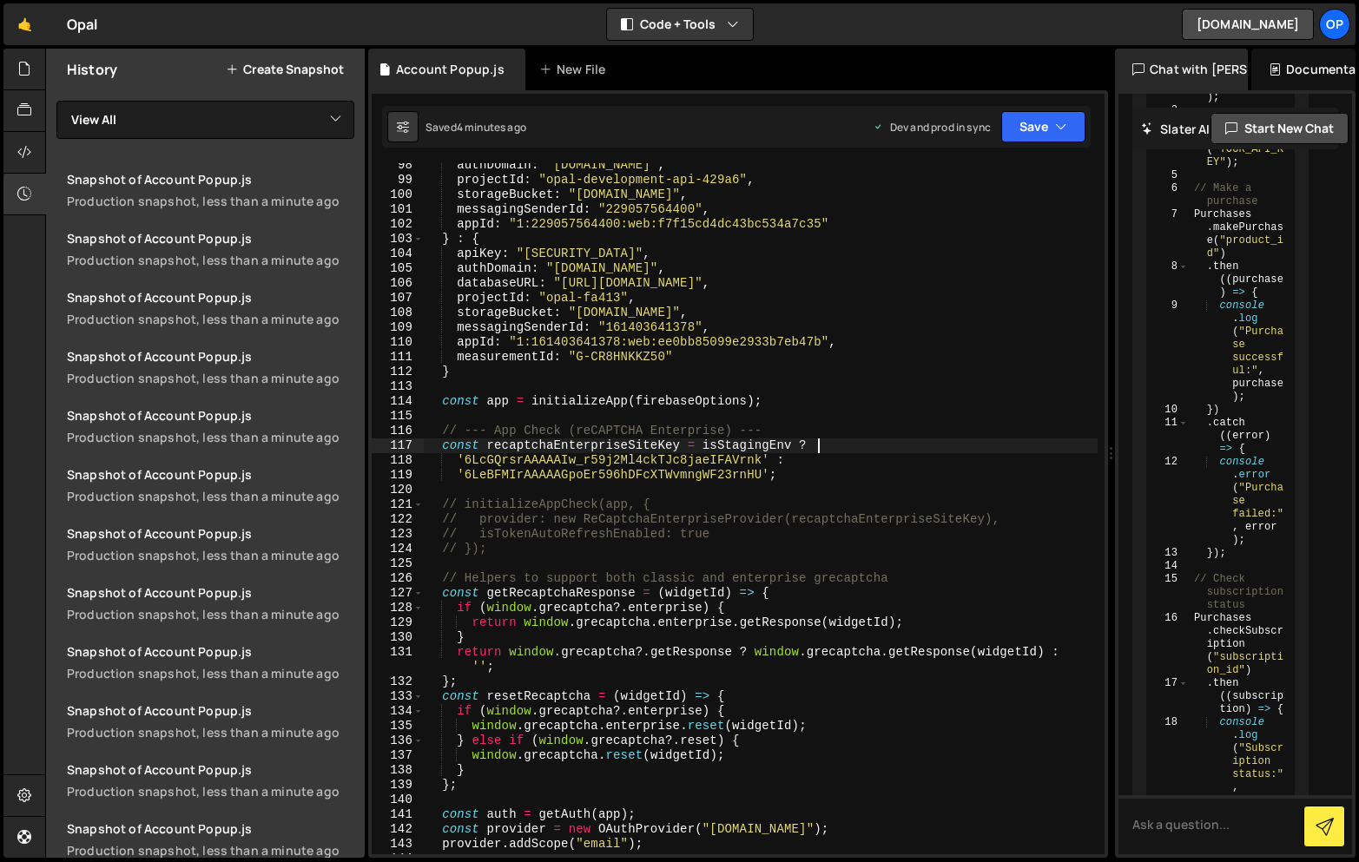
scroll to position [1511, 0]
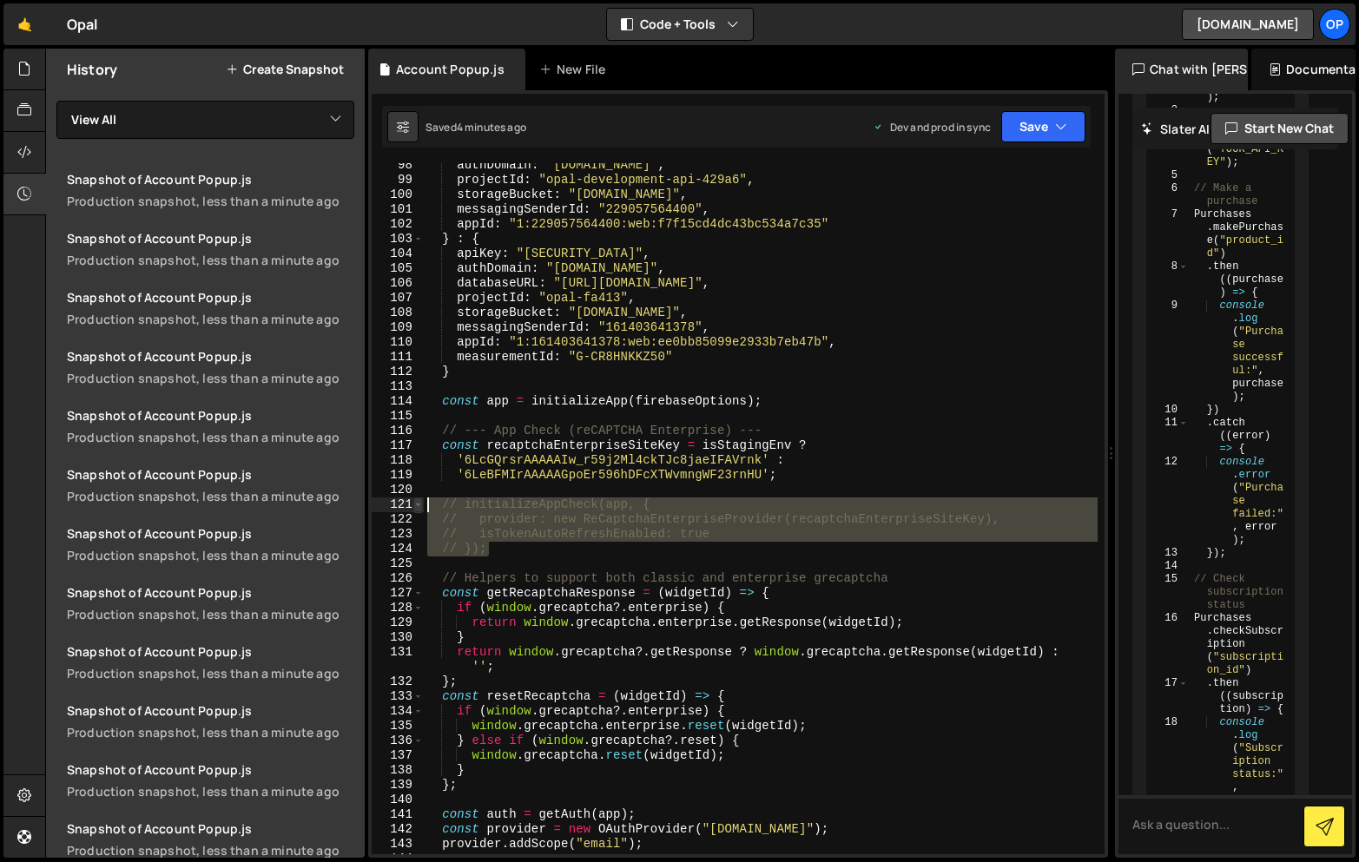
drag, startPoint x: 516, startPoint y: 550, endPoint x: 418, endPoint y: 508, distance: 106.9
click at [418, 508] on div "const recaptchaEnterpriseSiteKey = isStagingEnv ? 98 99 100 101 102 103 104 105…" at bounding box center [738, 508] width 733 height 691
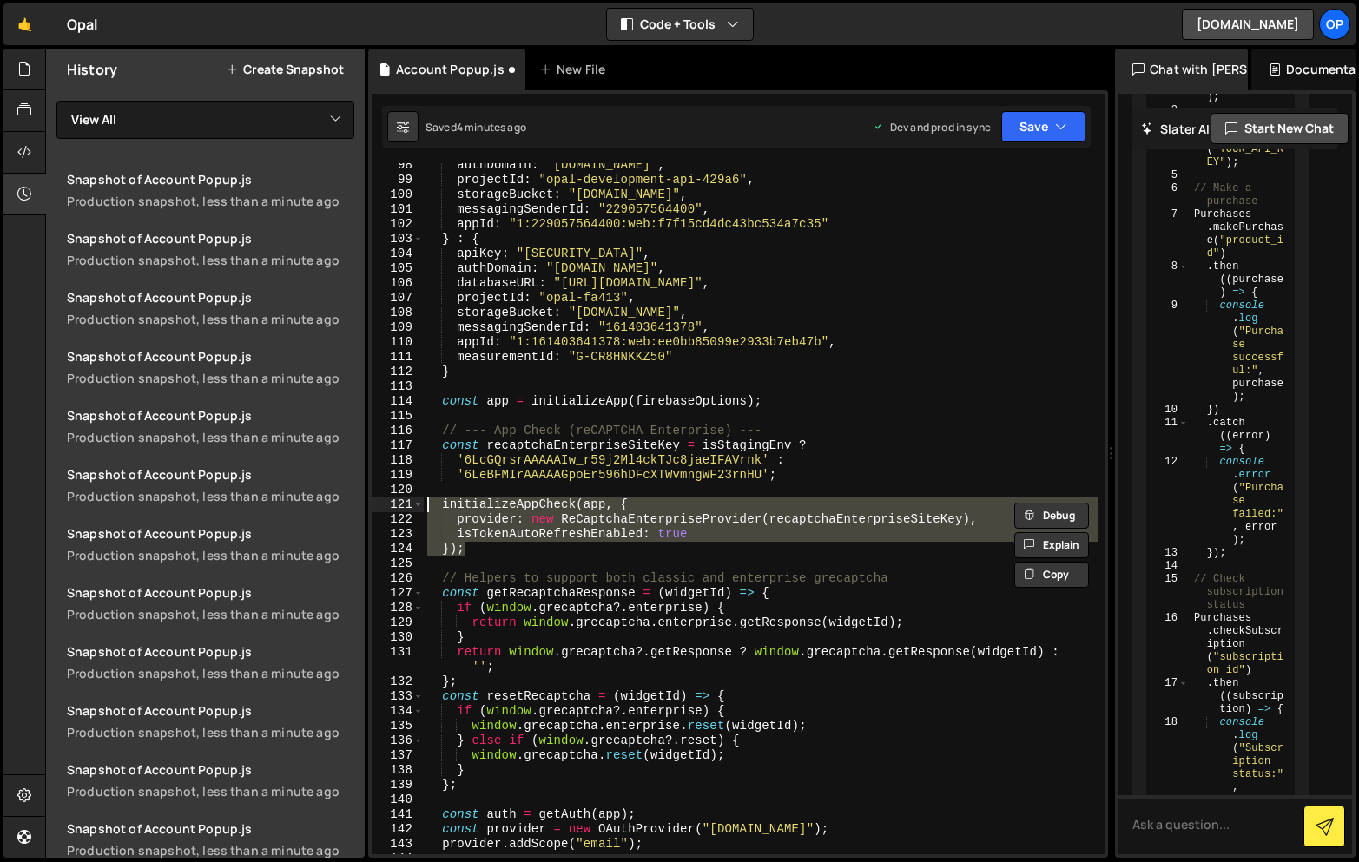
click at [517, 550] on div "authDomain : "[DOMAIN_NAME]" , projectId : "opal-development-api-429a6" , stora…" at bounding box center [761, 508] width 674 height 691
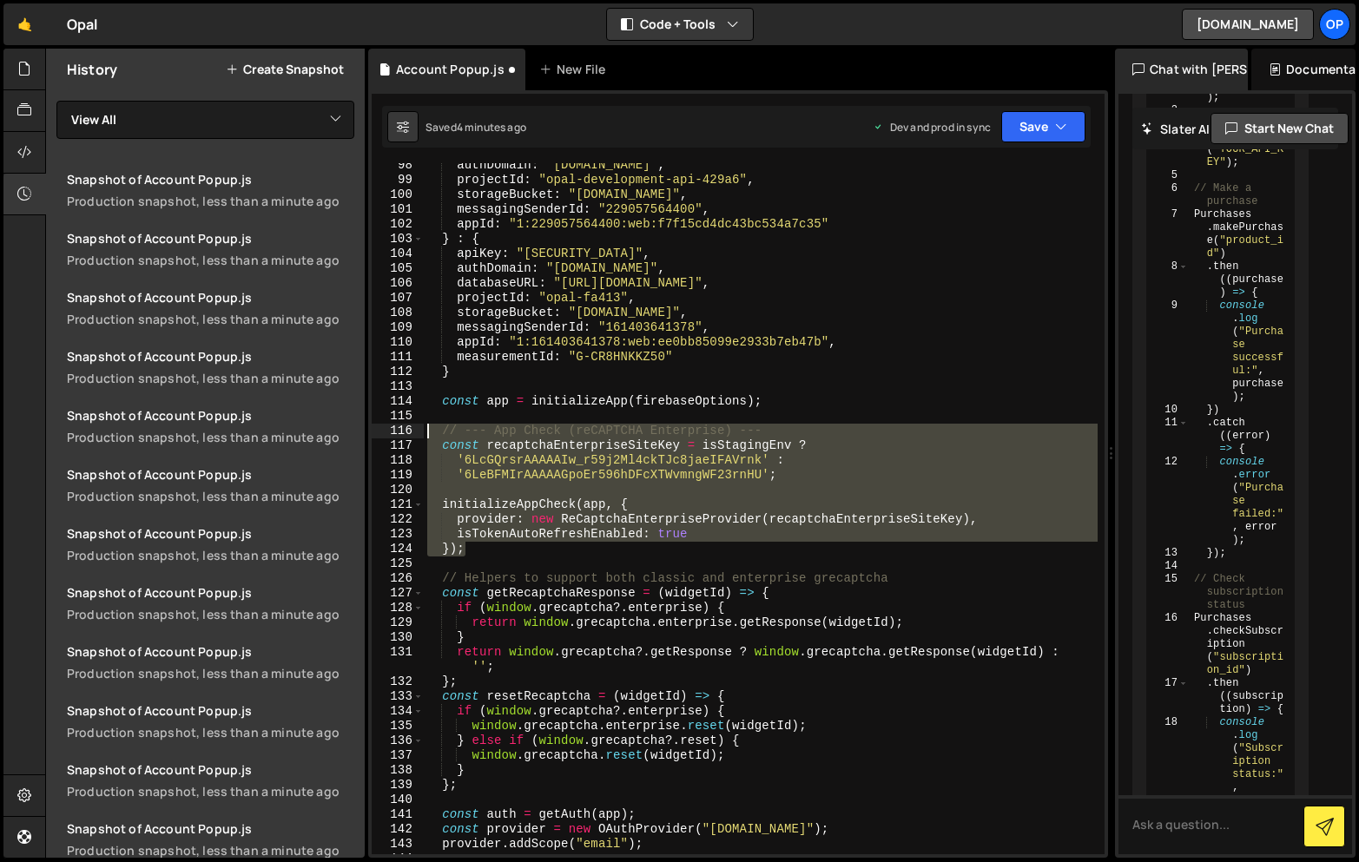
drag, startPoint x: 518, startPoint y: 553, endPoint x: 393, endPoint y: 433, distance: 173.2
click at [393, 433] on div "}); 98 99 100 101 102 103 104 105 106 107 108 109 110 111 112 113 114 115 116 1…" at bounding box center [738, 508] width 733 height 691
type textarea "// --- App Check (reCAPTCHA Enterprise) --- const recaptchaEnterpriseSiteKey = …"
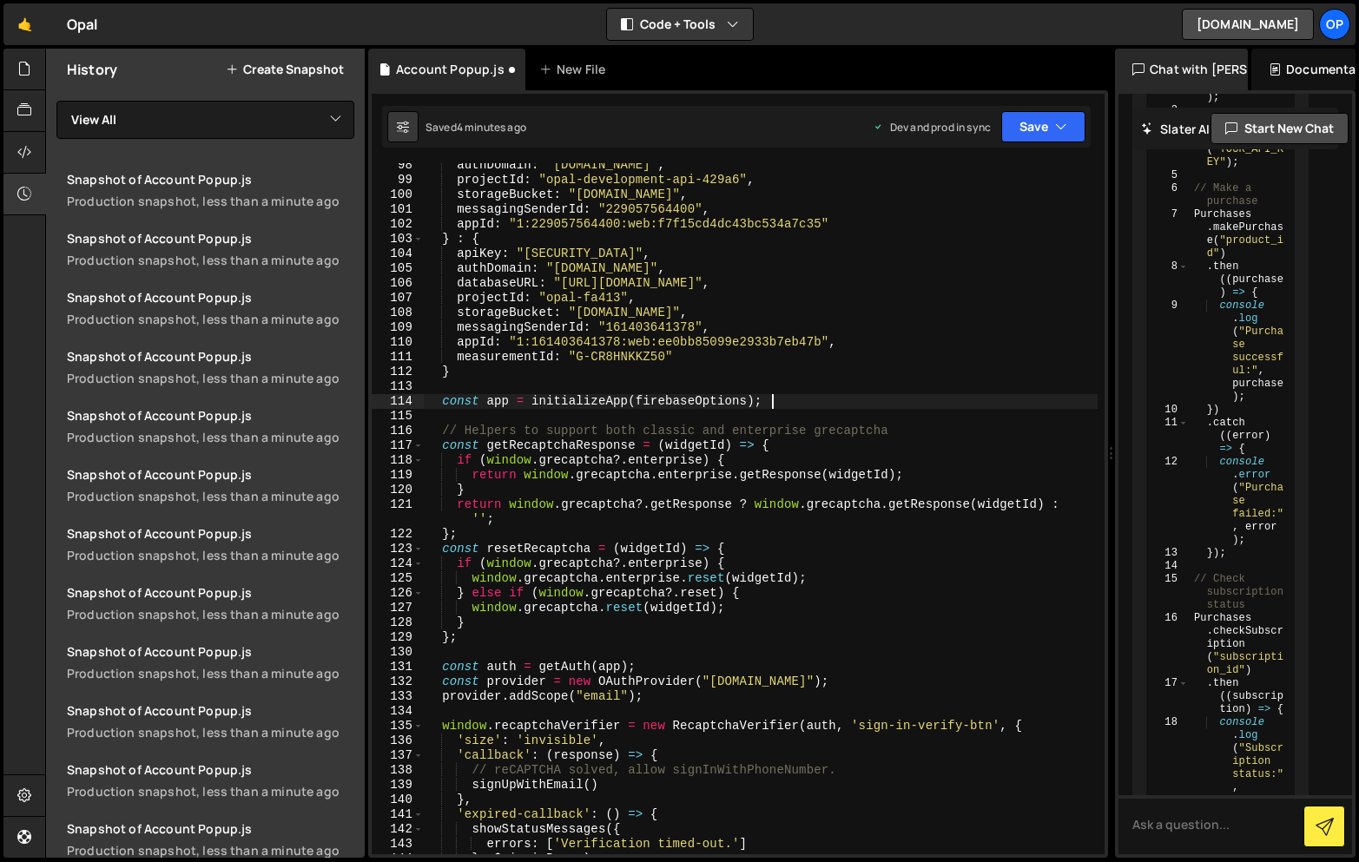
click at [484, 367] on div "authDomain : "[DOMAIN_NAME]" , projectId : "opal-development-api-429a6" , stora…" at bounding box center [761, 518] width 674 height 721
type textarea "}"
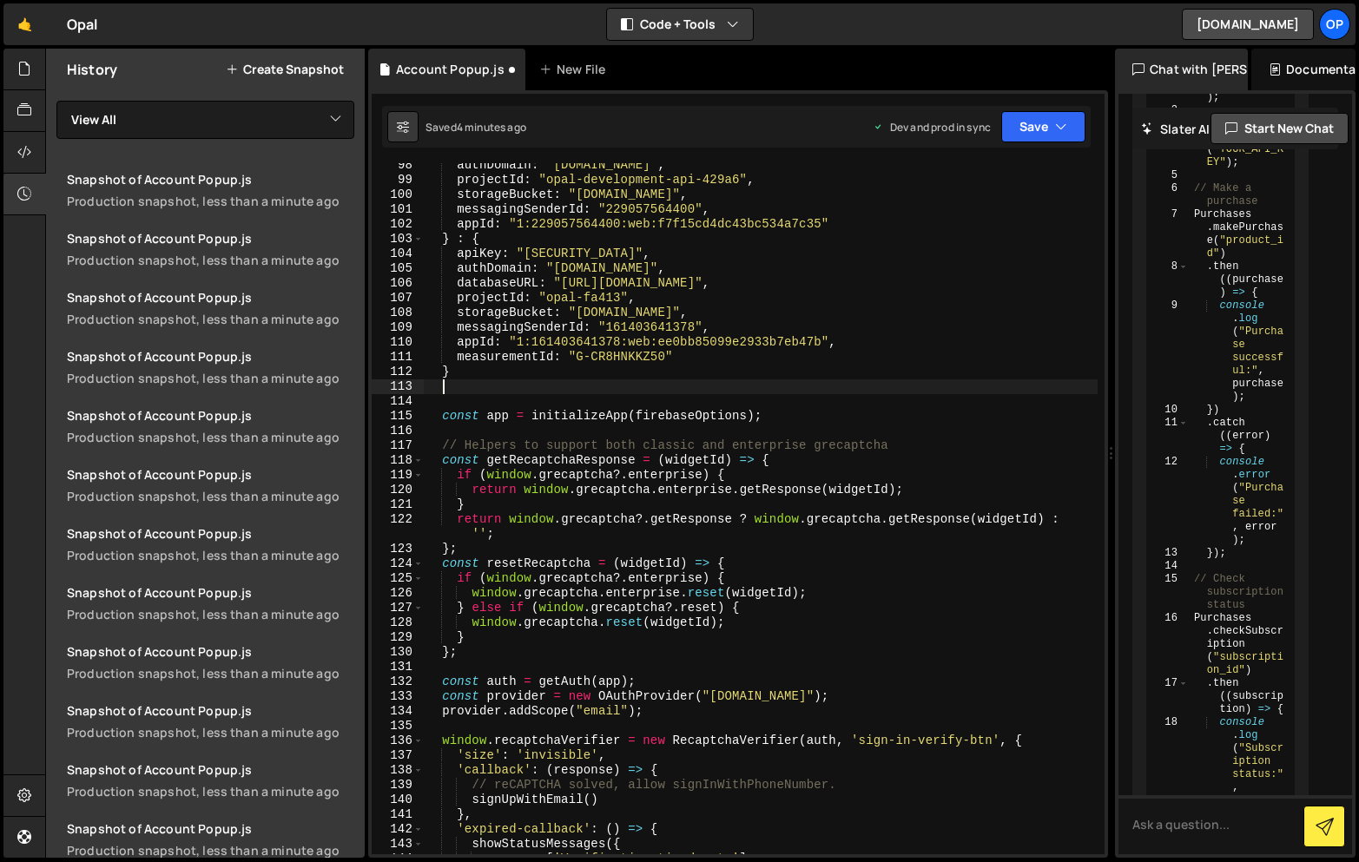
paste textarea "});"
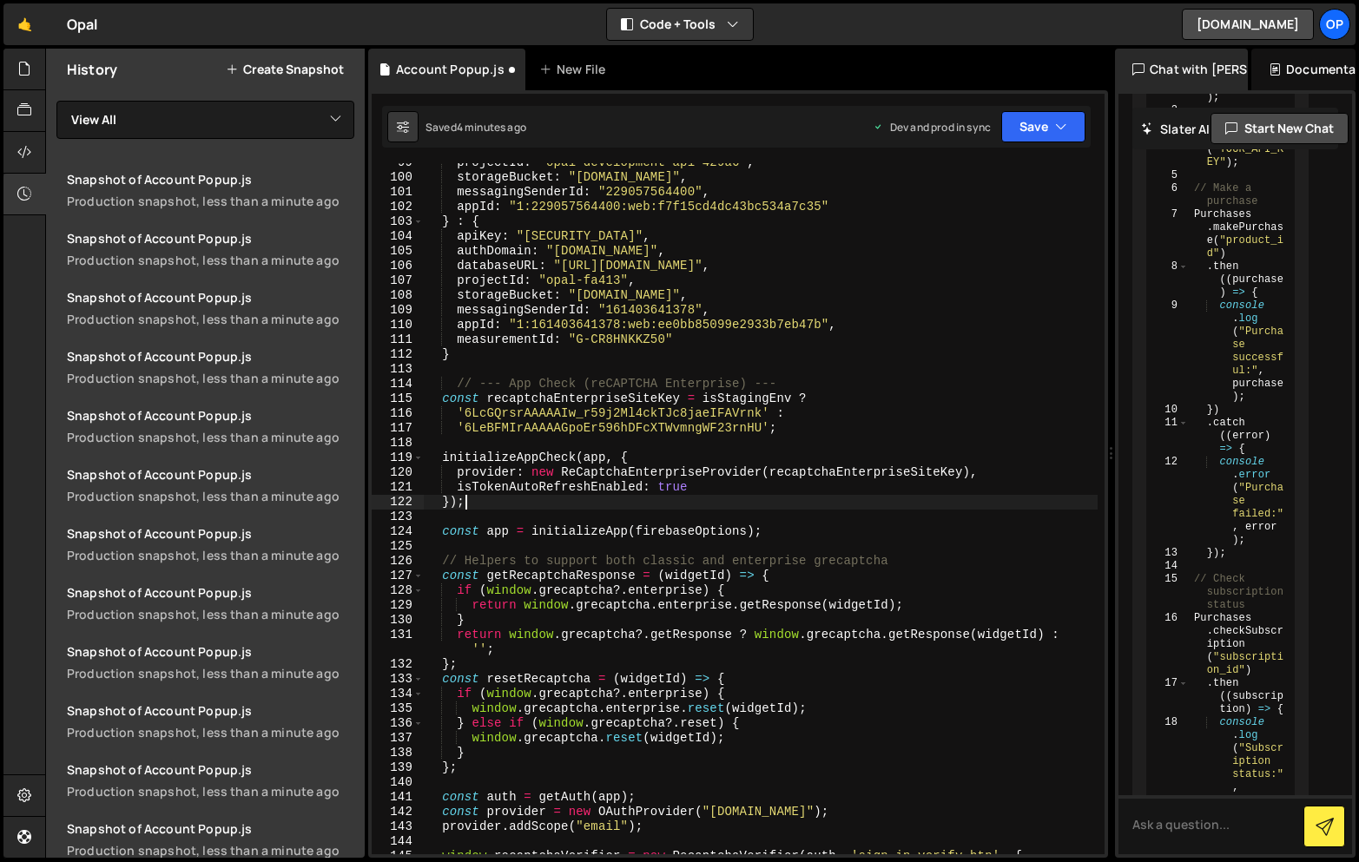
scroll to position [1527, 0]
click at [599, 353] on div "projectId : "opal-development-api-429a6" , storageBucket : "[DOMAIN_NAME]" , me…" at bounding box center [761, 515] width 674 height 721
type textarea "}"
click at [1065, 127] on icon "button" at bounding box center [1061, 126] width 12 height 17
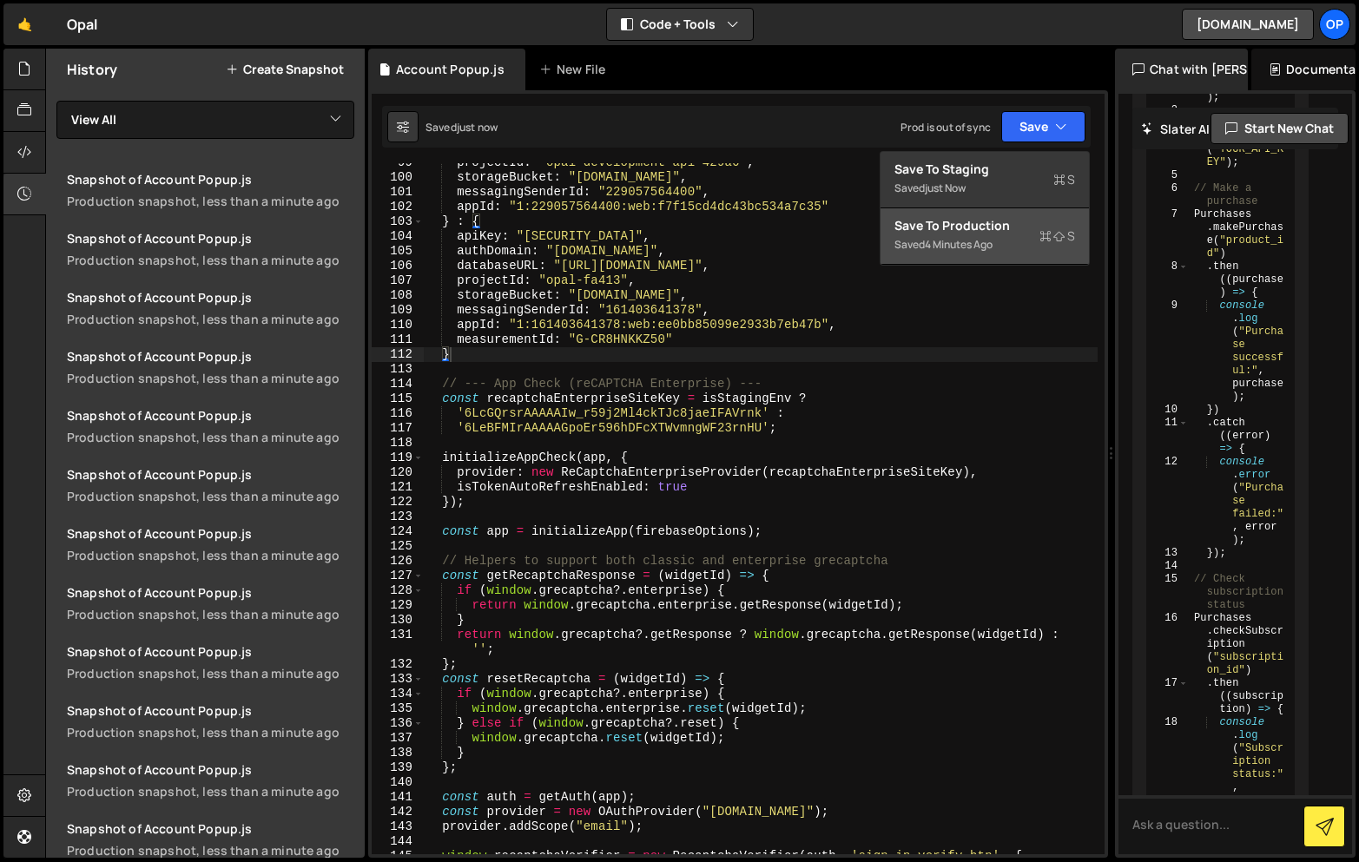
click at [981, 232] on div "Save to Production S" at bounding box center [984, 225] width 181 height 17
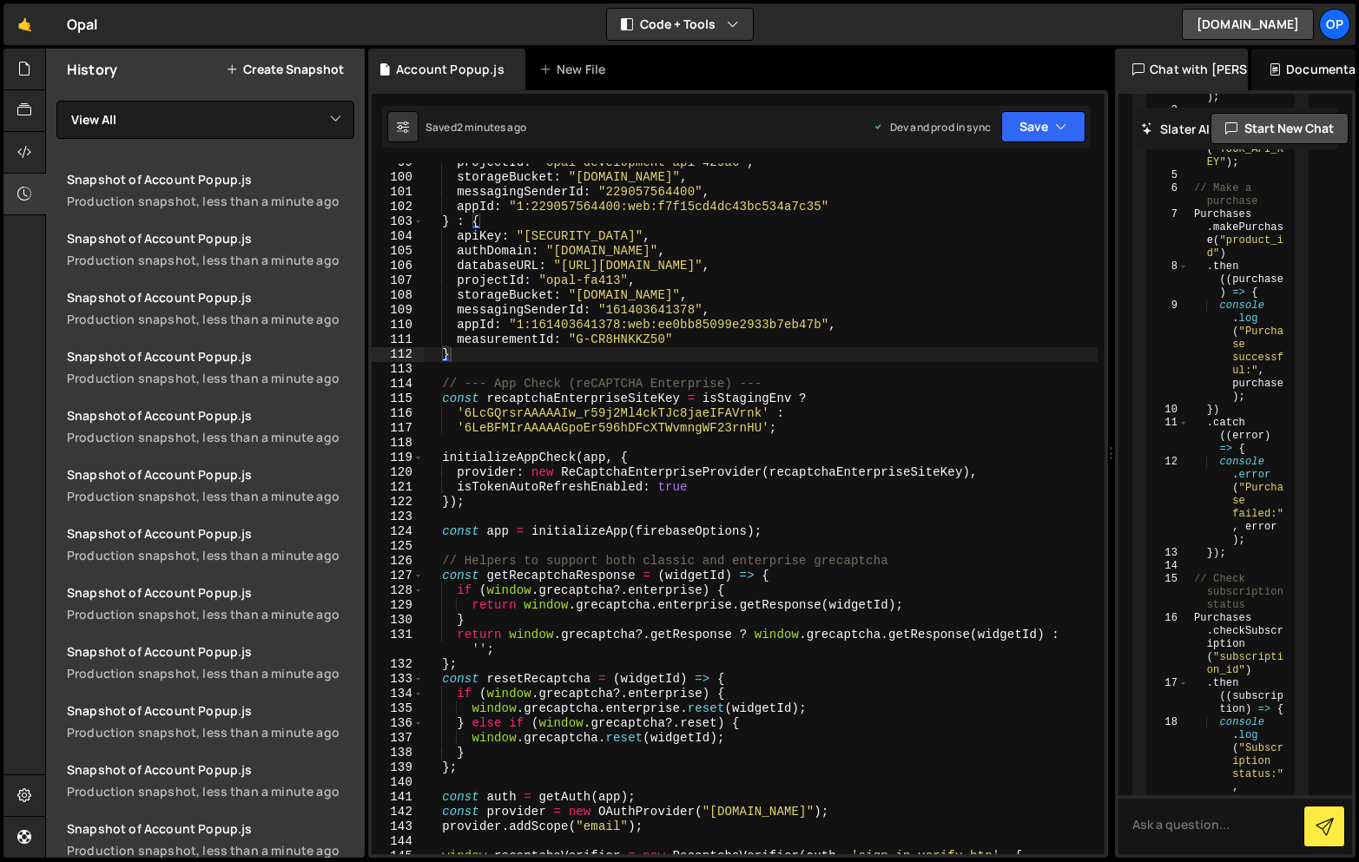
click at [835, 439] on div "projectId : "opal-development-api-429a6" , storageBucket : "[DOMAIN_NAME]" , me…" at bounding box center [761, 515] width 674 height 721
type textarea "}"
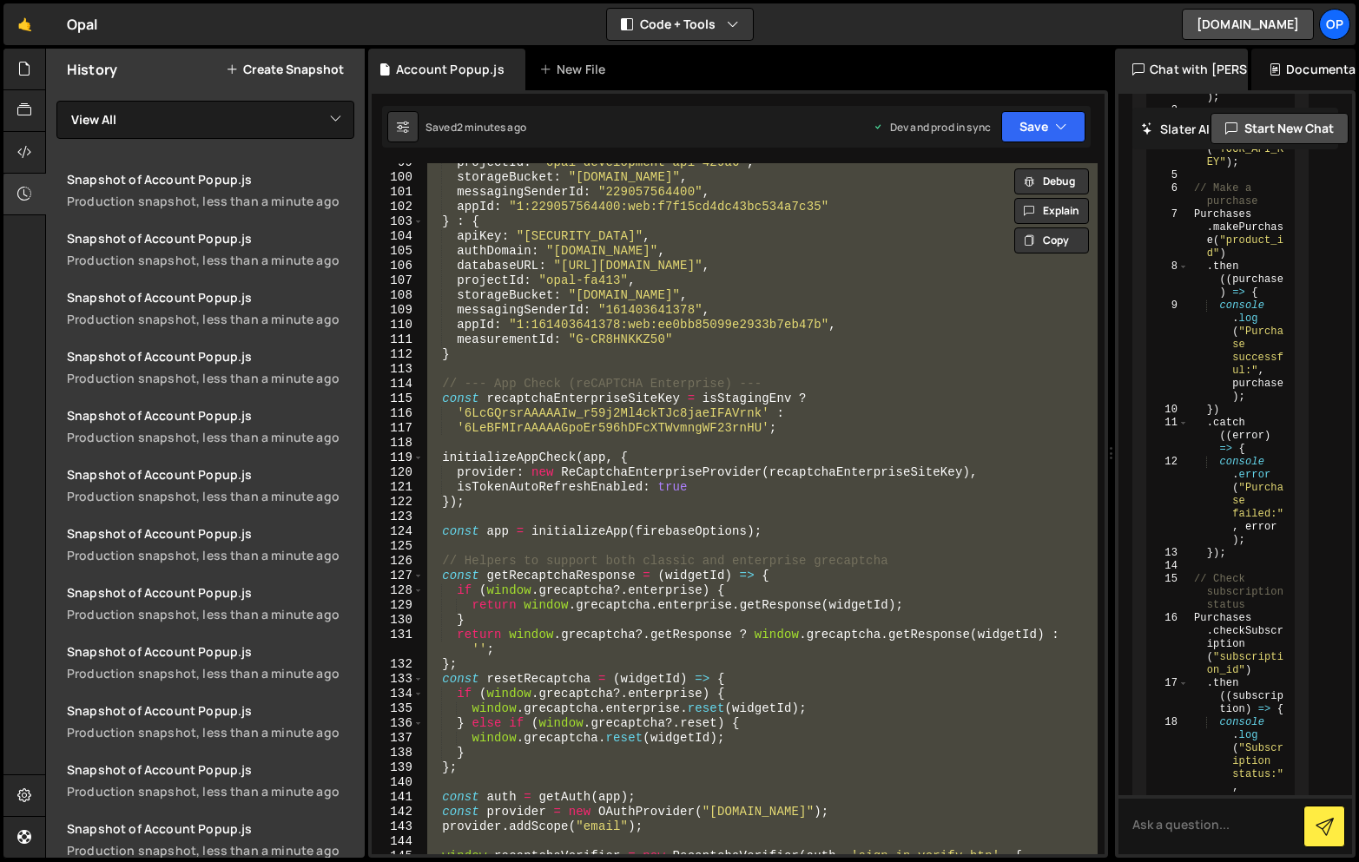
paste textarea
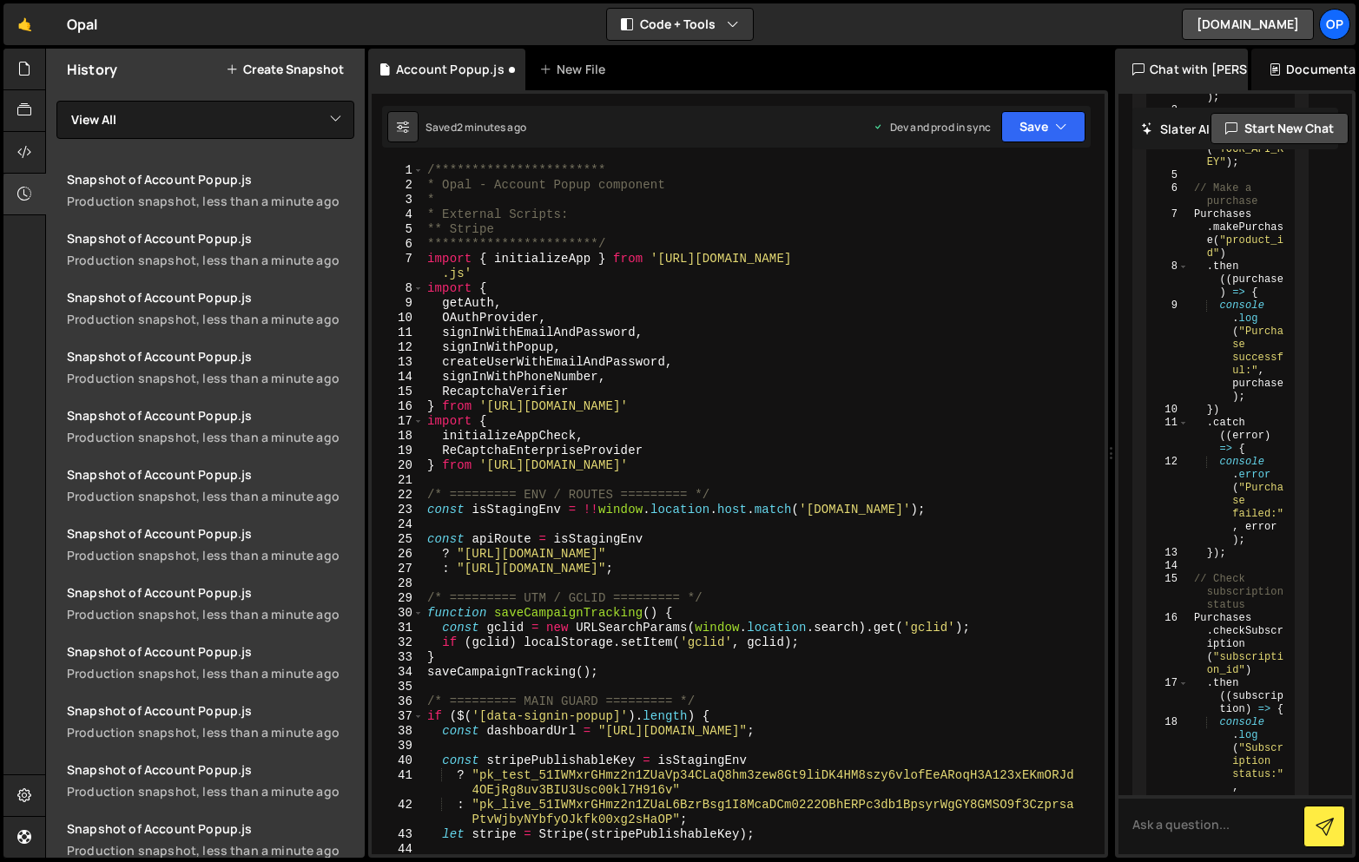
scroll to position [0, 0]
click at [638, 630] on div "**********" at bounding box center [761, 523] width 674 height 721
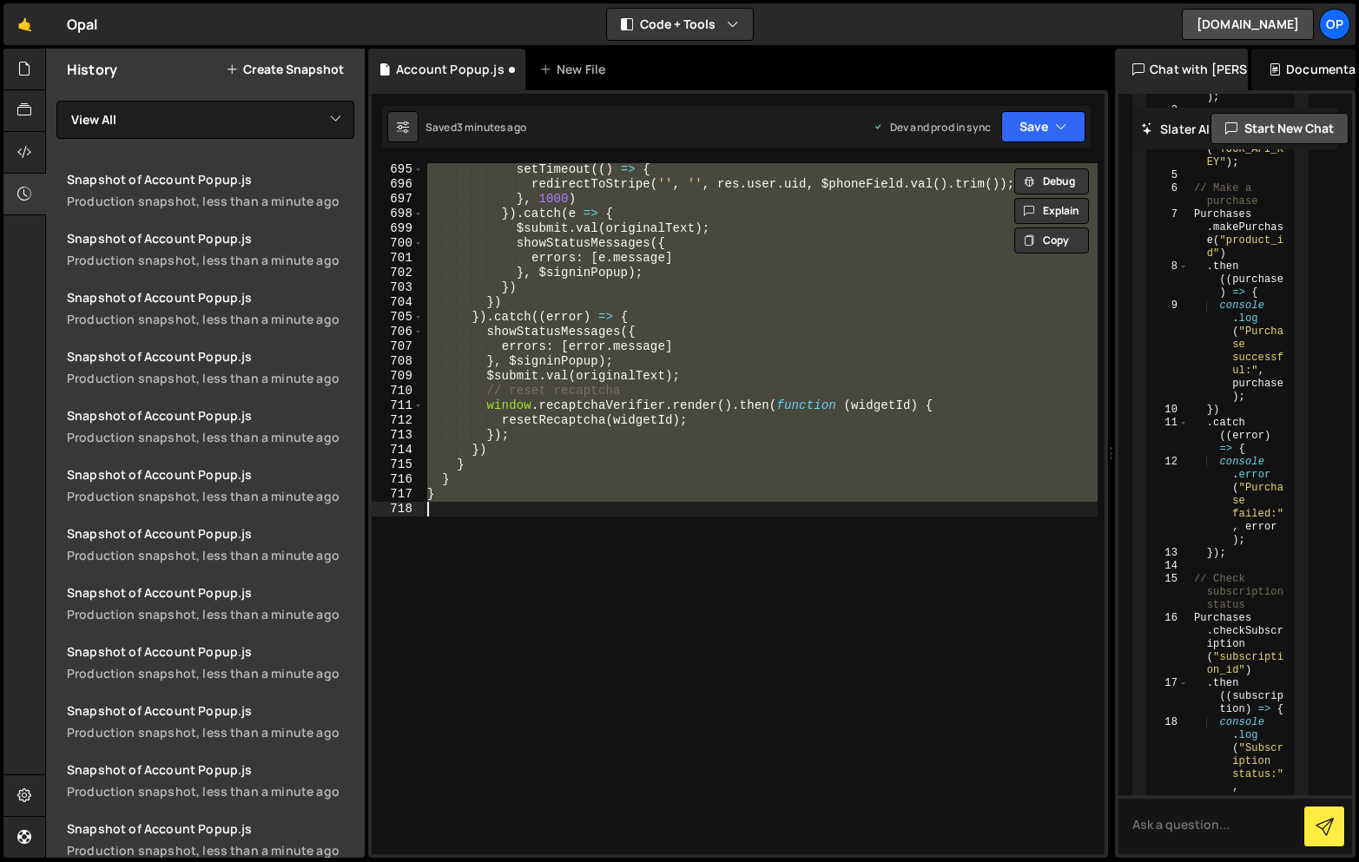
click at [656, 458] on div "setTimeout (( ) => { redirectToStripe ( '' , '' , res . user . uid , $phoneFiel…" at bounding box center [761, 522] width 674 height 721
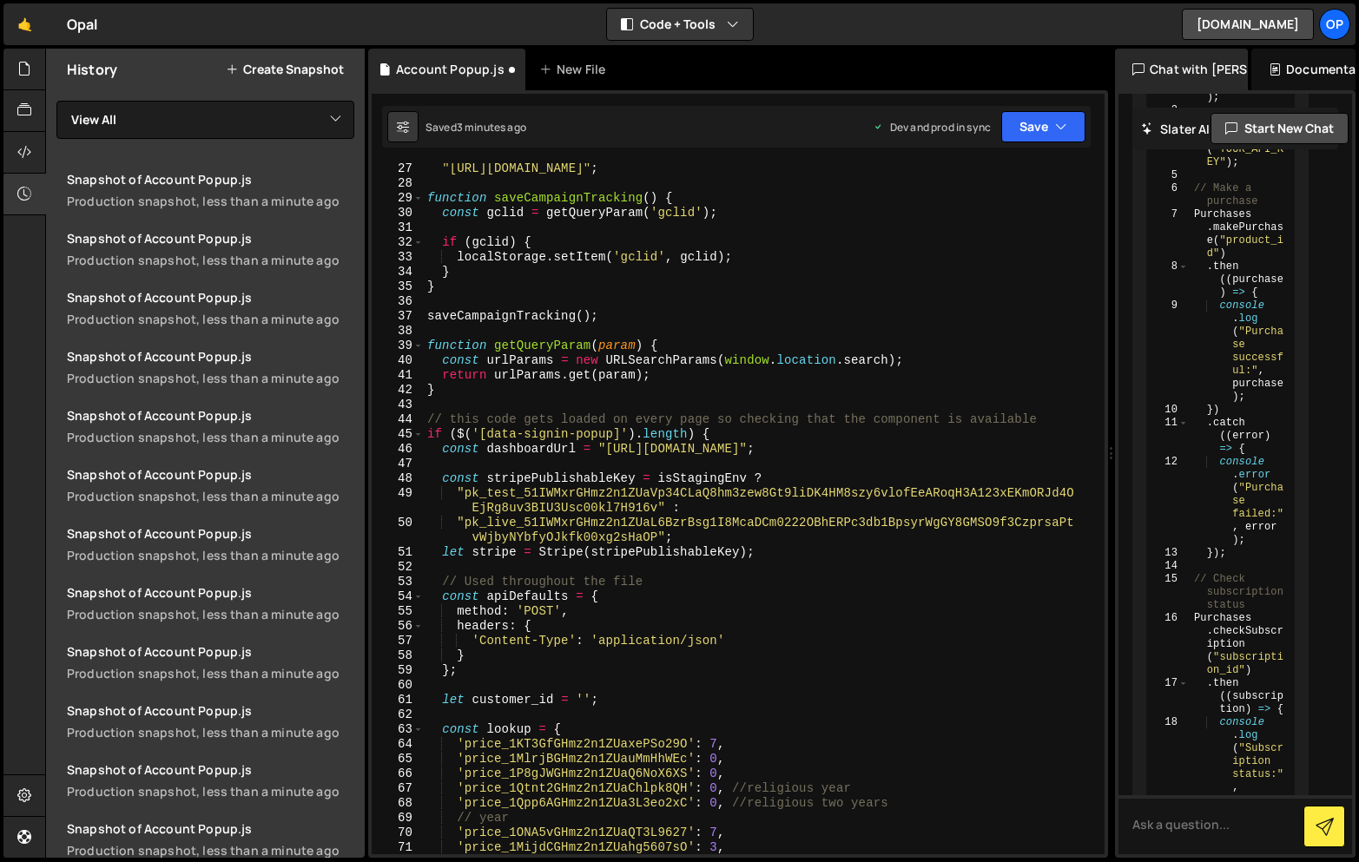
scroll to position [0, 0]
type textarea "}"
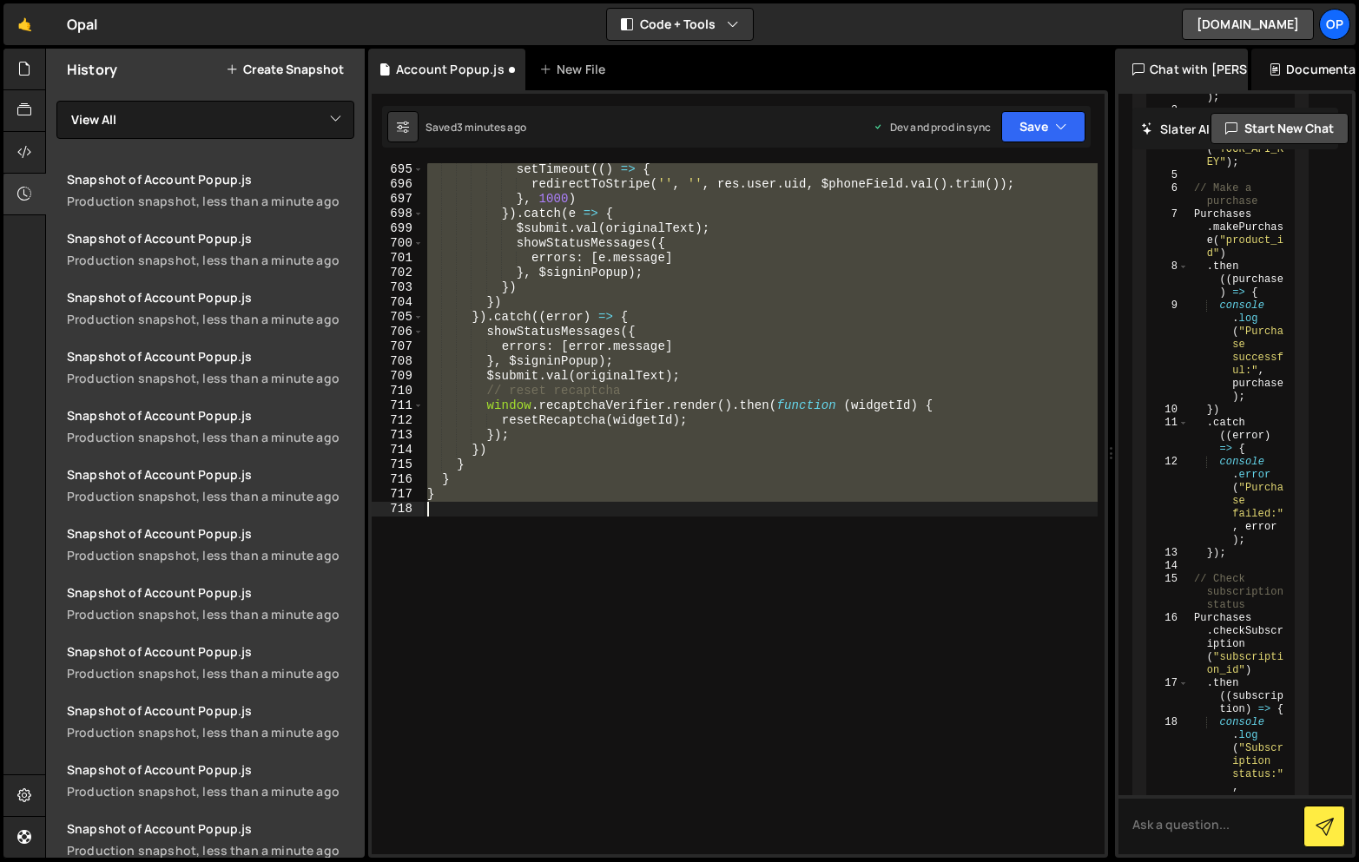
scroll to position [1396, 0]
type textarea "}"
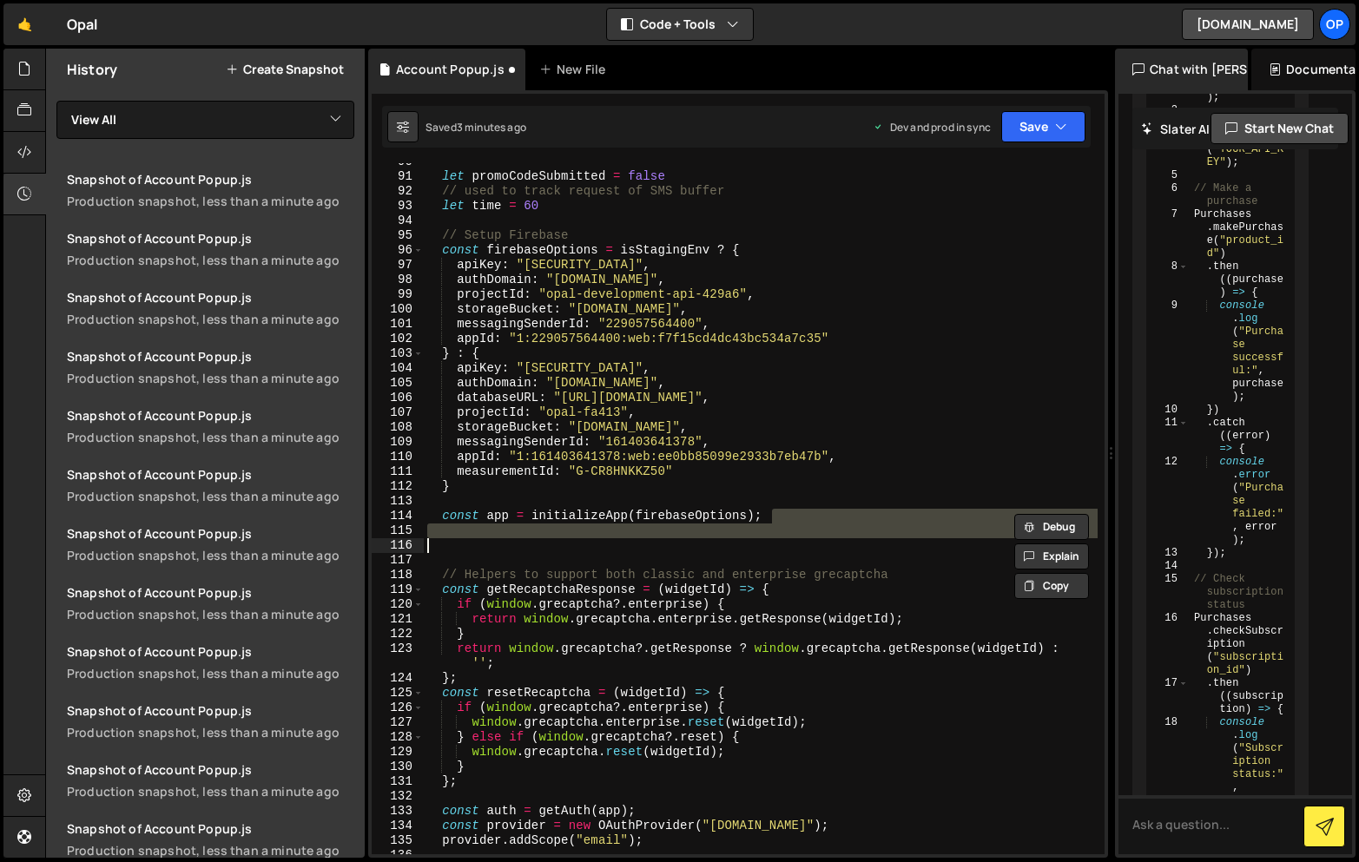
type textarea "isTokenAutoRefreshEnabled: true });"
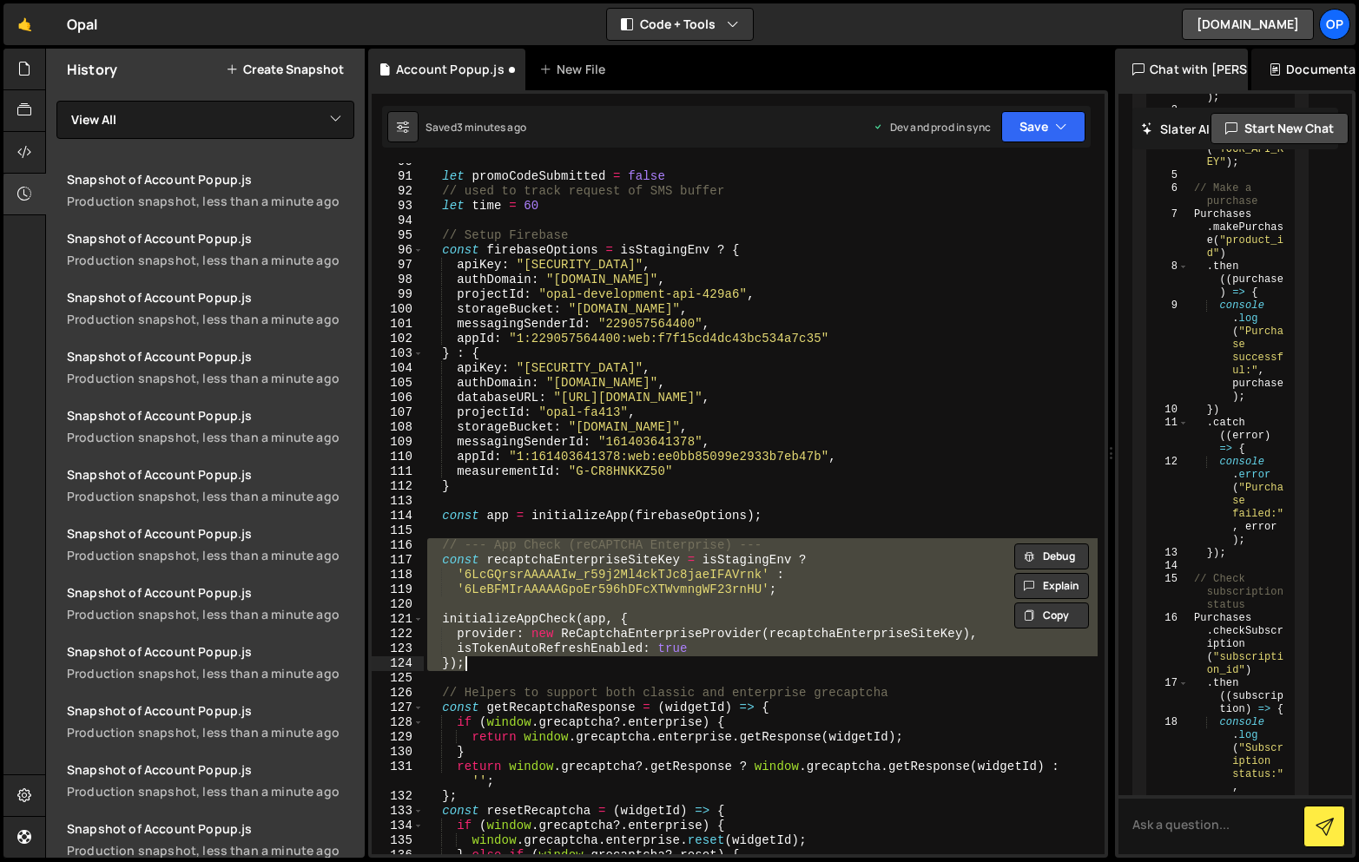
type textarea "const app = initializeApp(firebaseOptions);"
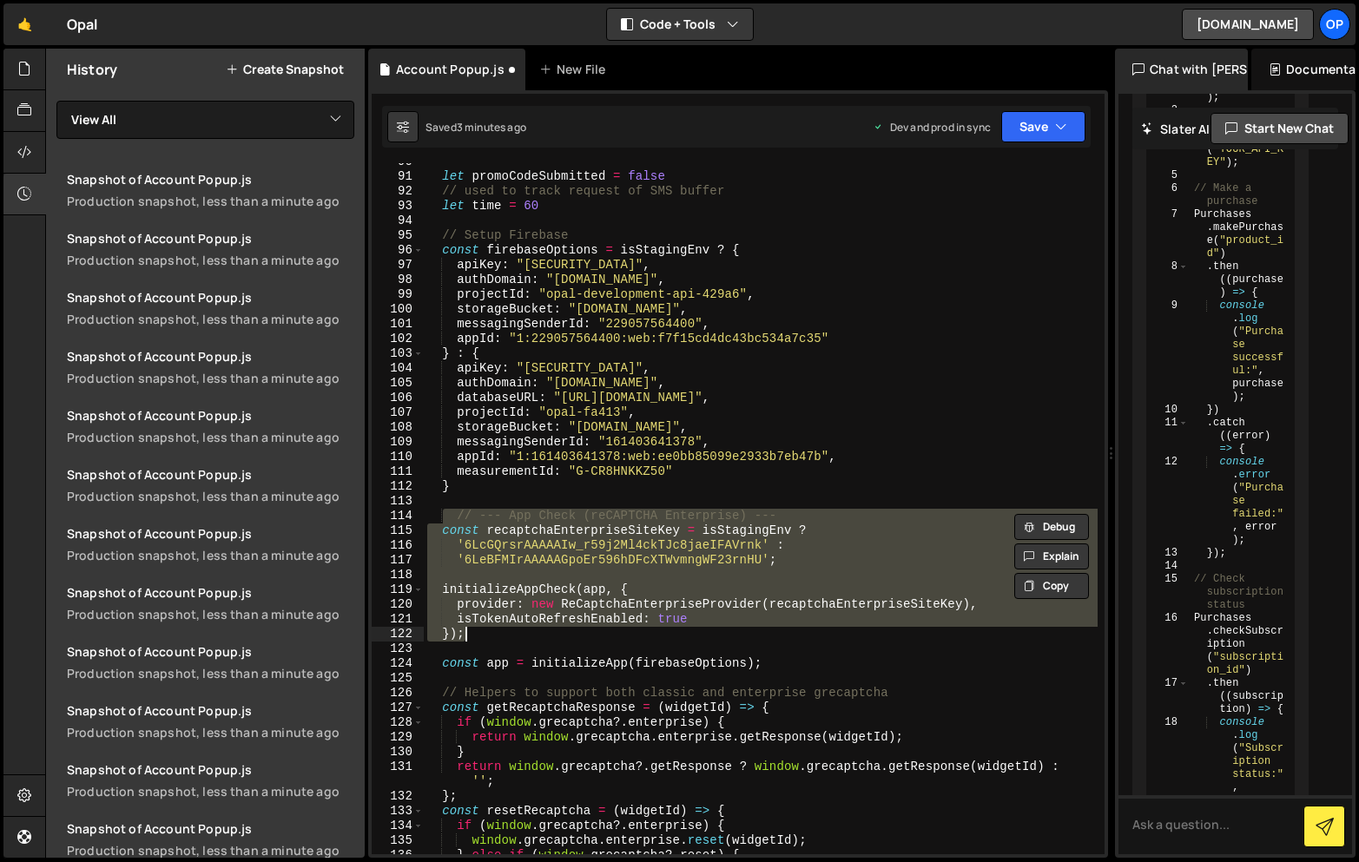
click at [433, 632] on div "let promoCodeSubmitted = false // used to track request of SMS buffer let time …" at bounding box center [761, 515] width 674 height 721
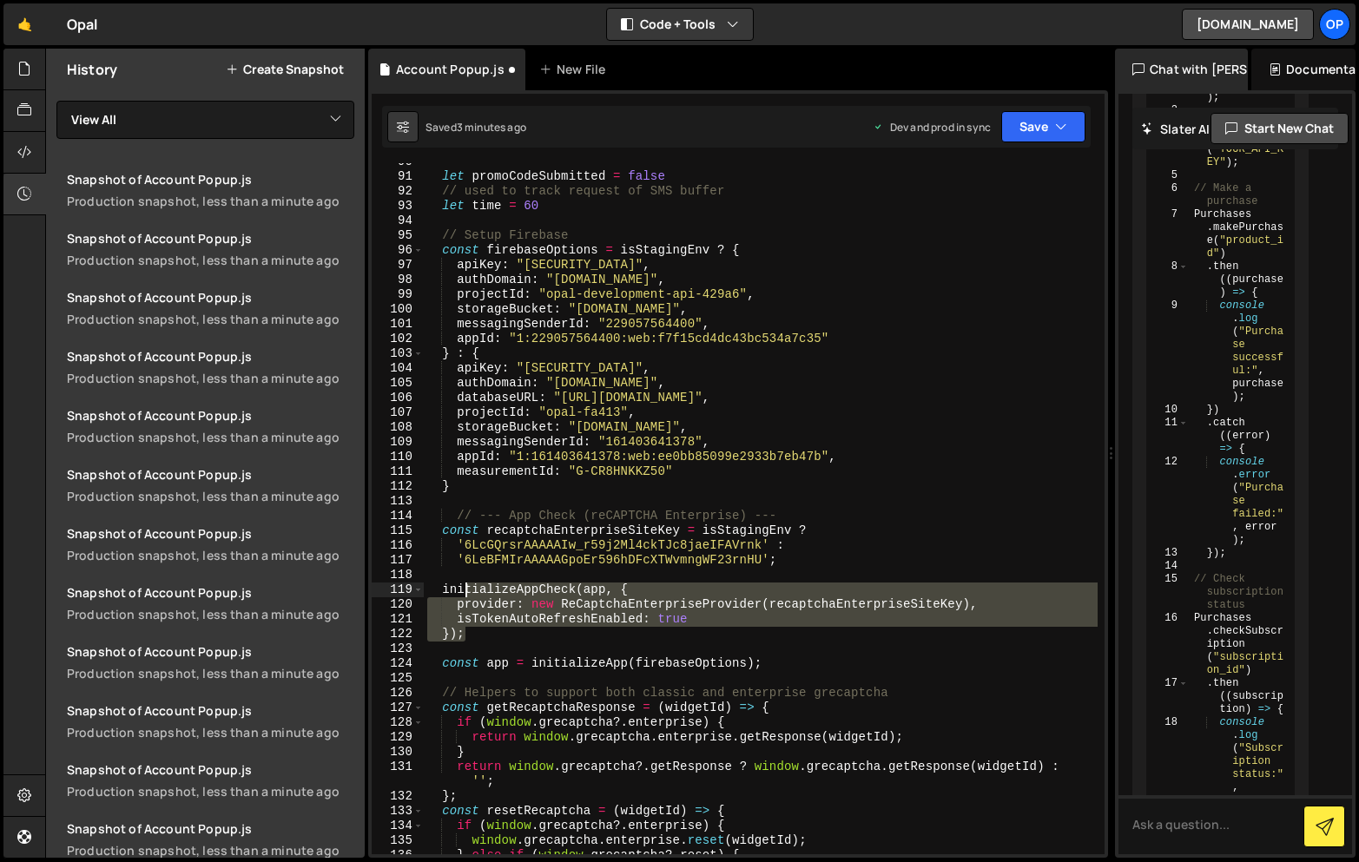
drag, startPoint x: 478, startPoint y: 635, endPoint x: 464, endPoint y: 590, distance: 46.4
click at [464, 590] on div "let promoCodeSubmitted = false // used to track request of SMS buffer let time …" at bounding box center [761, 515] width 674 height 721
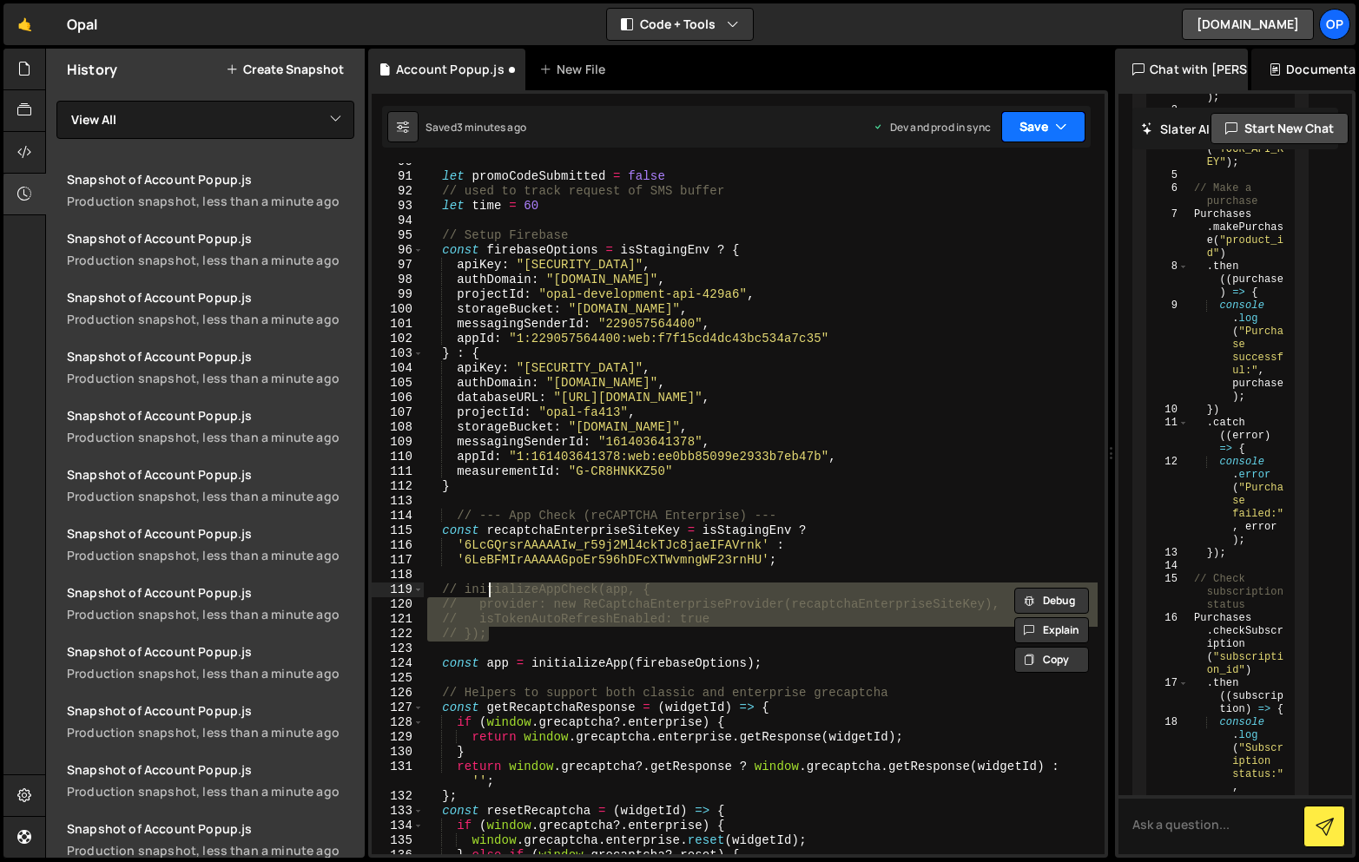
click at [1073, 128] on button "Save" at bounding box center [1043, 126] width 84 height 31
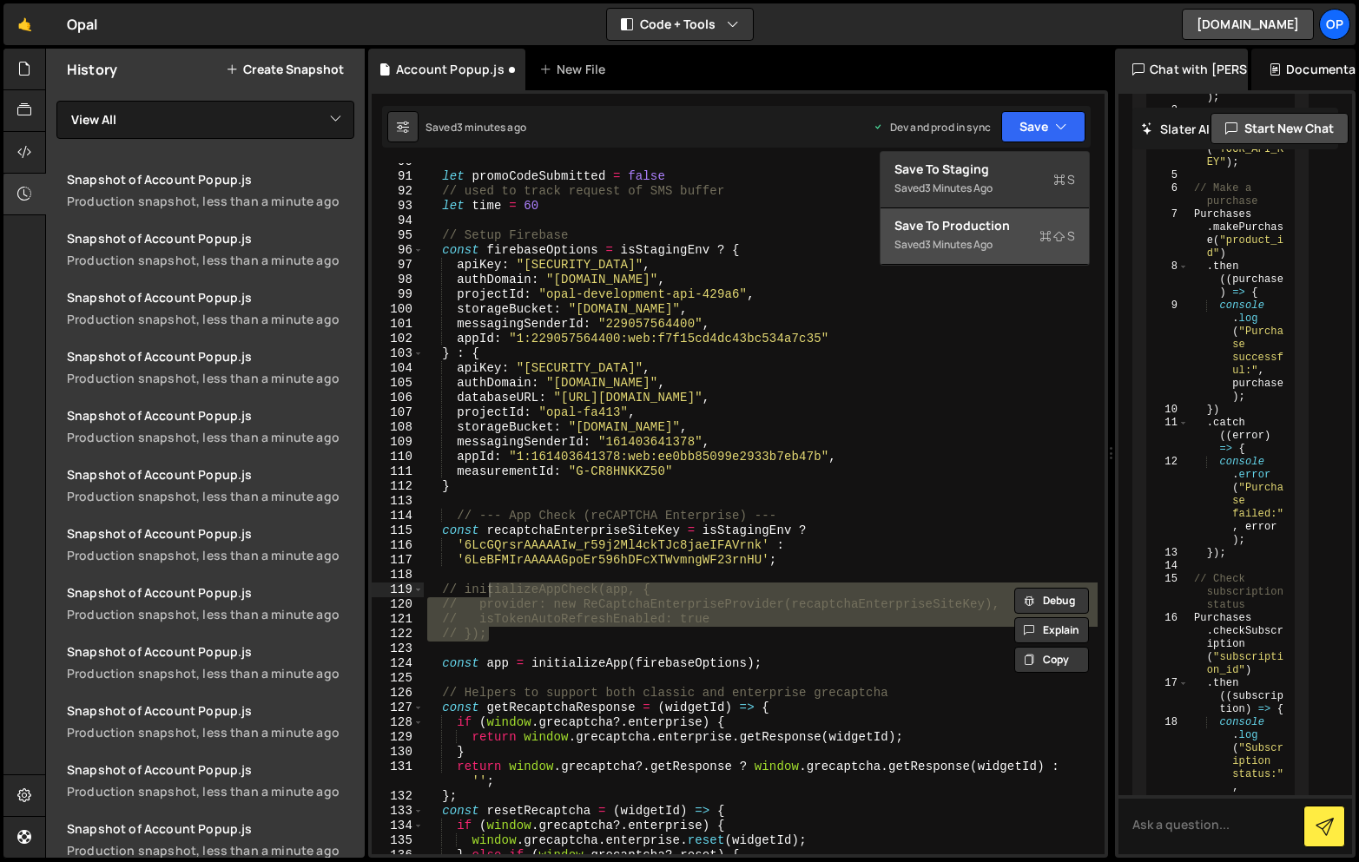
click at [970, 233] on div "Save to Production S" at bounding box center [984, 225] width 181 height 17
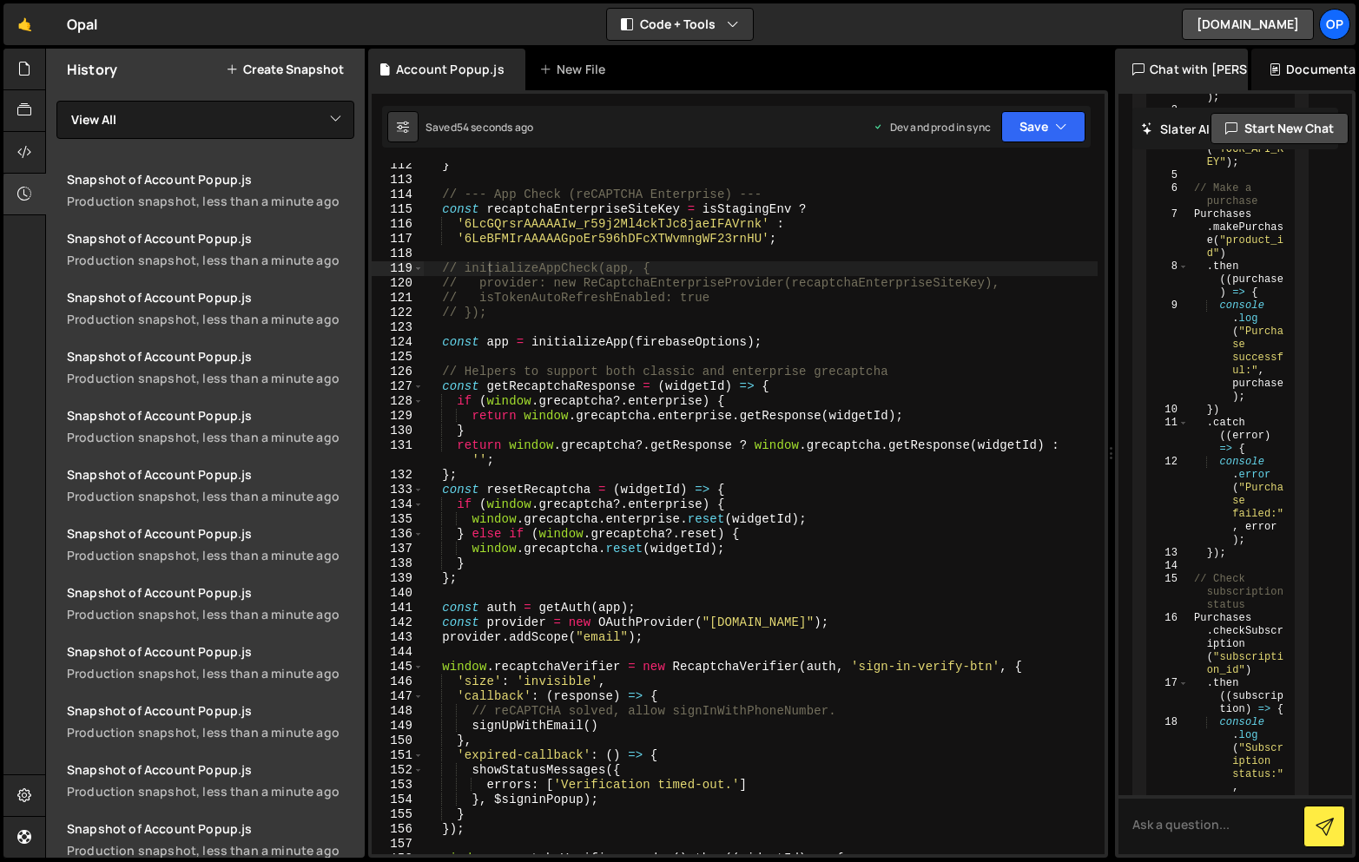
scroll to position [1725, 0]
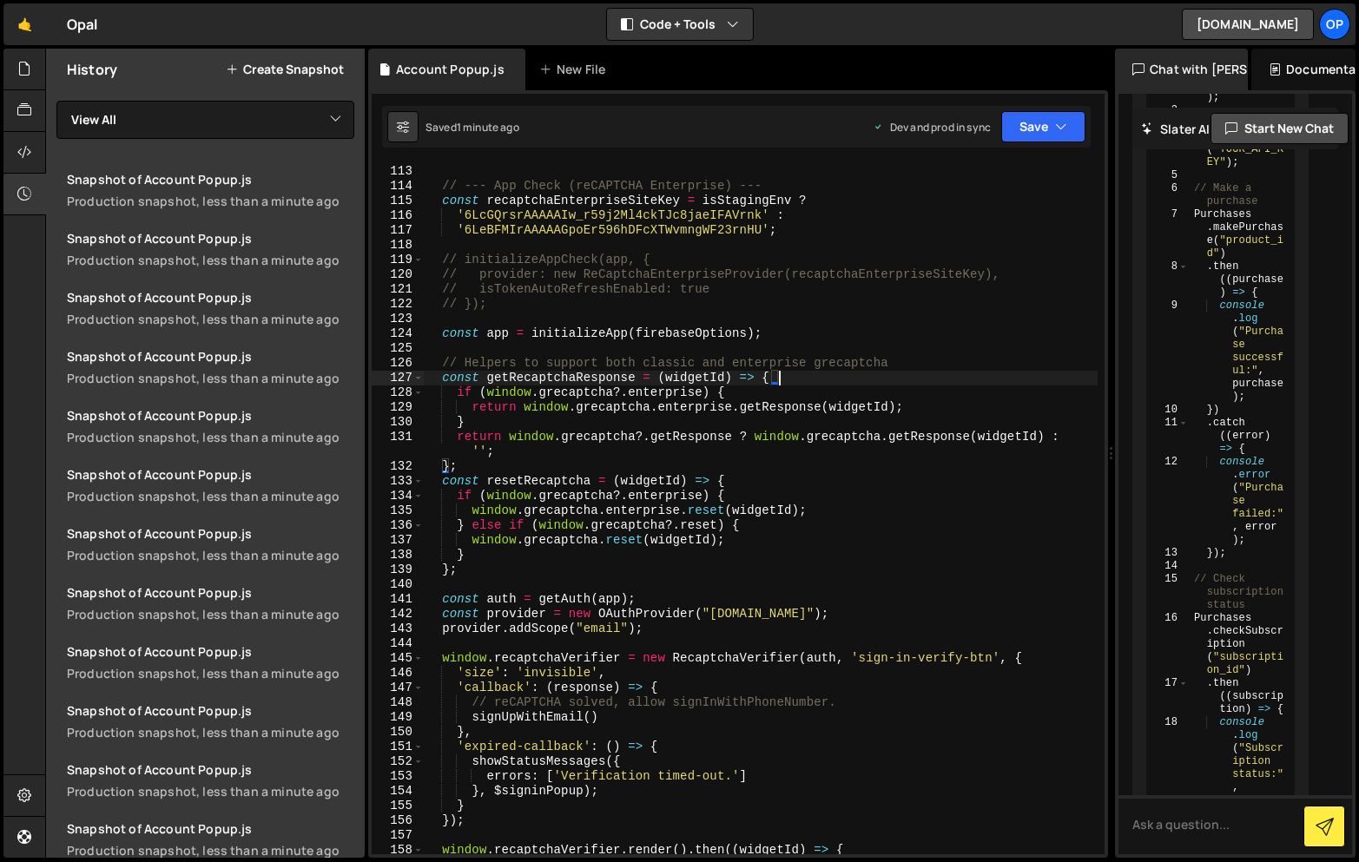
click at [878, 378] on div "} // --- App Check (reCAPTCHA Enterprise) --- const recaptchaEnterpriseSiteKey …" at bounding box center [761, 509] width 674 height 721
type textarea "}"
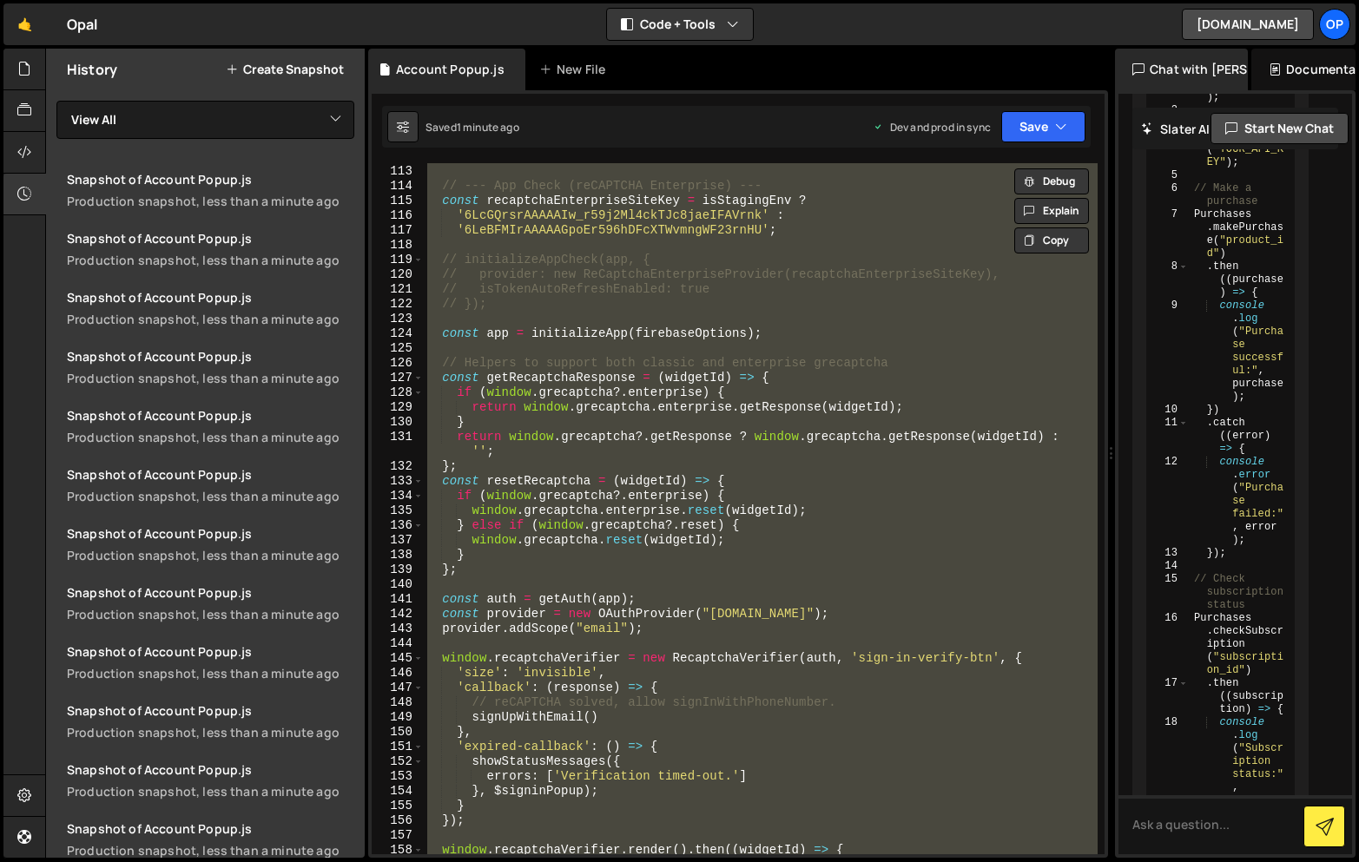
paste textarea
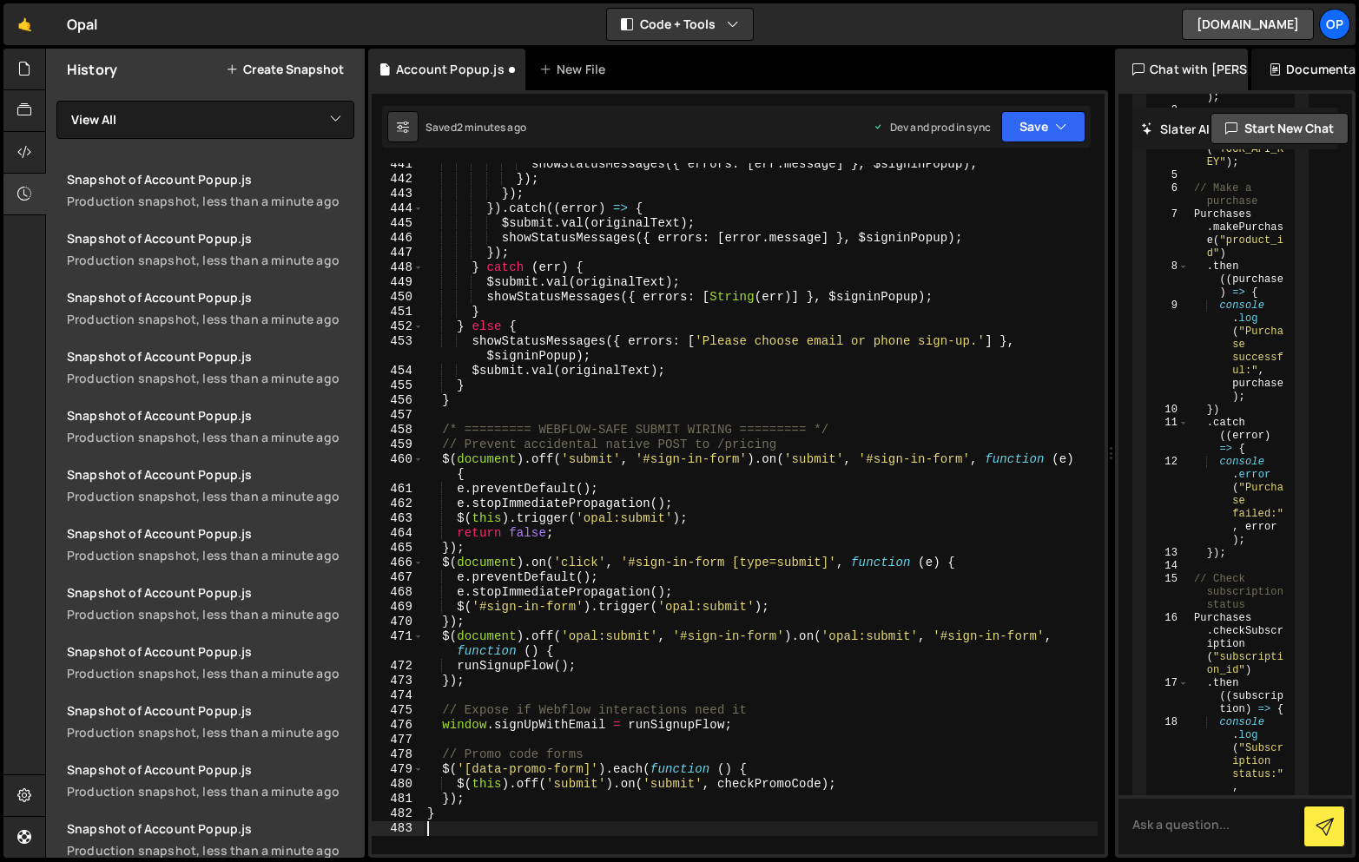
scroll to position [7136, 0]
click at [1039, 133] on button "Save" at bounding box center [1043, 126] width 84 height 31
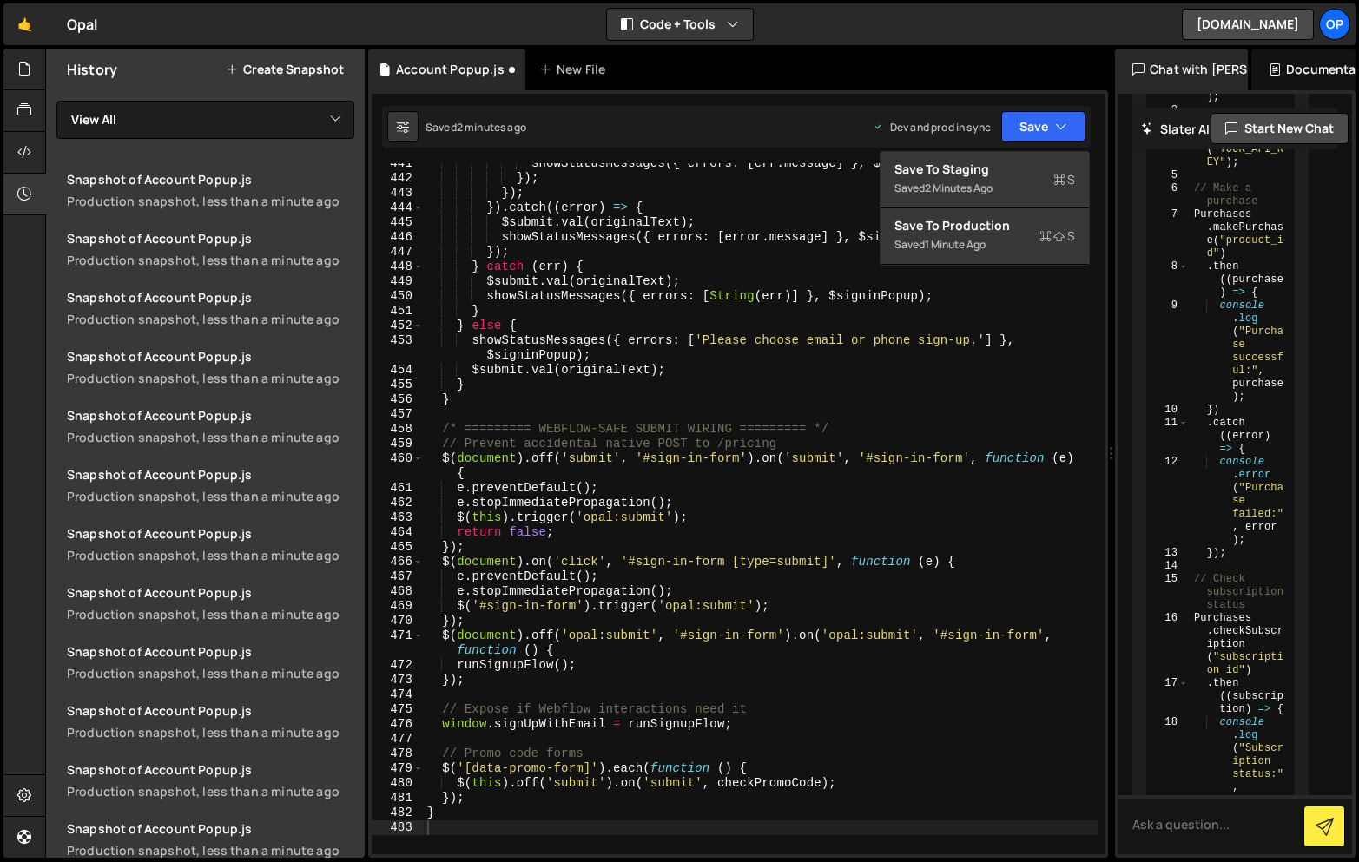
click at [956, 241] on div "1 minute ago" at bounding box center [955, 244] width 61 height 15
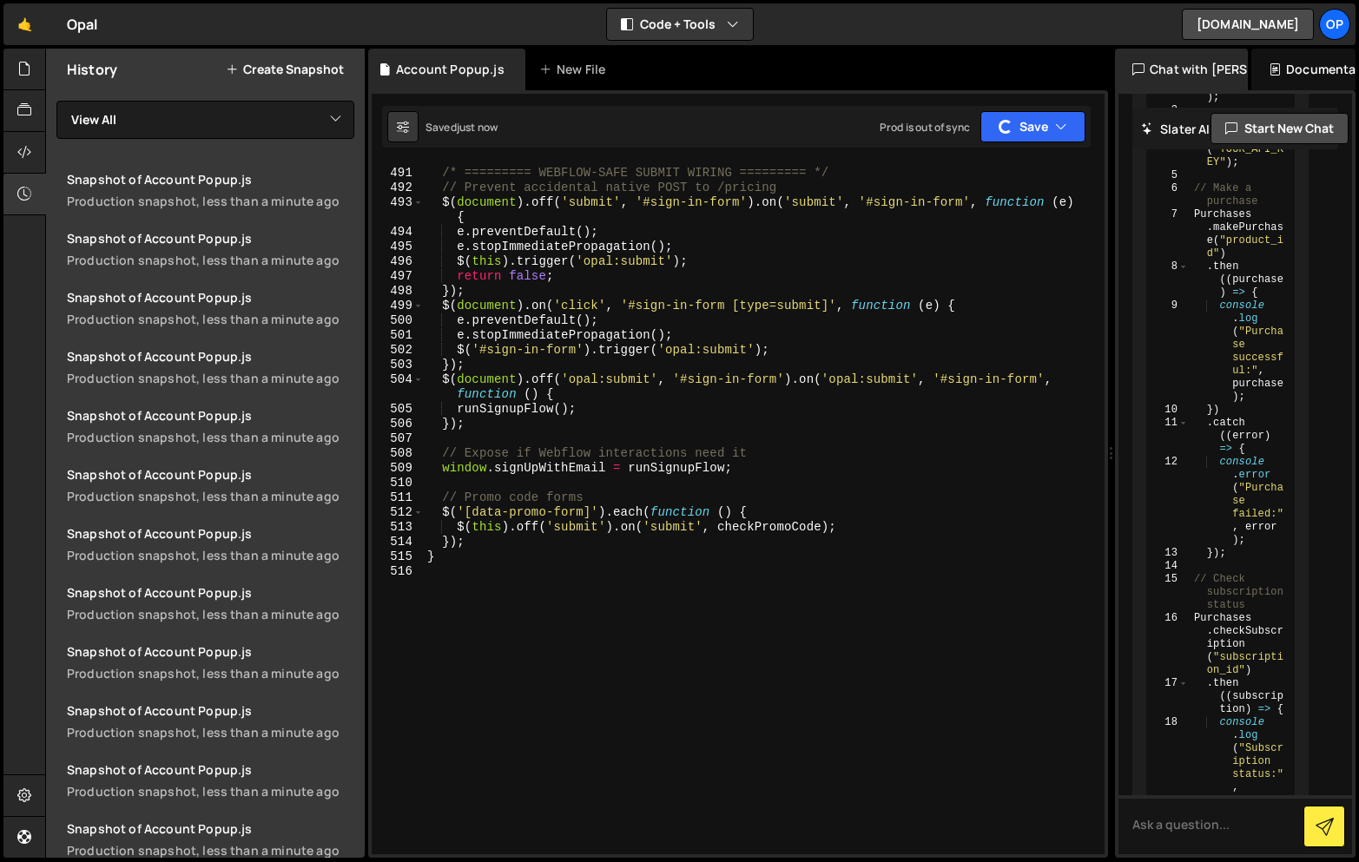
scroll to position [7720, 0]
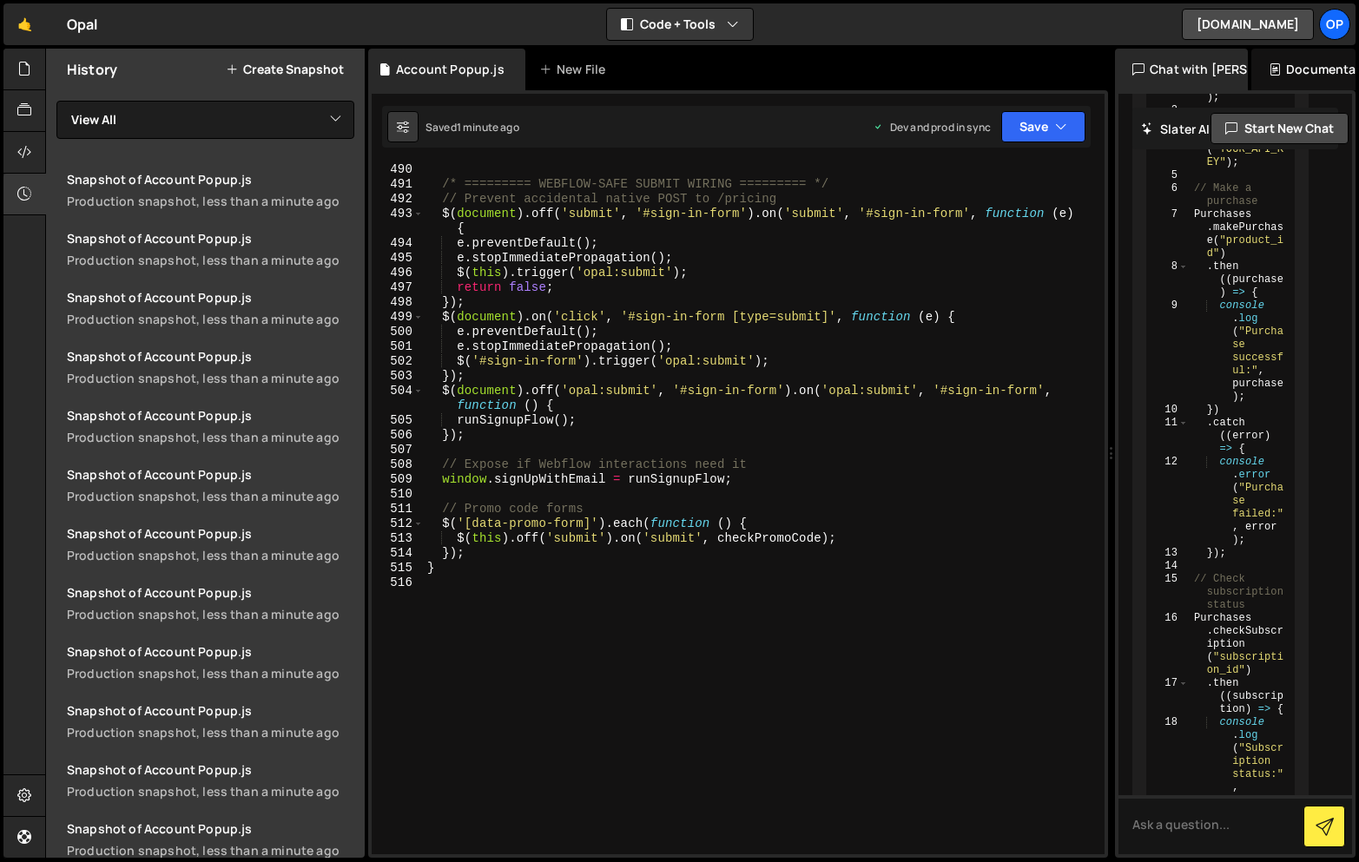
click at [866, 541] on div "/* ========= WEBFLOW-SAFE SUBMIT WIRING ========= */ // Prevent accidental nati…" at bounding box center [761, 522] width 674 height 721
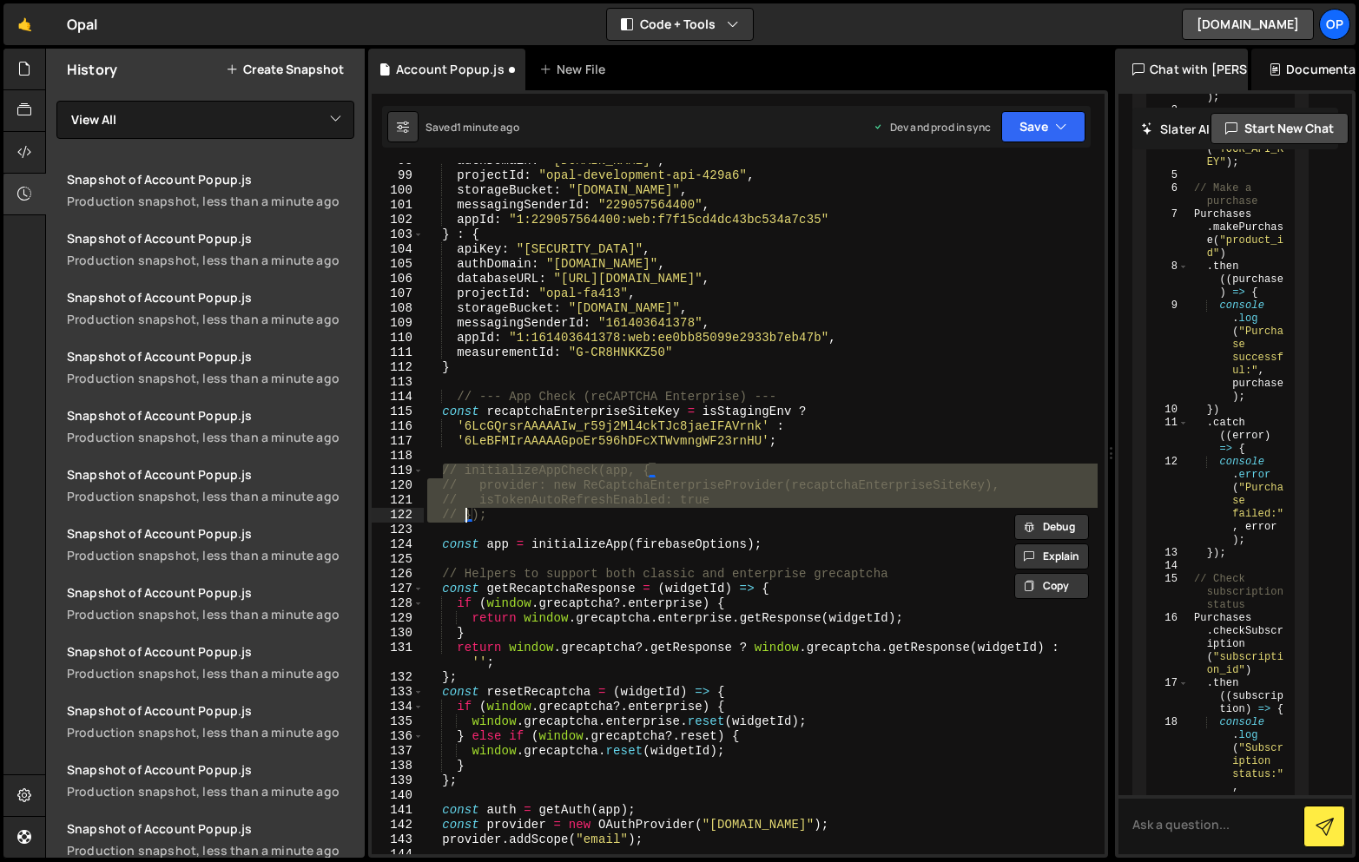
scroll to position [1515, 0]
type textarea "initializeAppCheck(app, {"
click at [867, 313] on div "authDomain : "[DOMAIN_NAME]" , projectId : "opal-development-api-429a6" , stora…" at bounding box center [761, 513] width 674 height 721
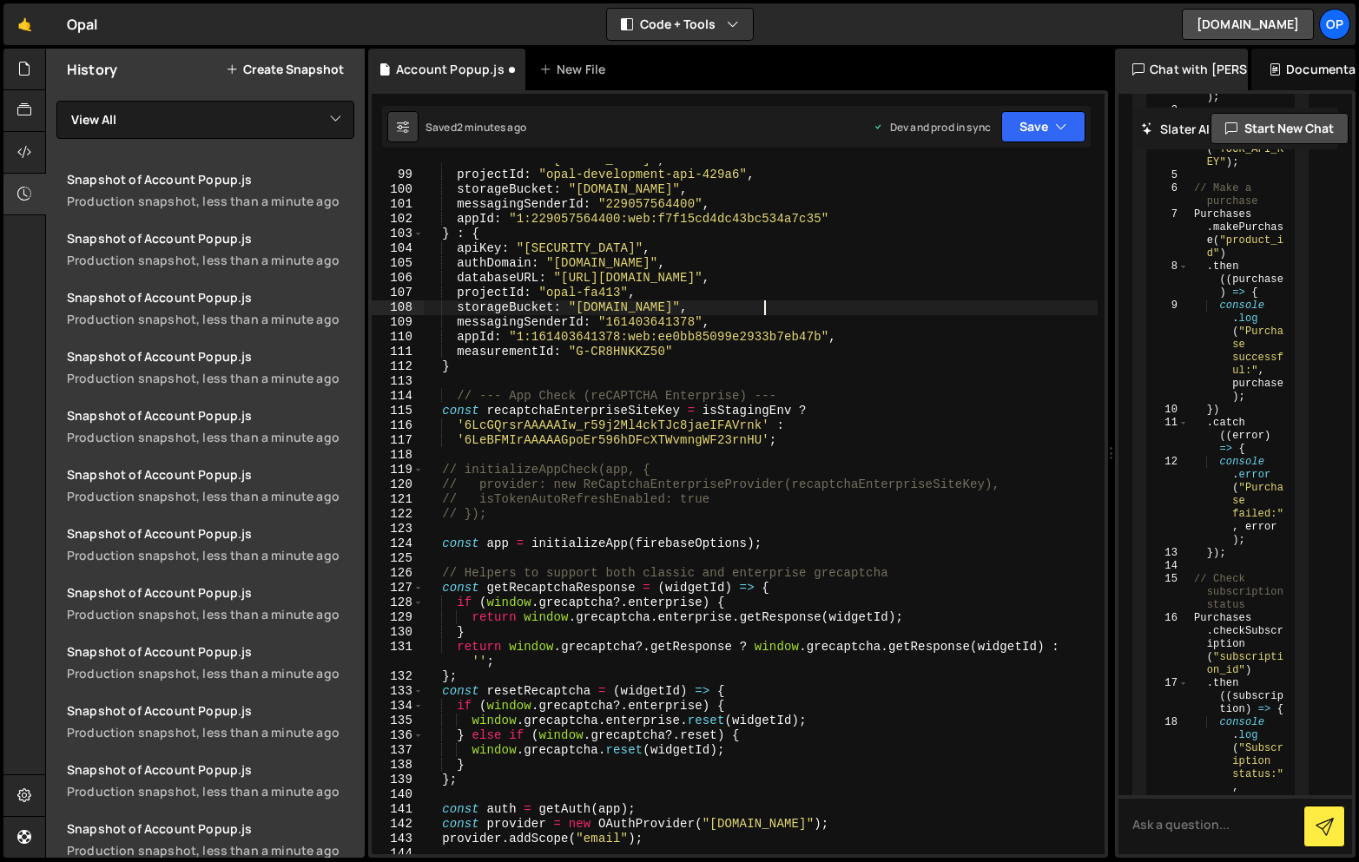
click at [1018, 144] on div "Saved 2 minutes ago Dev and prod in sync Upgrade to Edit Save Save to Staging S…" at bounding box center [736, 127] width 709 height 42
click at [1019, 135] on button "Save" at bounding box center [1043, 126] width 84 height 31
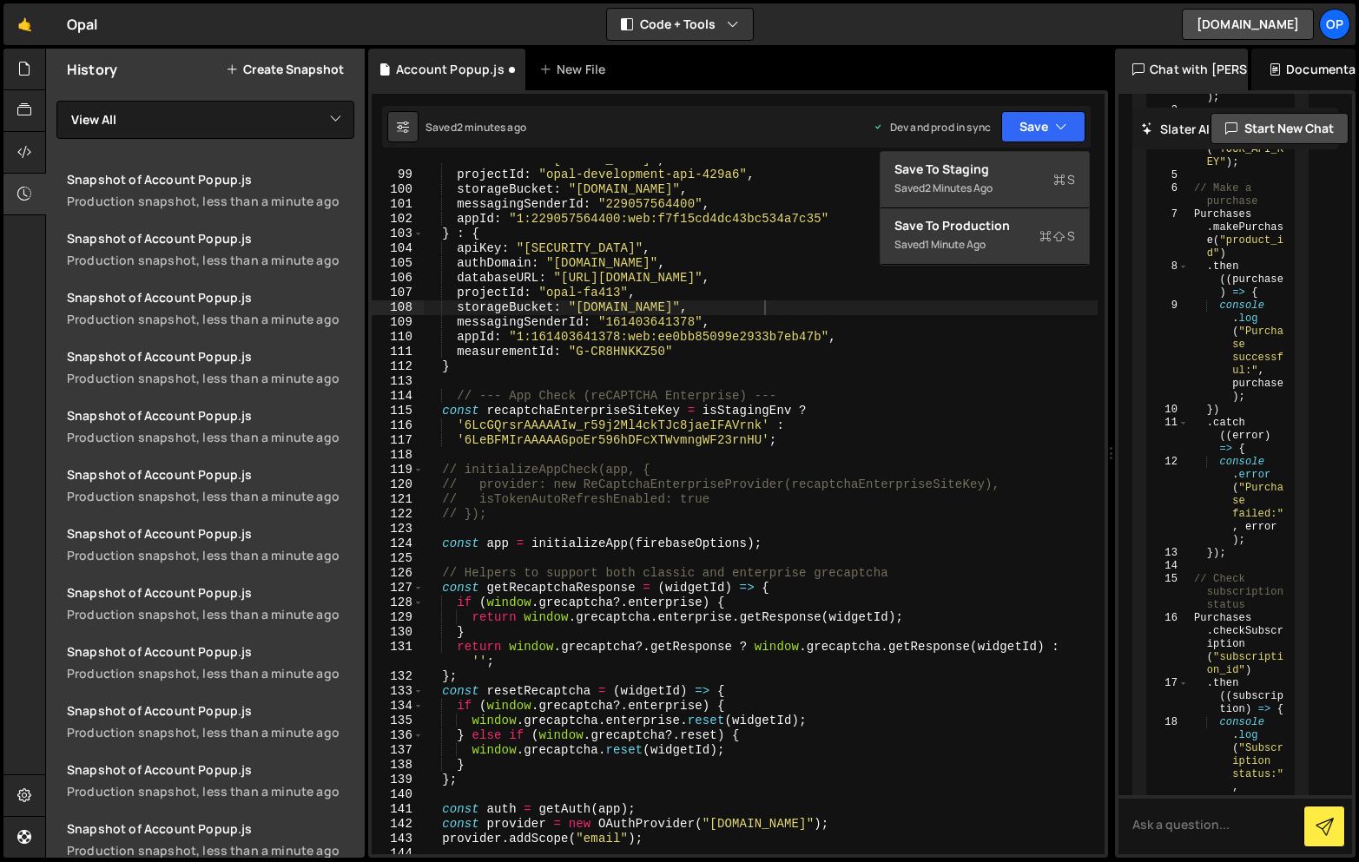
click at [957, 249] on div "1 minute ago" at bounding box center [955, 244] width 61 height 15
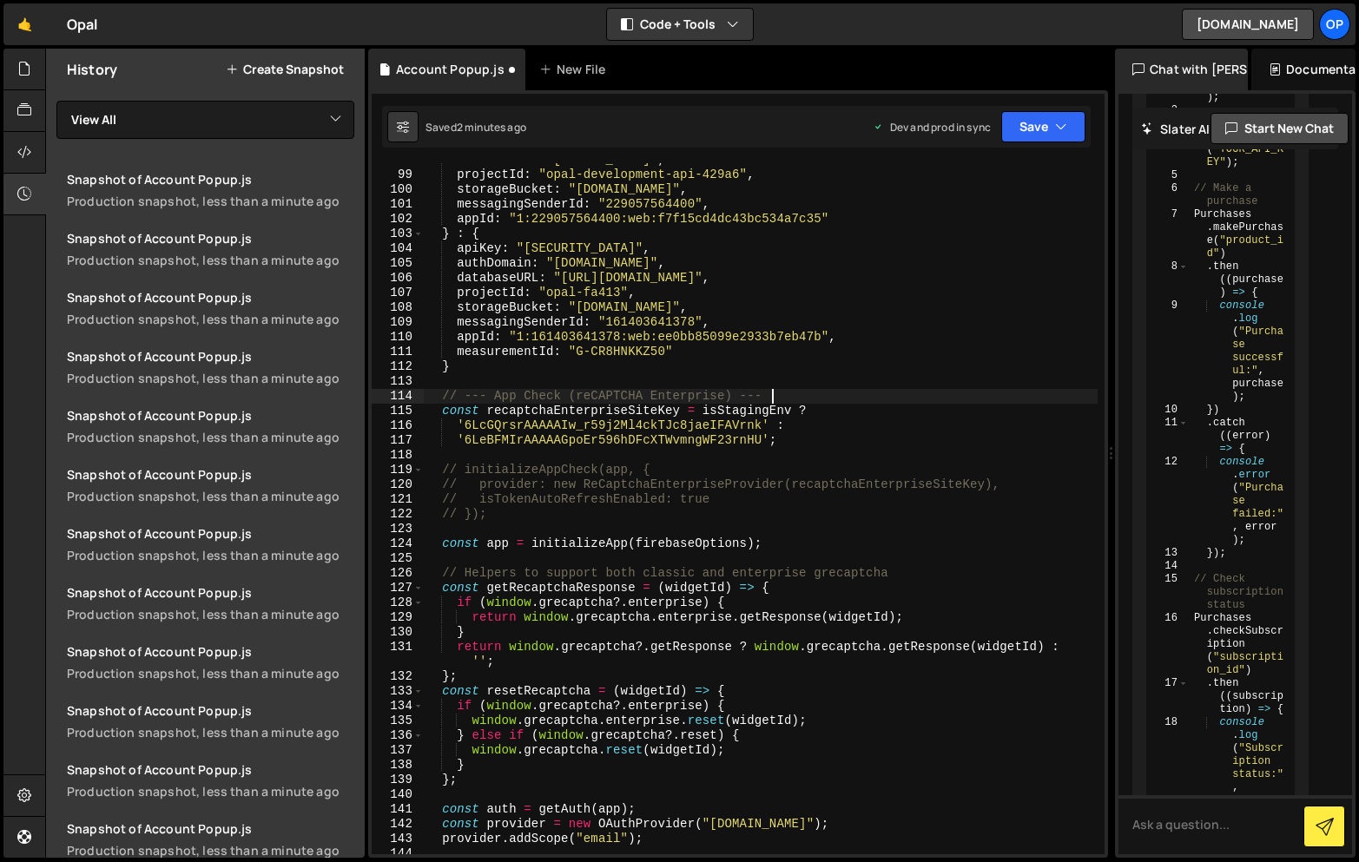
click at [932, 405] on div "authDomain : "[DOMAIN_NAME]" , projectId : "opal-development-api-429a6" , stora…" at bounding box center [761, 513] width 674 height 721
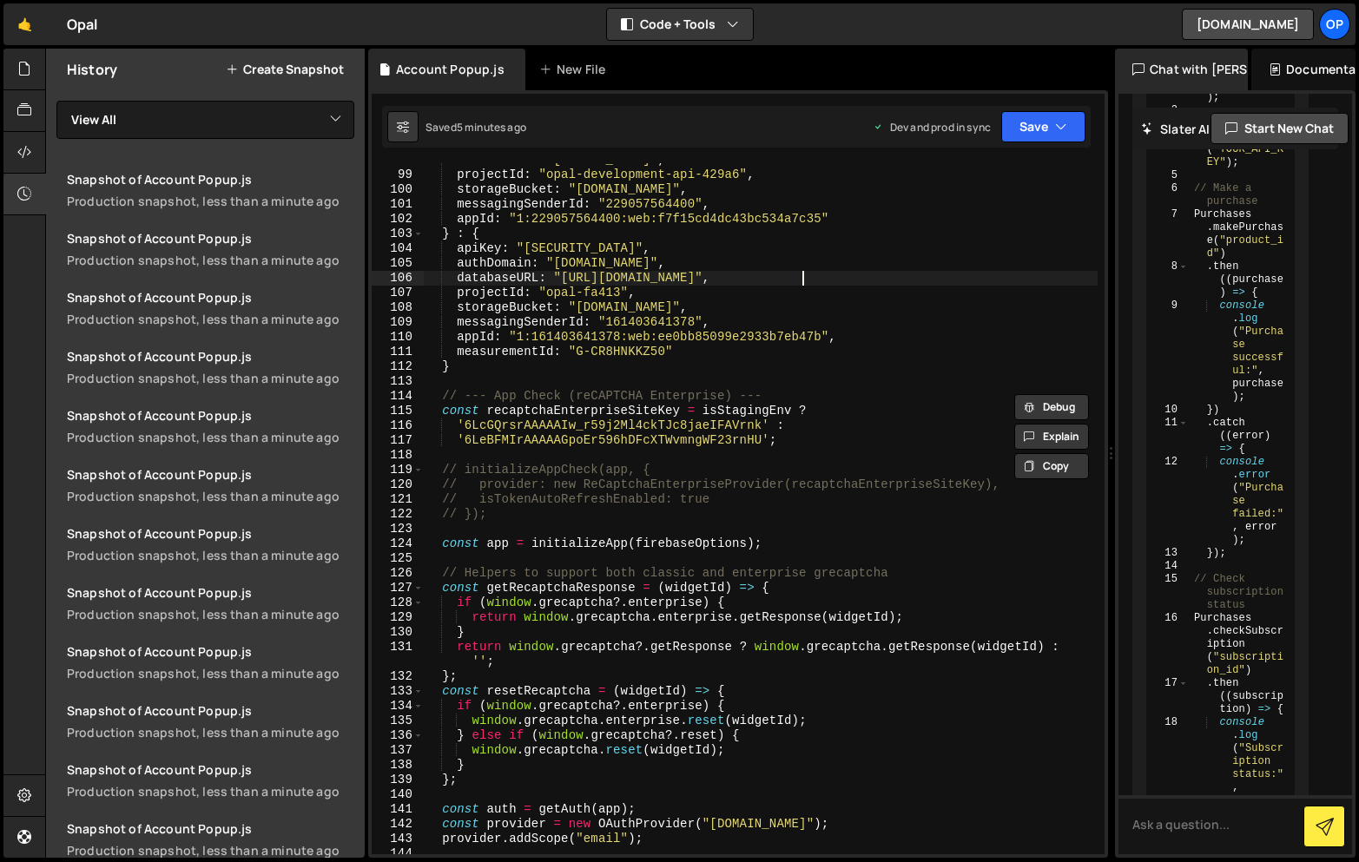
click at [800, 282] on div "authDomain : "[DOMAIN_NAME]" , projectId : "opal-development-api-429a6" , stora…" at bounding box center [761, 513] width 674 height 721
type textarea "}"
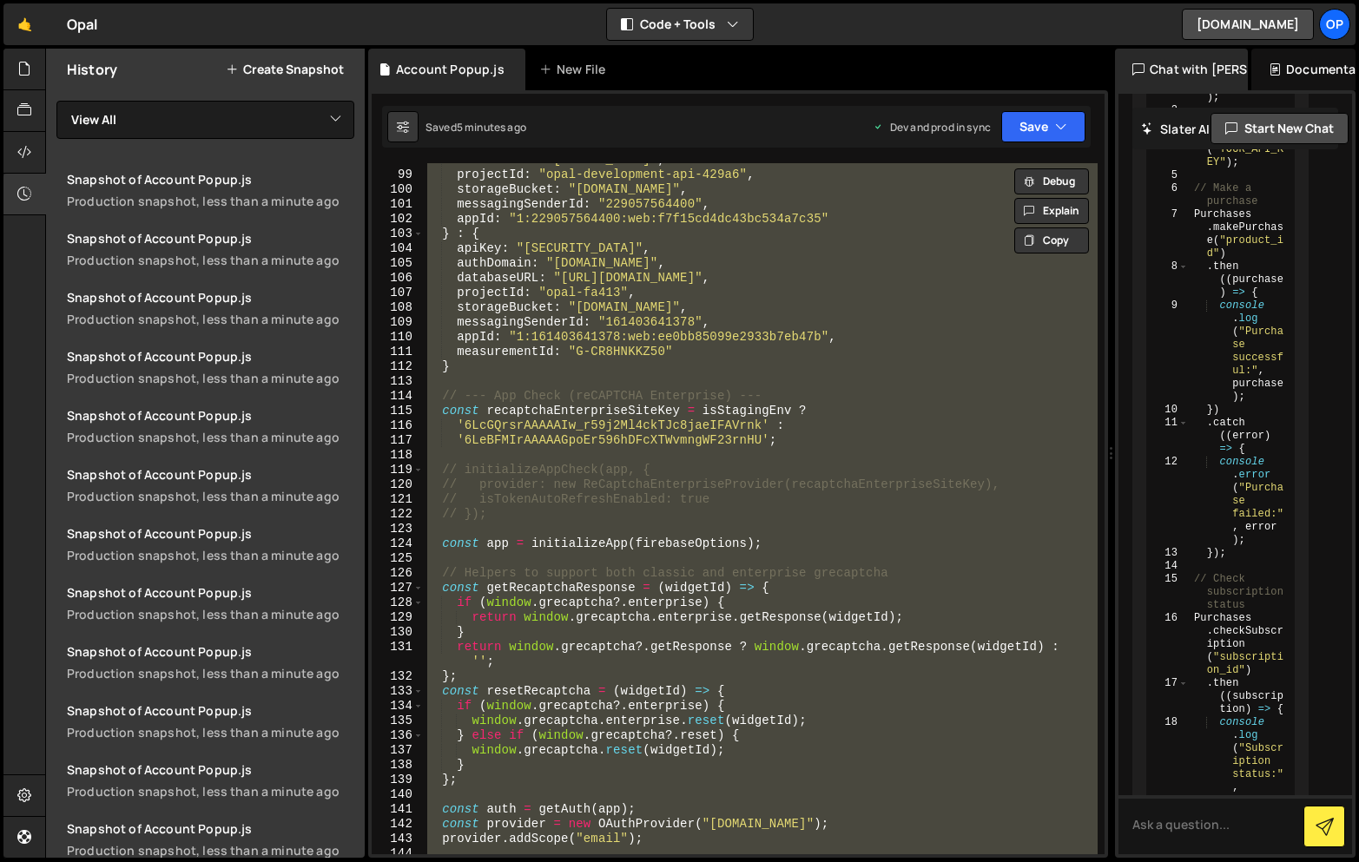
paste textarea
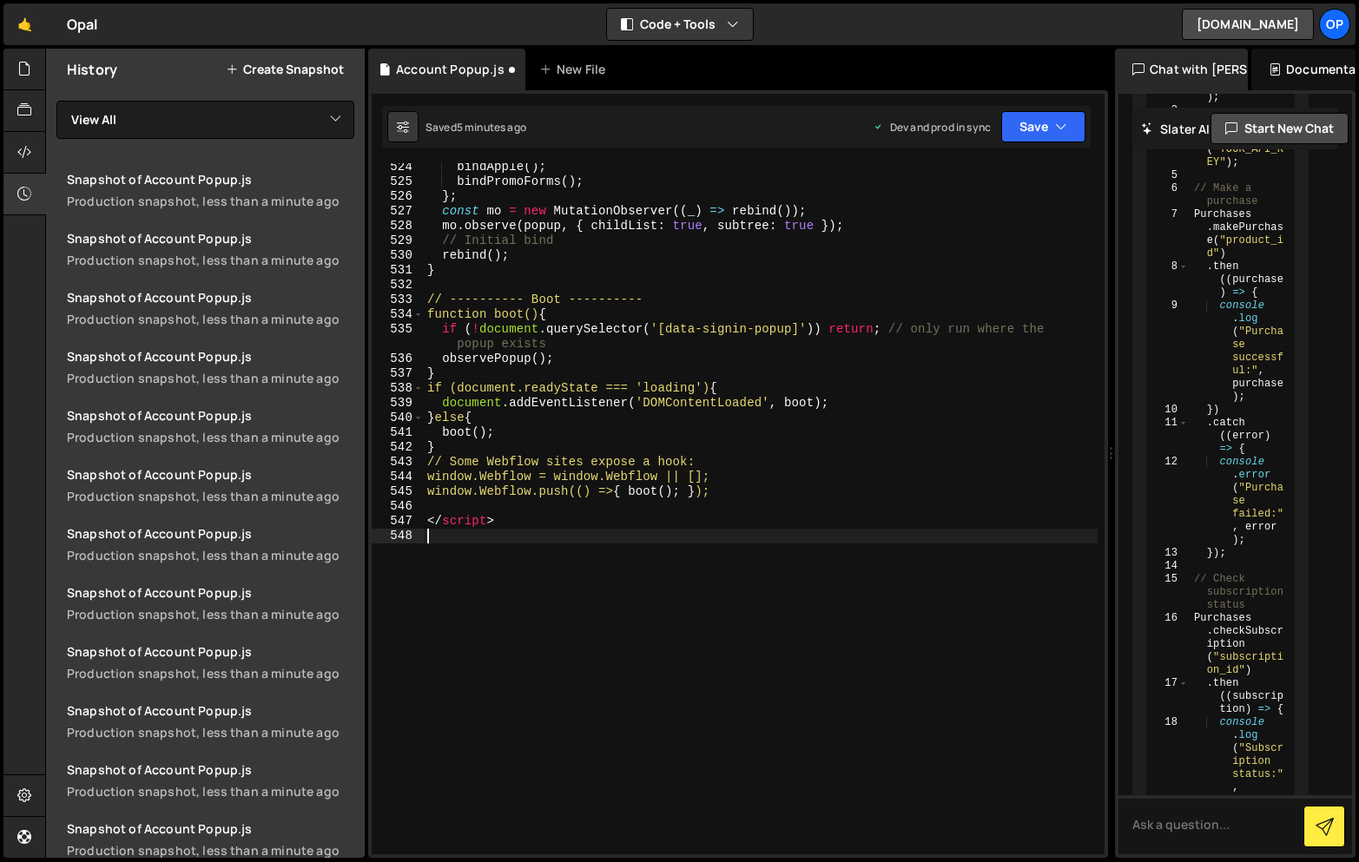
scroll to position [8243, 0]
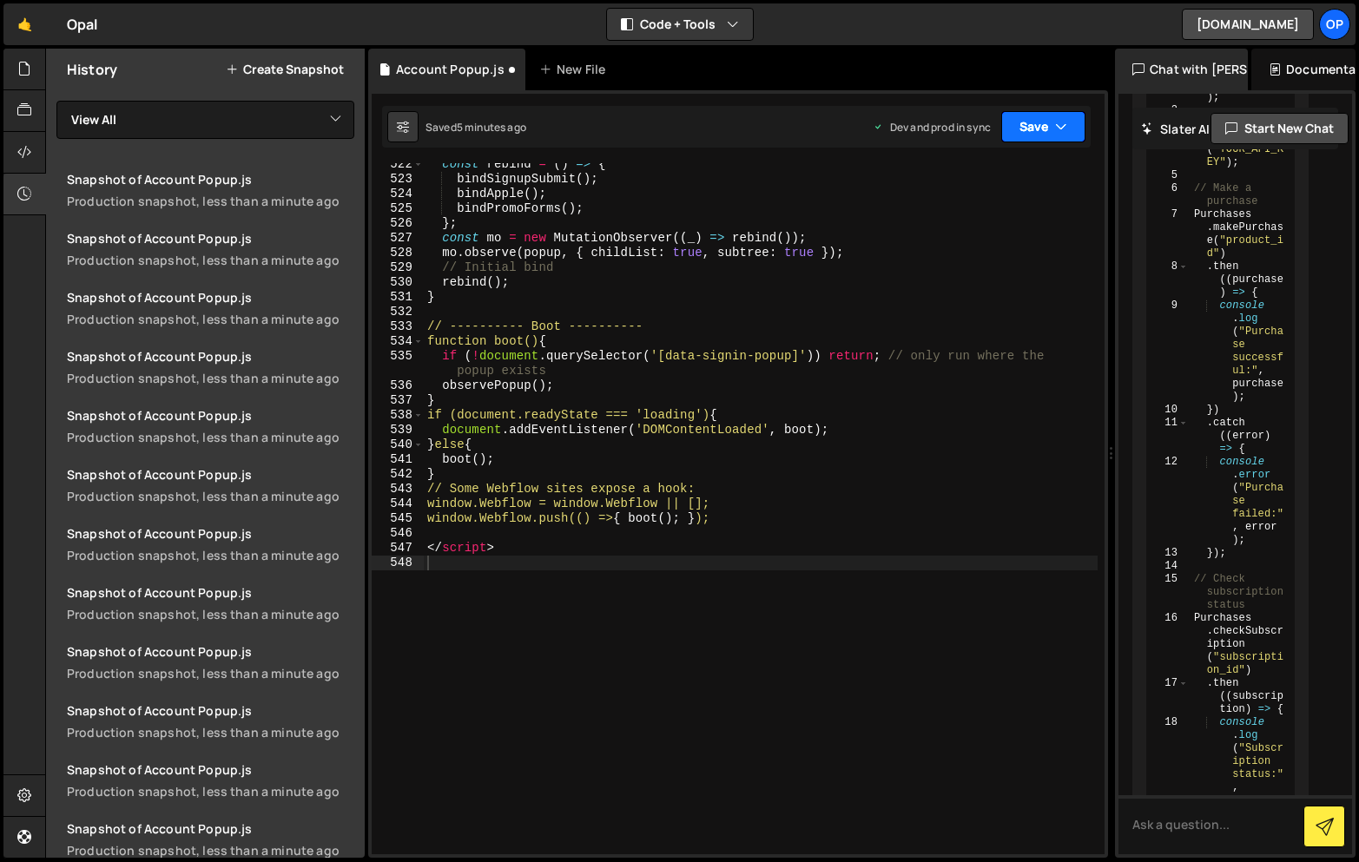
click at [1057, 134] on icon "button" at bounding box center [1061, 126] width 12 height 17
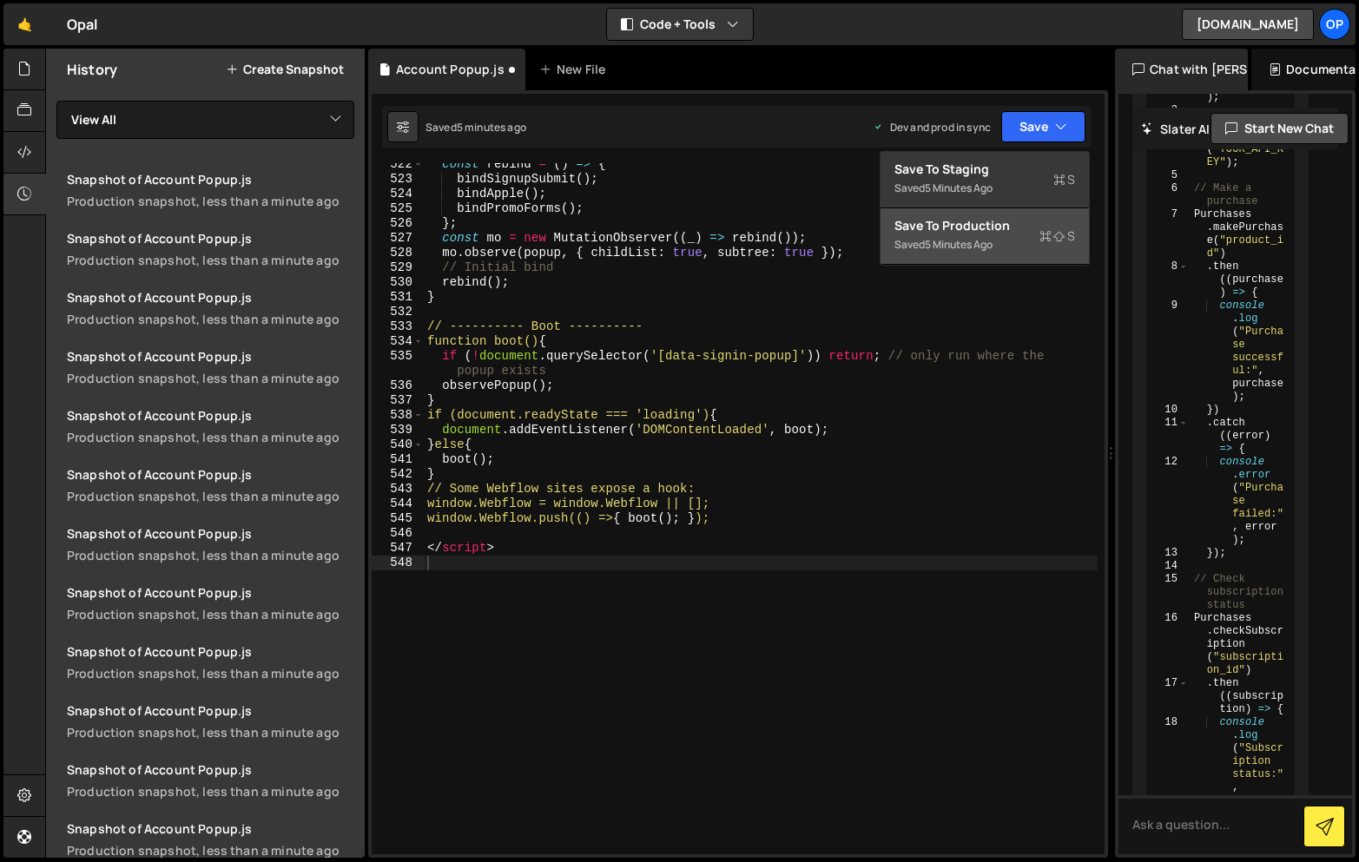
click at [972, 247] on div "5 minutes ago" at bounding box center [959, 244] width 68 height 15
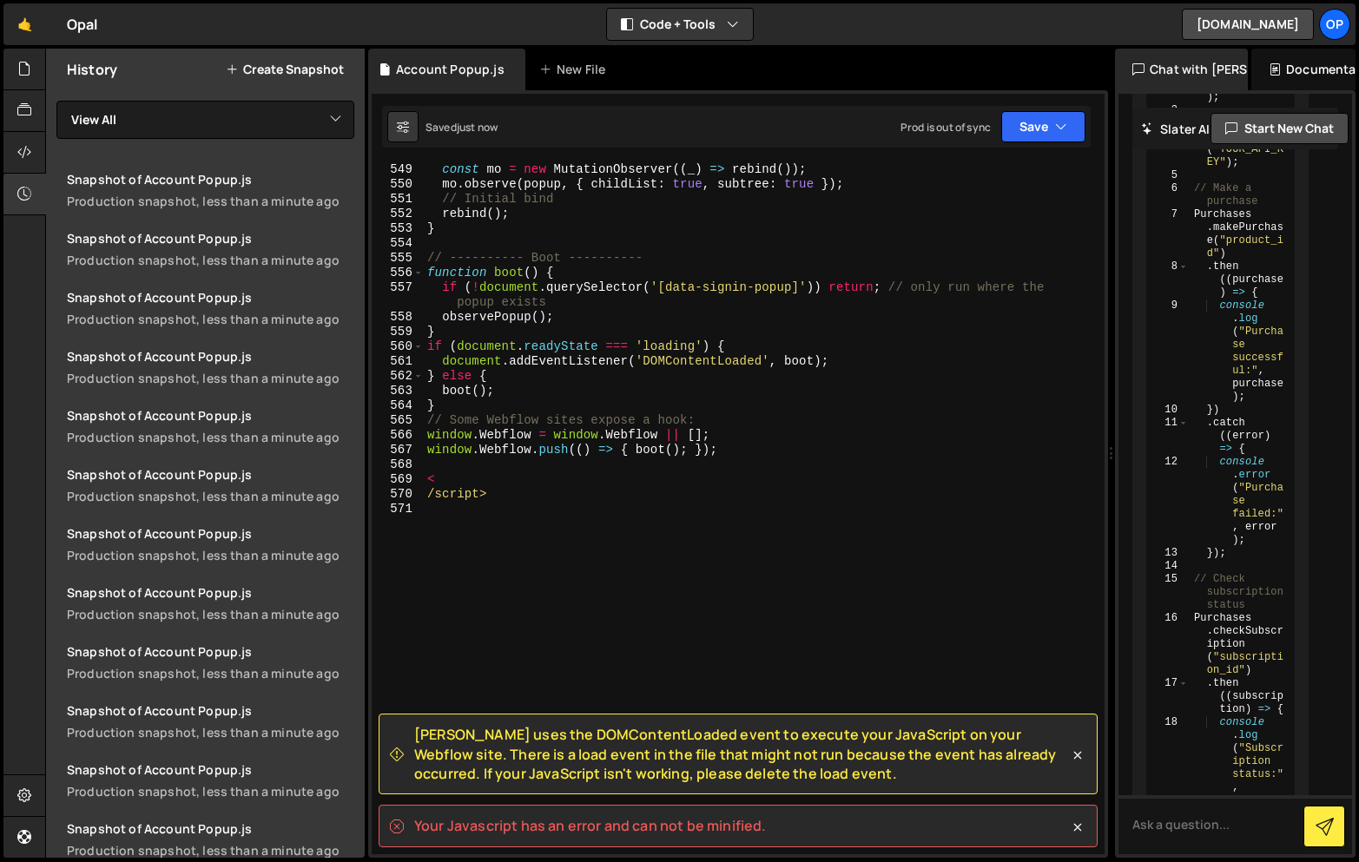
scroll to position [0, 0]
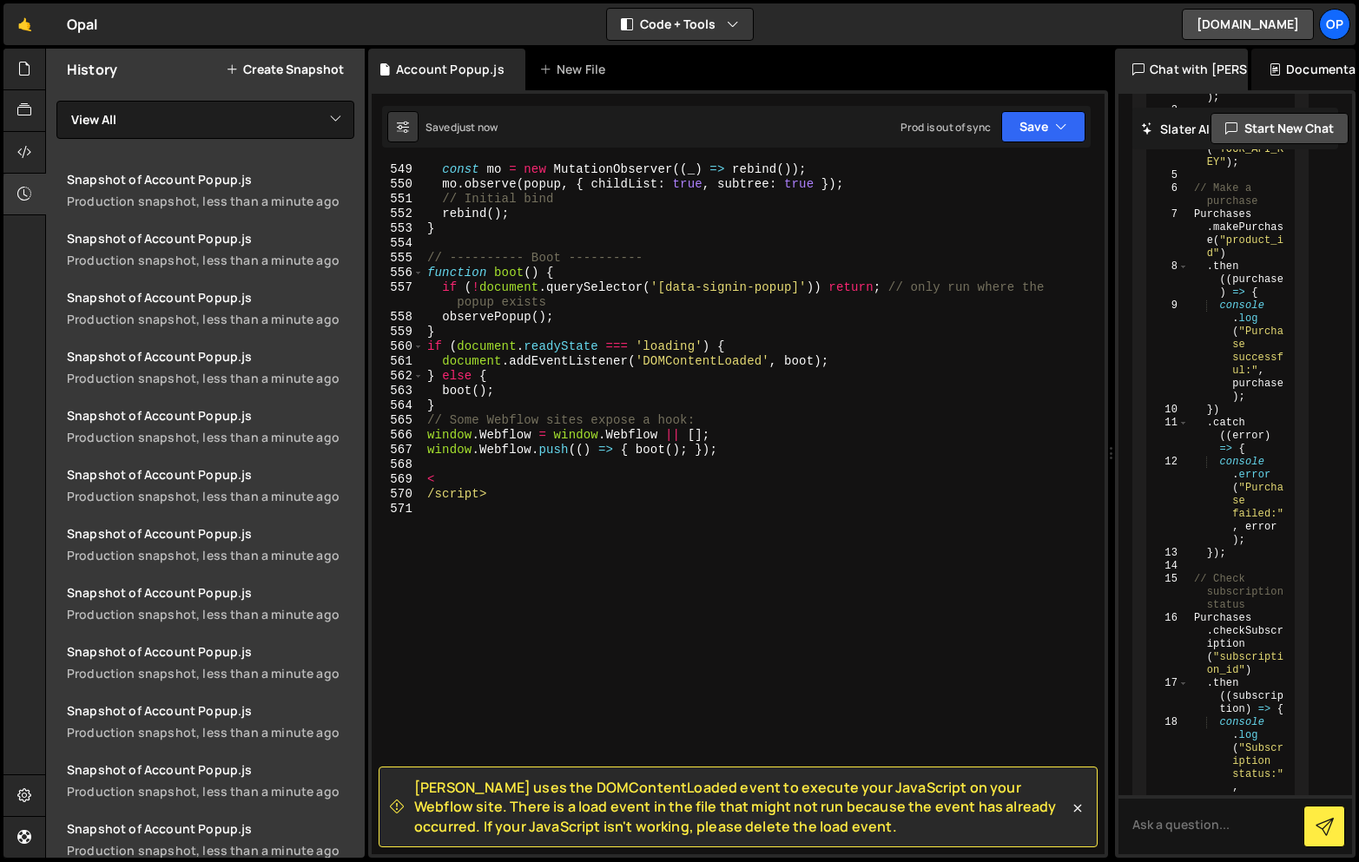
click at [897, 590] on div "const mo = new MutationObserver (( _ ) => rebind ( )) ; mo . observe ( popup , …" at bounding box center [761, 522] width 674 height 721
type textarea "/script>"
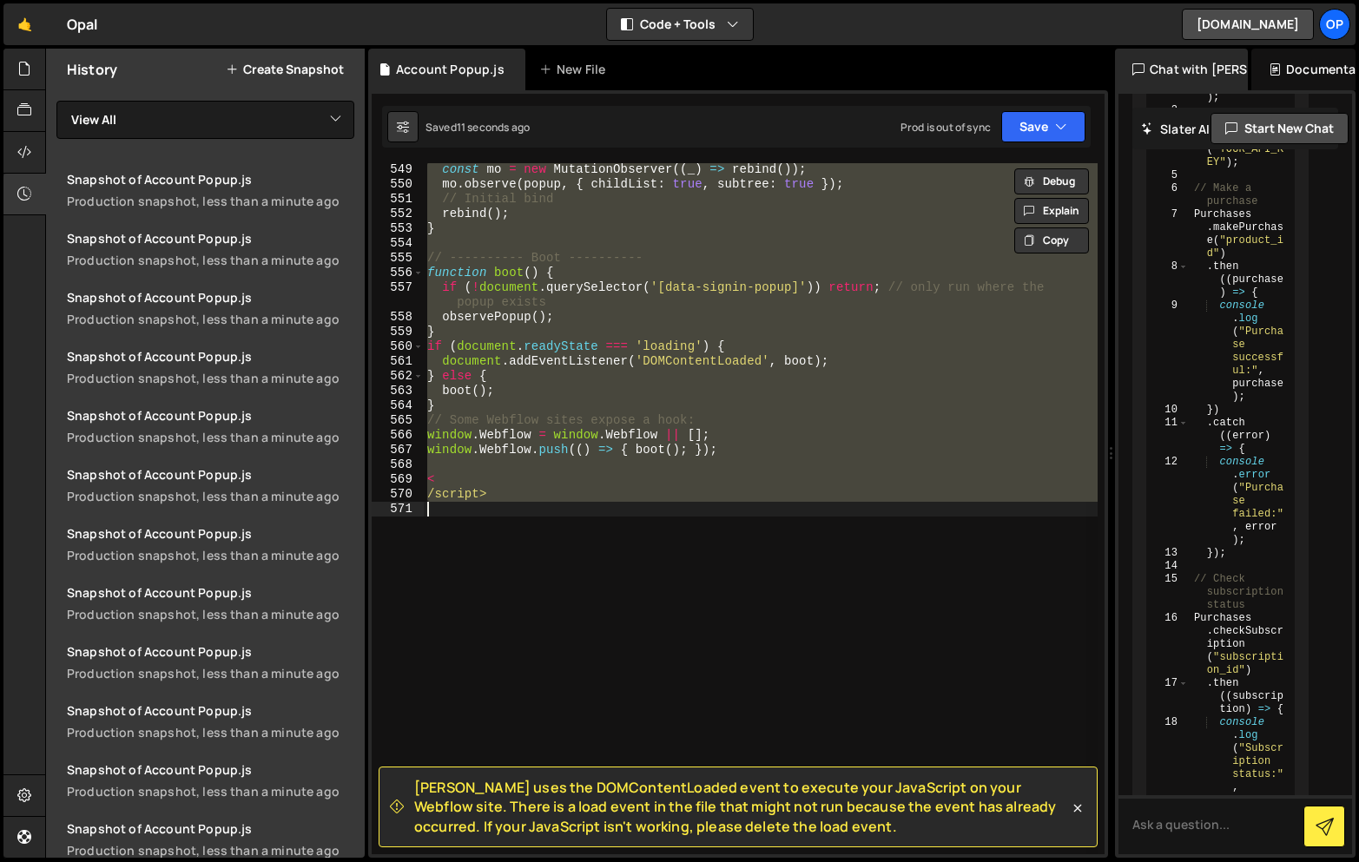
click at [430, 502] on div "const mo = new MutationObserver (( _ ) => rebind ( )) ; mo . observe ( popup , …" at bounding box center [761, 508] width 674 height 691
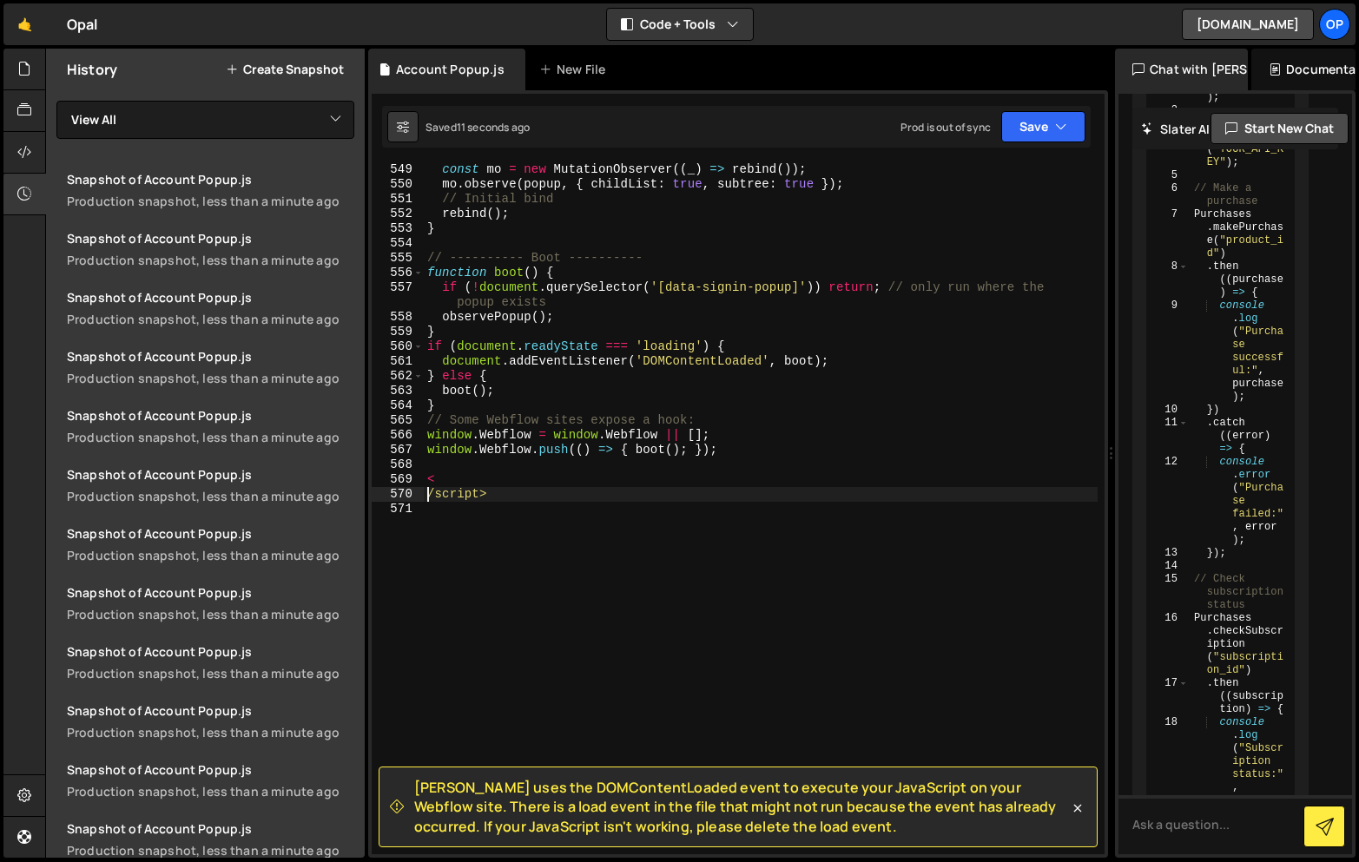
click at [431, 497] on div "const mo = new MutationObserver (( _ ) => rebind ( )) ; mo . observe ( popup , …" at bounding box center [761, 522] width 674 height 721
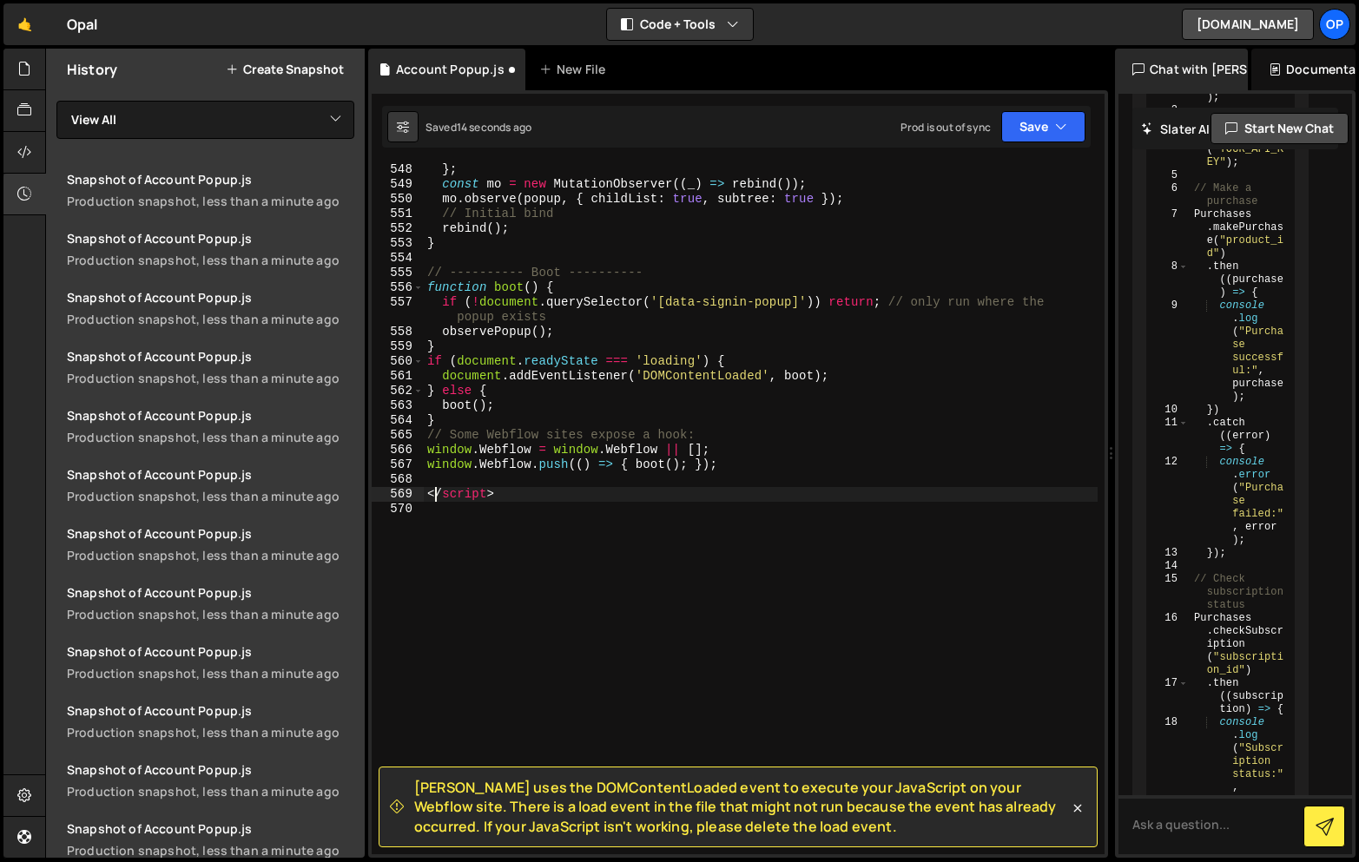
scroll to position [8488, 0]
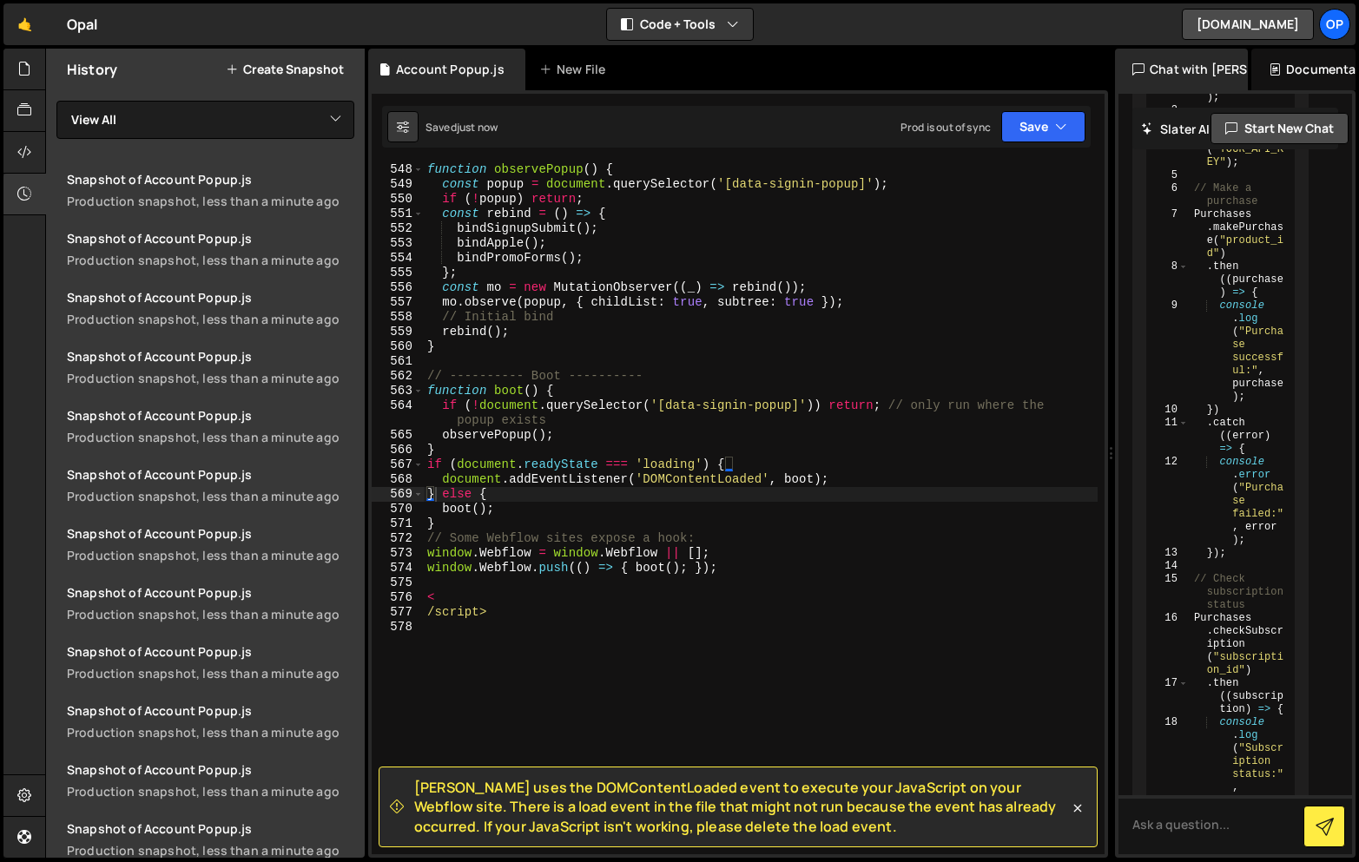
drag, startPoint x: 851, startPoint y: 828, endPoint x: 403, endPoint y: 790, distance: 449.7
click at [403, 790] on div "[PERSON_NAME] uses the DOMContentLoaded event to execute your JavaScript on you…" at bounding box center [729, 807] width 679 height 58
copy span "[PERSON_NAME] uses the DOMContentLoaded event to execute your JavaScript on you…"
click at [873, 389] on div "function observePopup ( ) { const popup = document . querySelector ( '[data-sig…" at bounding box center [761, 522] width 674 height 721
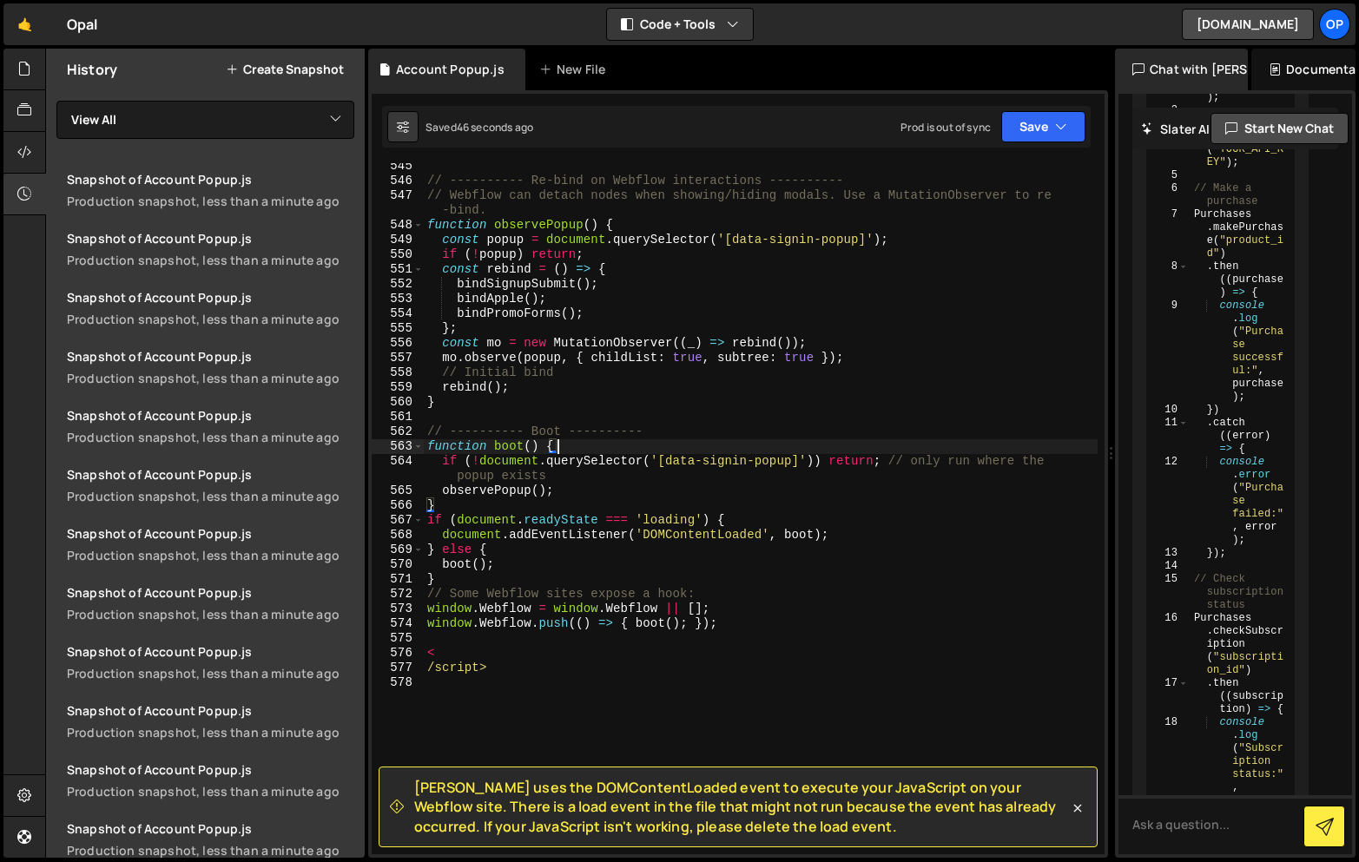
scroll to position [8432, 0]
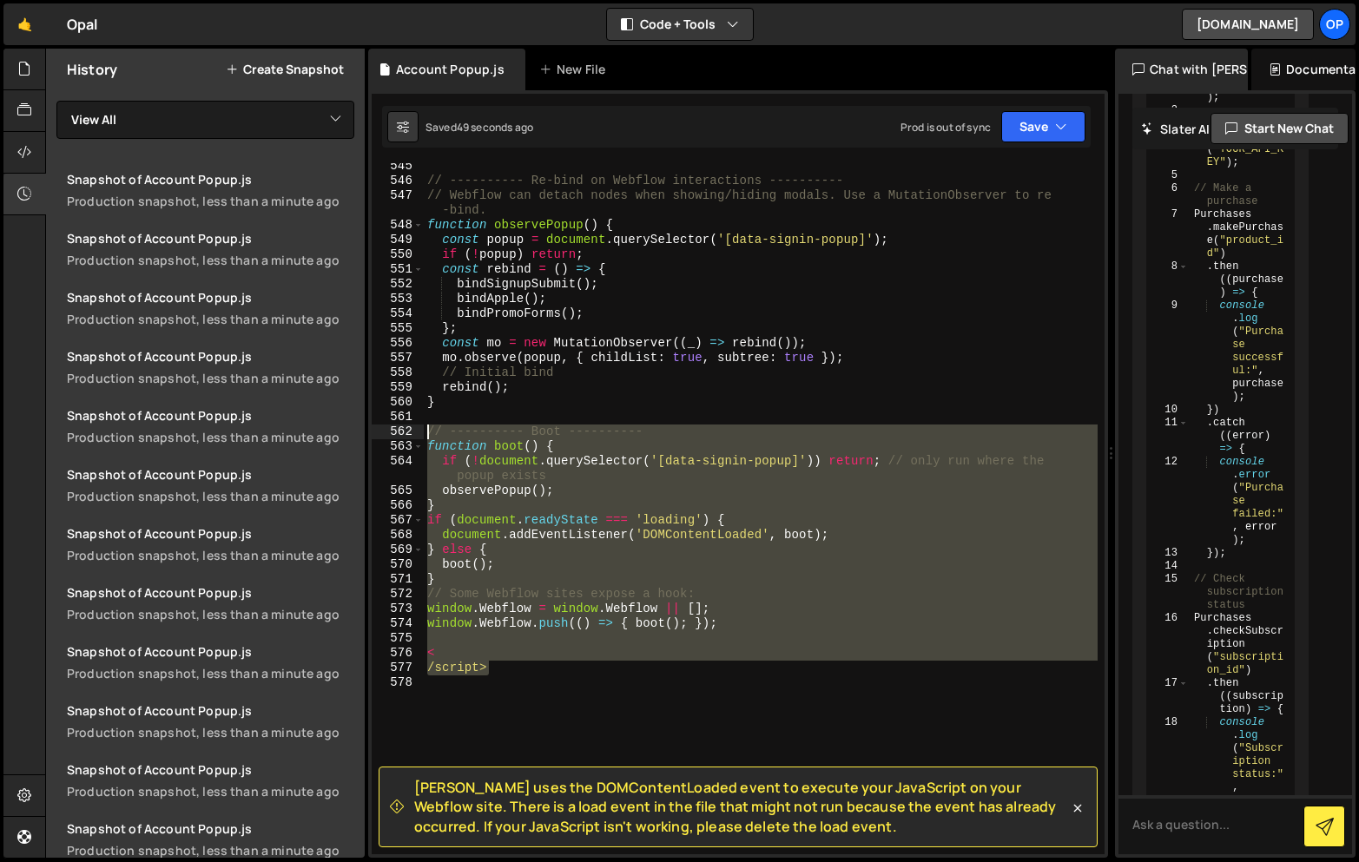
drag, startPoint x: 519, startPoint y: 670, endPoint x: 409, endPoint y: 427, distance: 267.0
click at [409, 427] on div "function boot() { 545 546 547 548 549 550 551 552 553 554 555 556 557 558 559 5…" at bounding box center [738, 508] width 733 height 691
type textarea "// ---------- Boot ---------- function boot() {"
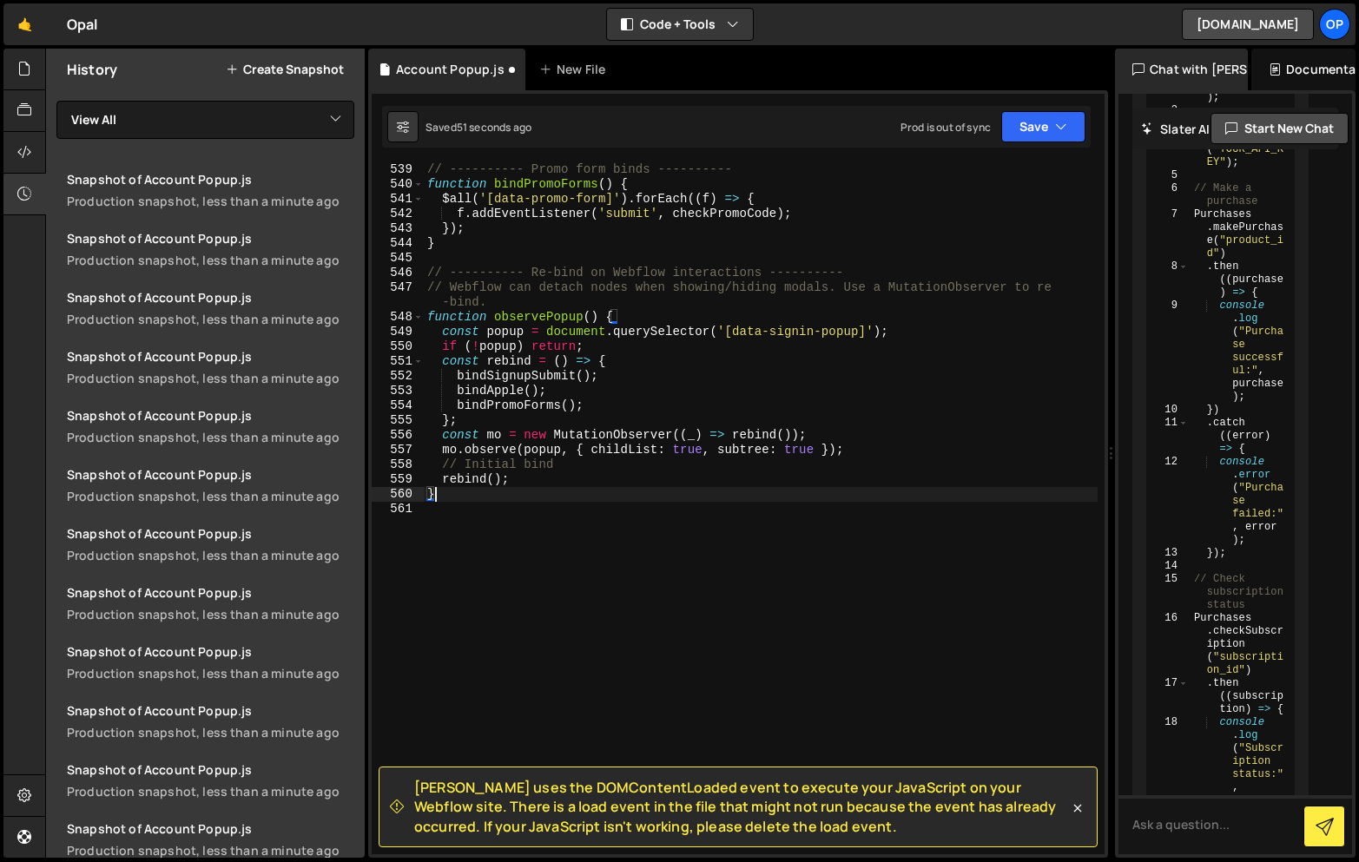
scroll to position [8341, 0]
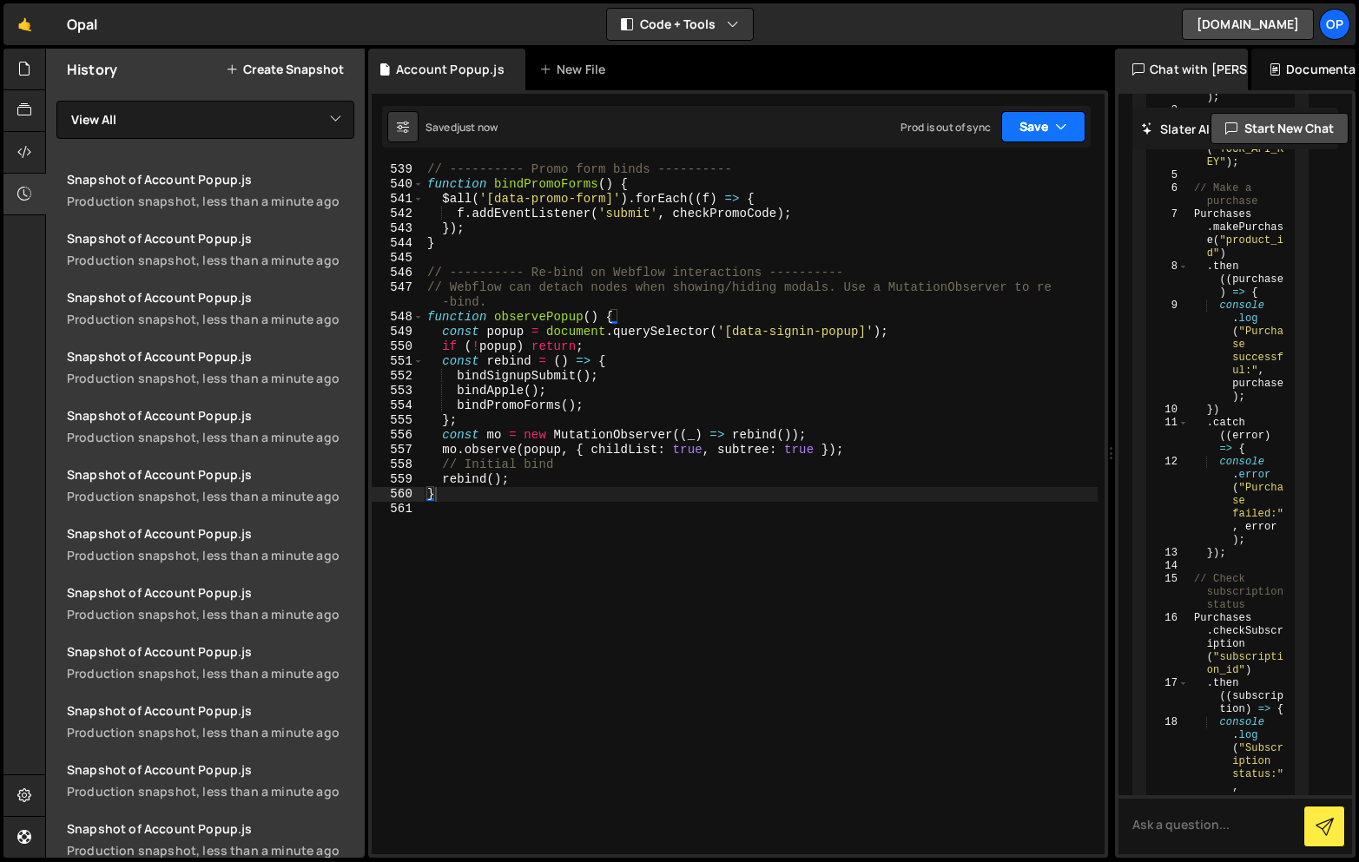
click at [1044, 135] on button "Save" at bounding box center [1043, 126] width 84 height 31
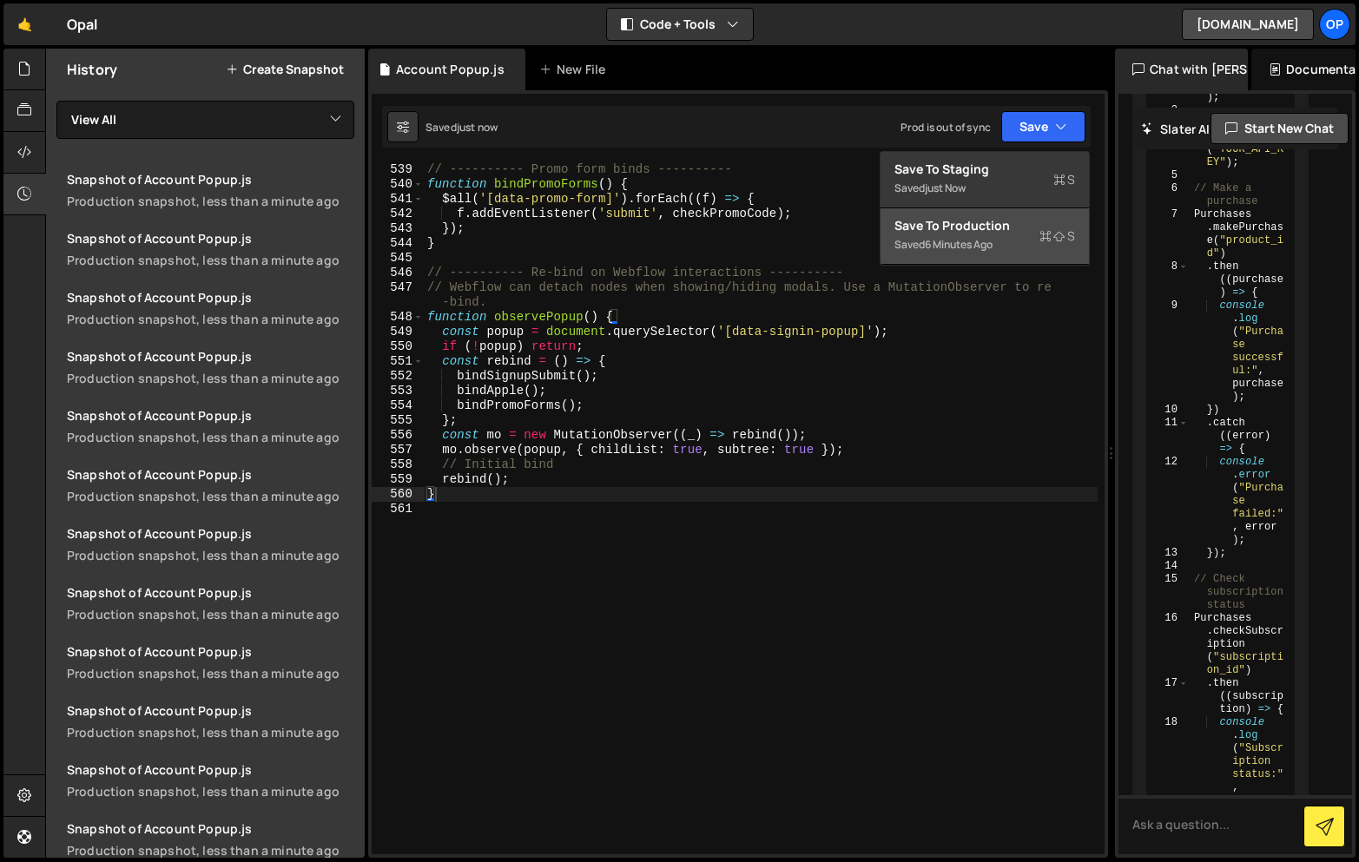
click at [998, 244] on div "Saved 6 minutes ago" at bounding box center [984, 244] width 181 height 21
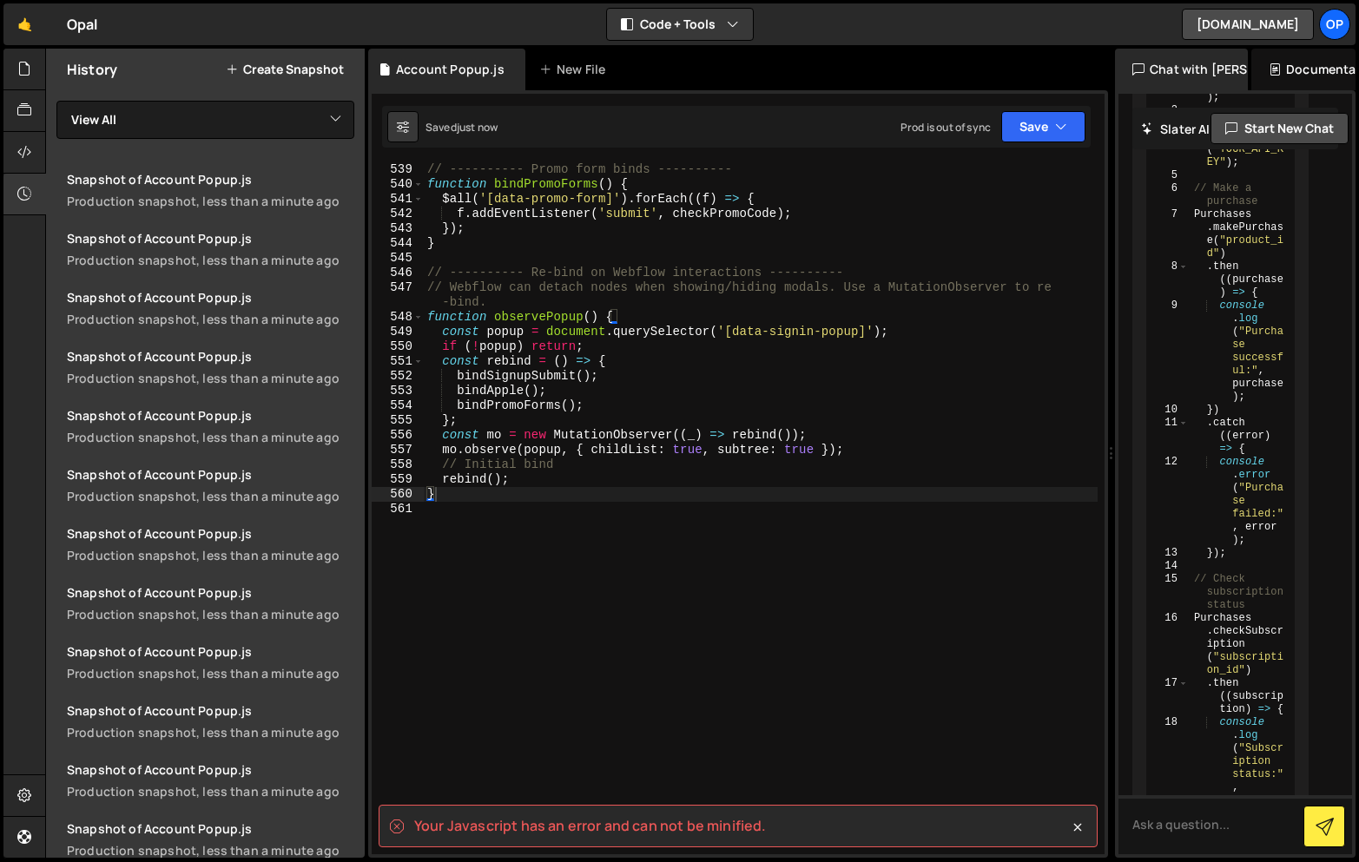
click at [698, 827] on spa "Your Javascript has an error and can not be minified." at bounding box center [590, 825] width 352 height 19
copy div "Your Javascript has an error and can not be minified."
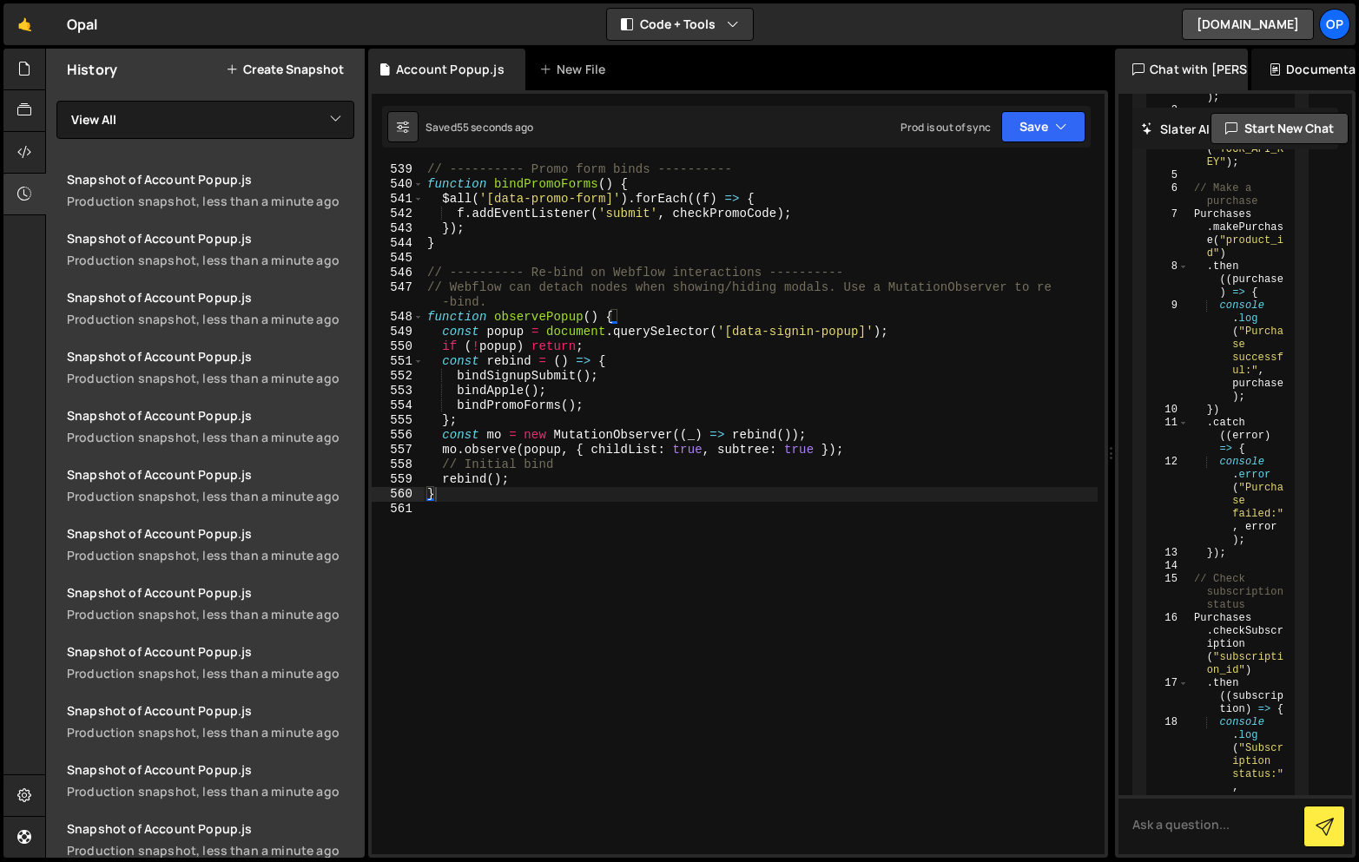
click at [772, 359] on div "// ---------- Promo form binds ---------- function bindPromoForms ( ) { $all ( …" at bounding box center [761, 522] width 674 height 721
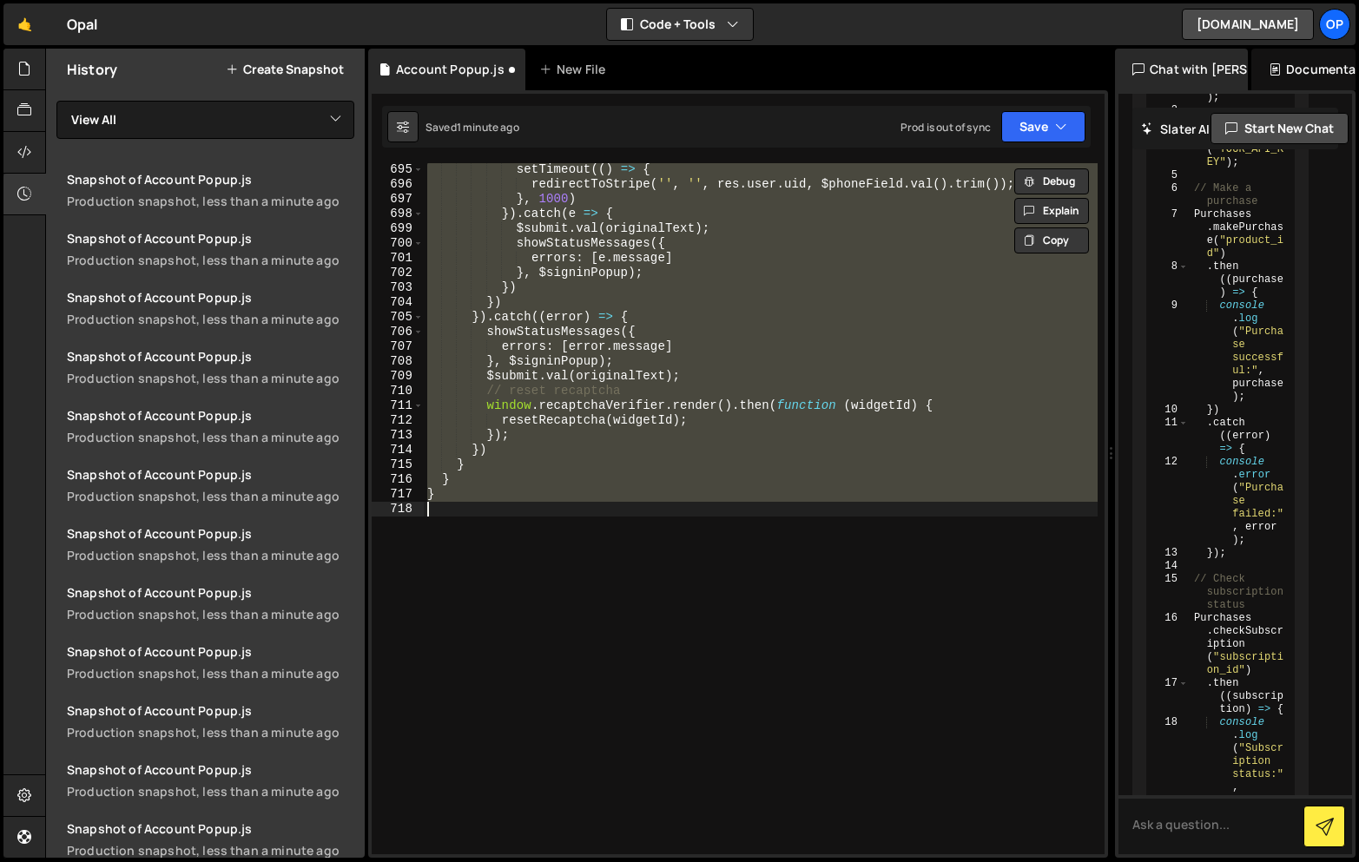
scroll to position [10732, 0]
click at [787, 450] on div "setTimeout (( ) => { redirectToStripe ( '' , '' , res . user . uid , $phoneFiel…" at bounding box center [761, 508] width 674 height 691
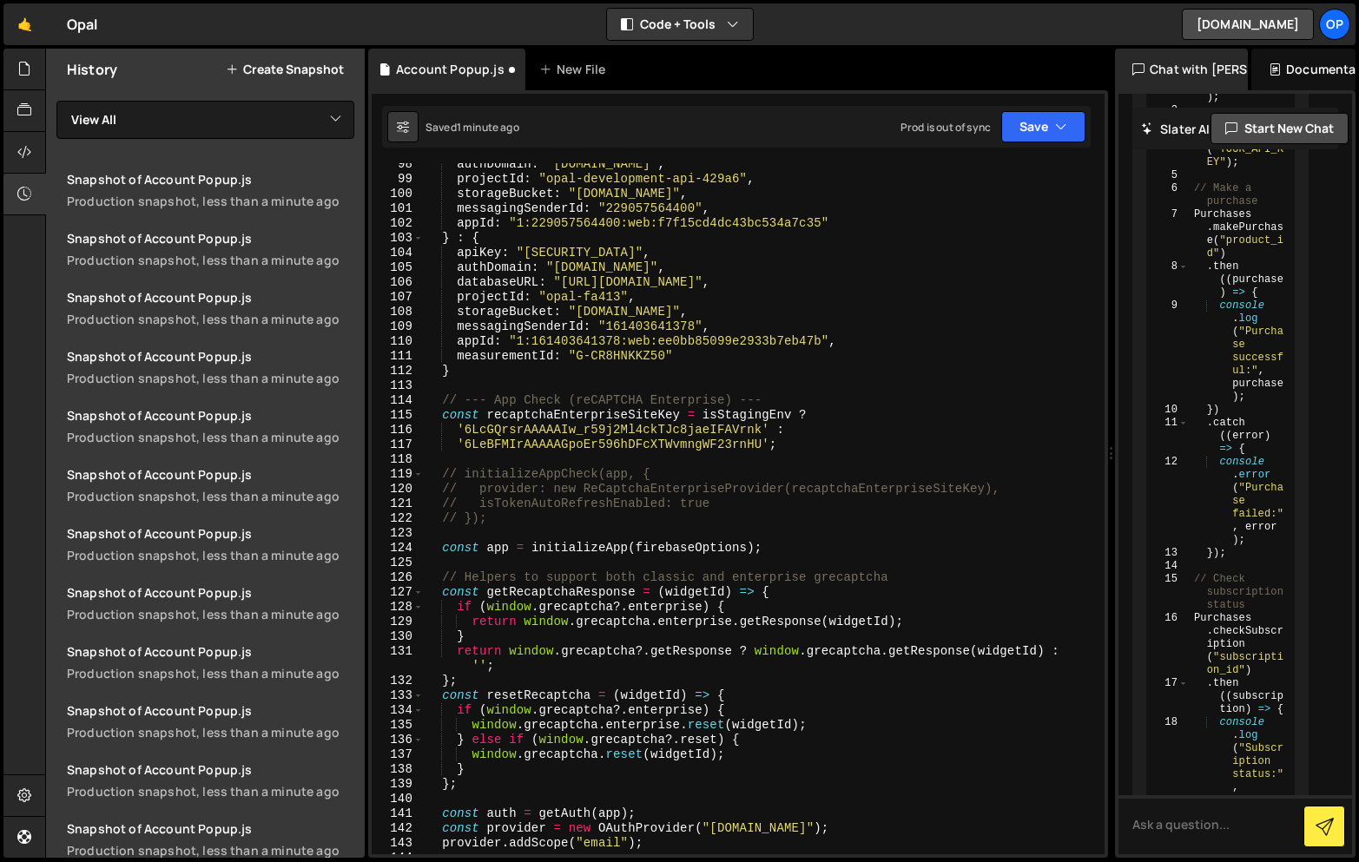
scroll to position [1512, 0]
click at [832, 451] on div "authDomain : "[DOMAIN_NAME]" , projectId : "opal-development-api-429a6" , stora…" at bounding box center [761, 517] width 674 height 721
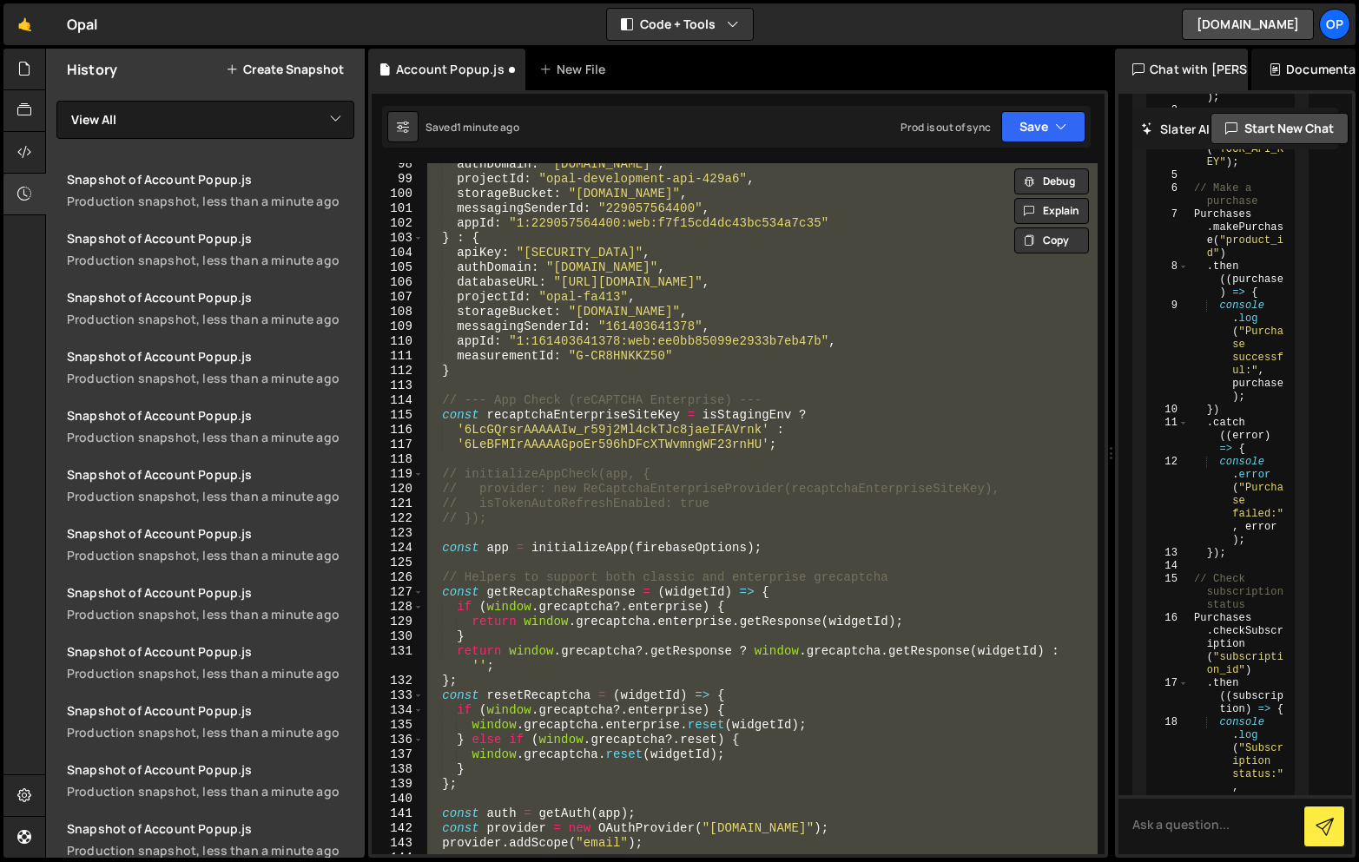
paste textarea
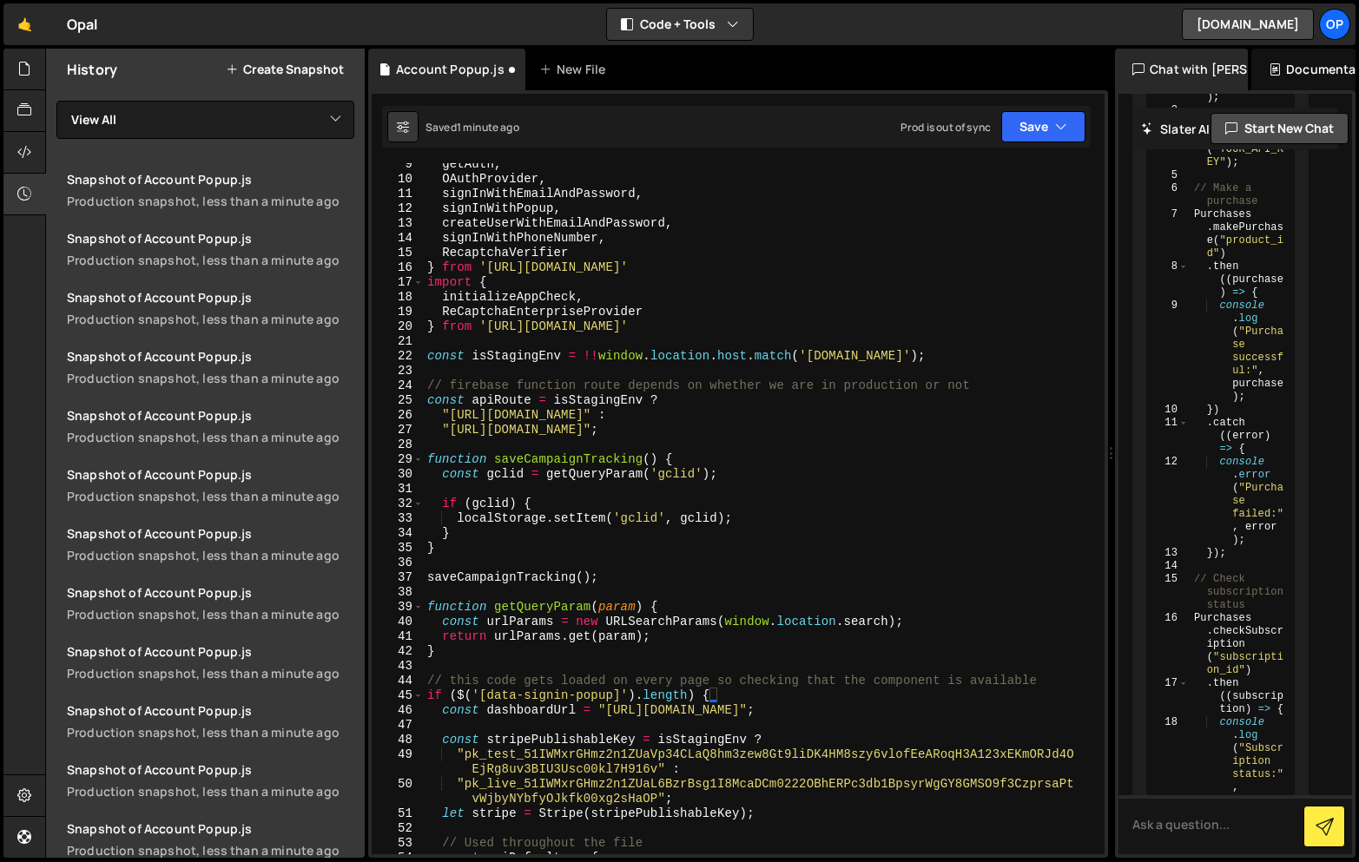
scroll to position [227, 0]
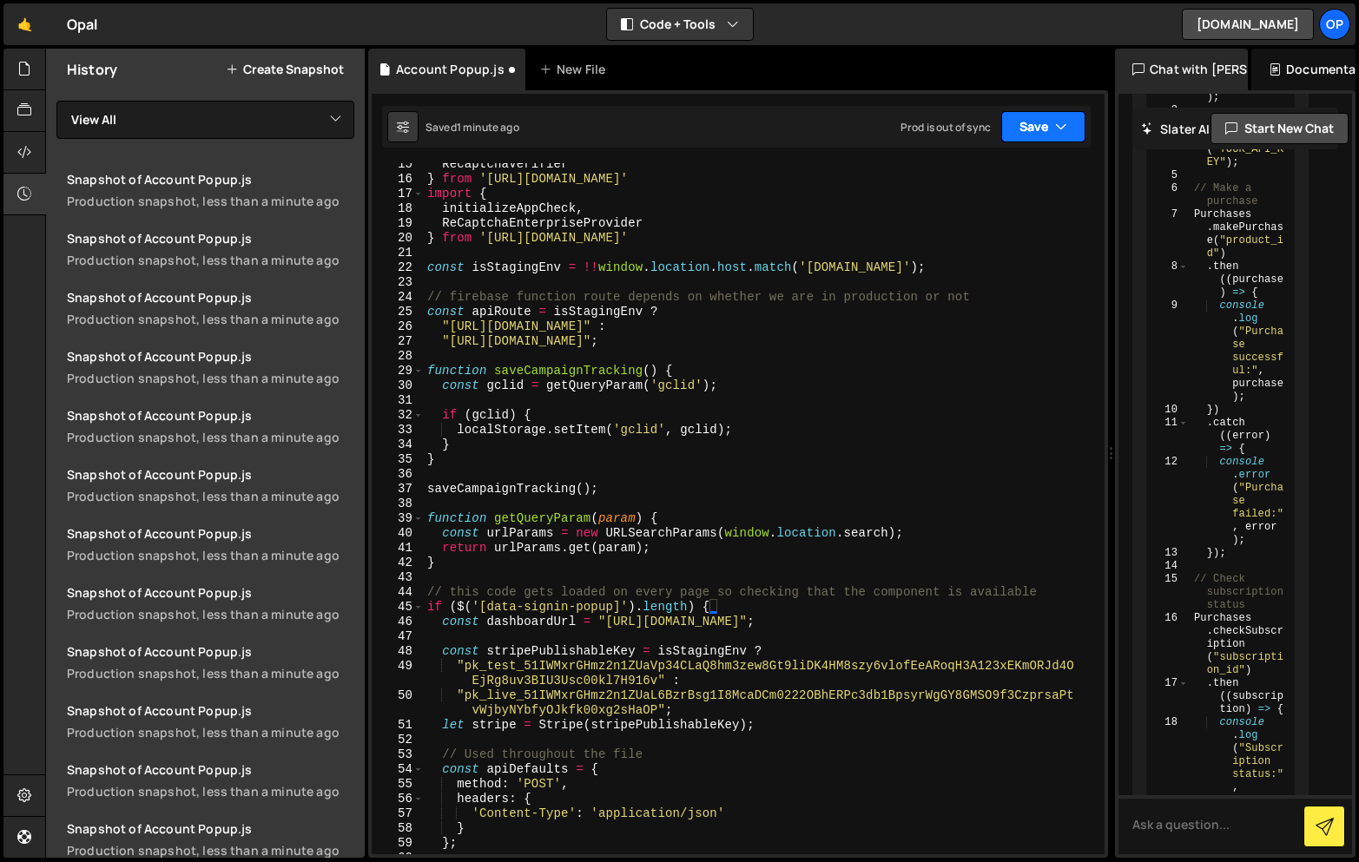
click at [1056, 131] on icon "button" at bounding box center [1061, 126] width 12 height 17
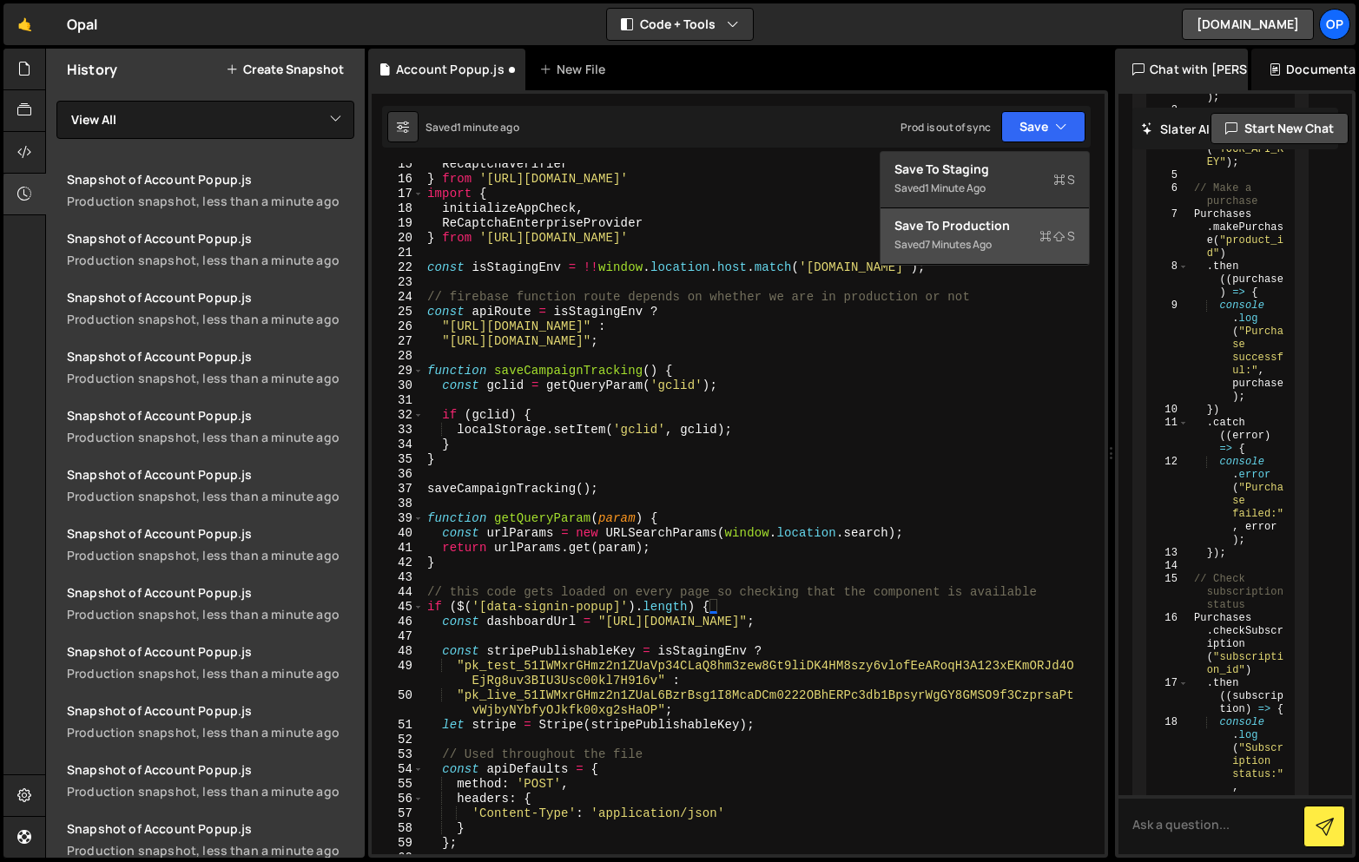
click at [980, 228] on div "Save to Production S" at bounding box center [984, 225] width 181 height 17
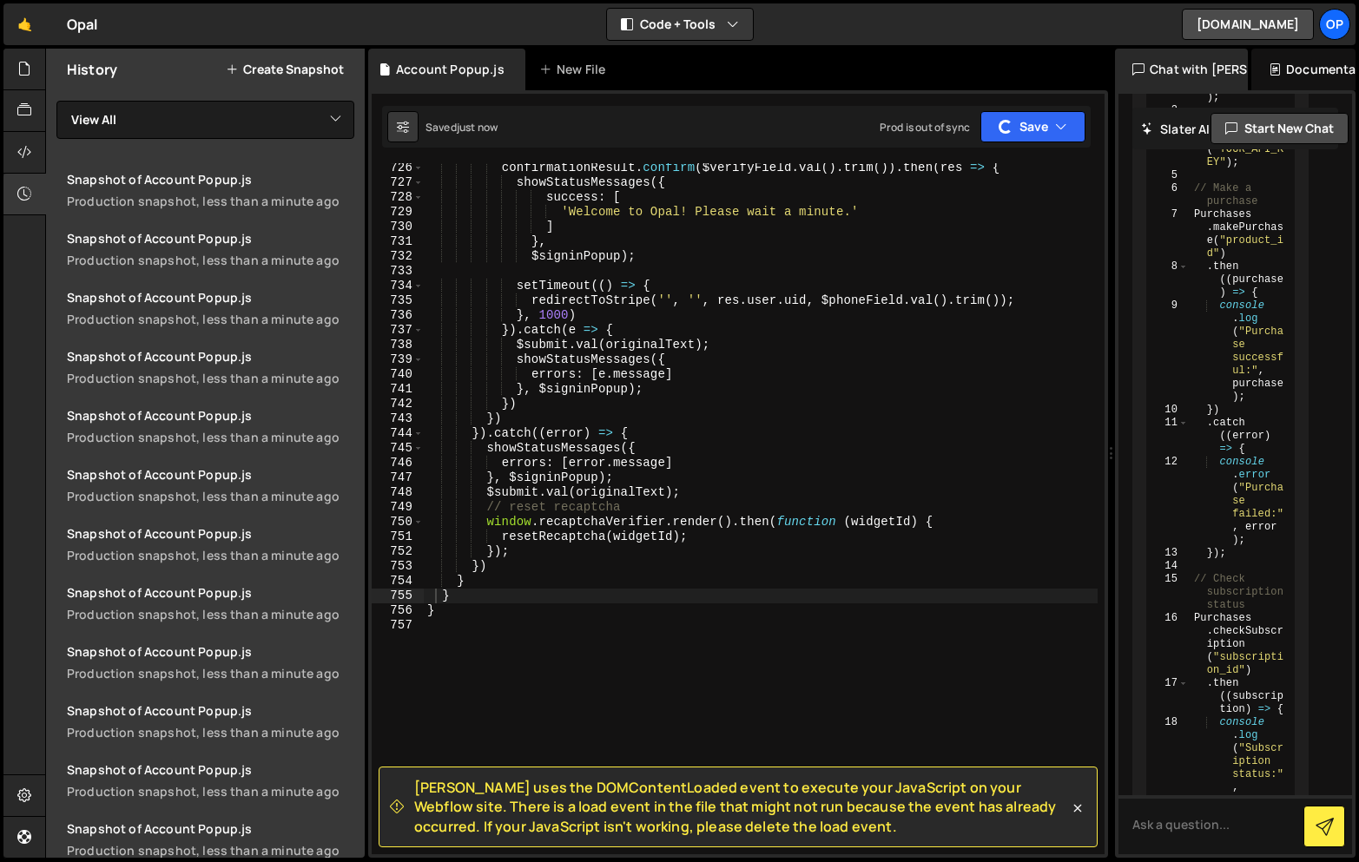
scroll to position [11189, 0]
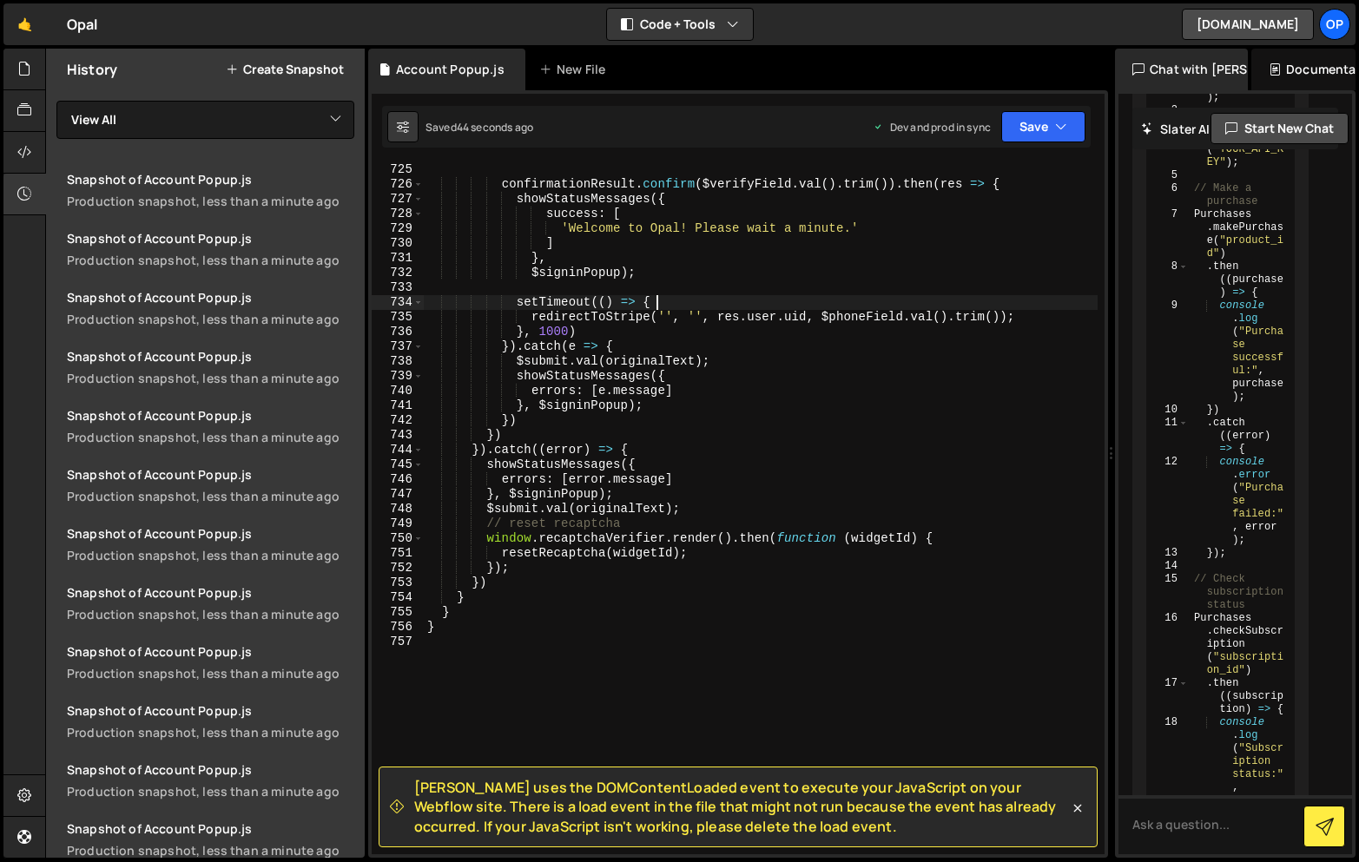
click at [841, 296] on div "confirmationResult . confirm ( $verifyField . val ( ) . trim ( )) . then ( res …" at bounding box center [761, 522] width 674 height 721
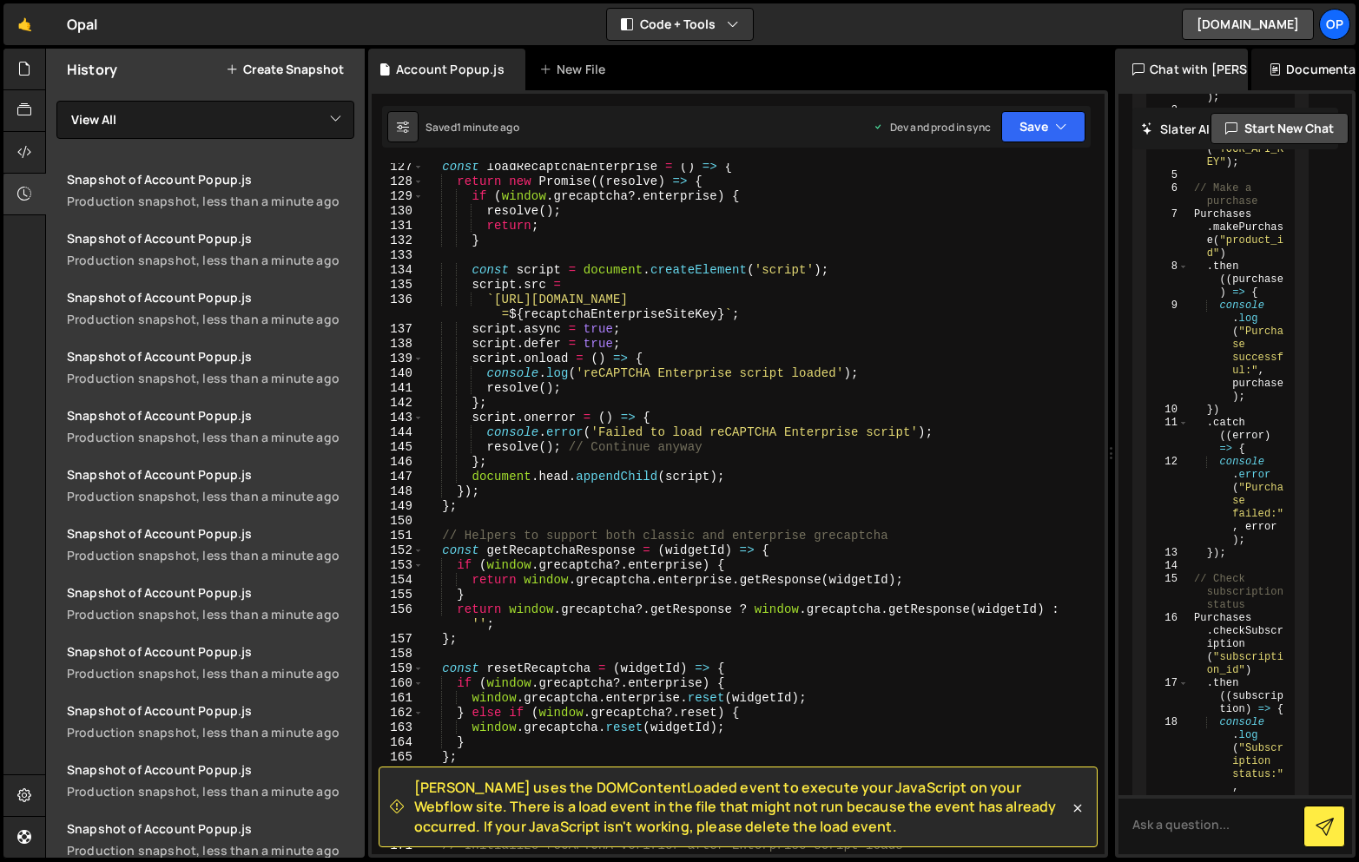
scroll to position [1936, 0]
click at [1079, 809] on icon at bounding box center [1077, 808] width 17 height 17
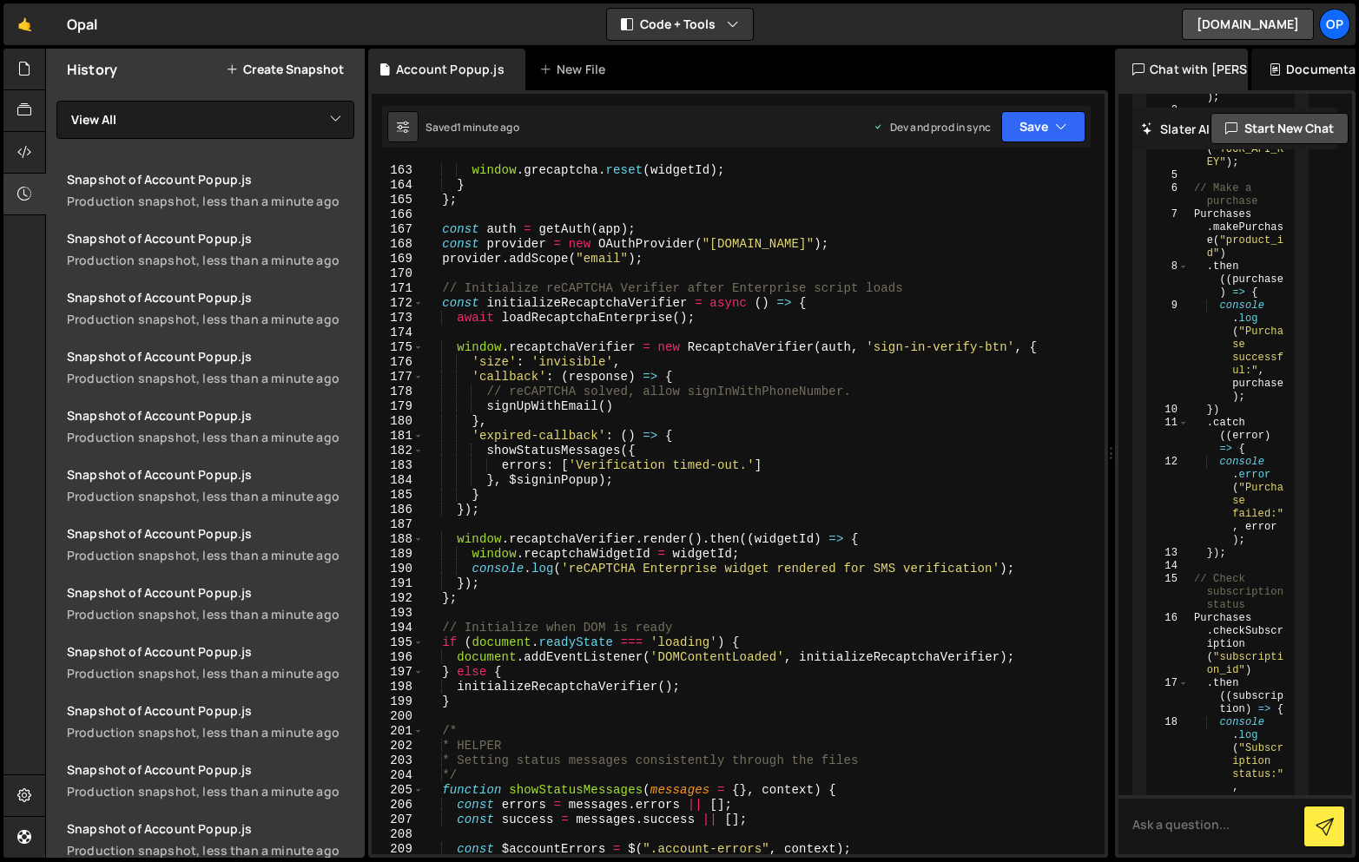
scroll to position [2495, 0]
click at [885, 512] on div "window . grecaptcha . reset ( widgetId ) ; } } ; const auth = getAuth ( app ) ;…" at bounding box center [761, 523] width 674 height 721
click at [880, 555] on div "window . grecaptcha . reset ( widgetId ) ; } } ; const auth = getAuth ( app ) ;…" at bounding box center [761, 523] width 674 height 721
type textarea "window.recaptchaWidgetId = widgetId;"
click at [858, 606] on div "window . grecaptcha . reset ( widgetId ) ; } } ; const auth = getAuth ( app ) ;…" at bounding box center [761, 523] width 674 height 721
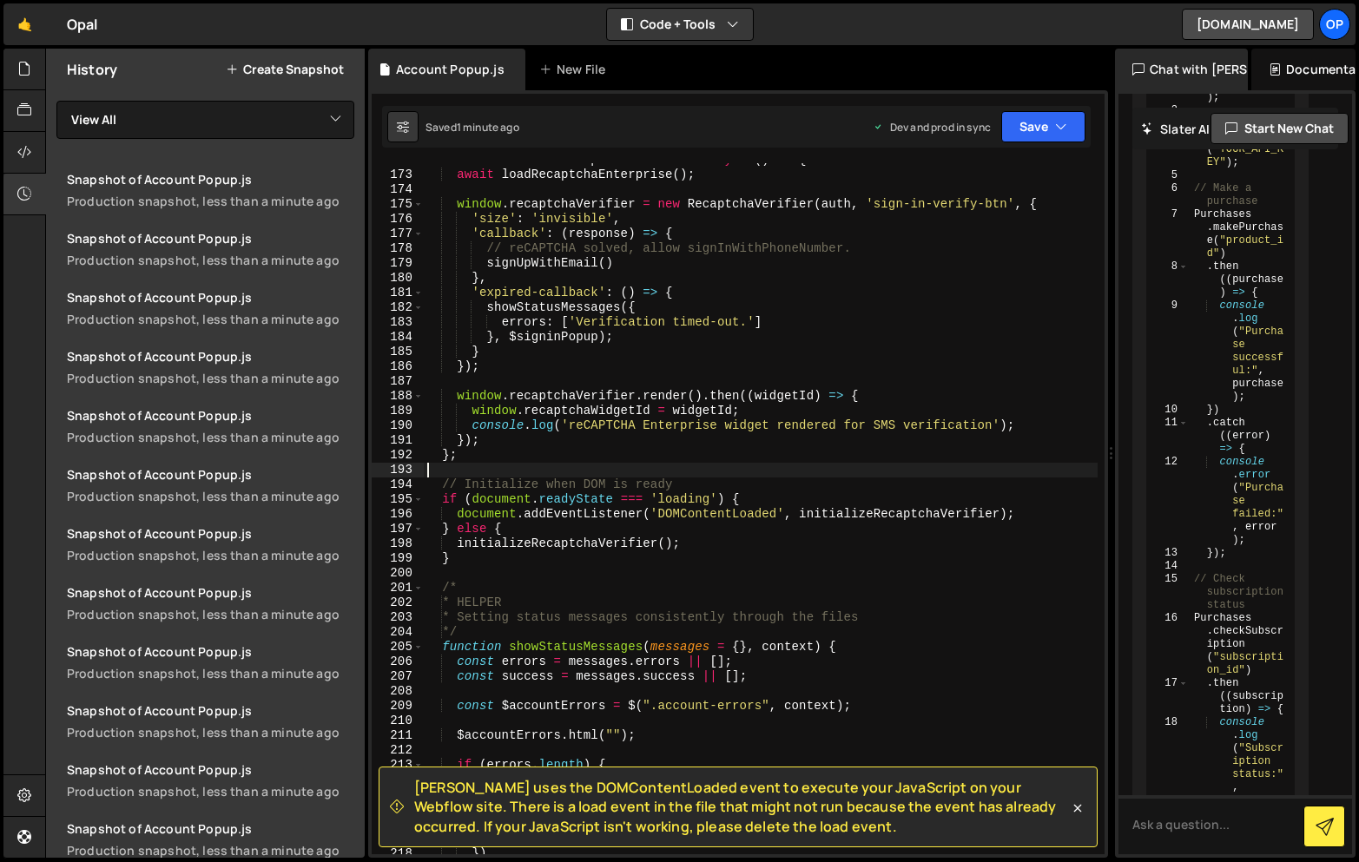
scroll to position [2638, 0]
